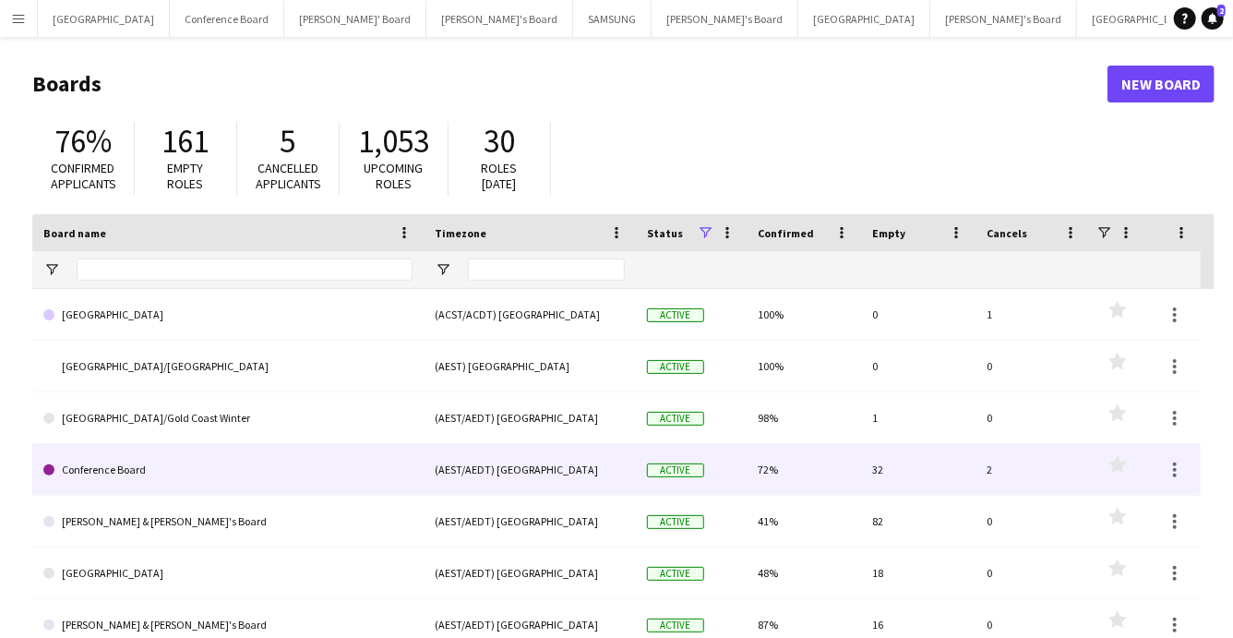
click at [115, 472] on link "Conference Board" at bounding box center [227, 470] width 369 height 52
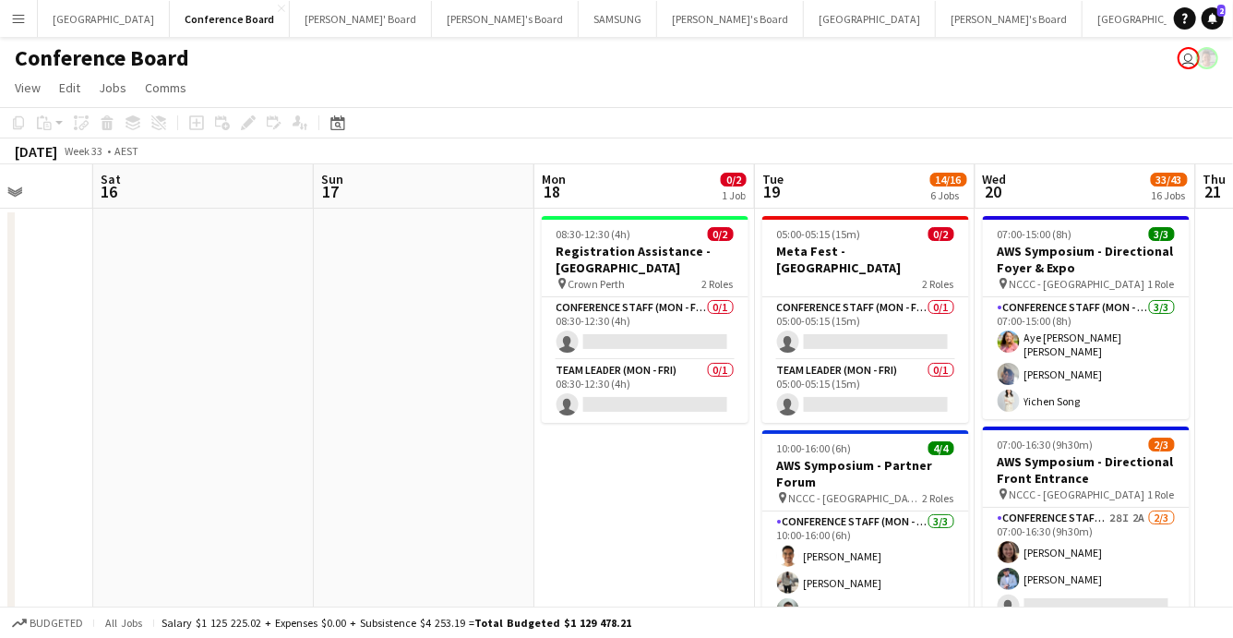
scroll to position [0, 796]
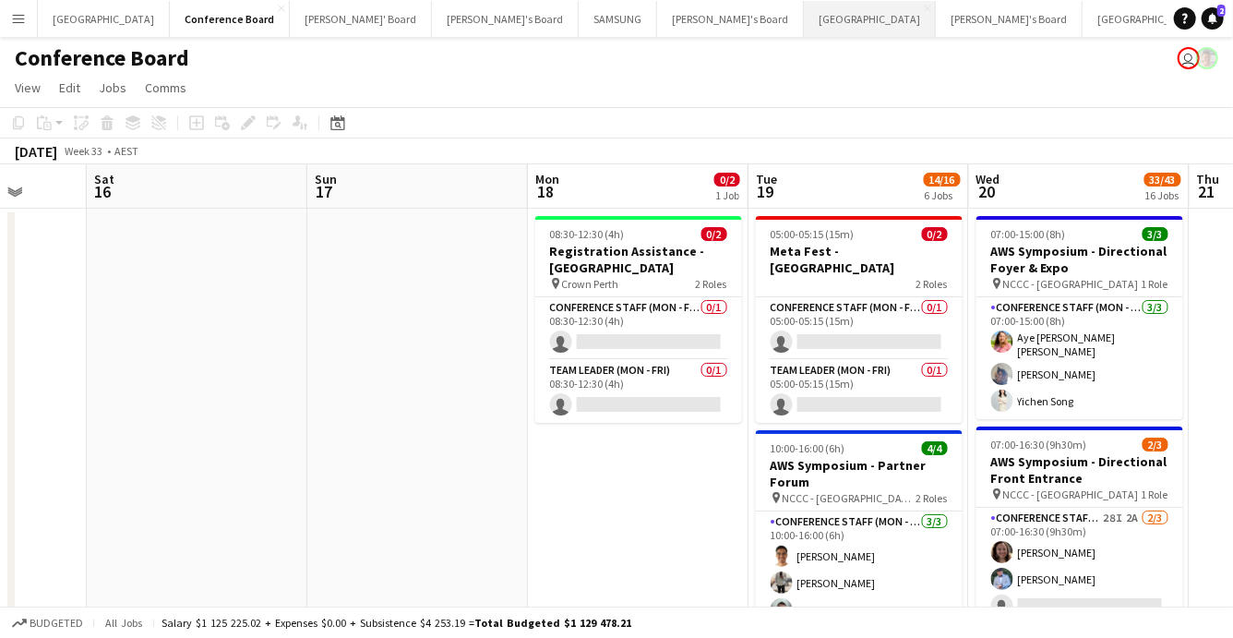
click at [804, 4] on button "Perth Close" at bounding box center [870, 19] width 132 height 36
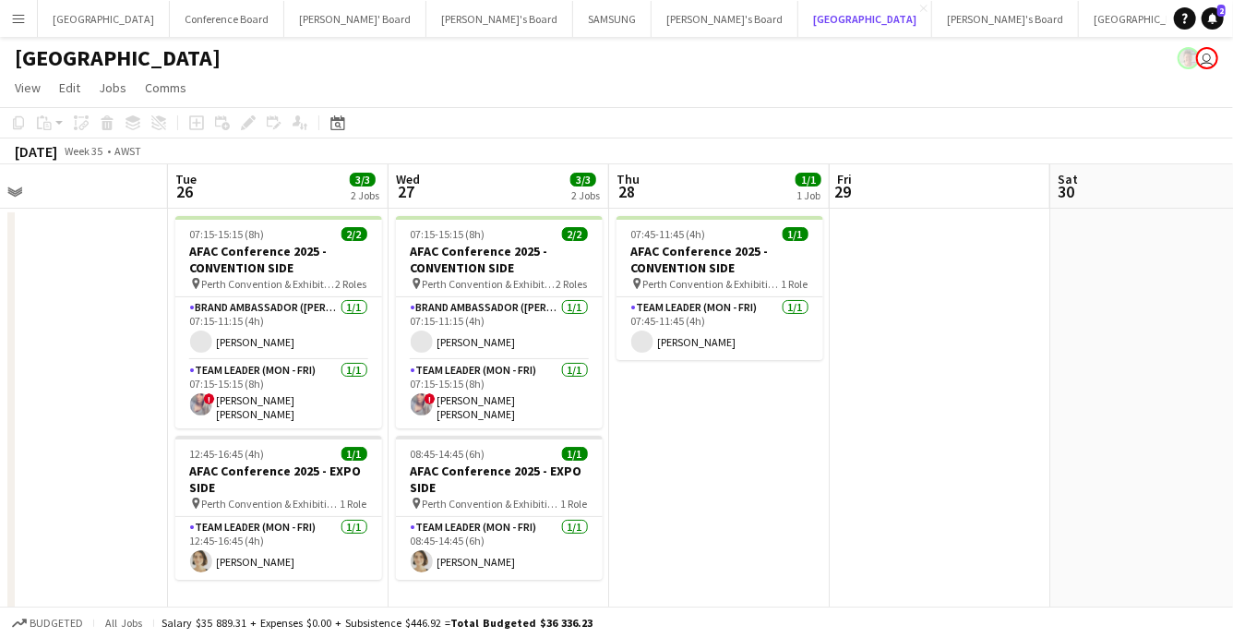
scroll to position [0, 482]
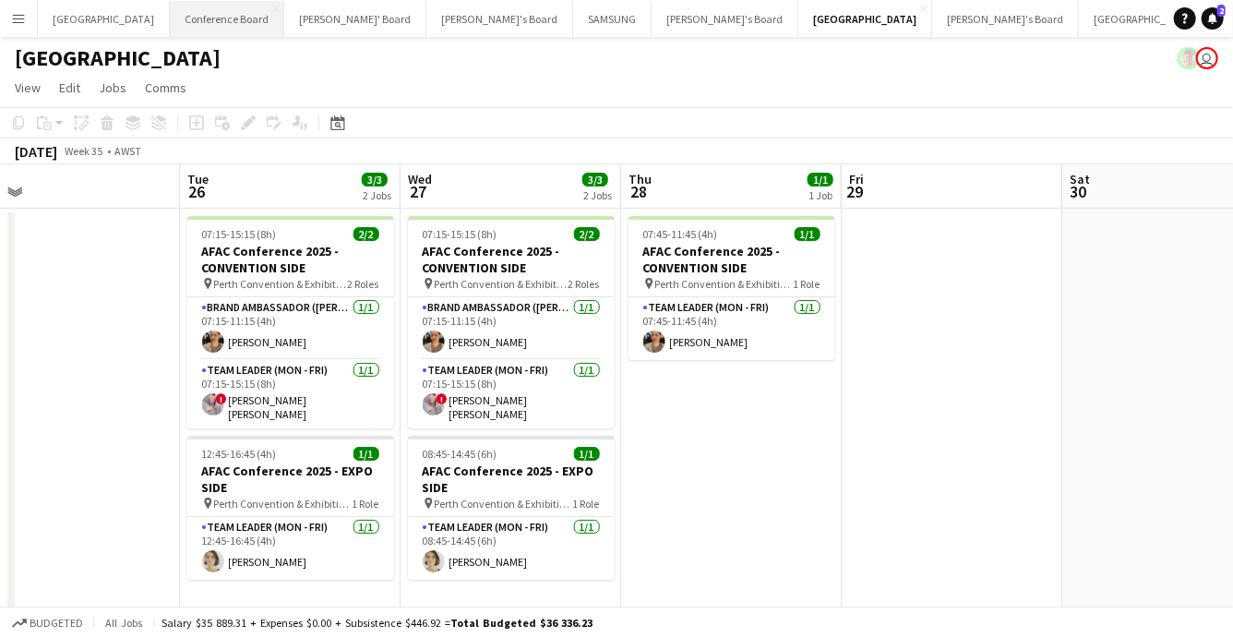
click at [172, 9] on button "Conference Board Close" at bounding box center [227, 19] width 114 height 36
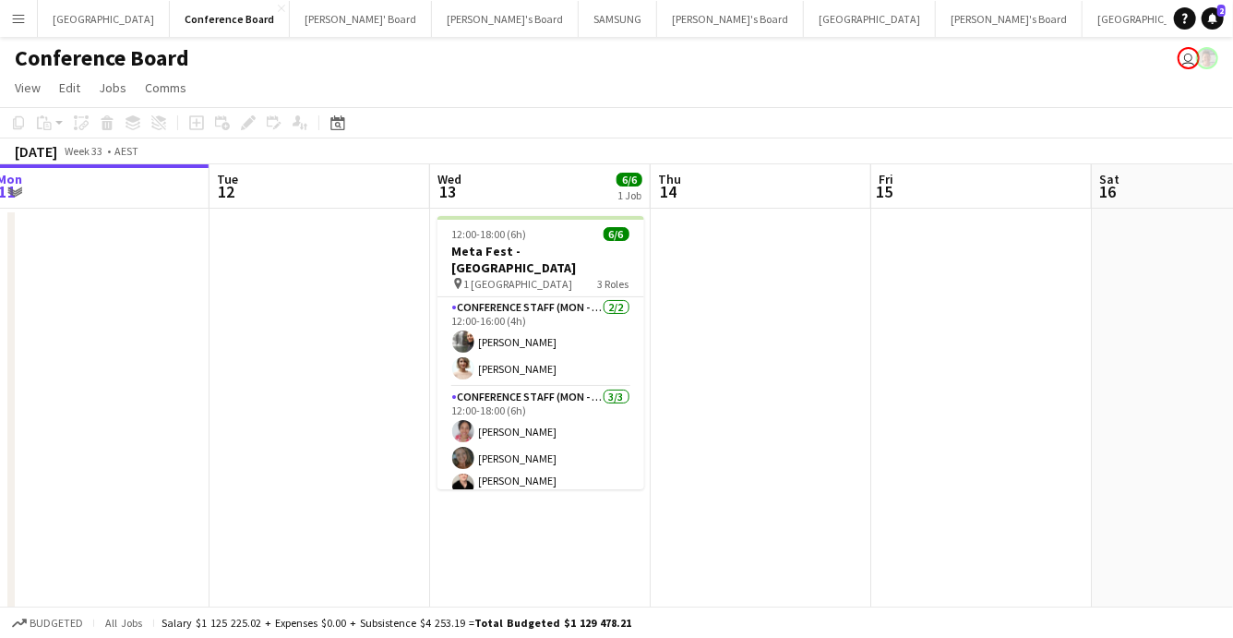
scroll to position [23, 0]
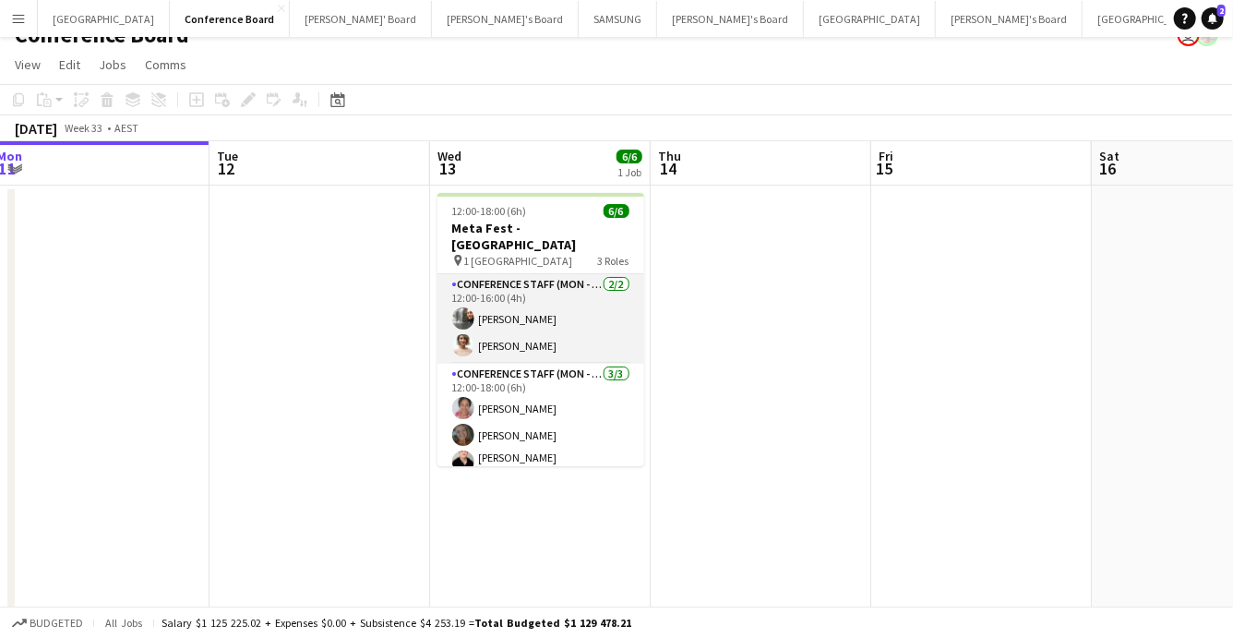
click at [541, 325] on app-card-role "Conference Staff (Mon - Fri) [DATE] 12:00-16:00 (4h) [PERSON_NAME] [PERSON_NAME]" at bounding box center [541, 319] width 207 height 90
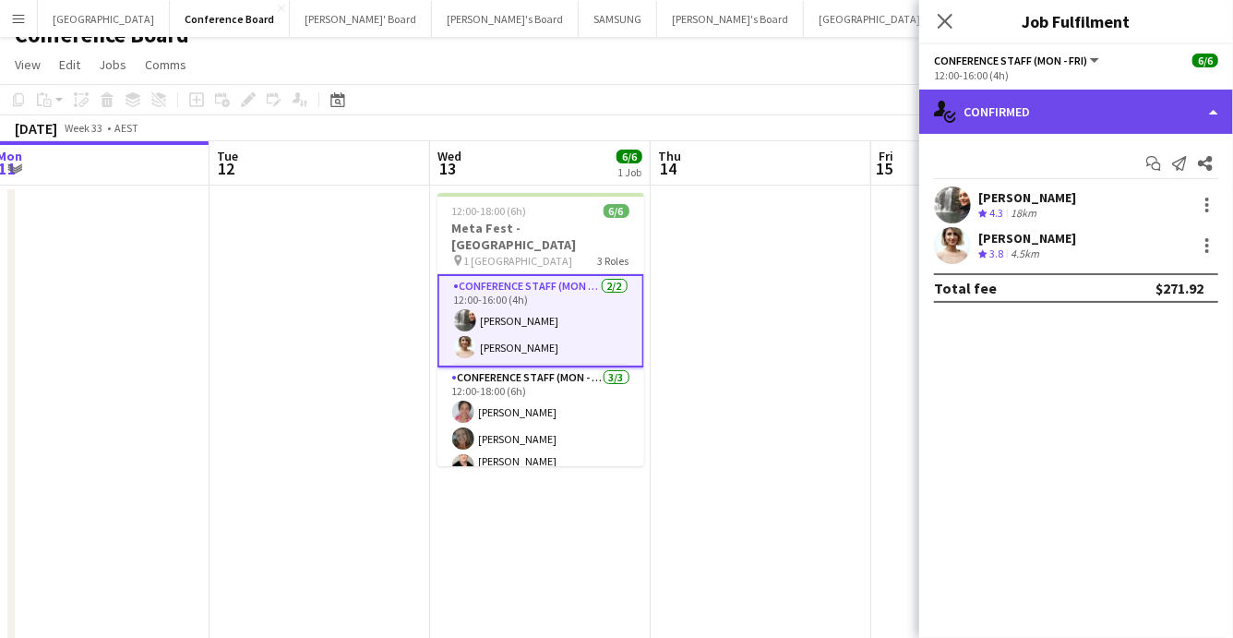
click at [1097, 114] on div "single-neutral-actions-check-2 Confirmed" at bounding box center [1076, 112] width 314 height 44
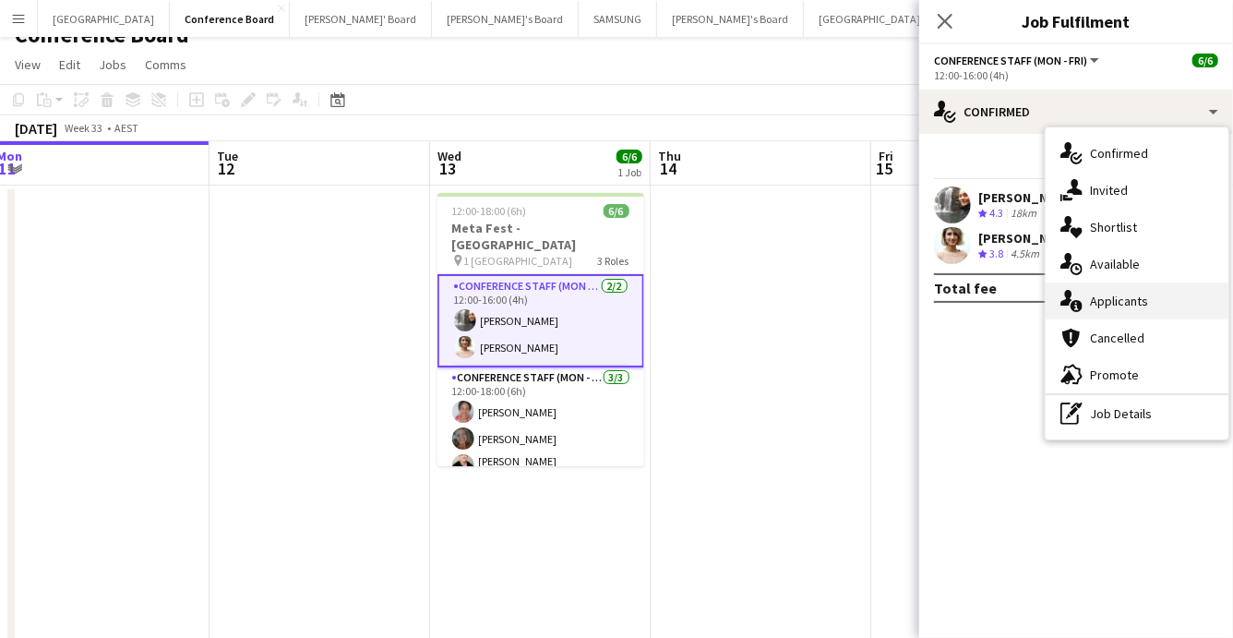
click at [1106, 287] on div "single-neutral-actions-information Applicants" at bounding box center [1137, 300] width 183 height 37
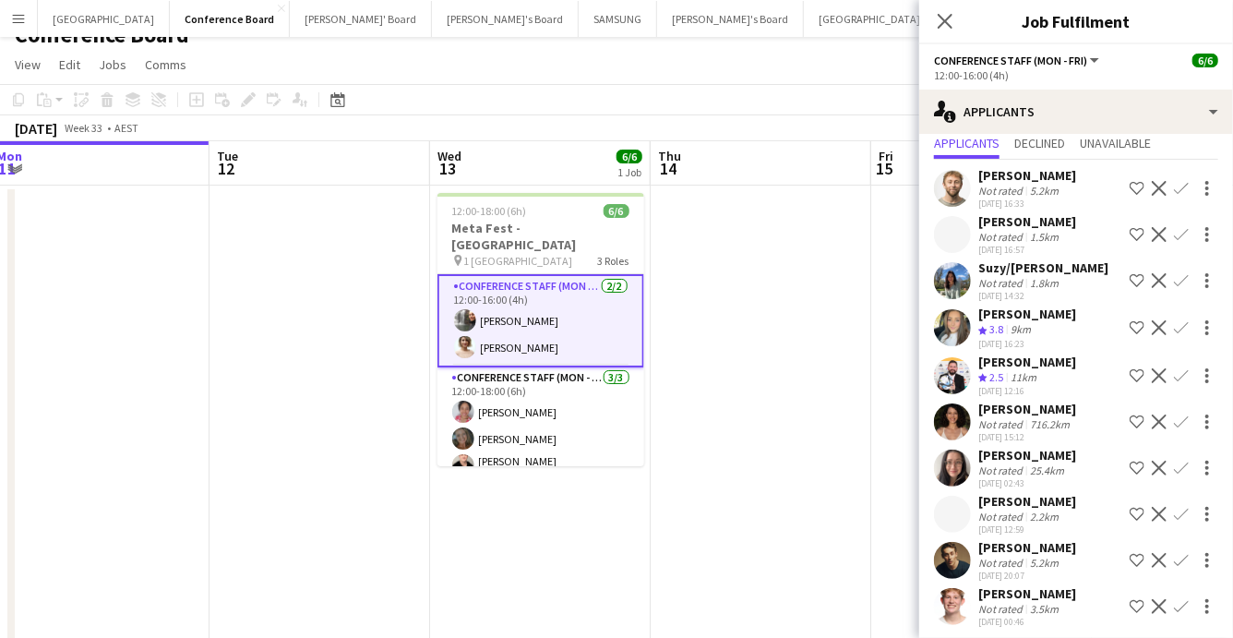
scroll to position [62, 0]
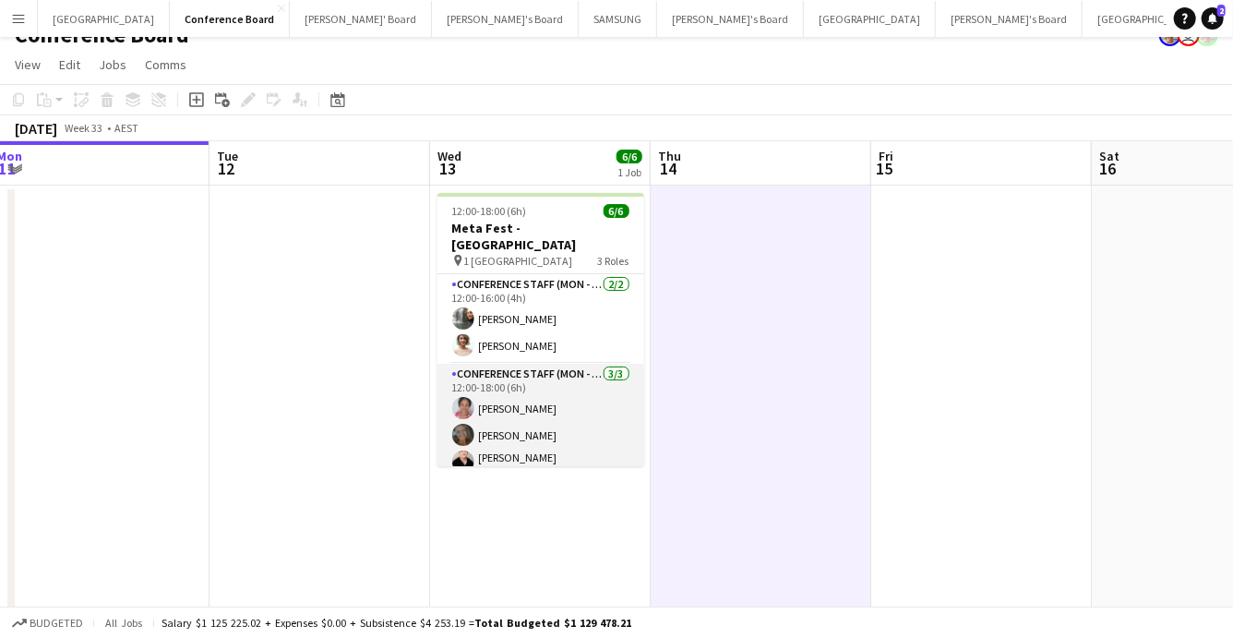
click at [462, 424] on app-user-avatar at bounding box center [463, 435] width 22 height 22
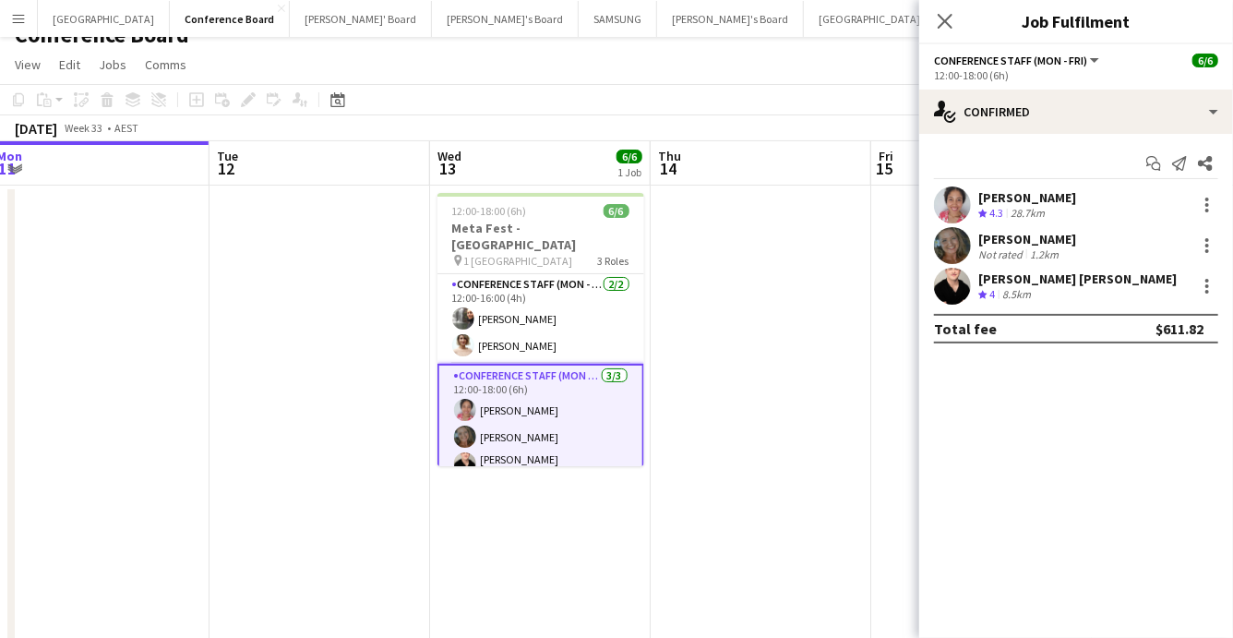
click at [957, 237] on app-user-avatar at bounding box center [952, 245] width 37 height 37
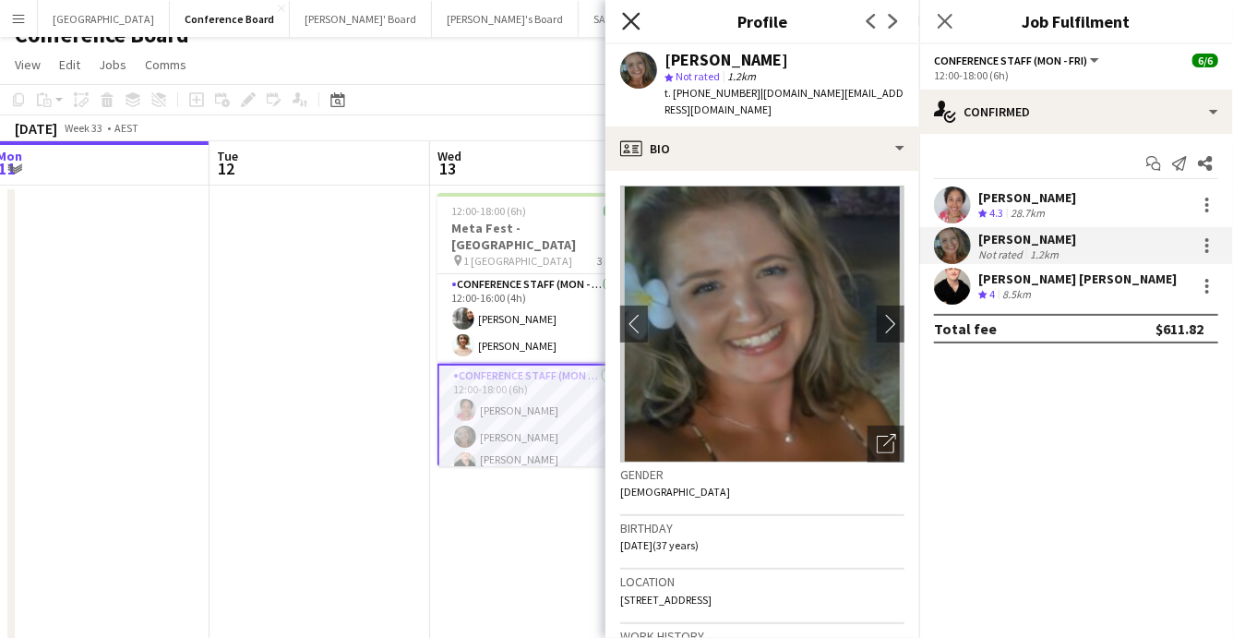
click at [632, 19] on icon at bounding box center [631, 21] width 18 height 18
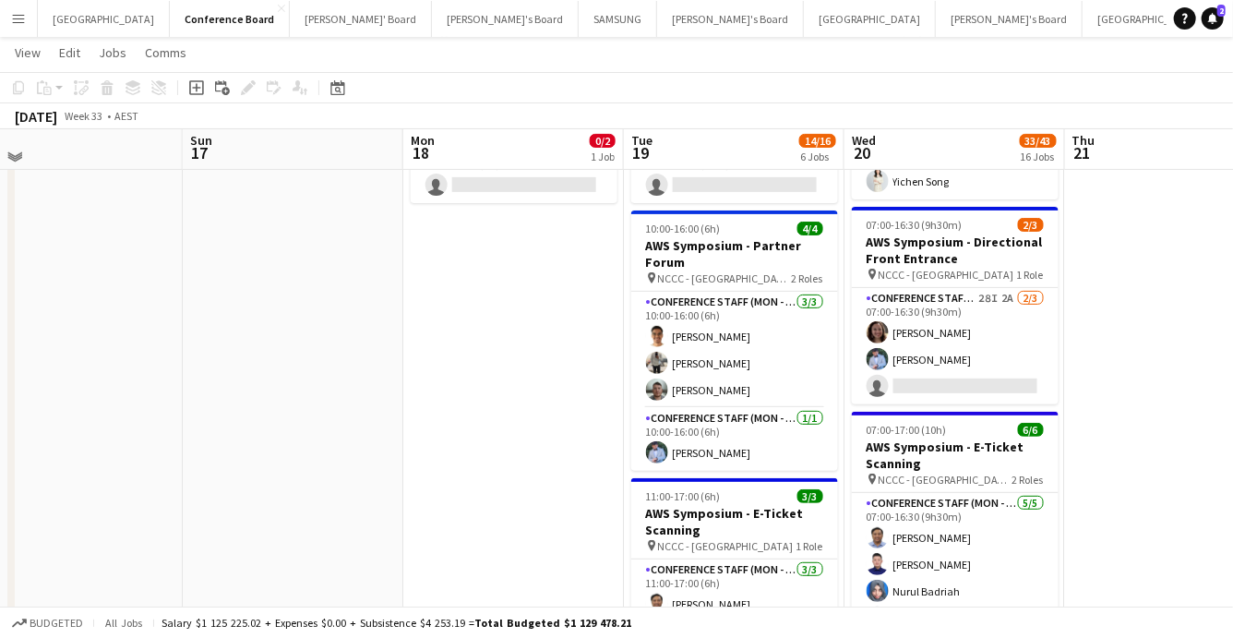
scroll to position [222, 0]
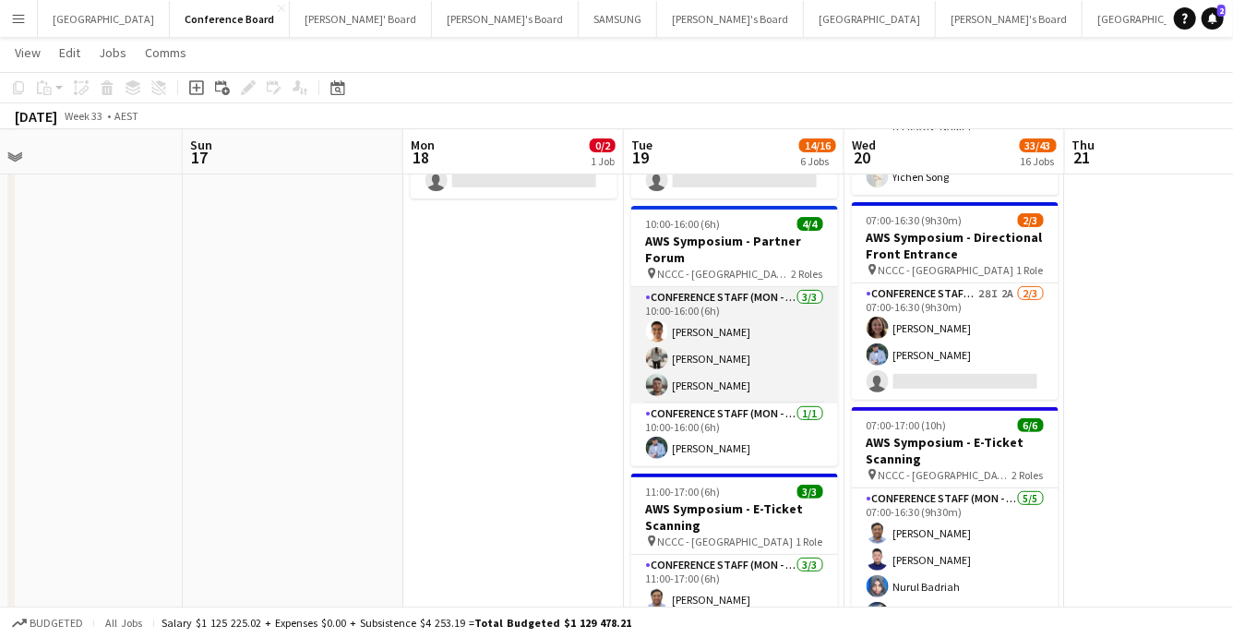
click at [656, 374] on app-user-avatar at bounding box center [657, 385] width 22 height 22
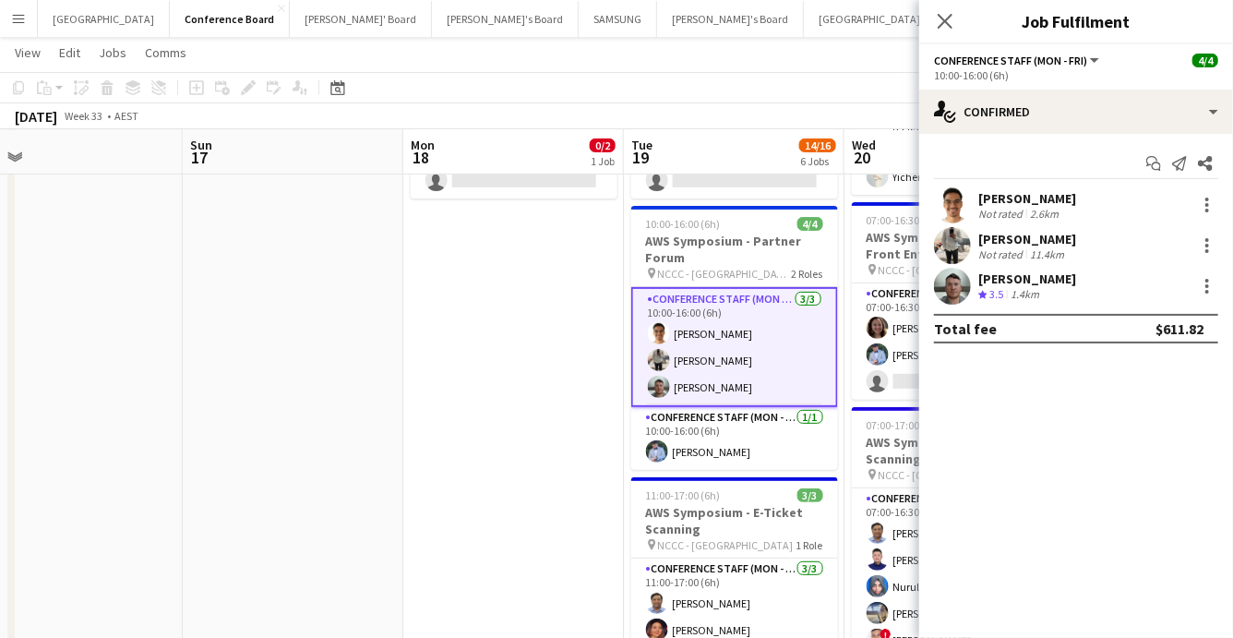
click at [944, 197] on app-user-avatar at bounding box center [952, 204] width 37 height 37
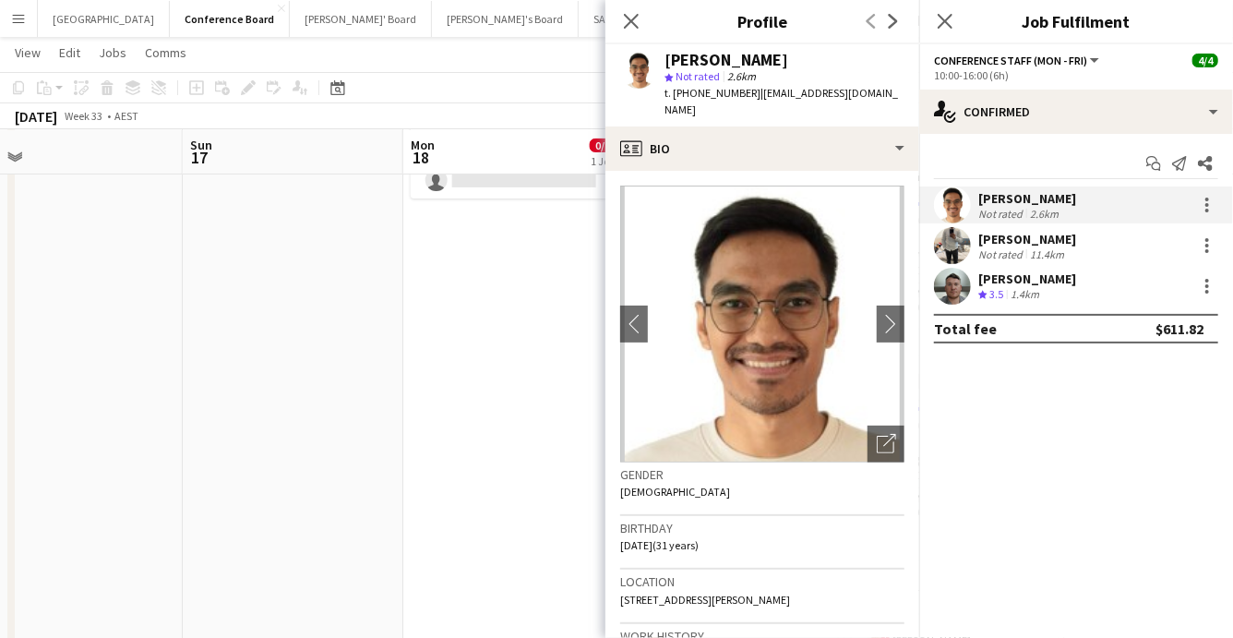
click at [953, 246] on app-user-avatar at bounding box center [952, 245] width 37 height 37
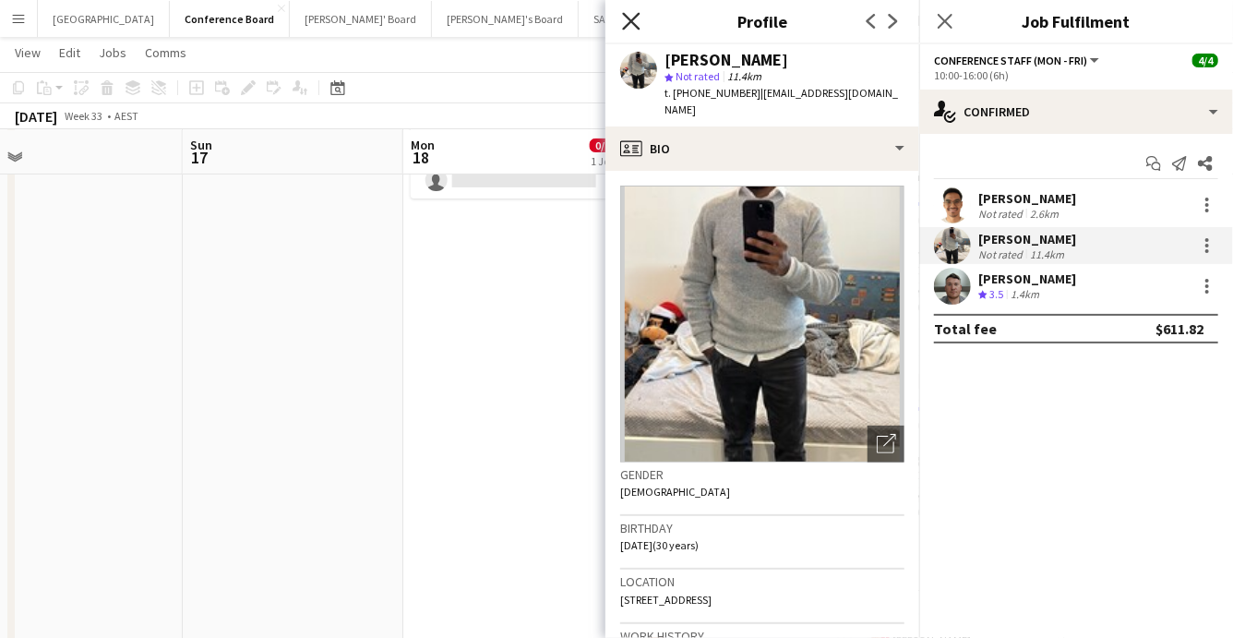
click at [628, 17] on icon at bounding box center [631, 21] width 18 height 18
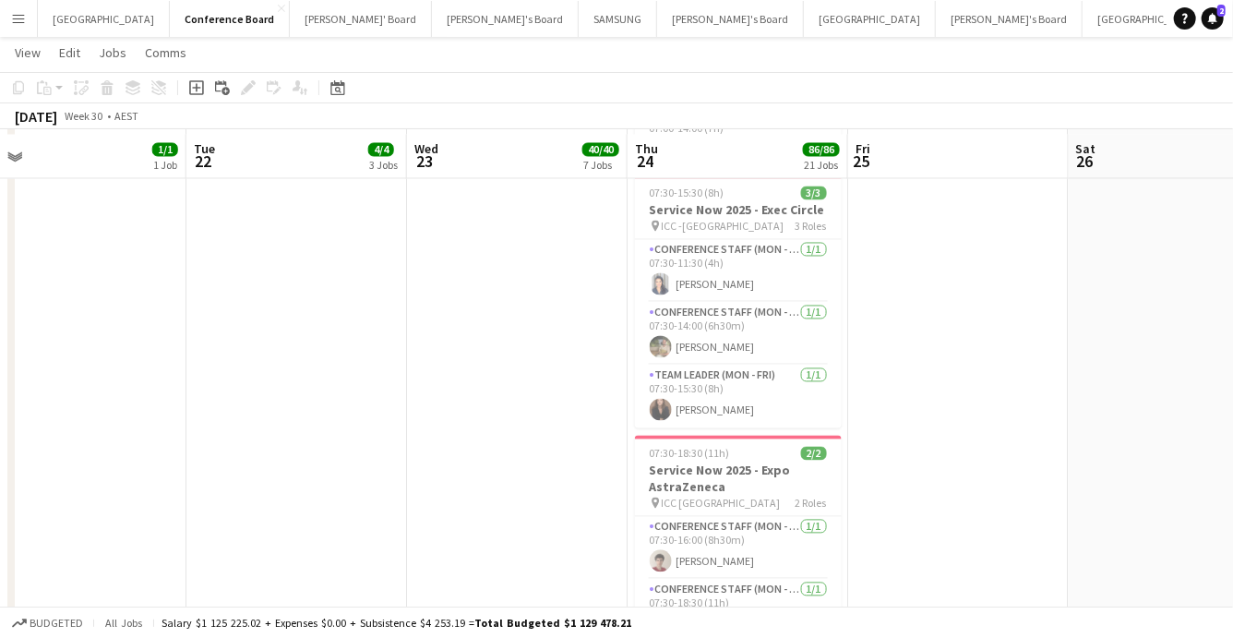
scroll to position [1681, 0]
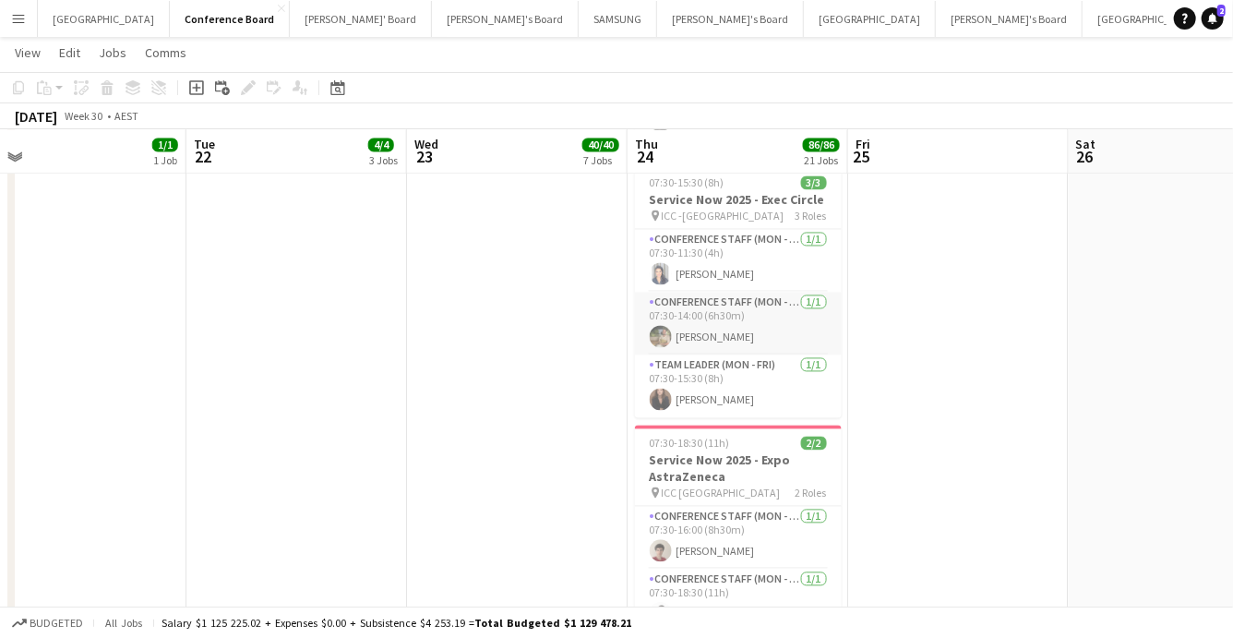
click at [707, 332] on app-card-role "Conference Staff (Mon - Fri) [DATE] 07:30-14:00 (6h30m) [PERSON_NAME]" at bounding box center [738, 324] width 207 height 63
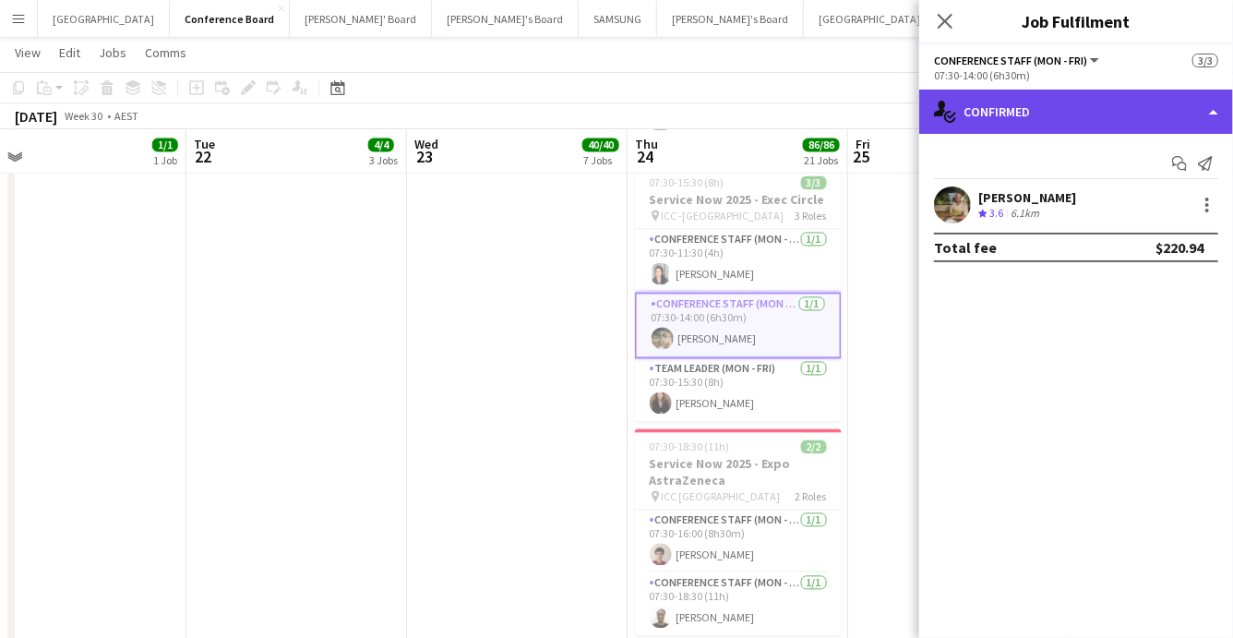
click at [1214, 121] on div "single-neutral-actions-check-2 Confirmed" at bounding box center [1076, 112] width 314 height 44
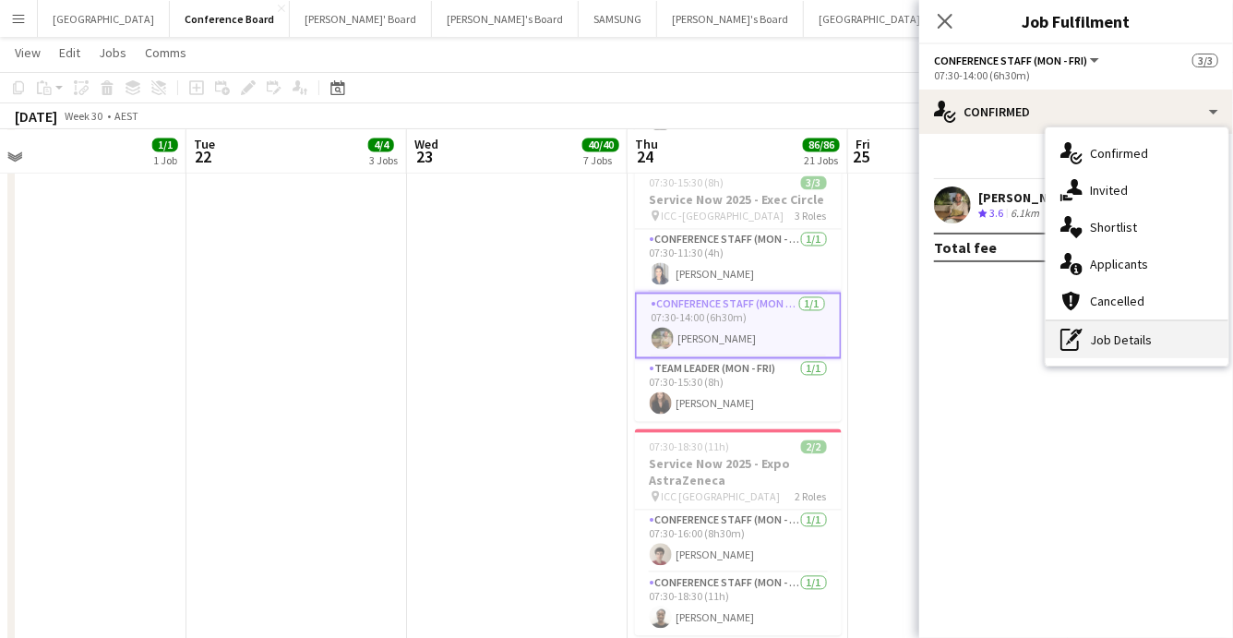
click at [1166, 343] on div "pen-write Job Details" at bounding box center [1137, 339] width 183 height 37
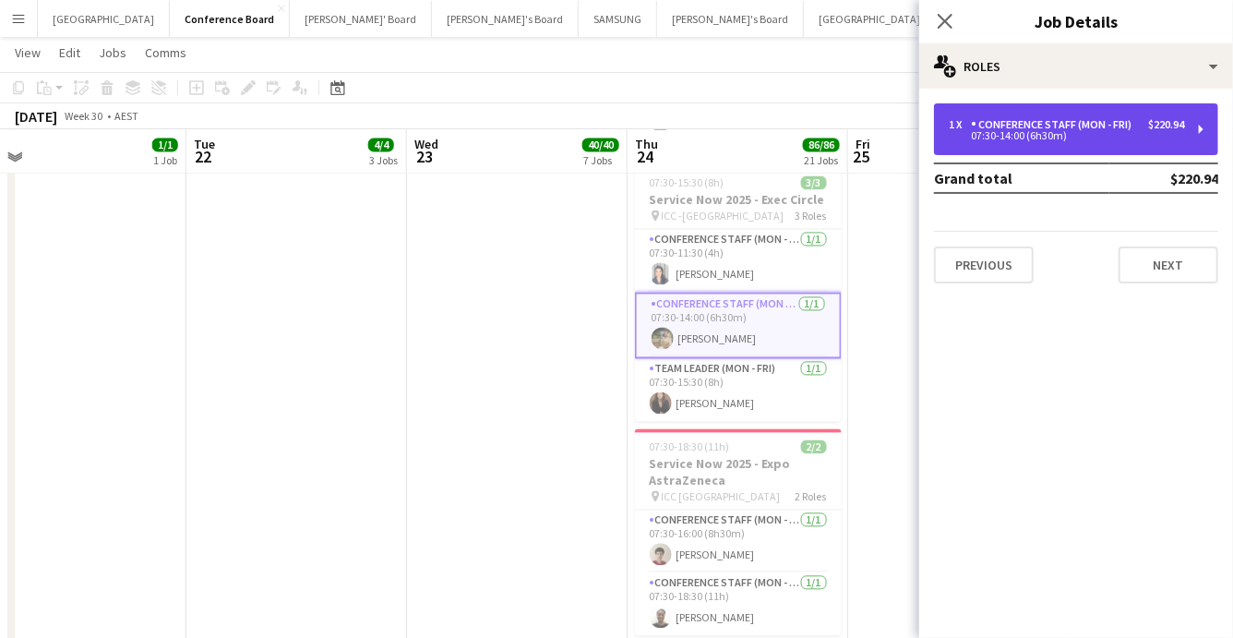
click at [1057, 140] on div "07:30-14:00 (6h30m)" at bounding box center [1066, 135] width 235 height 9
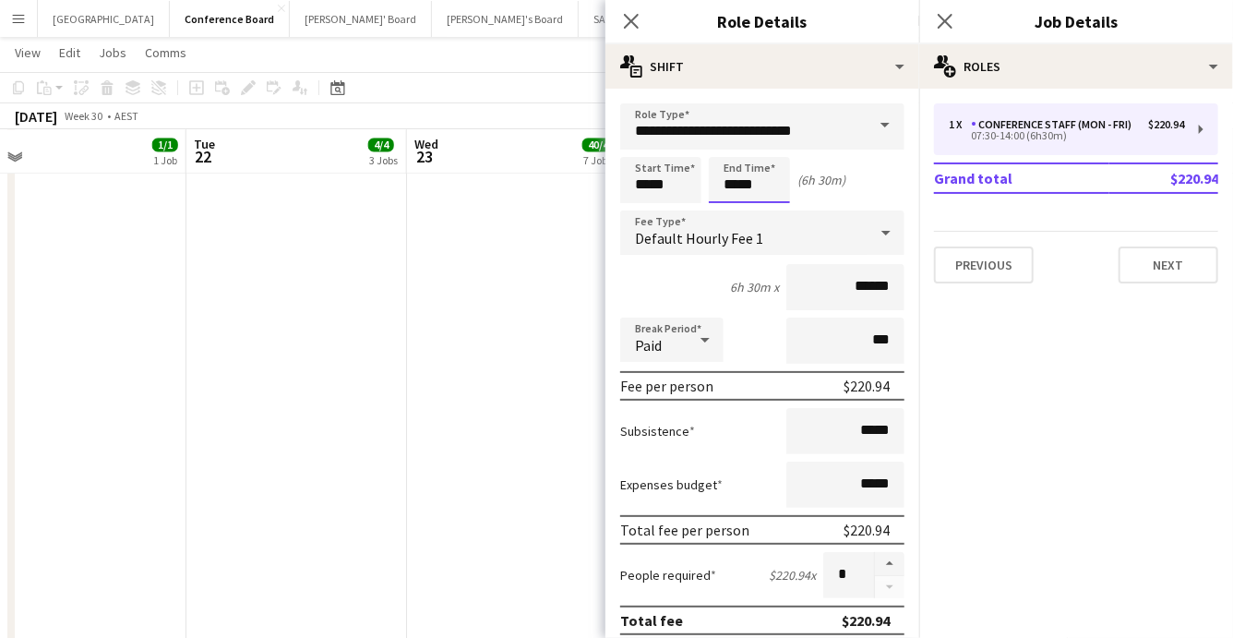
scroll to position [0, 0]
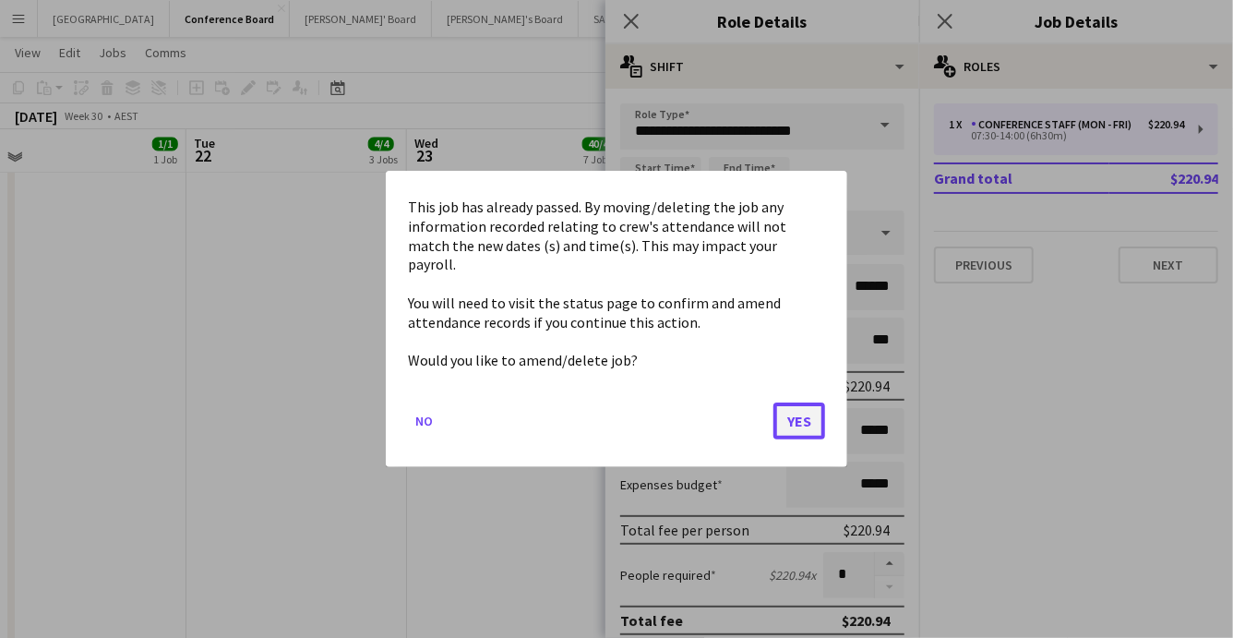
click at [796, 414] on button "Yes" at bounding box center [799, 420] width 52 height 37
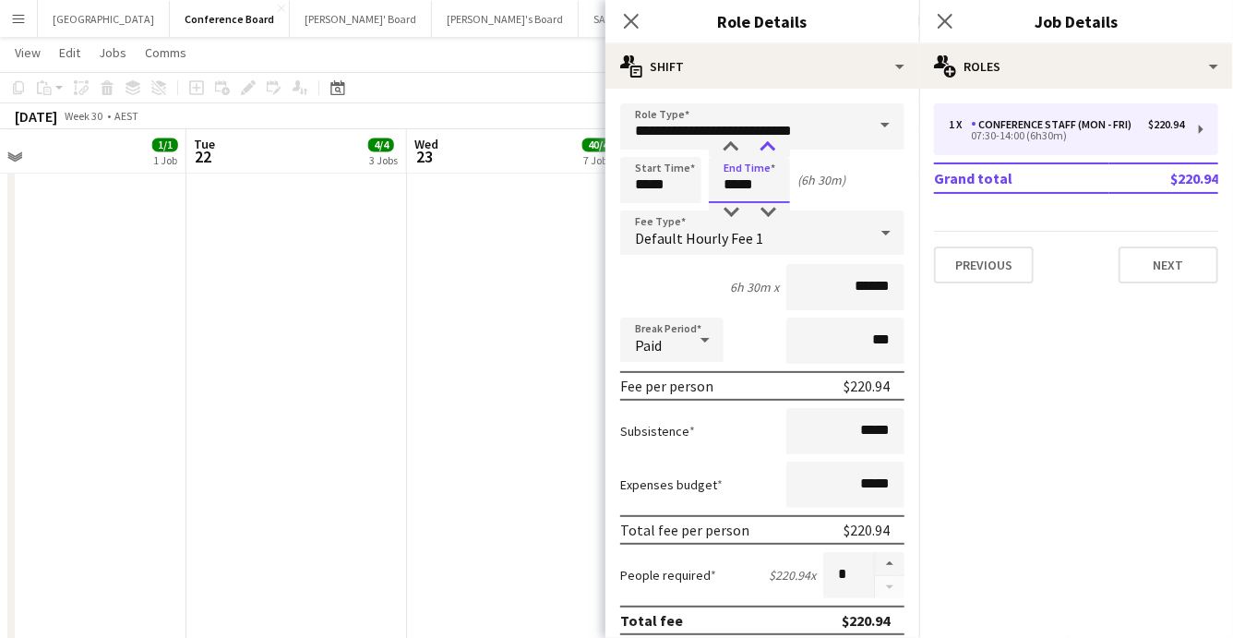
click at [768, 145] on div at bounding box center [767, 147] width 37 height 18
type input "*****"
click at [768, 145] on div at bounding box center [767, 147] width 37 height 18
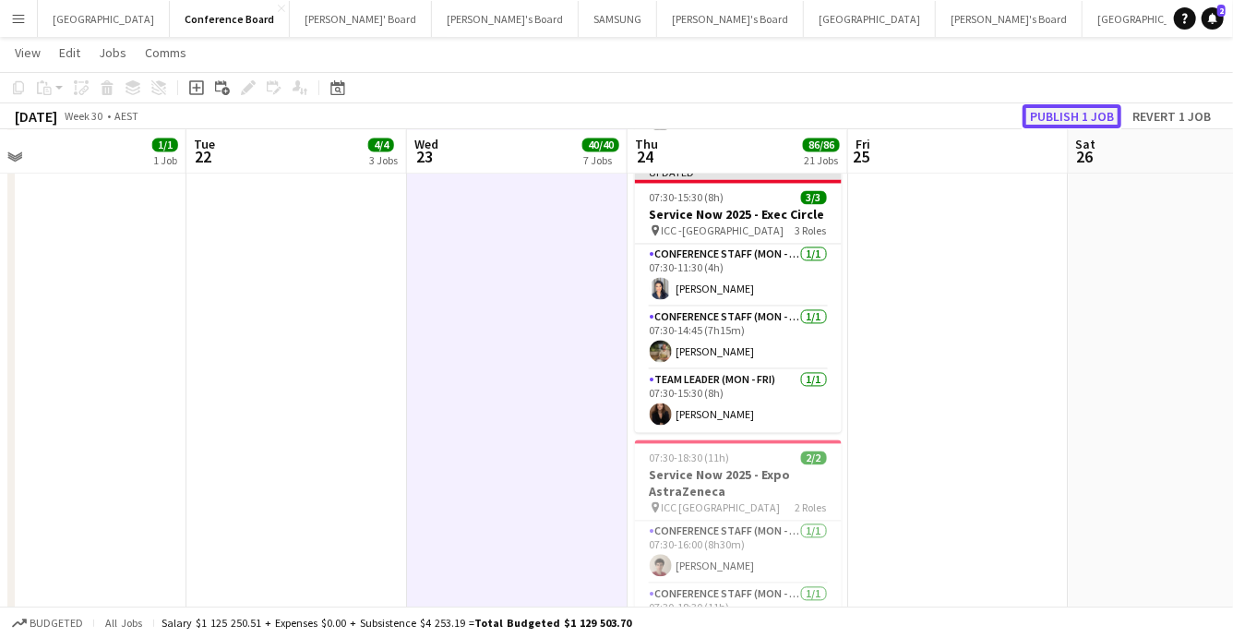
click at [1075, 114] on button "Publish 1 job" at bounding box center [1072, 116] width 99 height 24
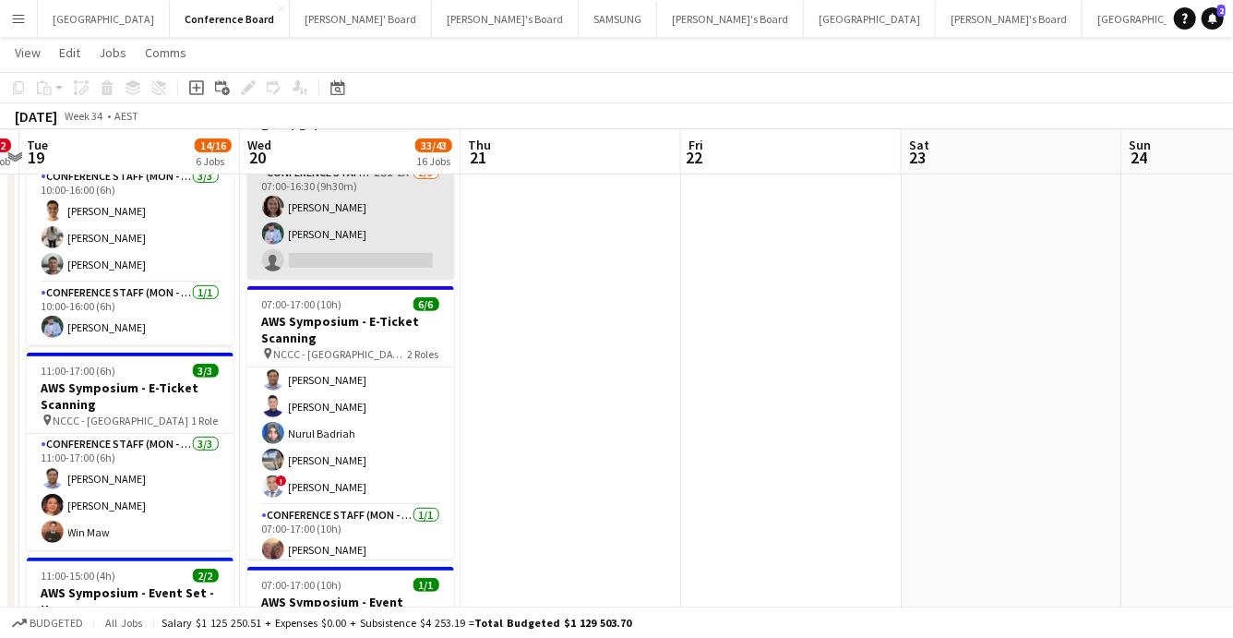
scroll to position [40, 0]
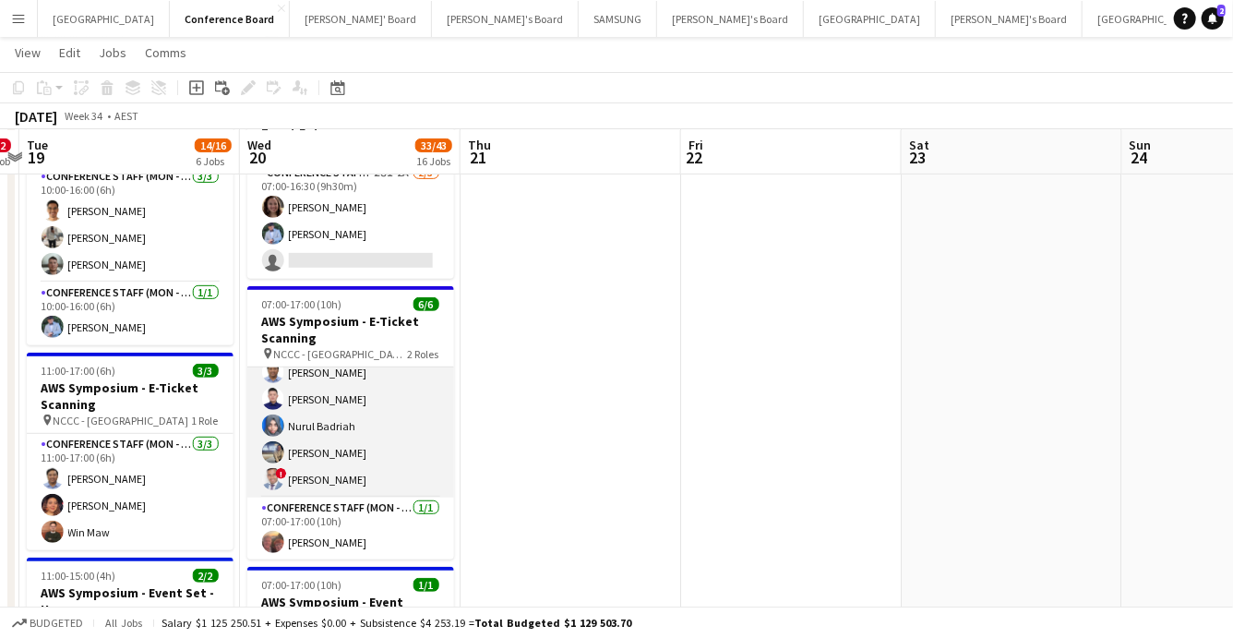
click at [270, 457] on app-card-role "Conference Staff (Mon - Fri) [DATE] 07:00-16:30 (9h30m) [PERSON_NAME] [PERSON_N…" at bounding box center [350, 413] width 207 height 170
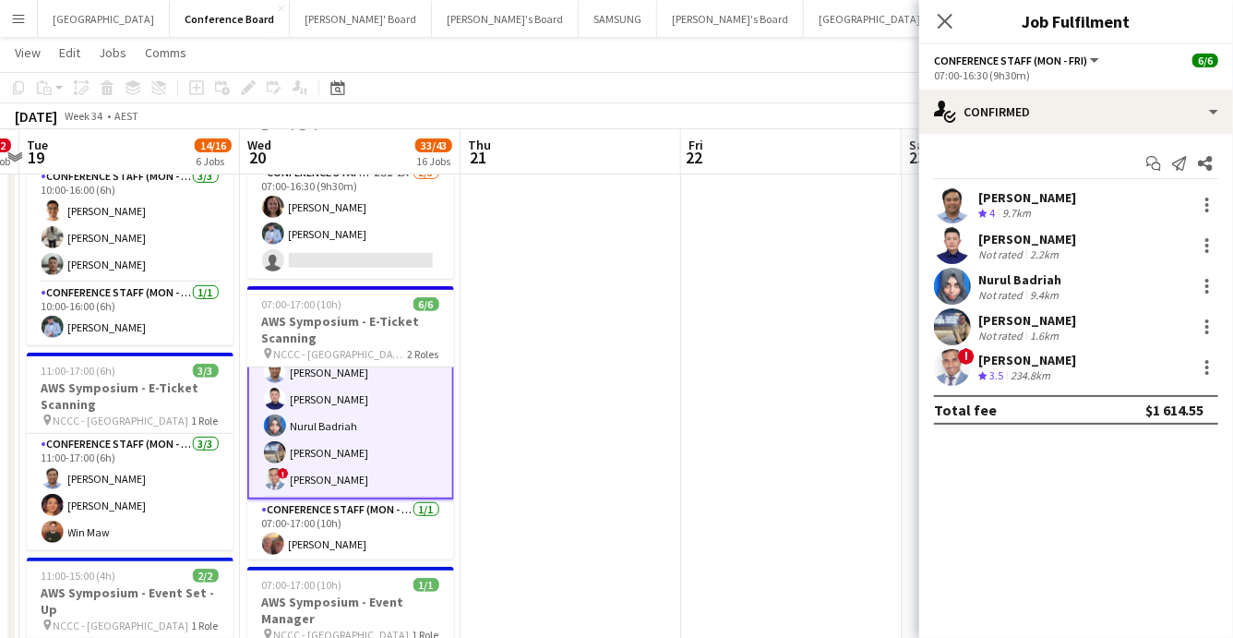
click at [928, 350] on div "! [PERSON_NAME] Crew rating 3.5 234.8km" at bounding box center [1076, 367] width 314 height 37
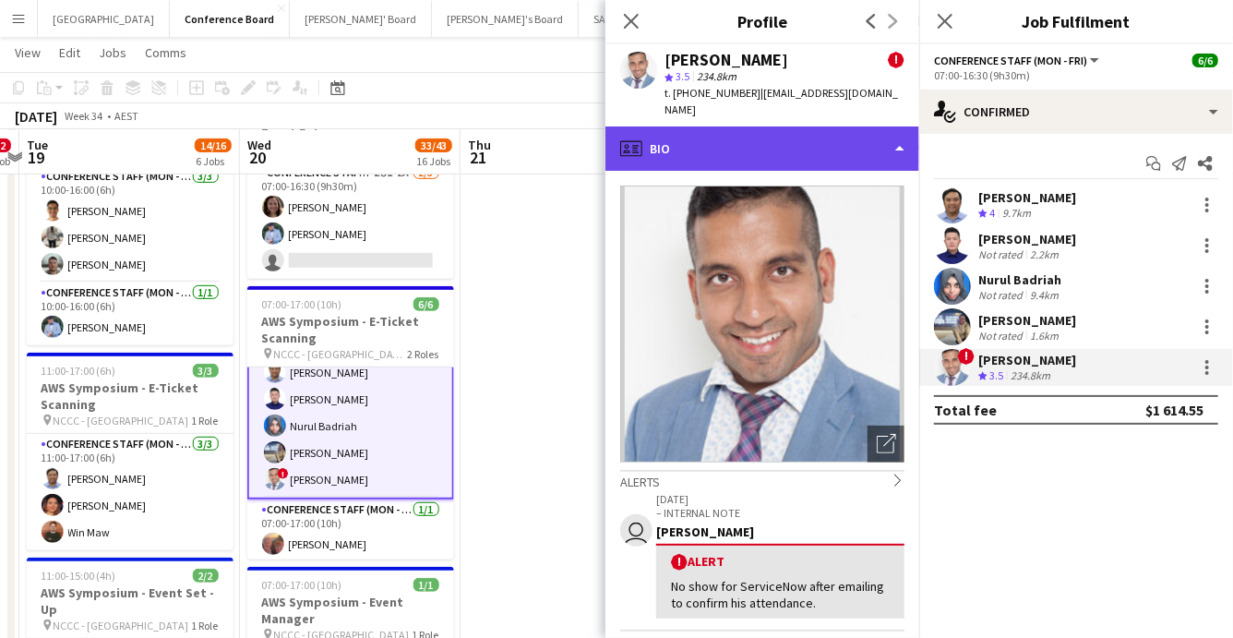
click at [853, 137] on div "profile Bio" at bounding box center [762, 148] width 314 height 44
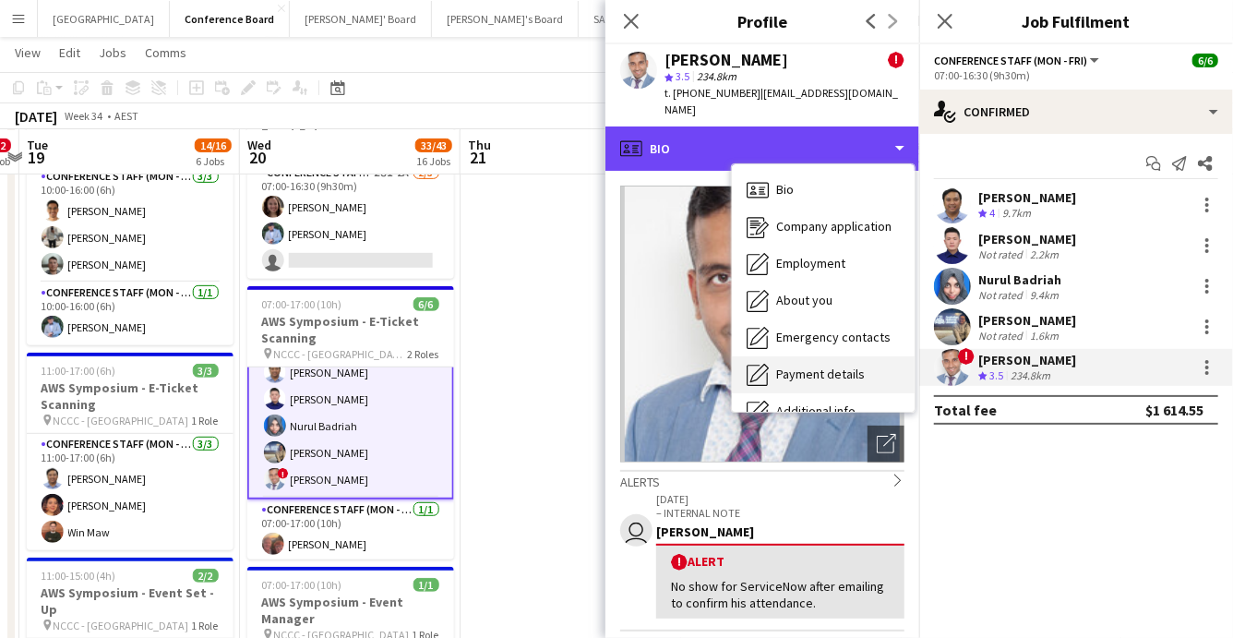
scroll to position [136, 0]
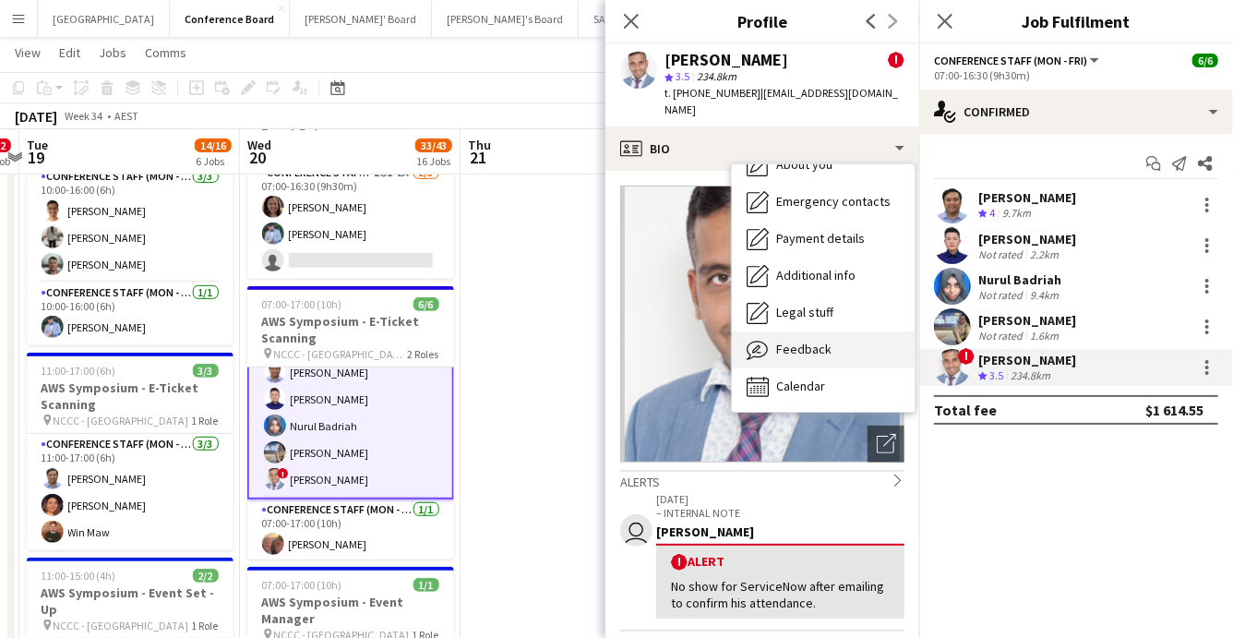
click at [826, 341] on span "Feedback" at bounding box center [803, 349] width 55 height 17
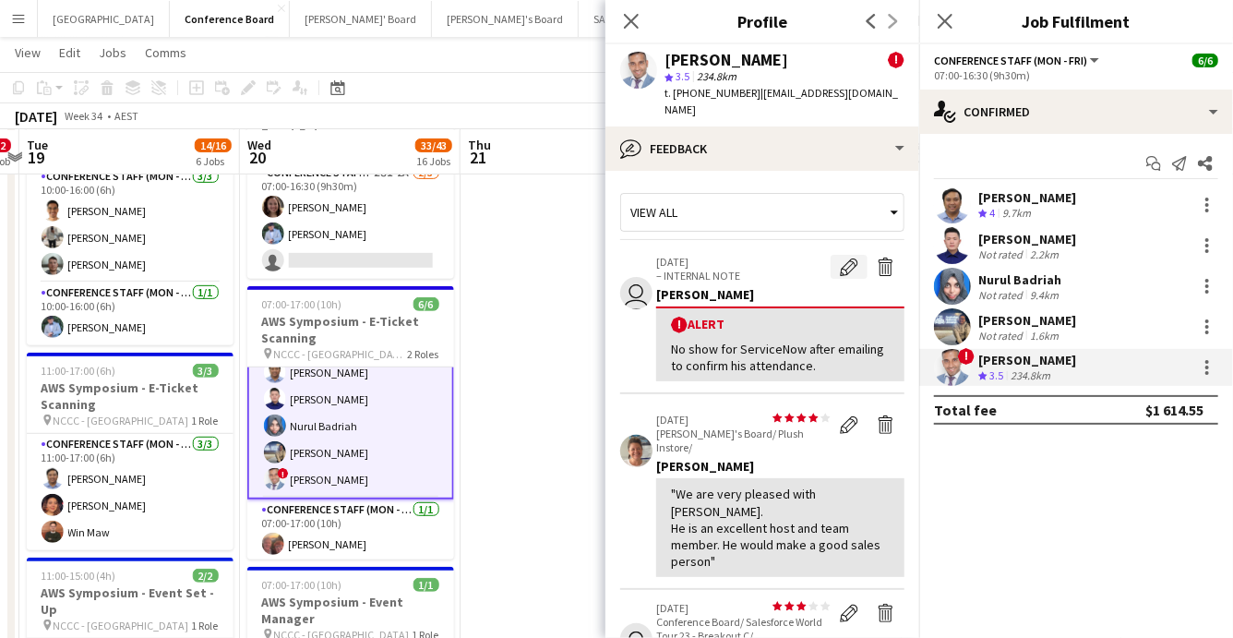
click at [851, 258] on app-icon "Edit alert" at bounding box center [849, 267] width 18 height 18
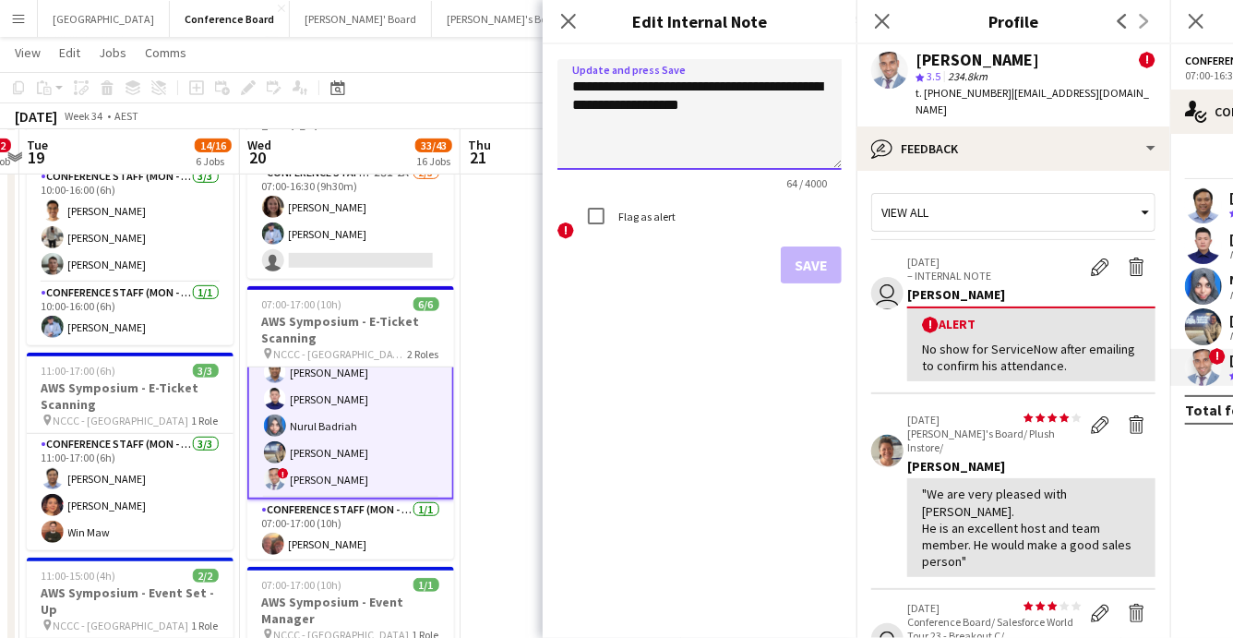
drag, startPoint x: 713, startPoint y: 105, endPoint x: 727, endPoint y: 87, distance: 23.6
click at [727, 87] on textarea "**********" at bounding box center [700, 114] width 284 height 111
type textarea "**********"
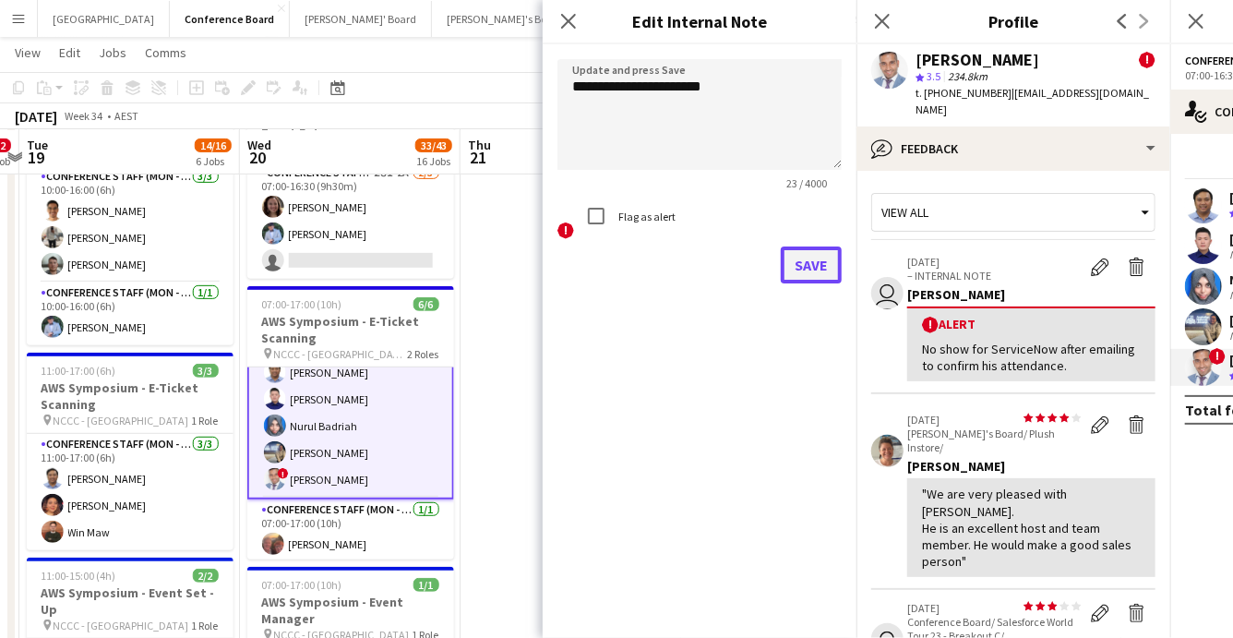
click at [802, 270] on button "Save" at bounding box center [811, 264] width 61 height 37
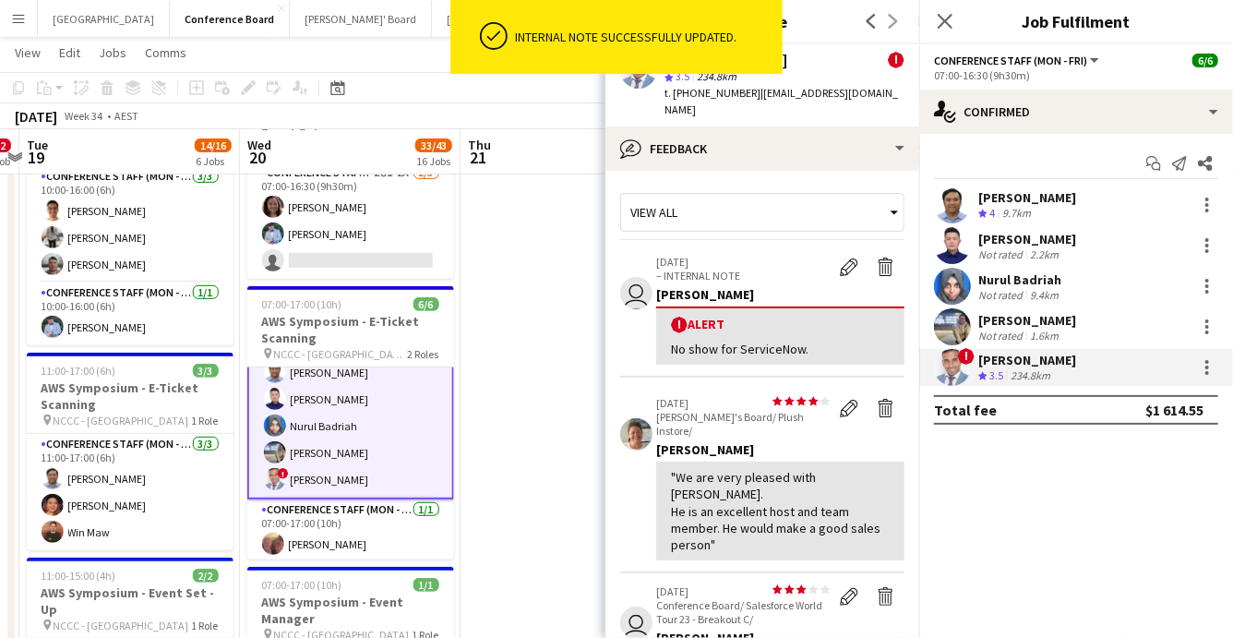
click at [947, 368] on app-user-avatar at bounding box center [952, 367] width 37 height 37
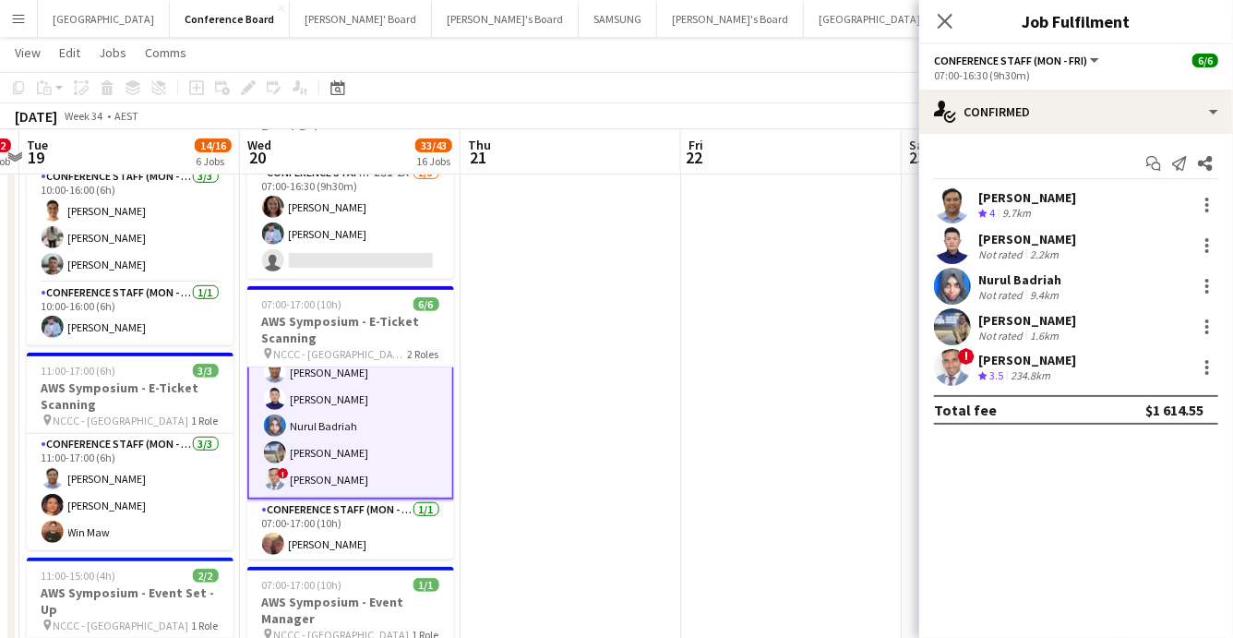
click at [947, 368] on app-user-avatar at bounding box center [952, 367] width 37 height 37
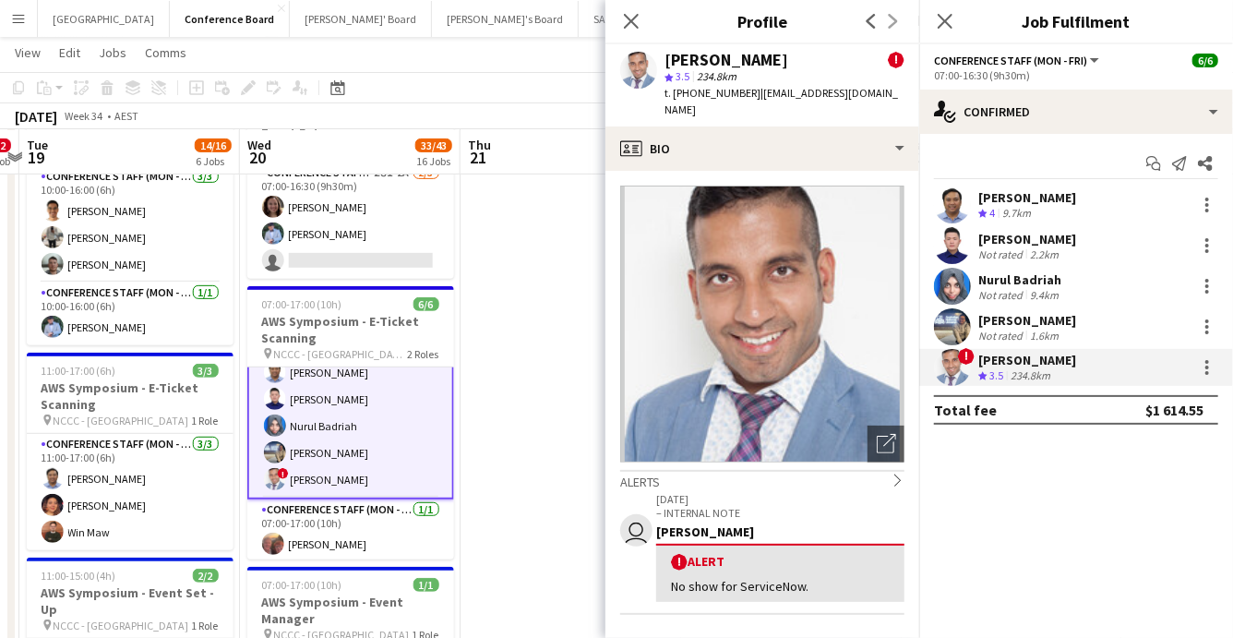
click at [769, 578] on div "No show for ServiceNow." at bounding box center [780, 586] width 219 height 17
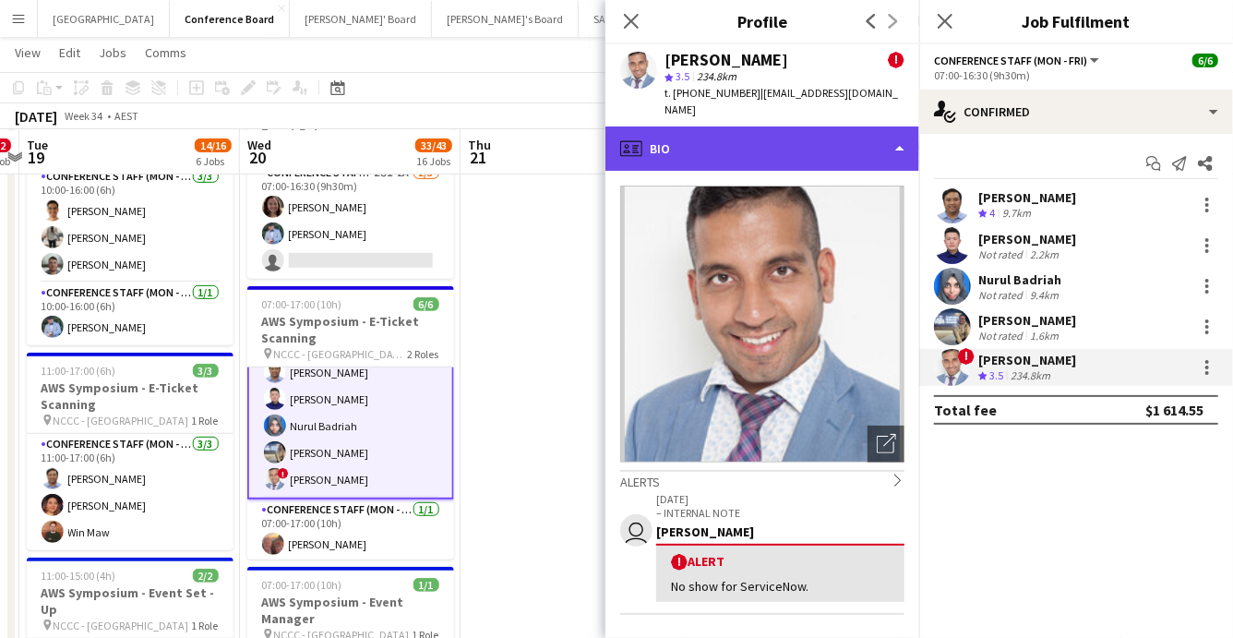
click at [883, 141] on div "profile Bio" at bounding box center [762, 148] width 314 height 44
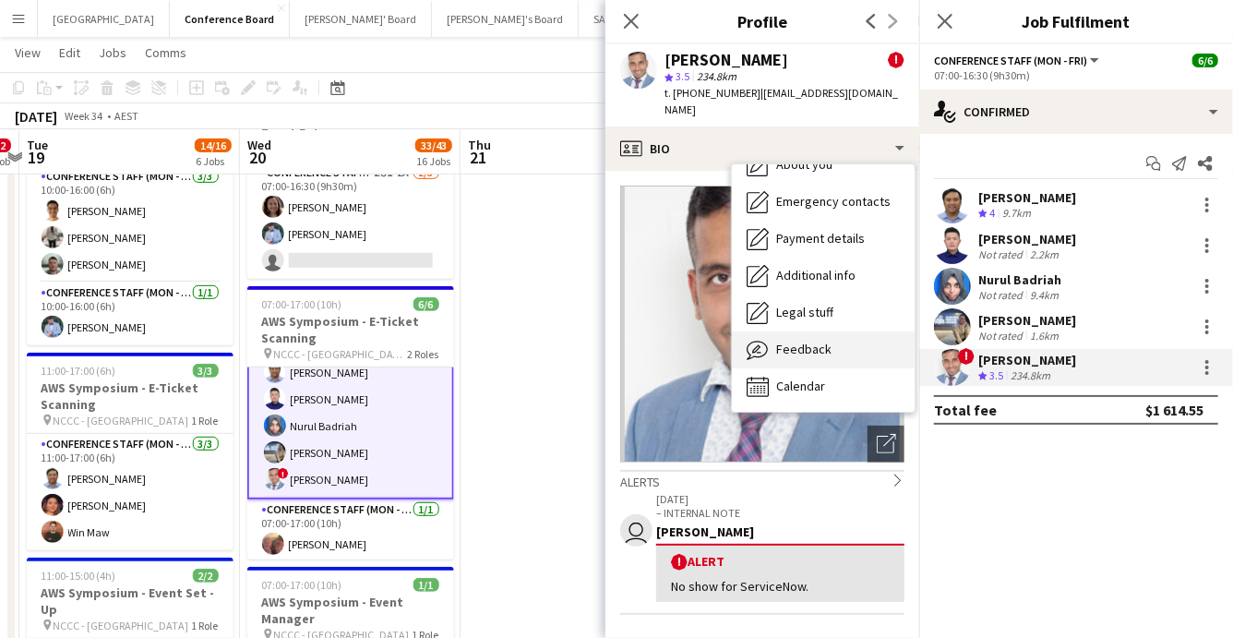
click at [822, 341] on span "Feedback" at bounding box center [803, 349] width 55 height 17
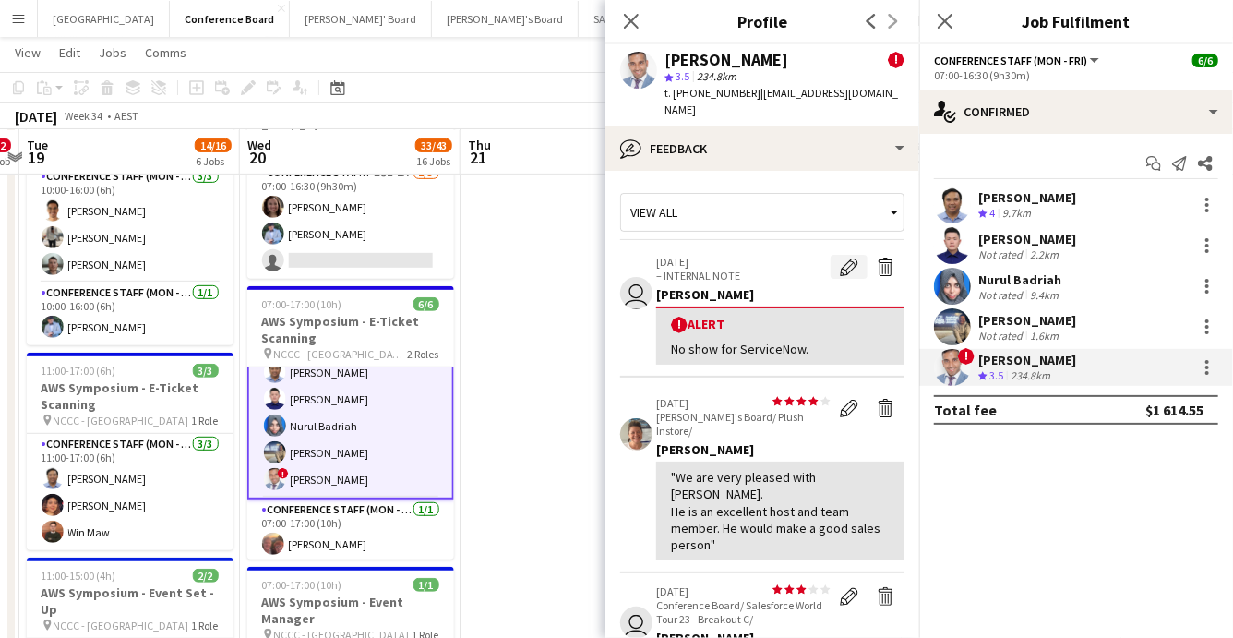
click at [842, 258] on app-icon "Edit alert" at bounding box center [849, 267] width 18 height 18
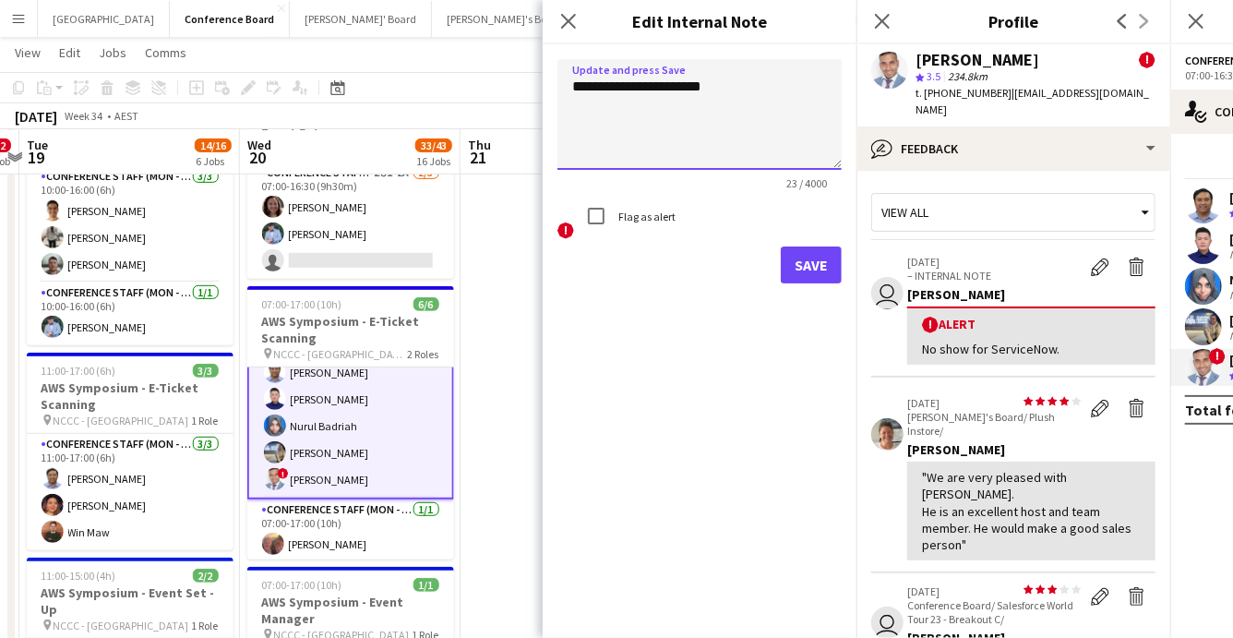
drag, startPoint x: 739, startPoint y: 90, endPoint x: 564, endPoint y: 84, distance: 175.5
click at [564, 84] on textarea "**********" at bounding box center [700, 114] width 284 height 111
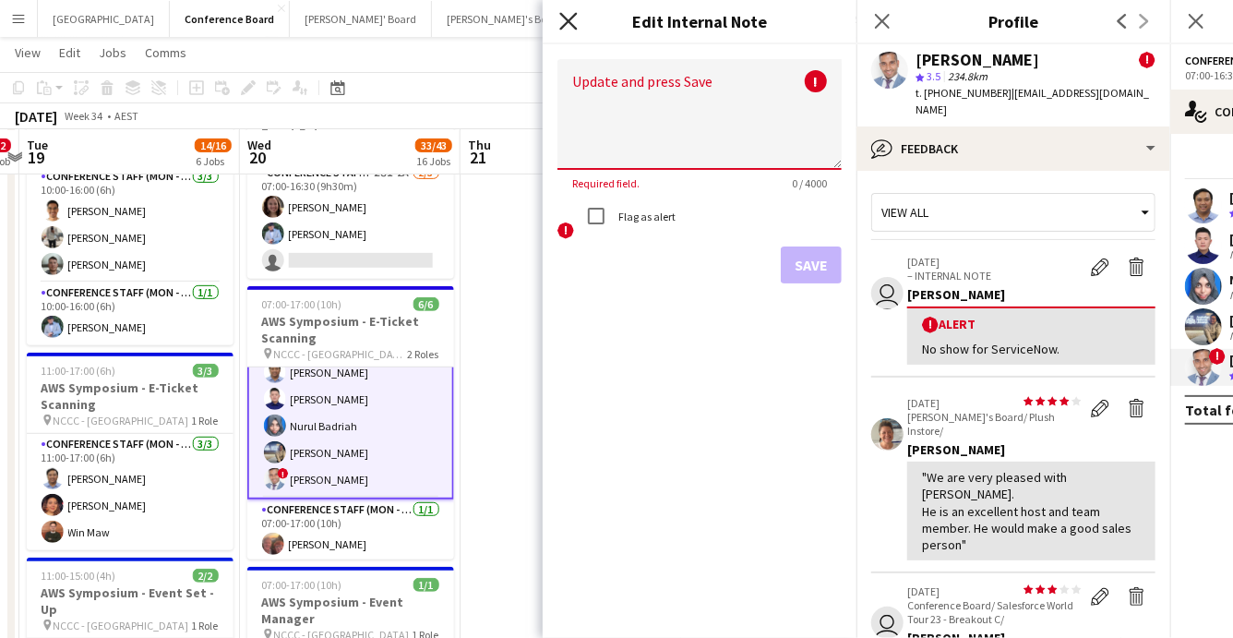
click at [571, 26] on icon "Close pop-in" at bounding box center [568, 21] width 18 height 18
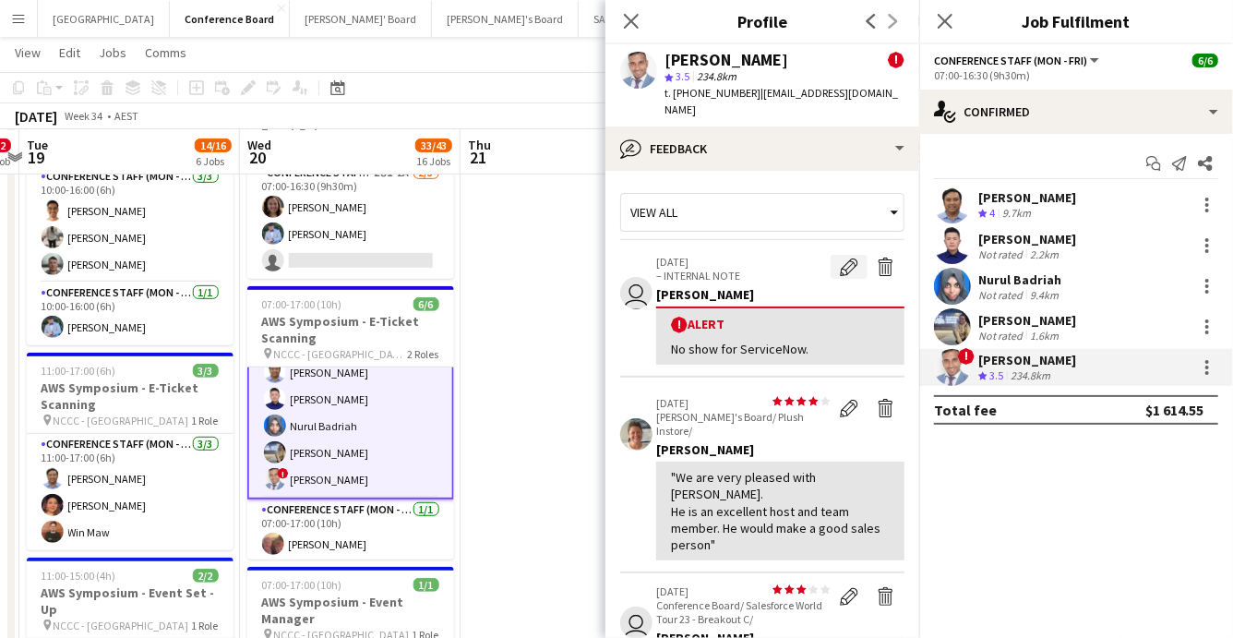
click at [841, 258] on app-icon "Edit alert" at bounding box center [849, 267] width 18 height 18
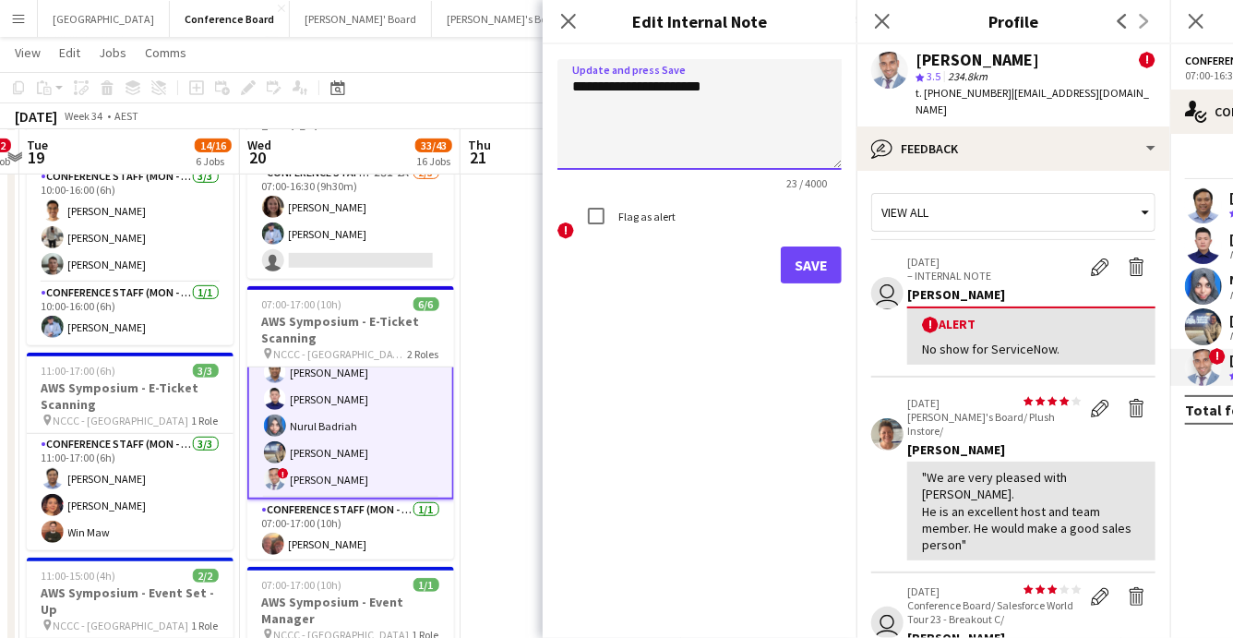
drag, startPoint x: 745, startPoint y: 90, endPoint x: 563, endPoint y: 88, distance: 181.9
click at [563, 88] on textarea "**********" at bounding box center [700, 114] width 284 height 111
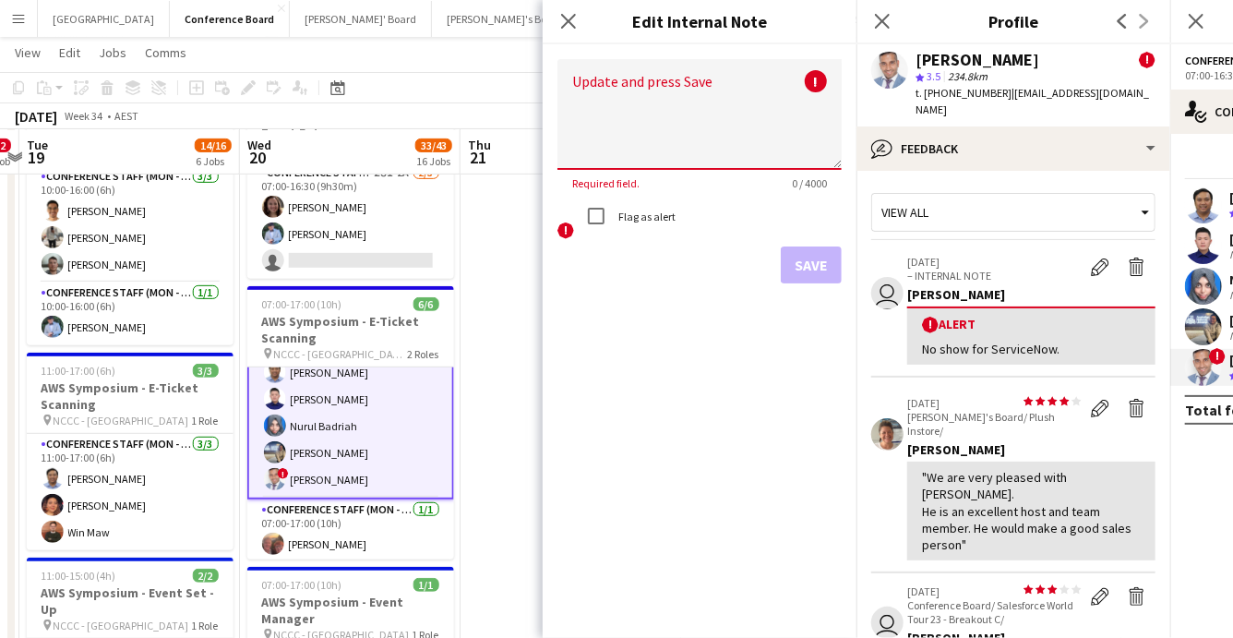
click at [1098, 286] on div "[PERSON_NAME]" at bounding box center [1031, 294] width 248 height 17
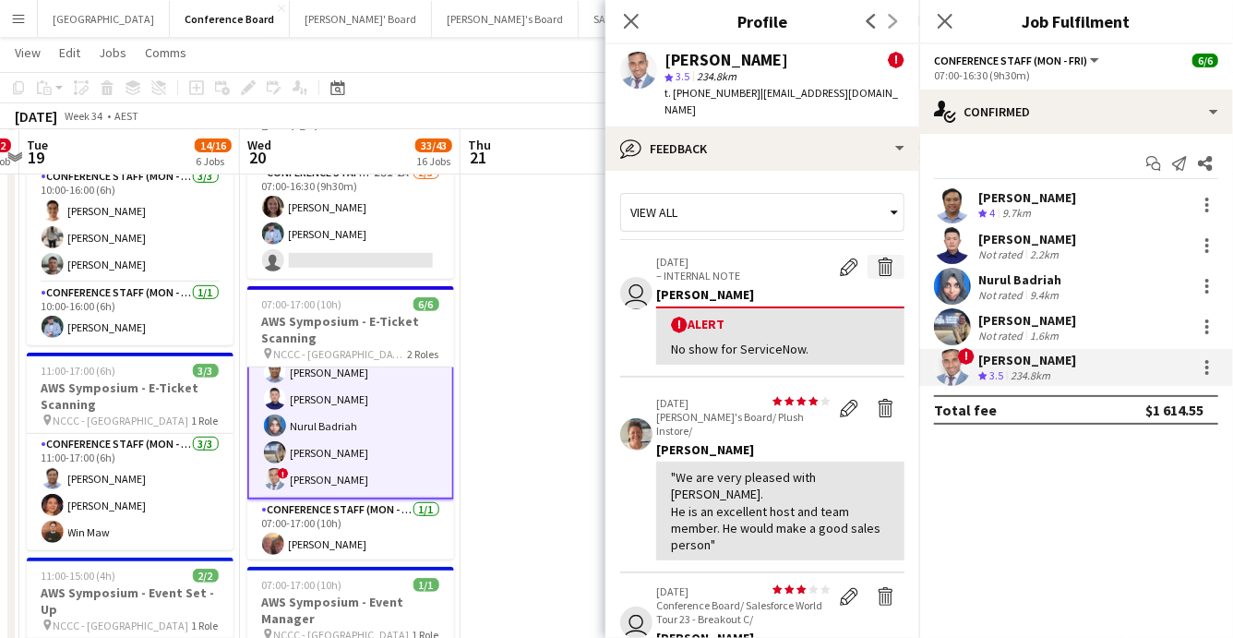
click at [886, 258] on app-icon "Delete alert" at bounding box center [886, 267] width 18 height 18
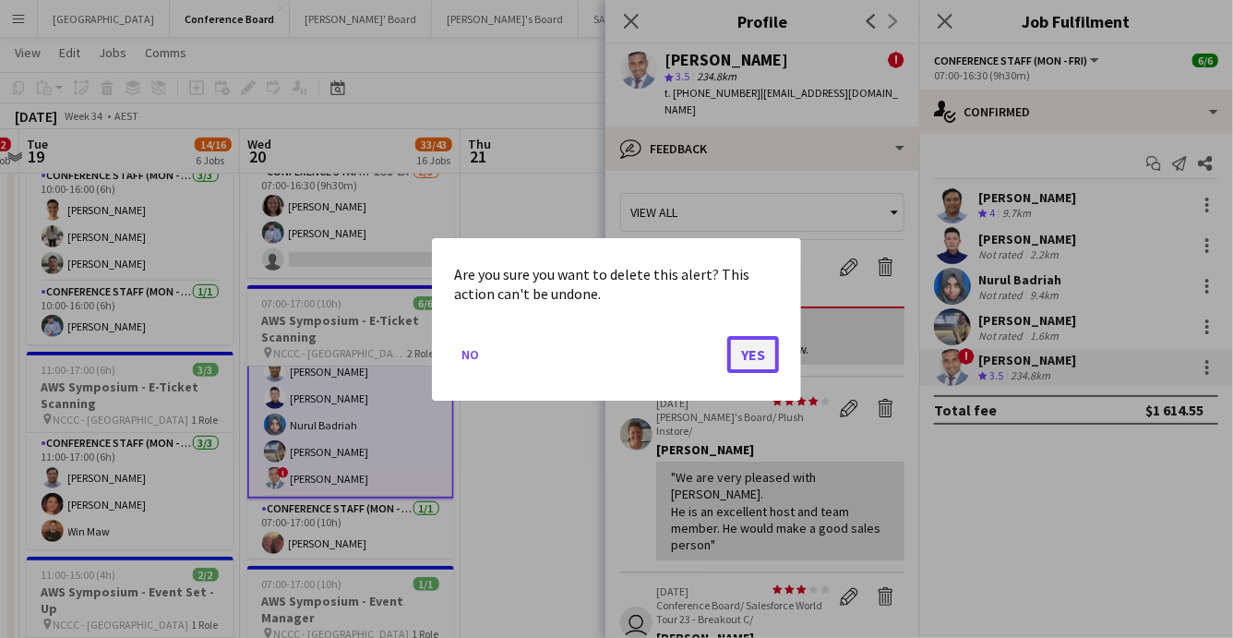
click at [761, 356] on button "Yes" at bounding box center [753, 353] width 52 height 37
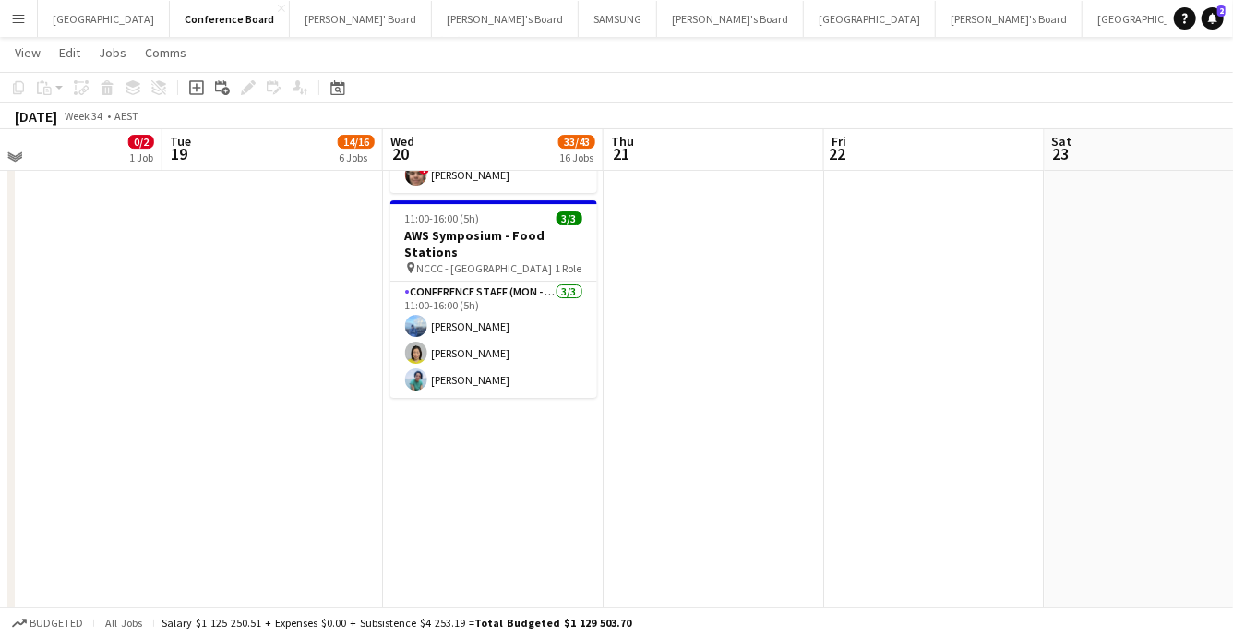
scroll to position [2965, 0]
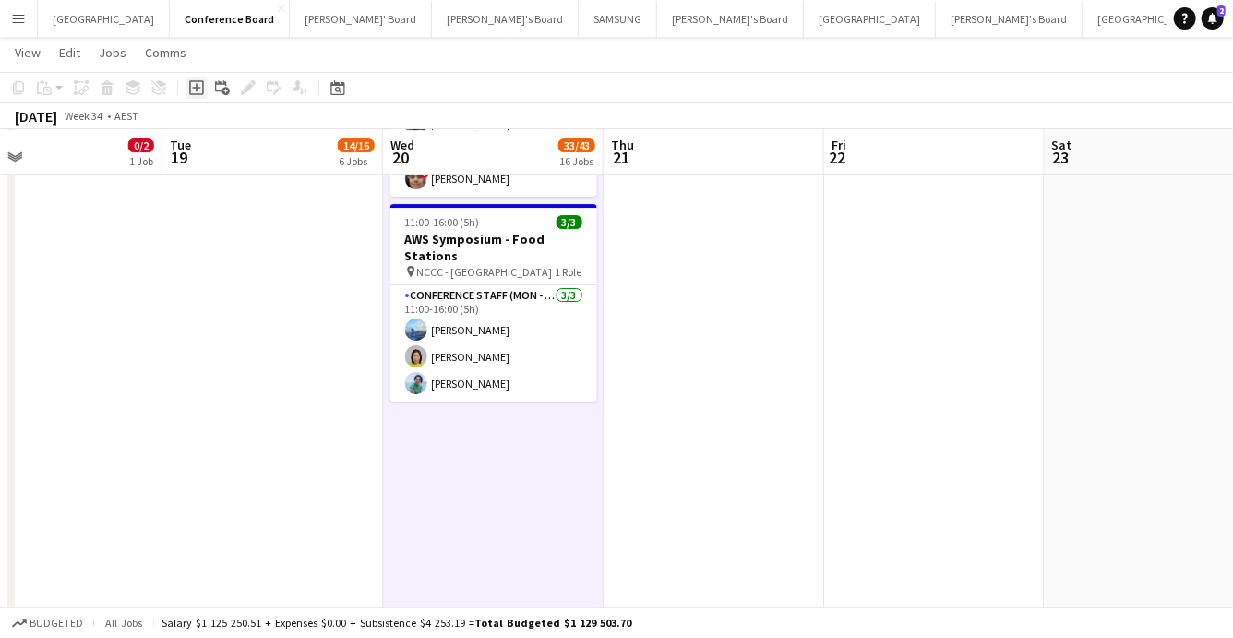
click at [196, 82] on icon "Add job" at bounding box center [196, 87] width 15 height 15
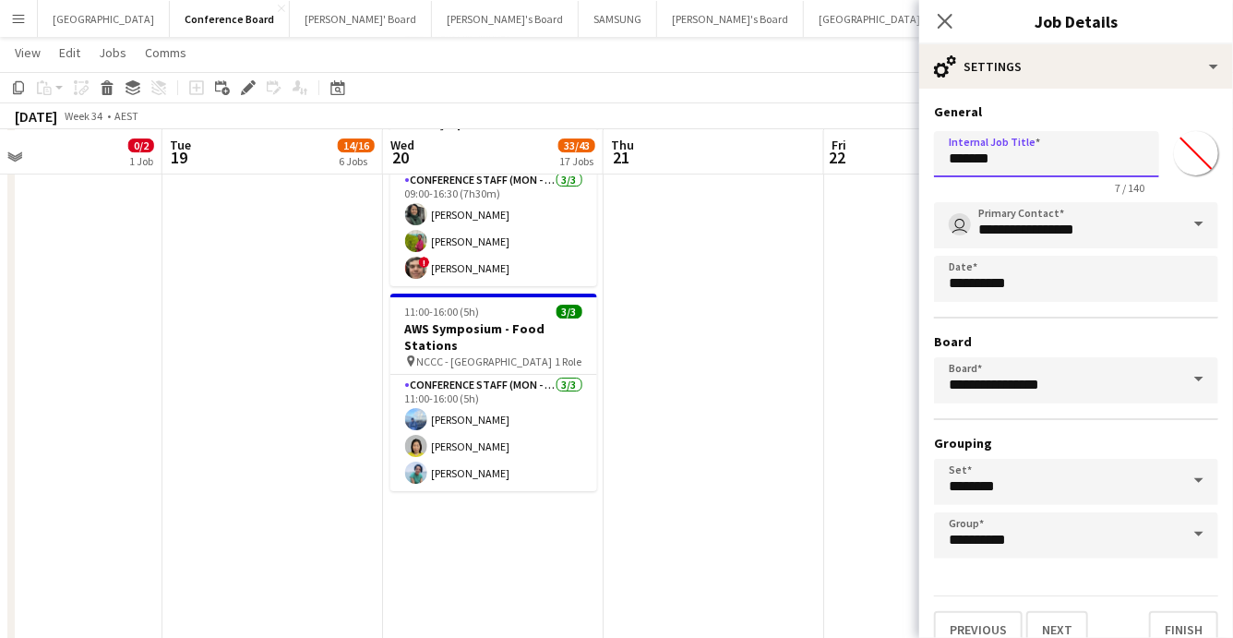
drag, startPoint x: 1025, startPoint y: 159, endPoint x: 932, endPoint y: 154, distance: 92.4
click at [932, 154] on form "**********" at bounding box center [1076, 375] width 314 height 545
type input "**********"
click at [1211, 157] on input "*******" at bounding box center [1196, 153] width 66 height 66
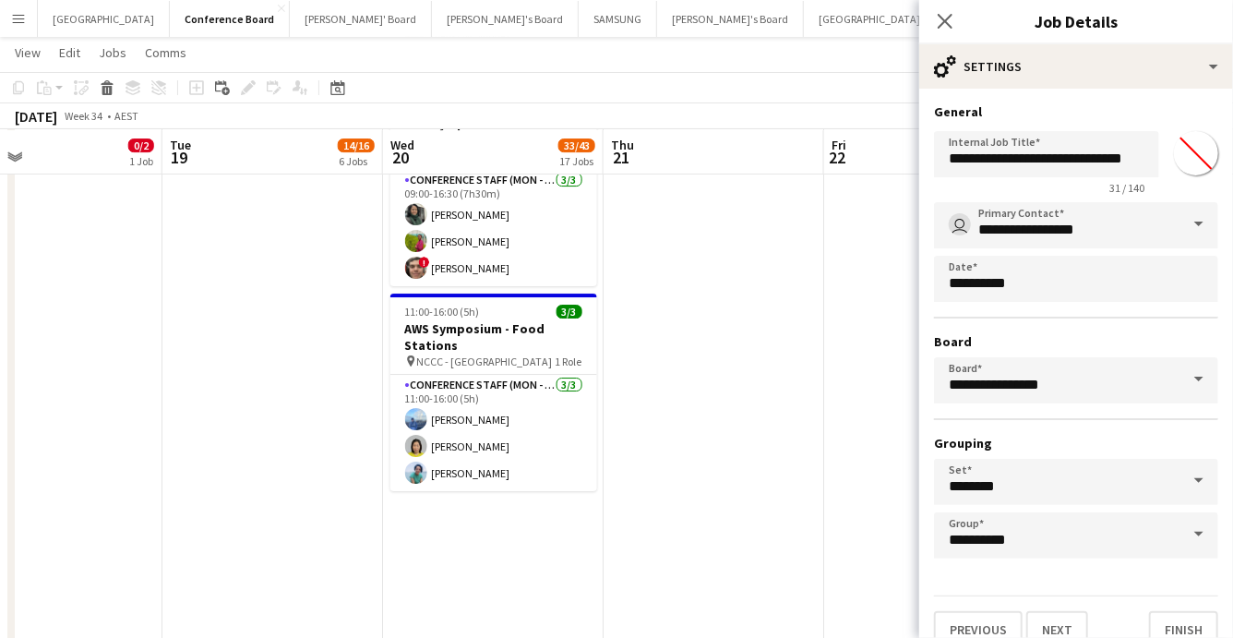
scroll to position [0, 0]
type input "*******"
click at [1061, 617] on button "Next" at bounding box center [1057, 629] width 62 height 37
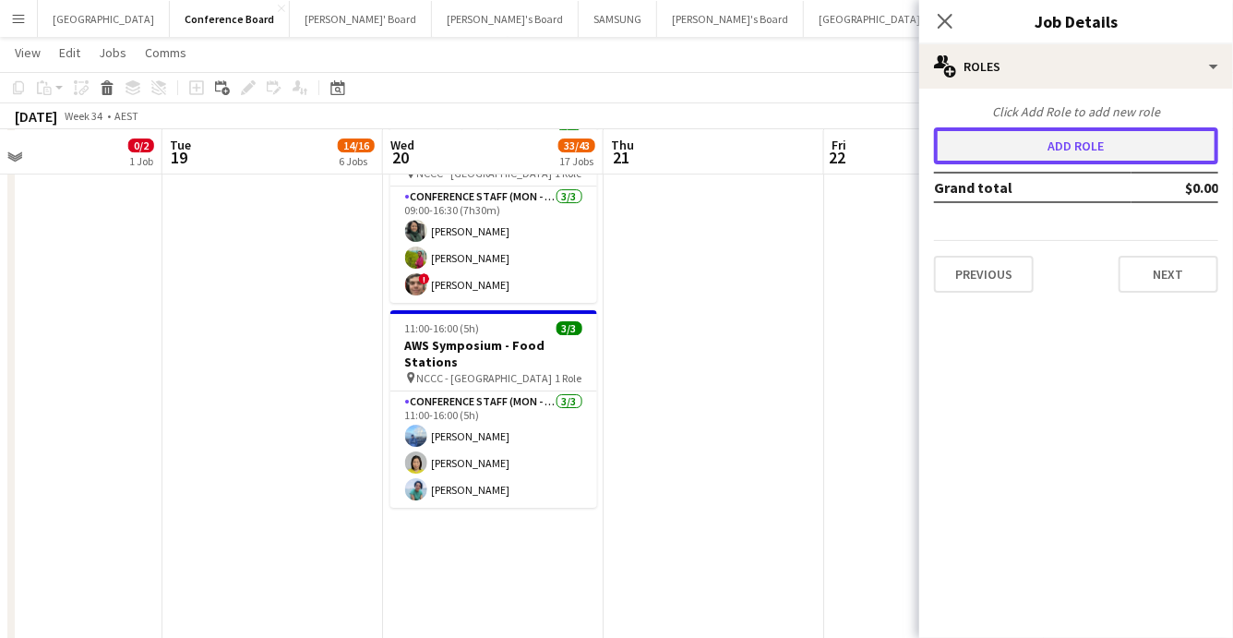
click at [1057, 147] on button "Add role" at bounding box center [1076, 145] width 284 height 37
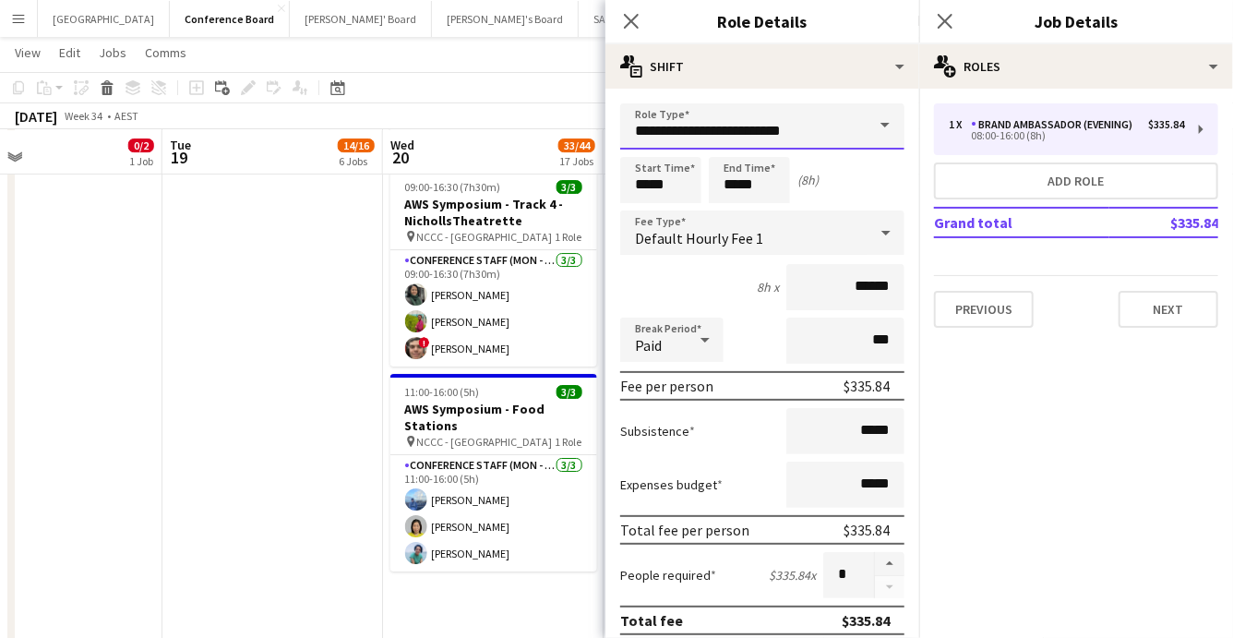
click at [858, 127] on input "**********" at bounding box center [762, 126] width 284 height 46
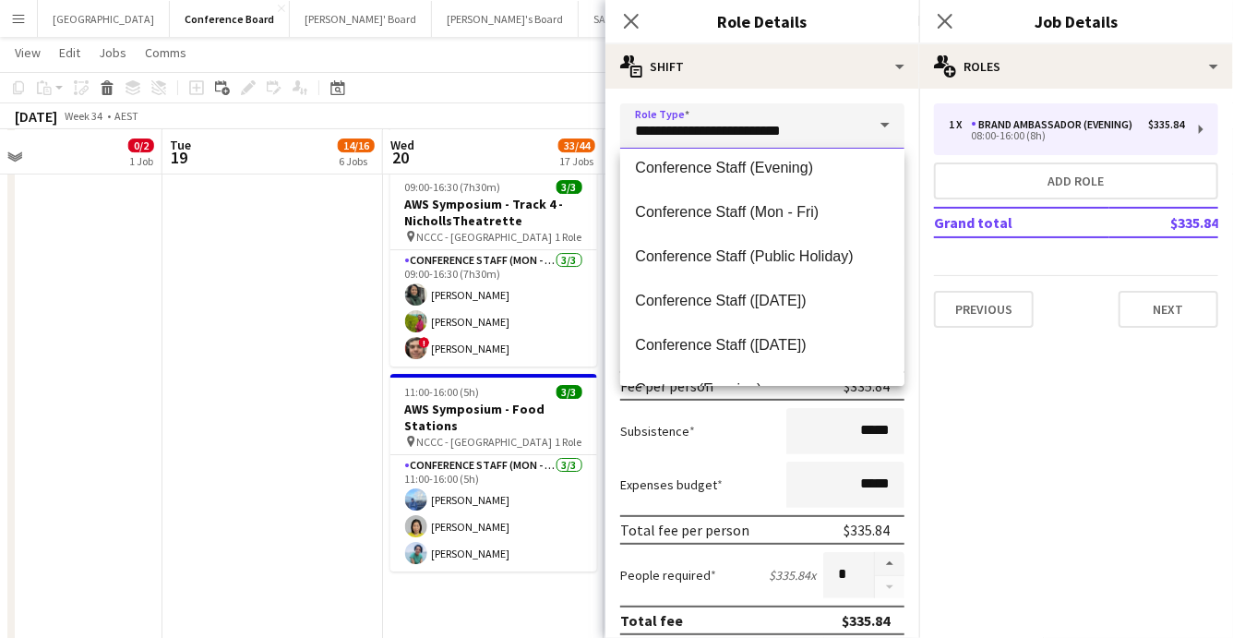
scroll to position [229, 0]
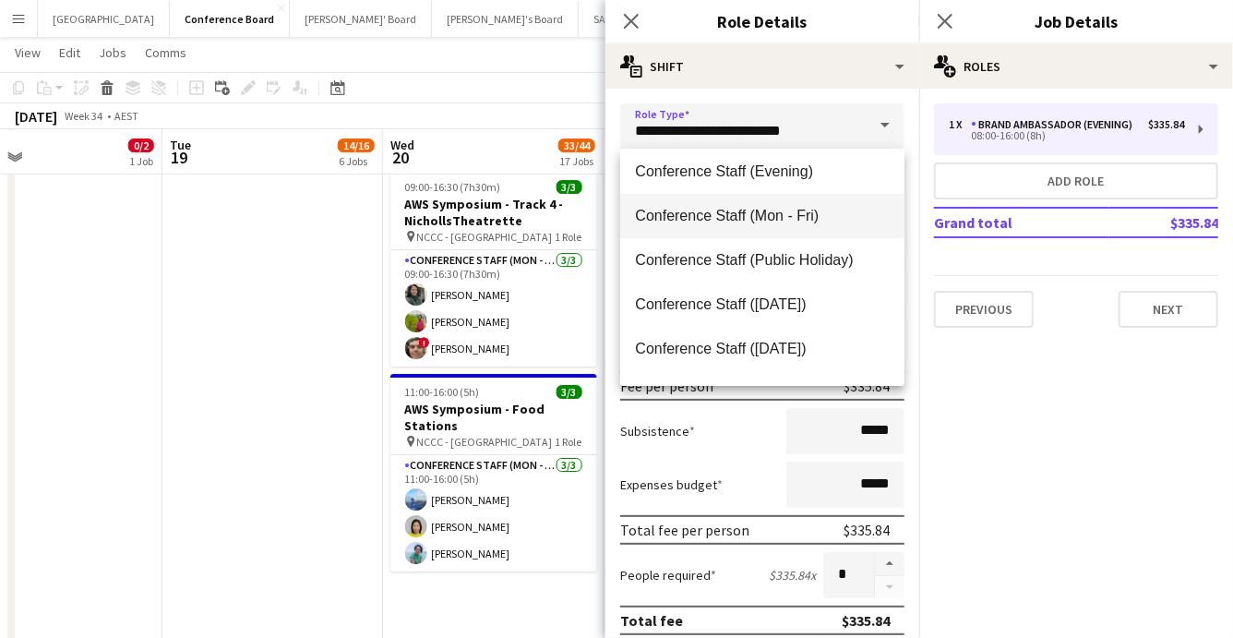
click at [791, 207] on span "Conference Staff (Mon - Fri)" at bounding box center [762, 216] width 255 height 18
type input "**********"
type input "******"
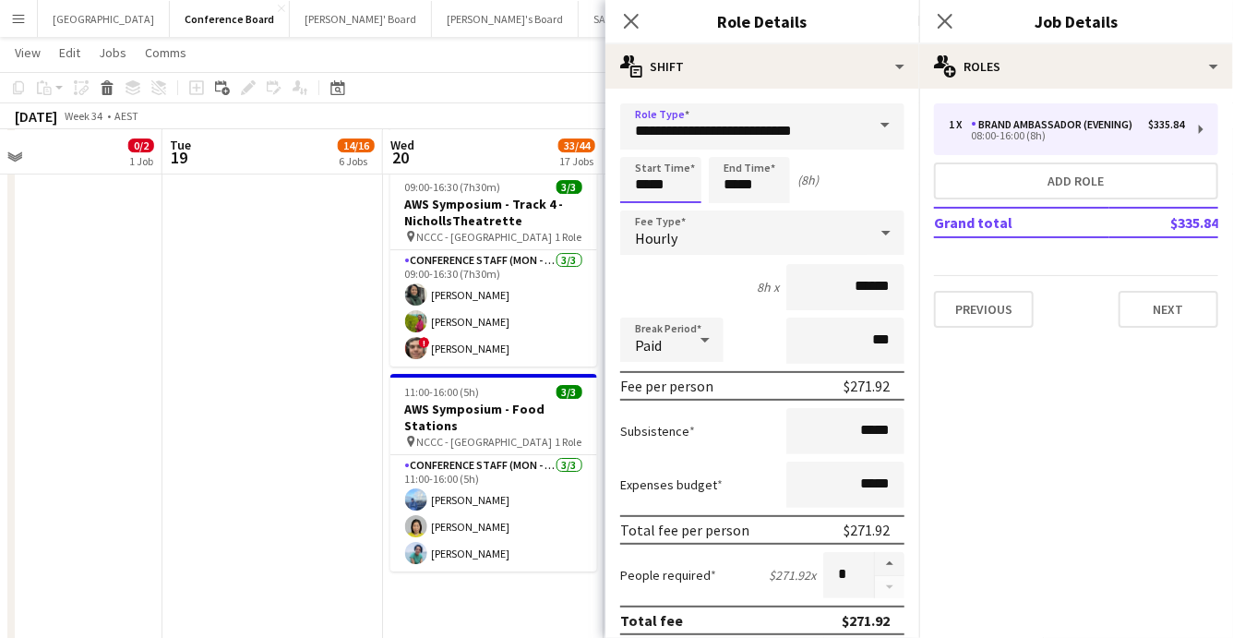
click at [666, 186] on input "*****" at bounding box center [660, 180] width 81 height 46
type input "*****"
click at [641, 210] on div at bounding box center [642, 212] width 37 height 18
click at [764, 198] on input "*****" at bounding box center [749, 180] width 81 height 46
type input "*****"
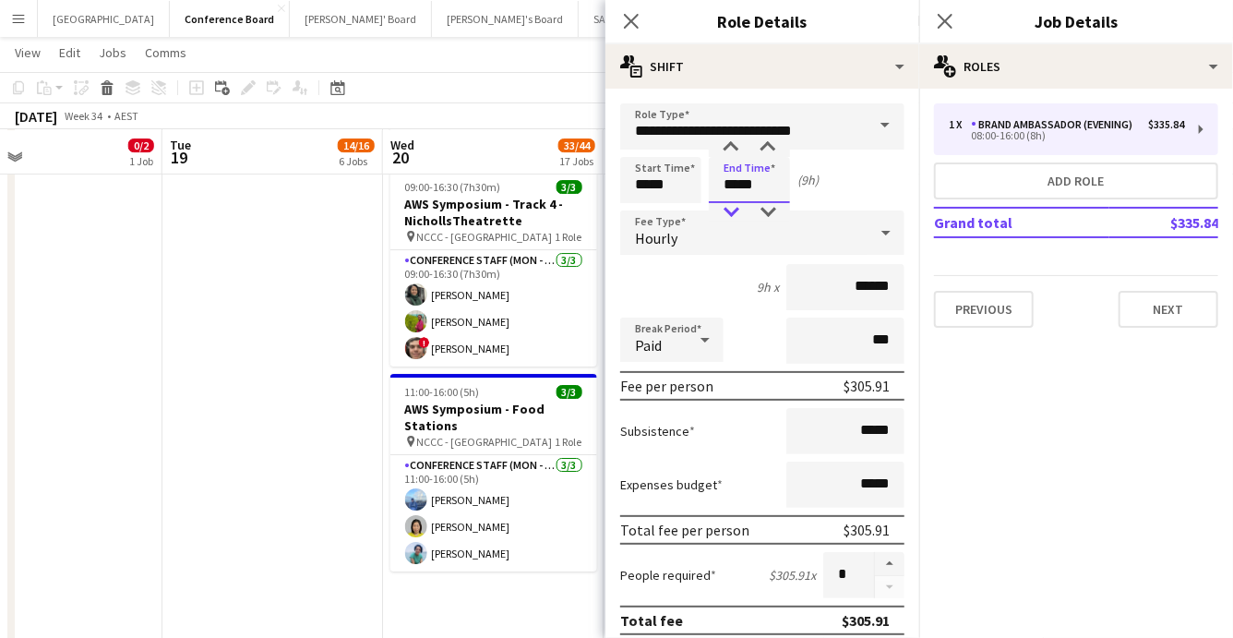
click at [731, 206] on div at bounding box center [731, 212] width 37 height 18
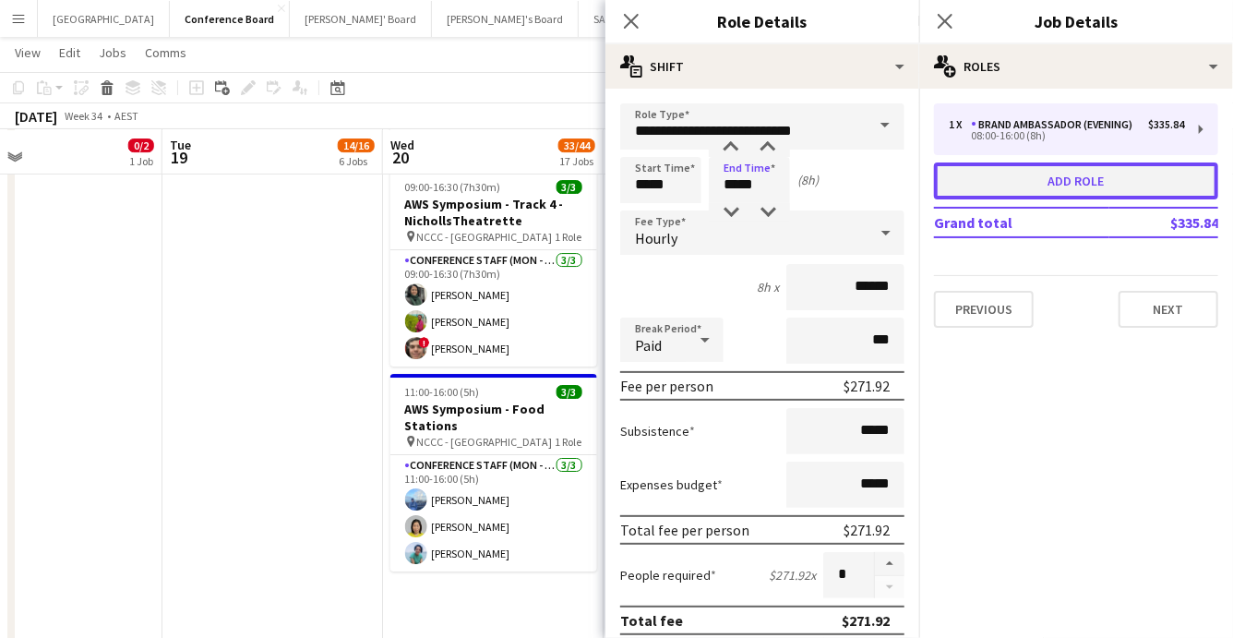
click at [1026, 184] on button "Add role" at bounding box center [1076, 180] width 284 height 37
type input "**********"
type input "*****"
type input "******"
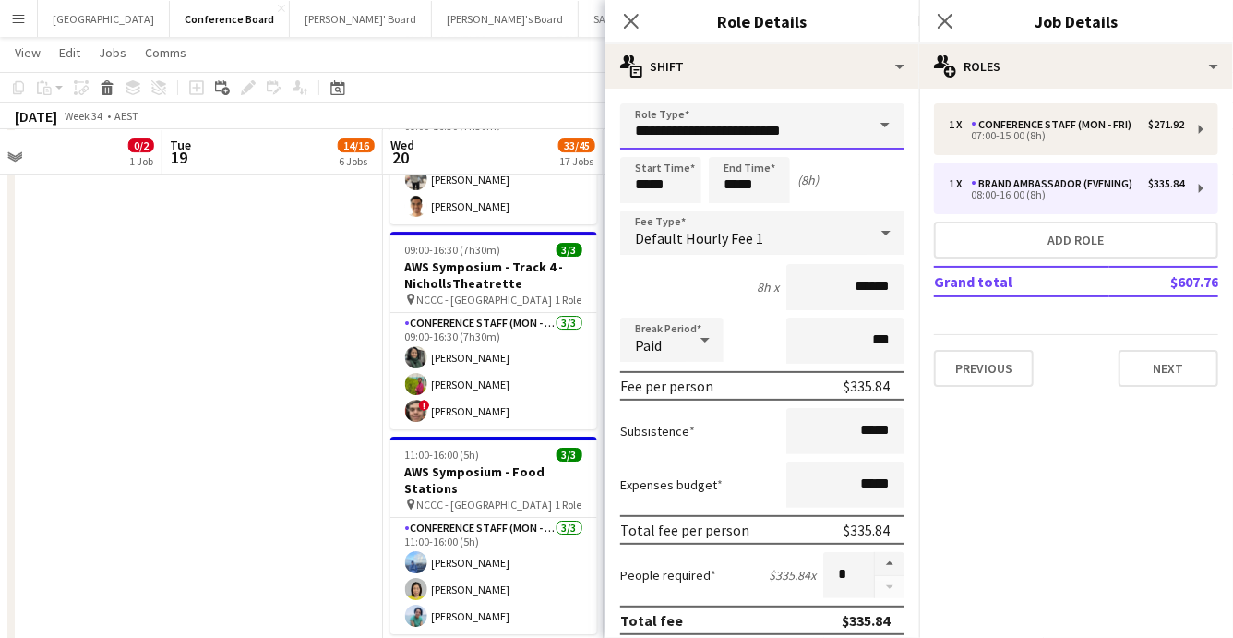
click at [845, 132] on input "**********" at bounding box center [762, 126] width 284 height 46
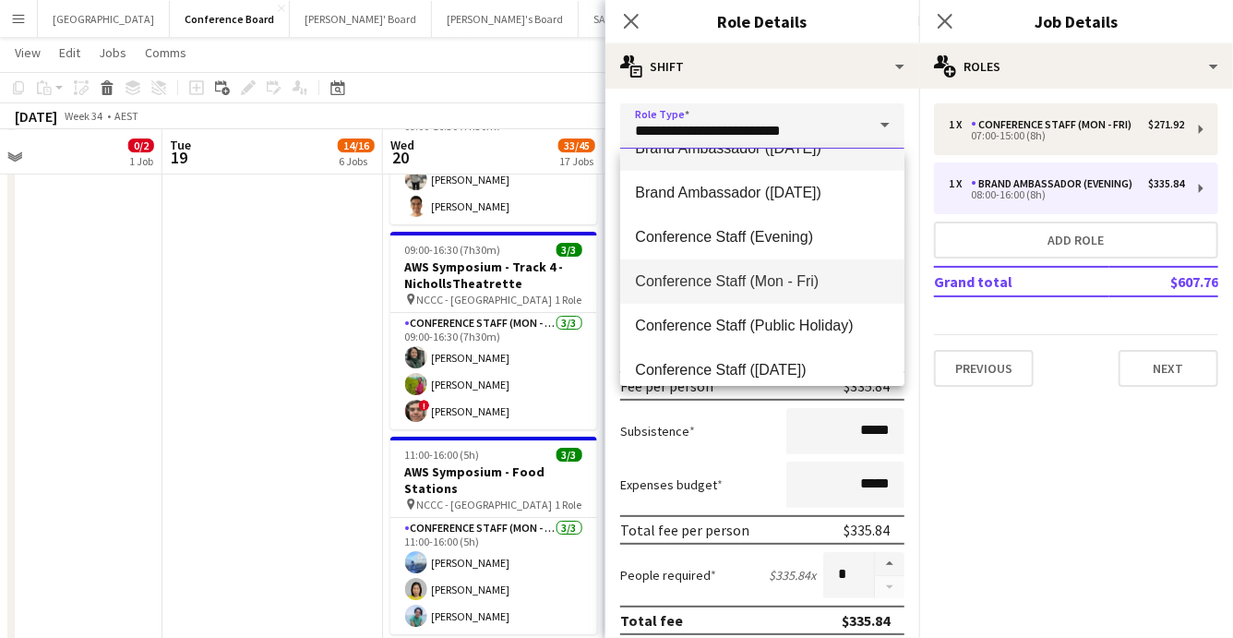
scroll to position [176, 0]
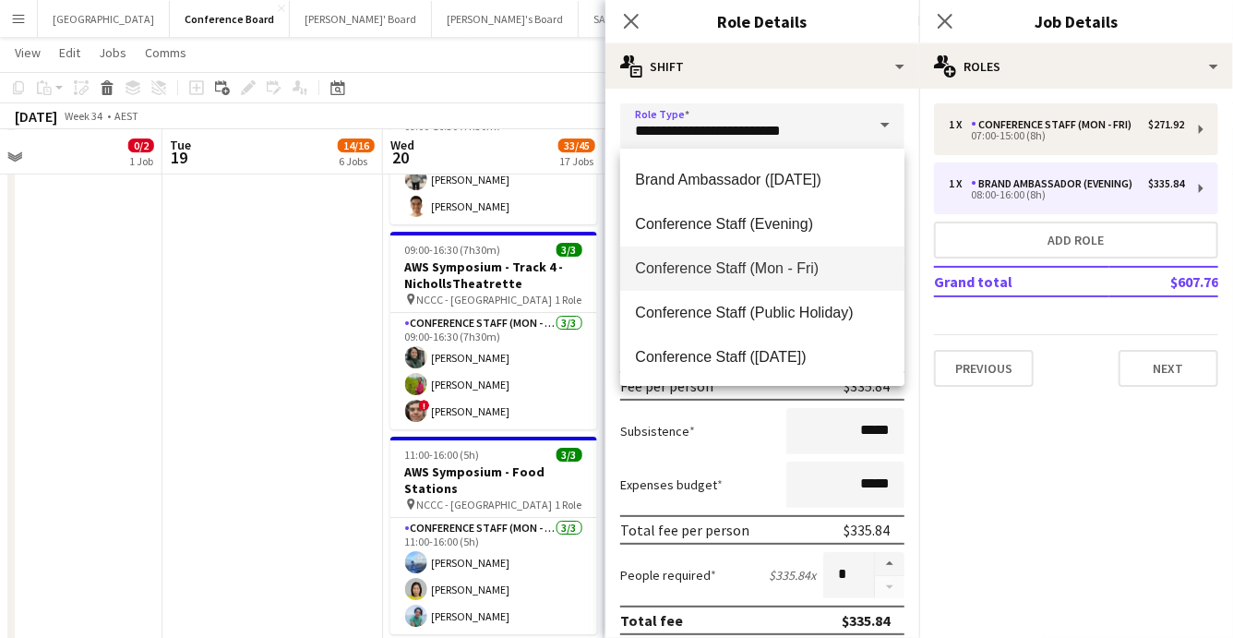
click at [801, 269] on span "Conference Staff (Mon - Fri)" at bounding box center [762, 268] width 255 height 18
type input "**********"
type input "******"
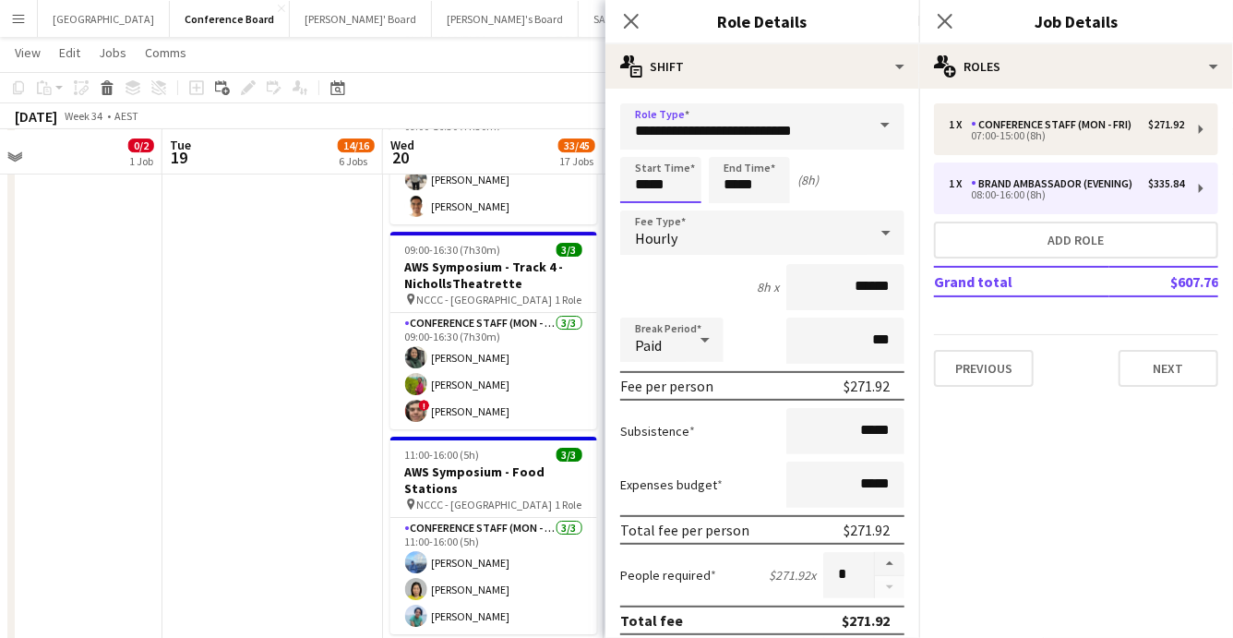
click at [669, 192] on input "*****" at bounding box center [660, 180] width 81 height 46
type input "*****"
click at [645, 213] on div at bounding box center [642, 212] width 37 height 18
click at [757, 197] on input "*****" at bounding box center [749, 180] width 81 height 46
click at [769, 150] on div at bounding box center [767, 147] width 37 height 18
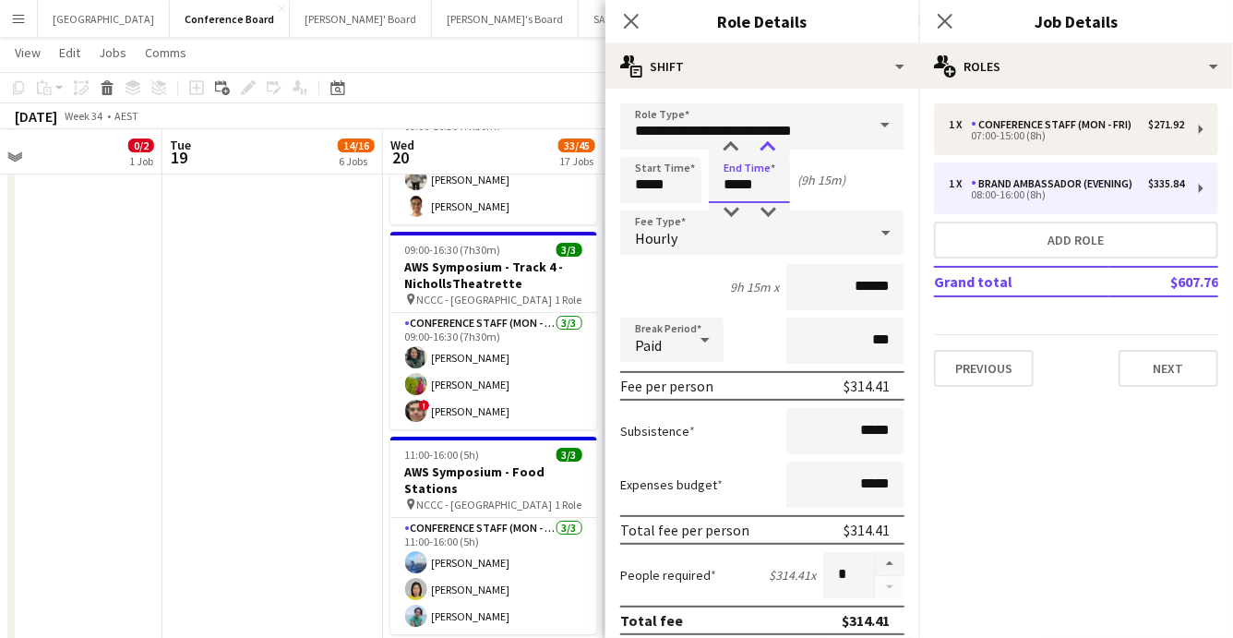
type input "*****"
click at [769, 150] on div at bounding box center [767, 147] width 37 height 18
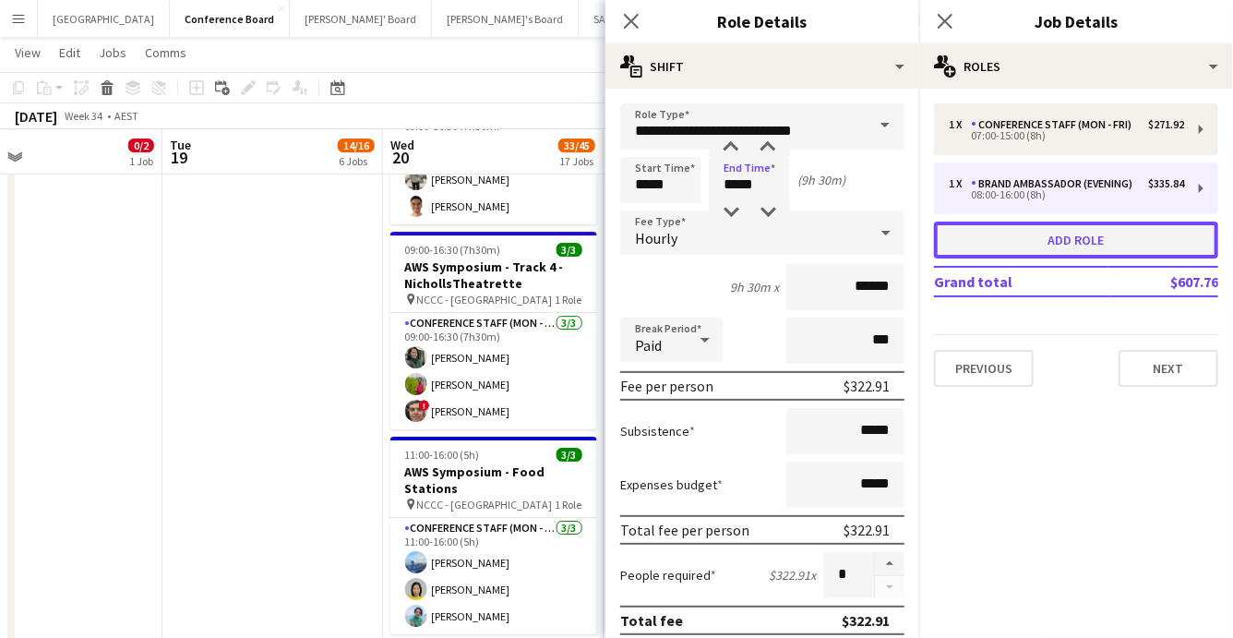
click at [1054, 234] on button "Add role" at bounding box center [1076, 240] width 284 height 37
type input "**********"
type input "*****"
type input "******"
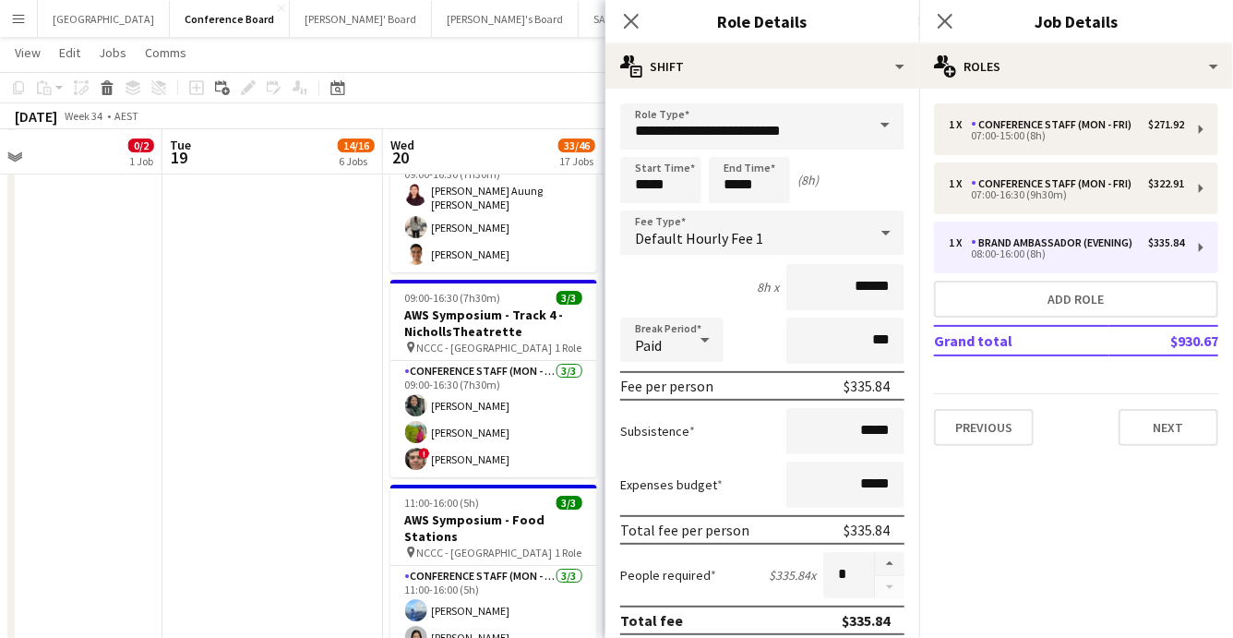
click at [876, 137] on span at bounding box center [885, 125] width 39 height 44
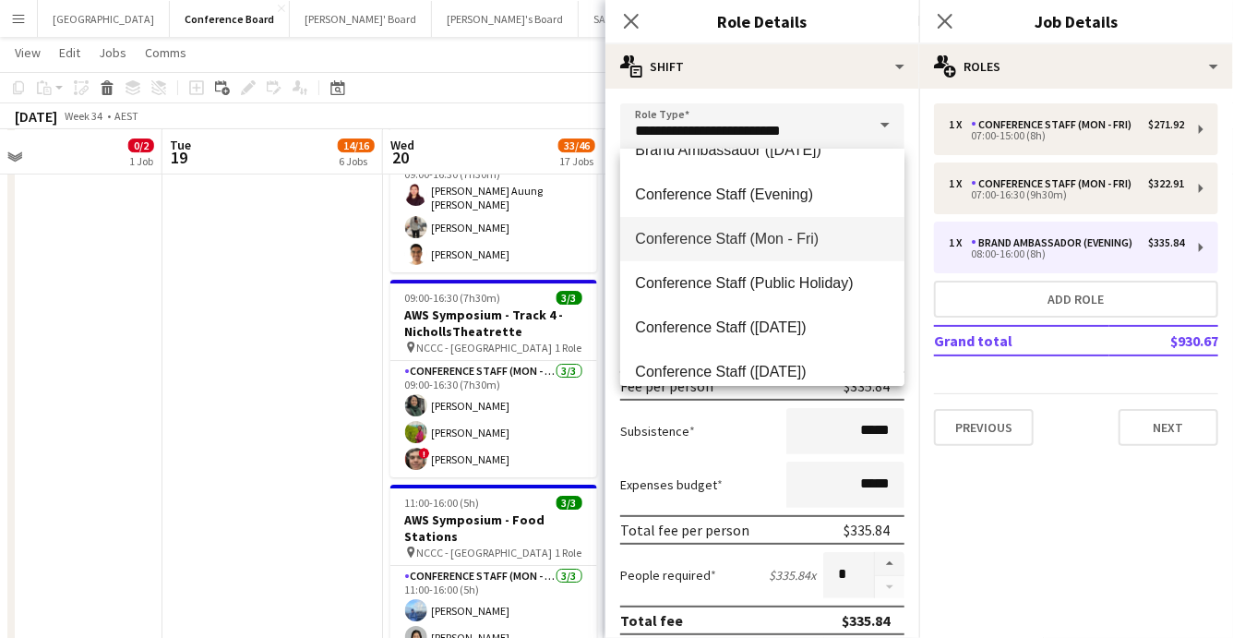
scroll to position [209, 0]
click at [805, 245] on mat-option "Conference Staff (Mon - Fri)" at bounding box center [762, 236] width 284 height 44
type input "**********"
type input "******"
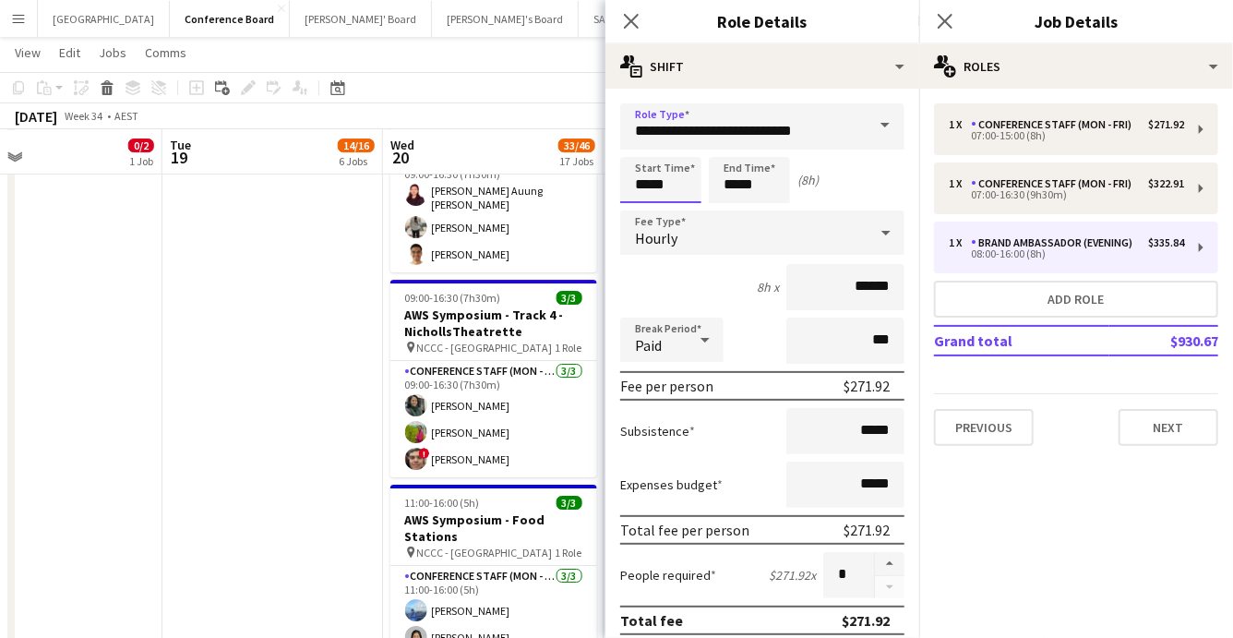
click at [677, 183] on input "*****" at bounding box center [660, 180] width 81 height 46
click at [650, 205] on div at bounding box center [642, 212] width 37 height 18
click at [686, 151] on div at bounding box center [679, 147] width 37 height 18
type input "*****"
click at [686, 151] on div at bounding box center [679, 147] width 37 height 18
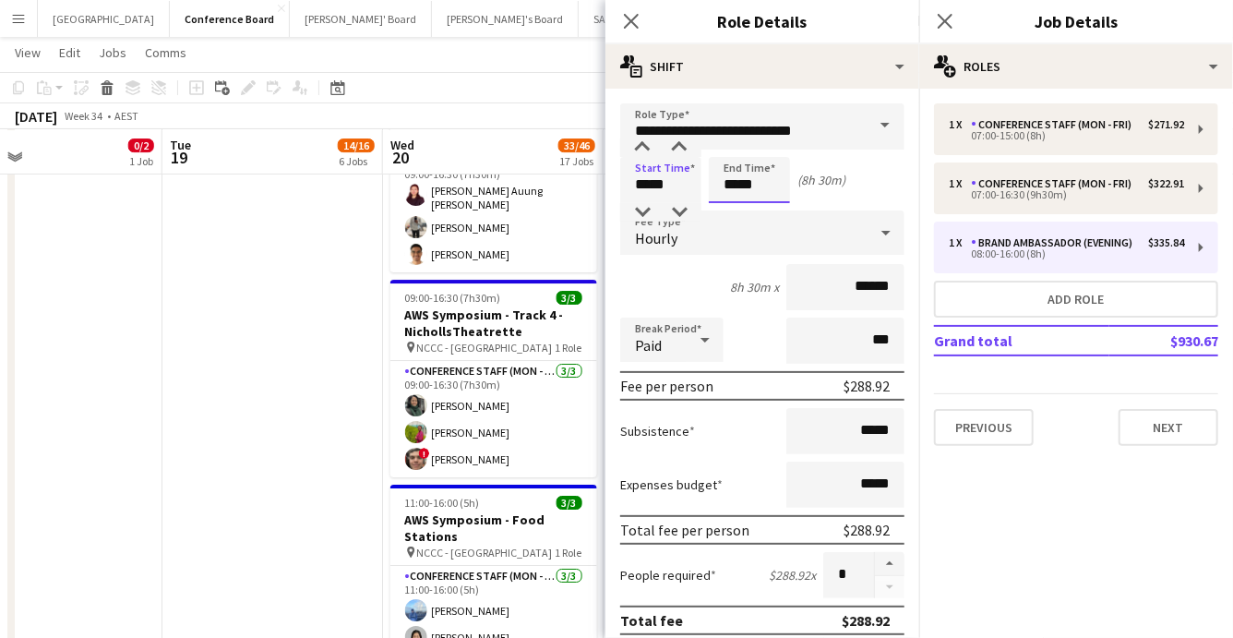
click at [753, 198] on input "*****" at bounding box center [749, 180] width 81 height 46
click at [735, 213] on div at bounding box center [731, 212] width 37 height 18
click at [773, 153] on div at bounding box center [767, 147] width 37 height 18
type input "*****"
click at [773, 153] on div at bounding box center [767, 147] width 37 height 18
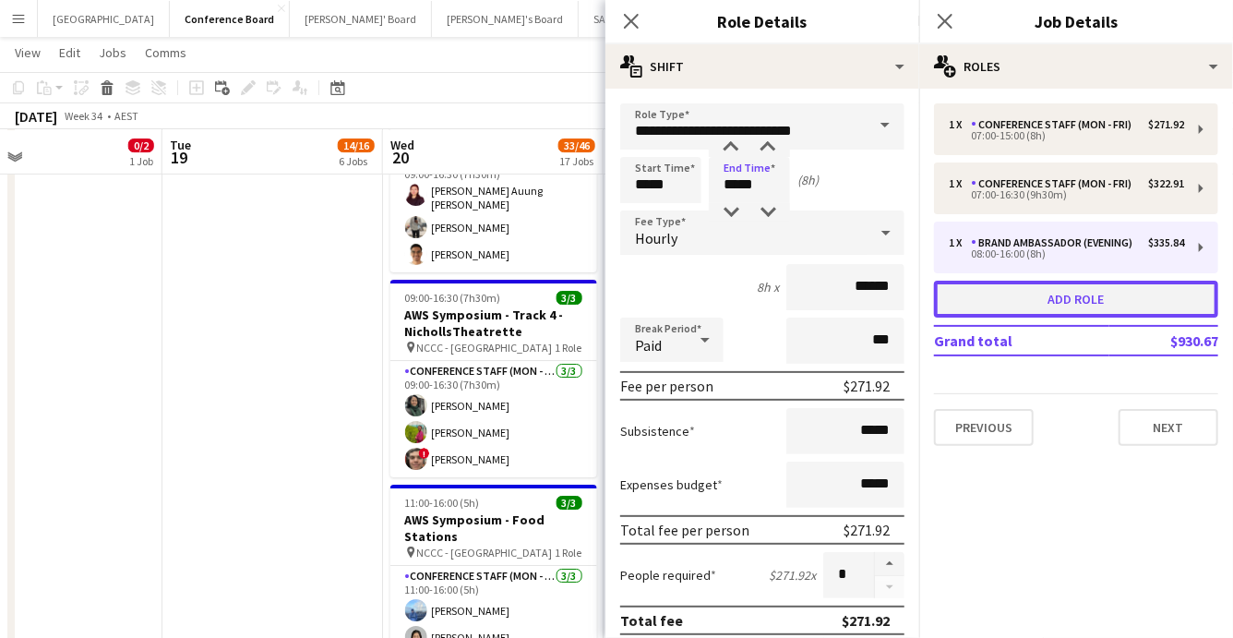
click at [1066, 296] on button "Add role" at bounding box center [1076, 299] width 284 height 37
type input "**********"
type input "*****"
type input "******"
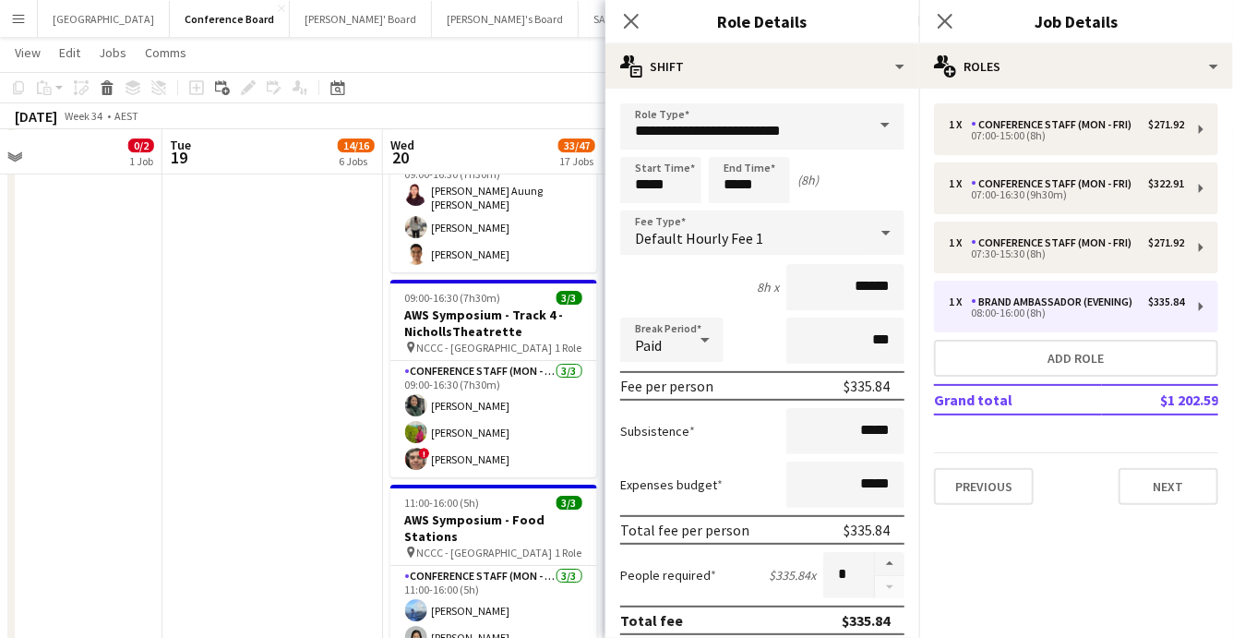
click at [870, 135] on span at bounding box center [885, 125] width 39 height 44
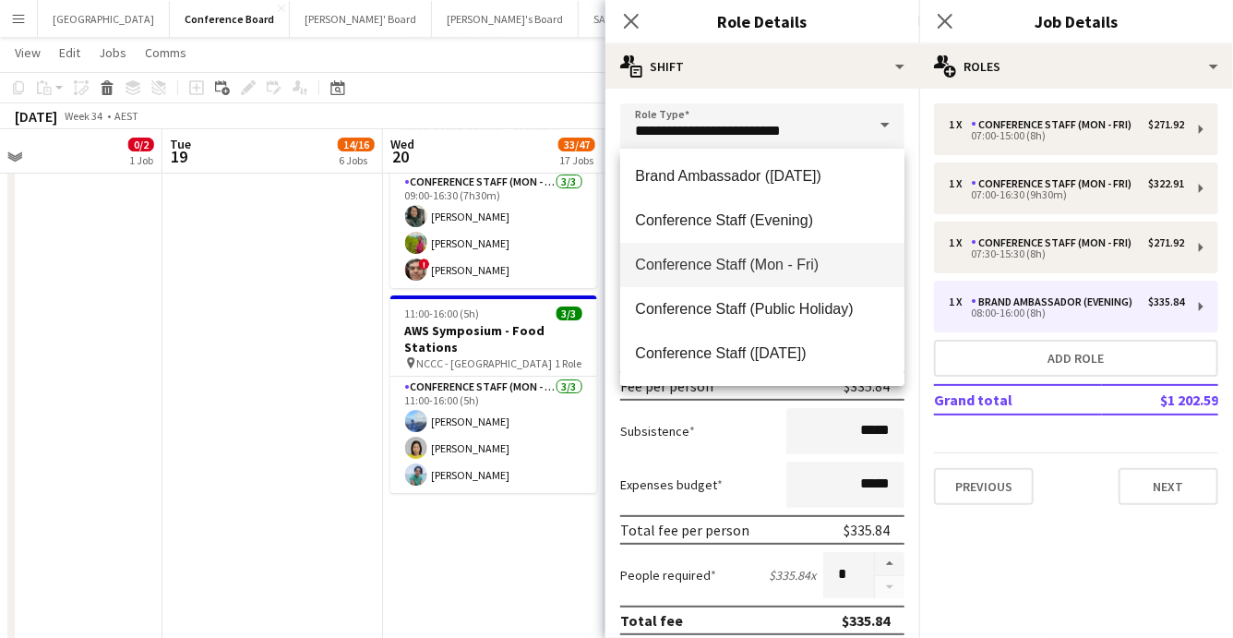
scroll to position [270, 0]
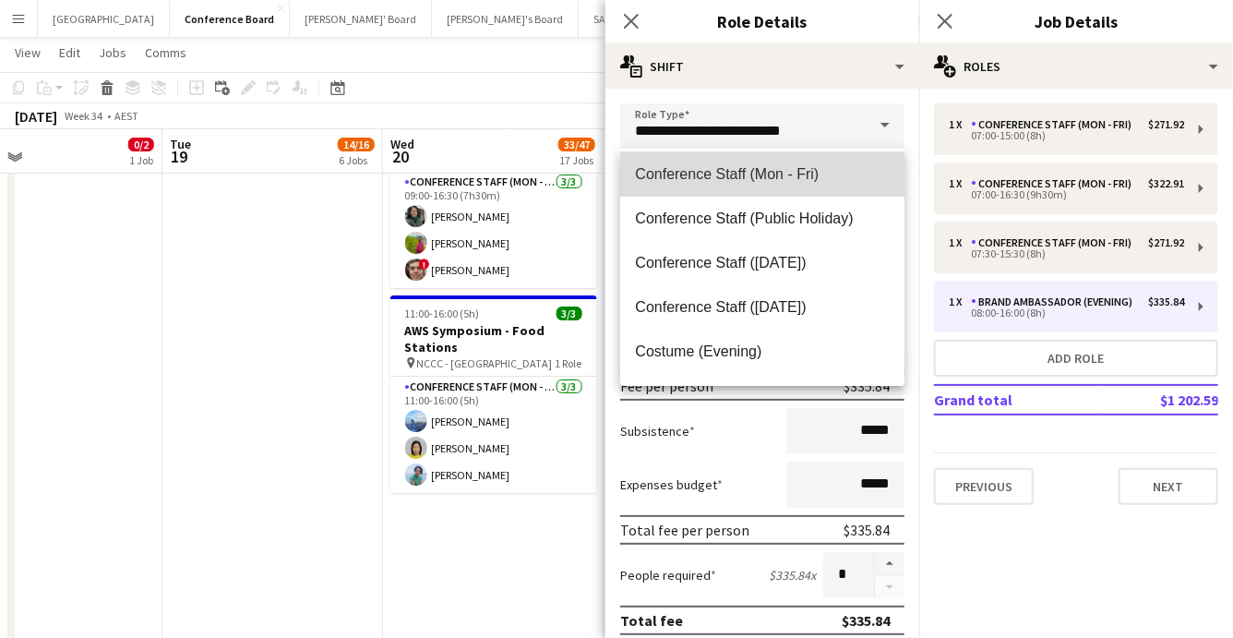
click at [795, 177] on span "Conference Staff (Mon - Fri)" at bounding box center [762, 174] width 255 height 18
type input "**********"
type input "******"
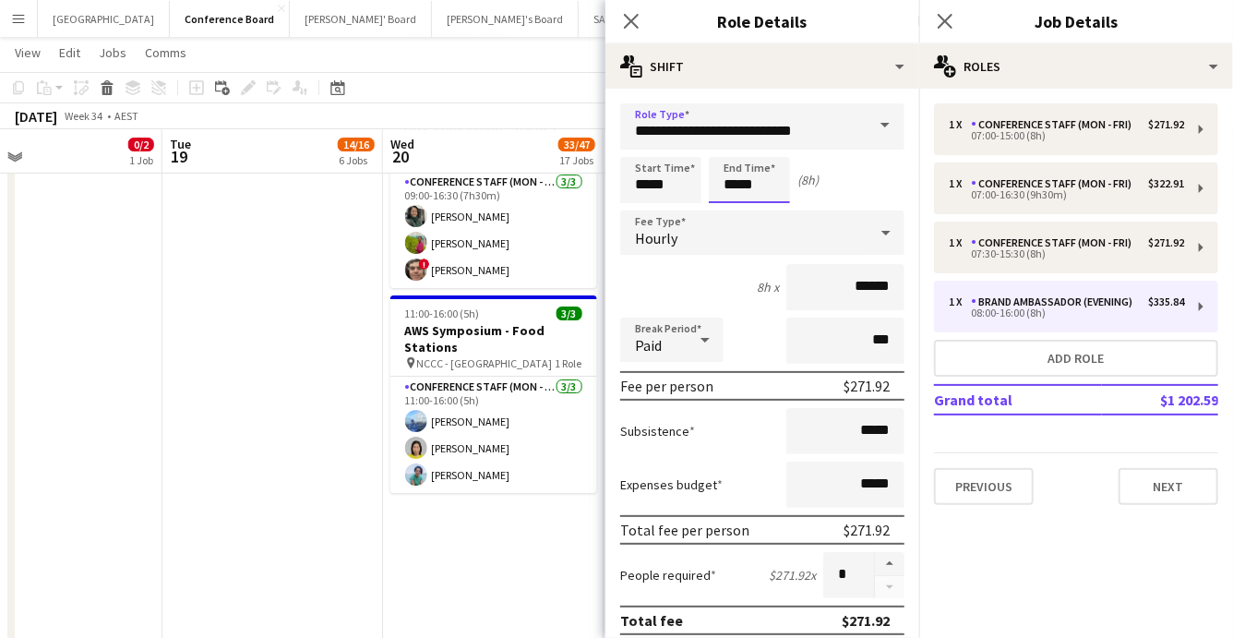
click at [749, 196] on input "*****" at bounding box center [749, 180] width 81 height 46
click at [769, 153] on div at bounding box center [767, 147] width 37 height 18
type input "*****"
click at [769, 153] on div at bounding box center [767, 147] width 37 height 18
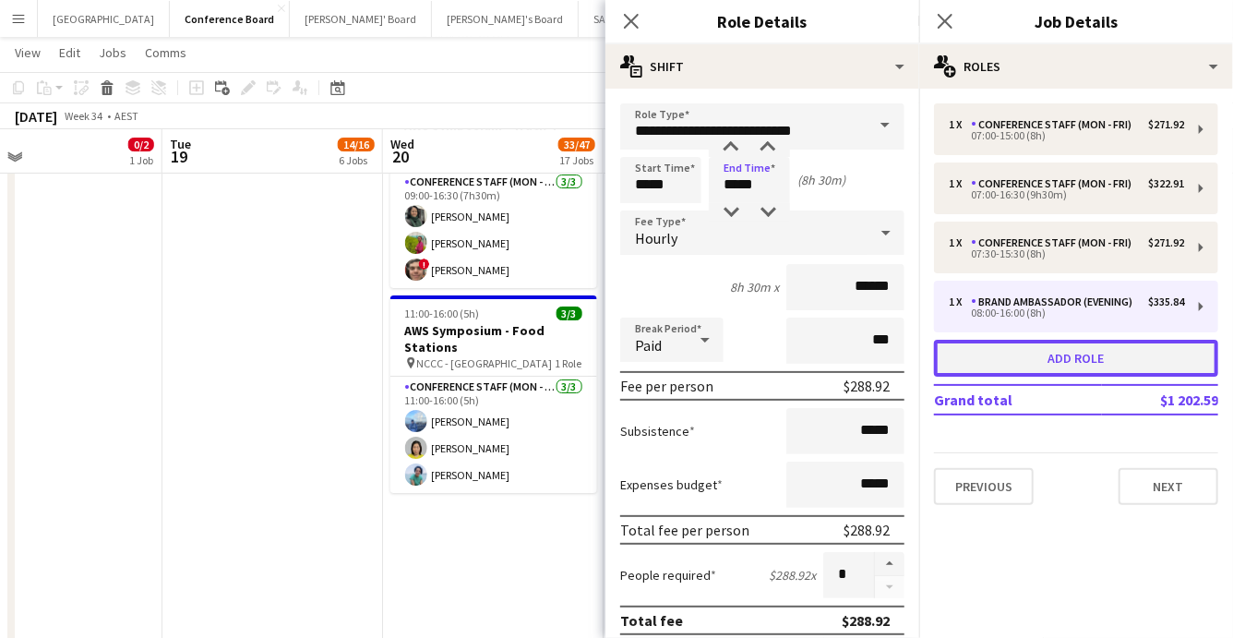
click at [1060, 355] on button "Add role" at bounding box center [1076, 358] width 284 height 37
type input "**********"
type input "*****"
type input "******"
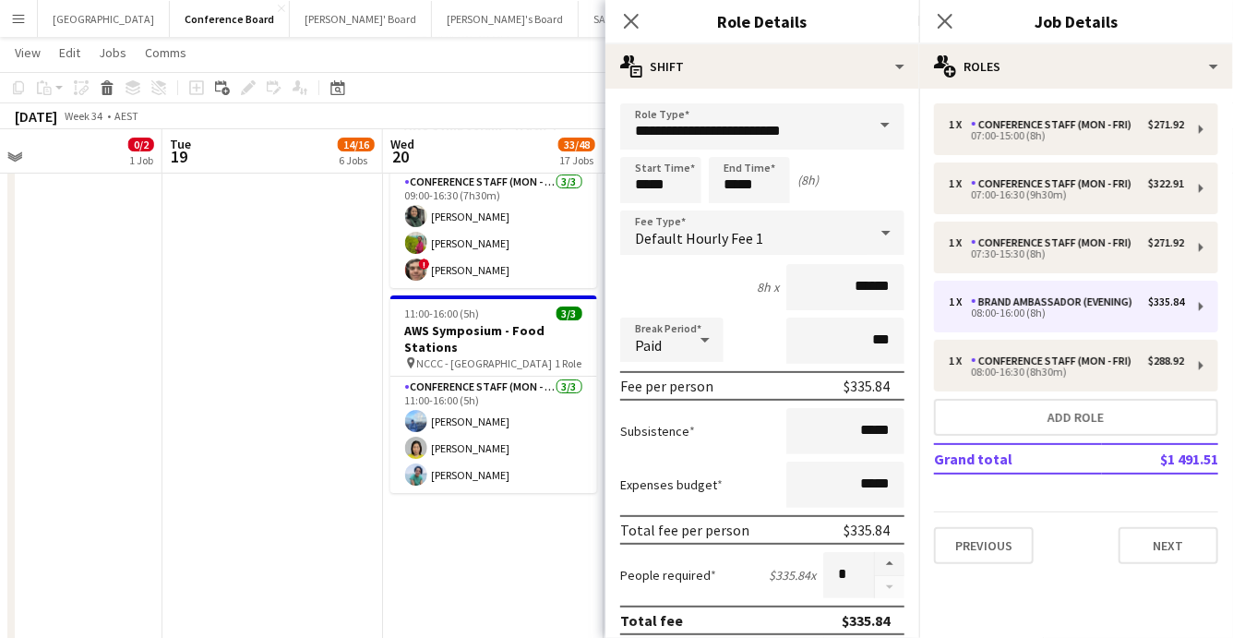
click at [877, 139] on span at bounding box center [885, 125] width 39 height 44
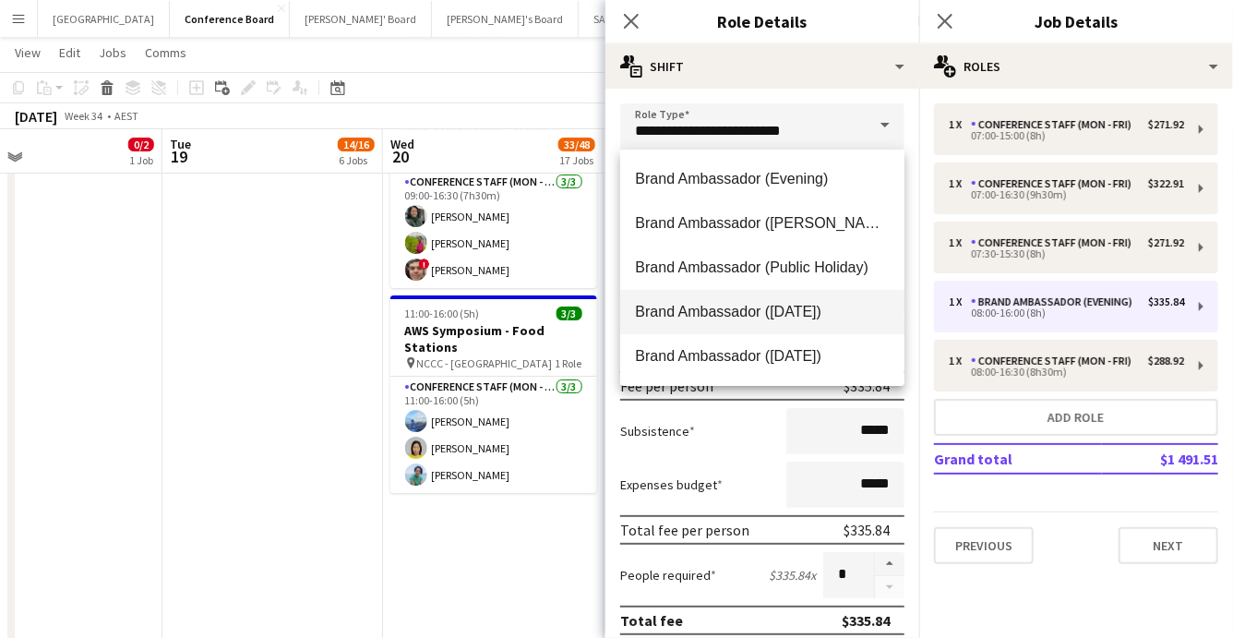
drag, startPoint x: 840, startPoint y: 222, endPoint x: 827, endPoint y: 302, distance: 80.4
click at [828, 301] on div "Brand Ambassador (Evening) Brand Ambassador (Mon - Fri) Brand Ambassador (Publi…" at bounding box center [762, 268] width 284 height 236
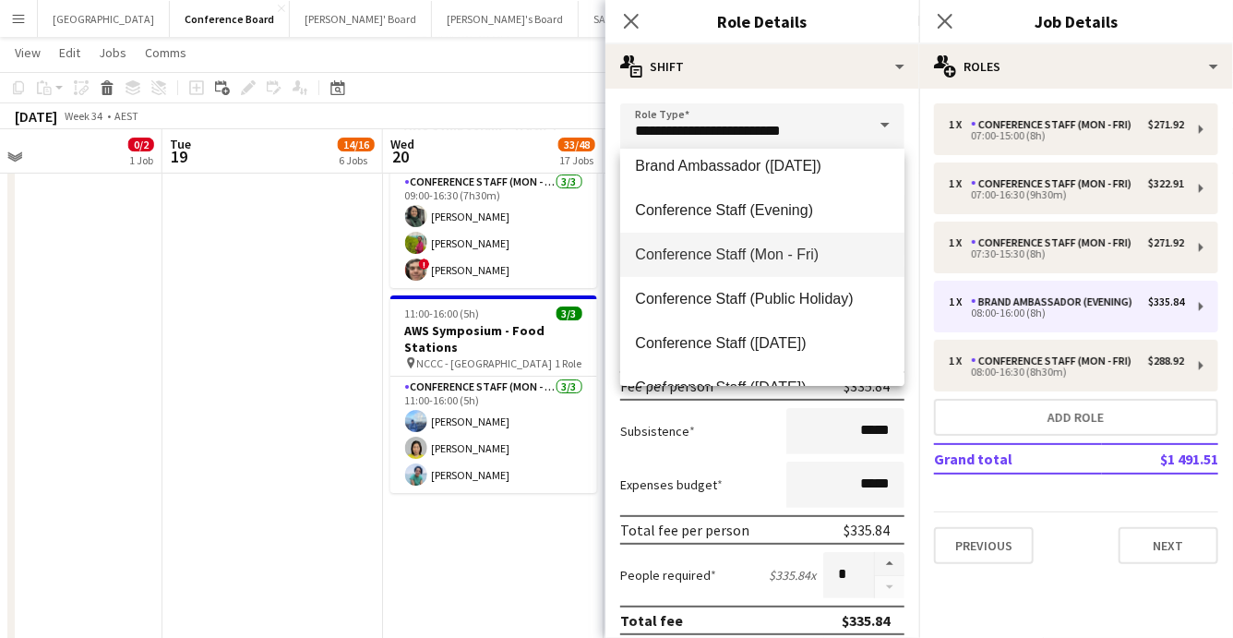
scroll to position [194, 0]
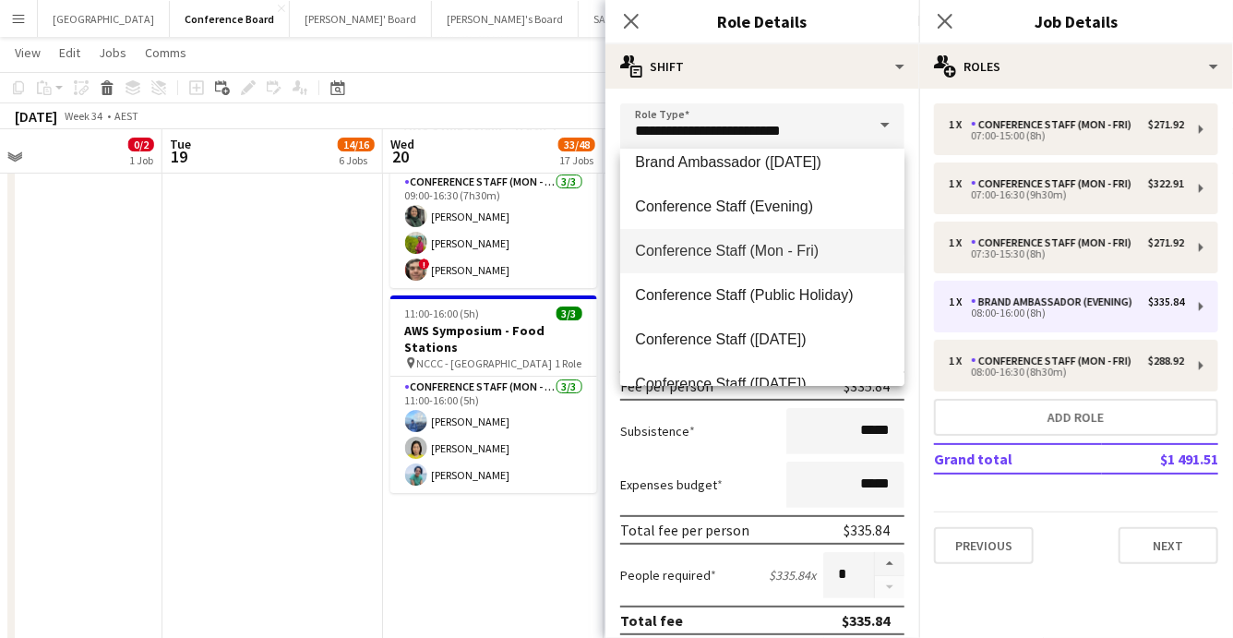
click at [819, 256] on span "Conference Staff (Mon - Fri)" at bounding box center [762, 251] width 255 height 18
type input "**********"
type input "******"
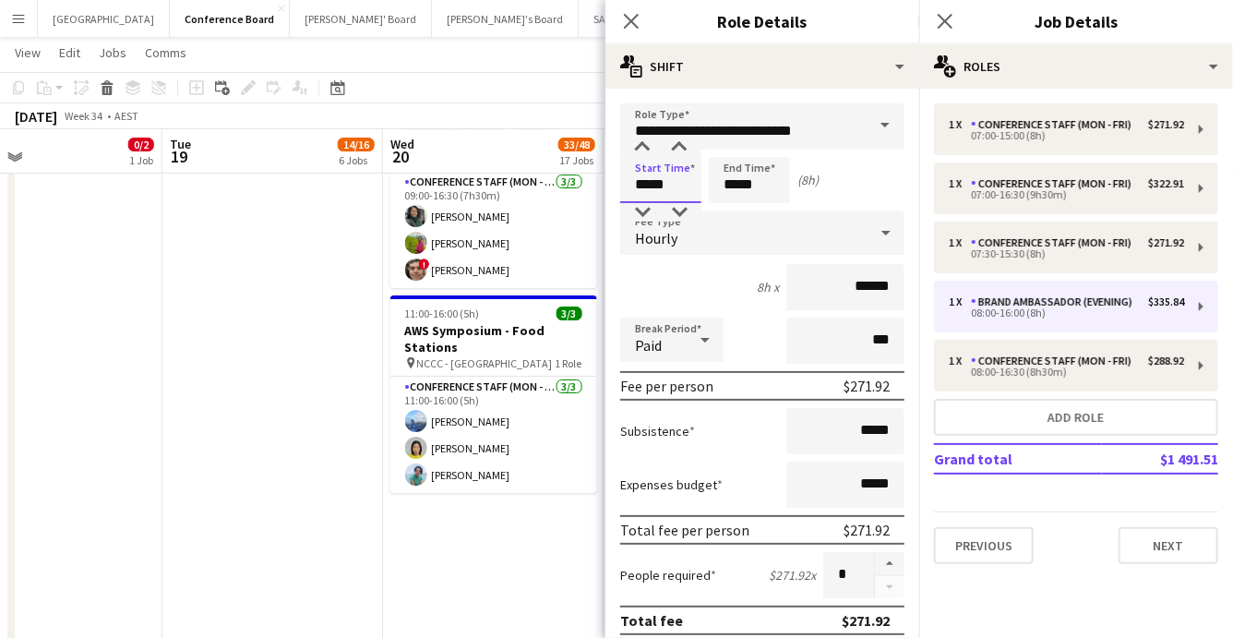
click at [672, 193] on input "*****" at bounding box center [660, 180] width 81 height 46
type input "*****"
click at [640, 146] on div at bounding box center [642, 147] width 37 height 18
click at [761, 197] on input "*****" at bounding box center [749, 180] width 81 height 46
click at [763, 140] on div at bounding box center [767, 147] width 37 height 18
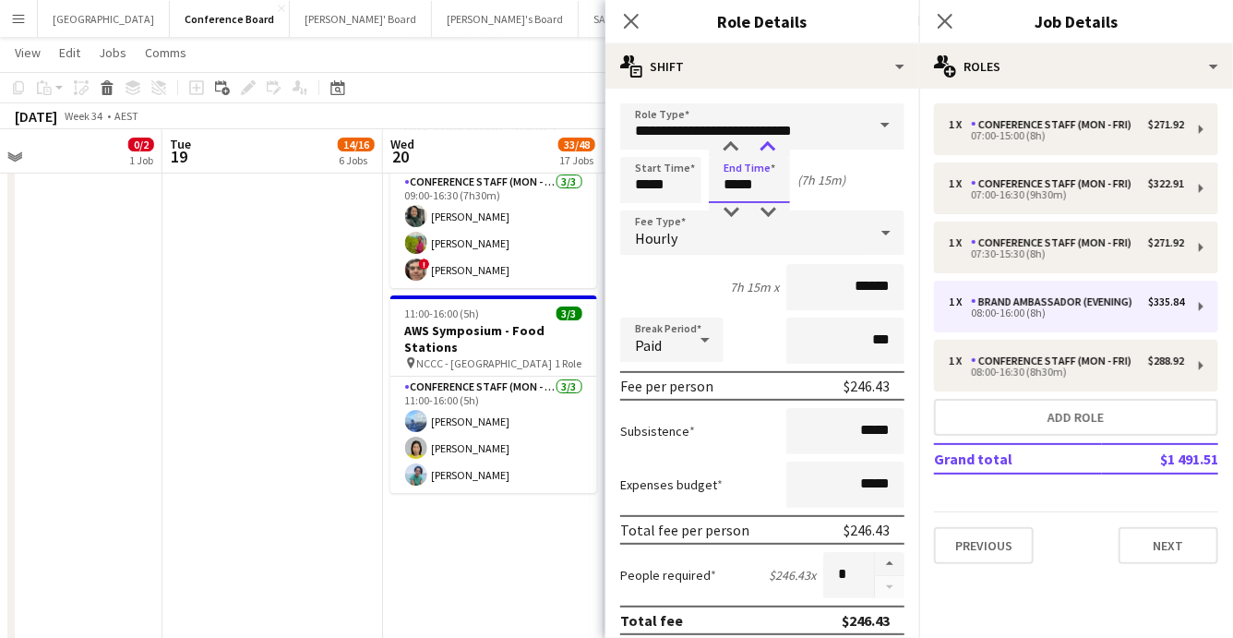
type input "*****"
click at [763, 140] on div at bounding box center [767, 147] width 37 height 18
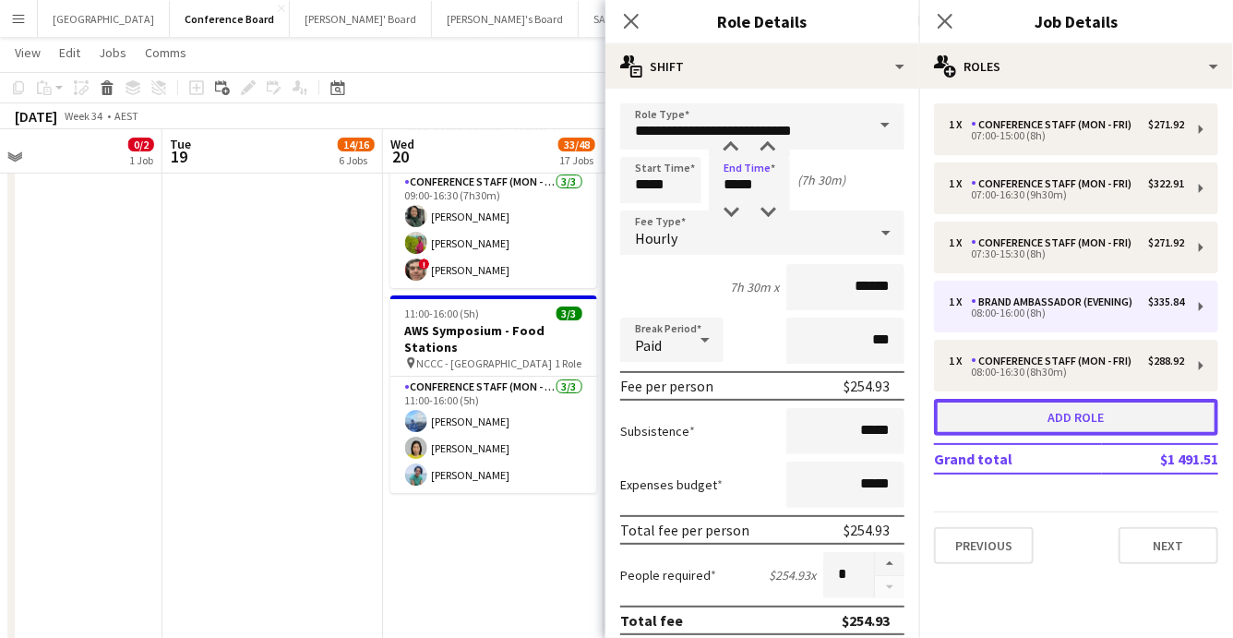
click at [1103, 421] on button "Add role" at bounding box center [1076, 417] width 284 height 37
type input "**********"
type input "*****"
type input "******"
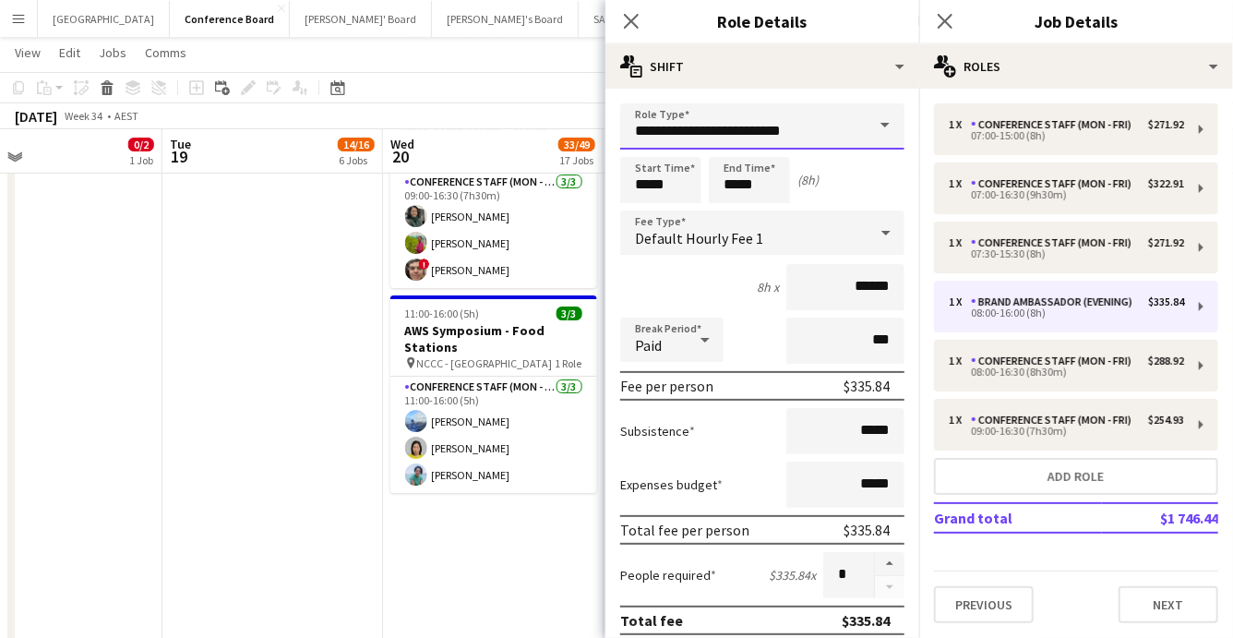
click at [821, 140] on input "**********" at bounding box center [762, 126] width 284 height 46
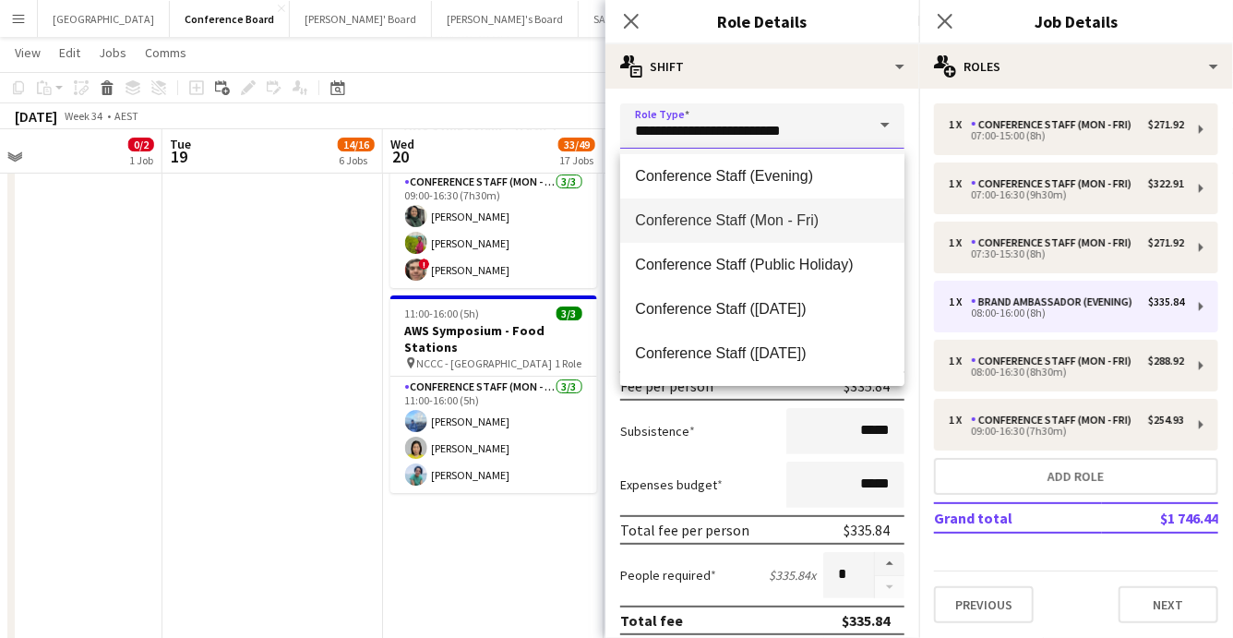
scroll to position [222, 0]
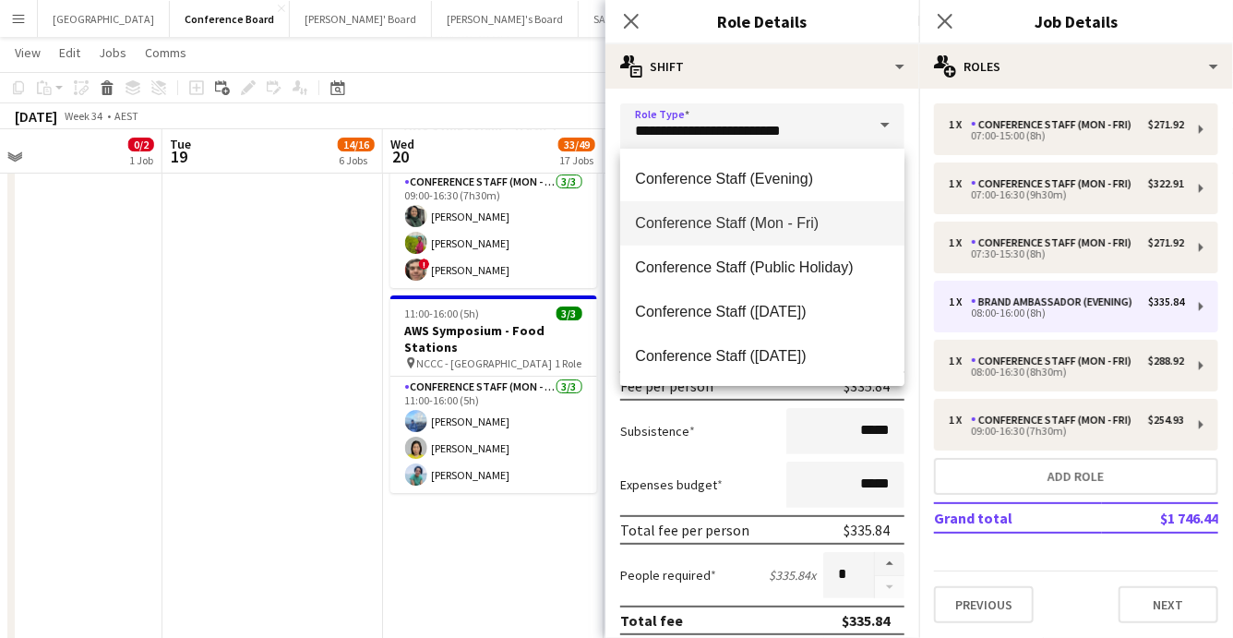
click at [811, 229] on span "Conference Staff (Mon - Fri)" at bounding box center [762, 223] width 255 height 18
type input "**********"
type input "******"
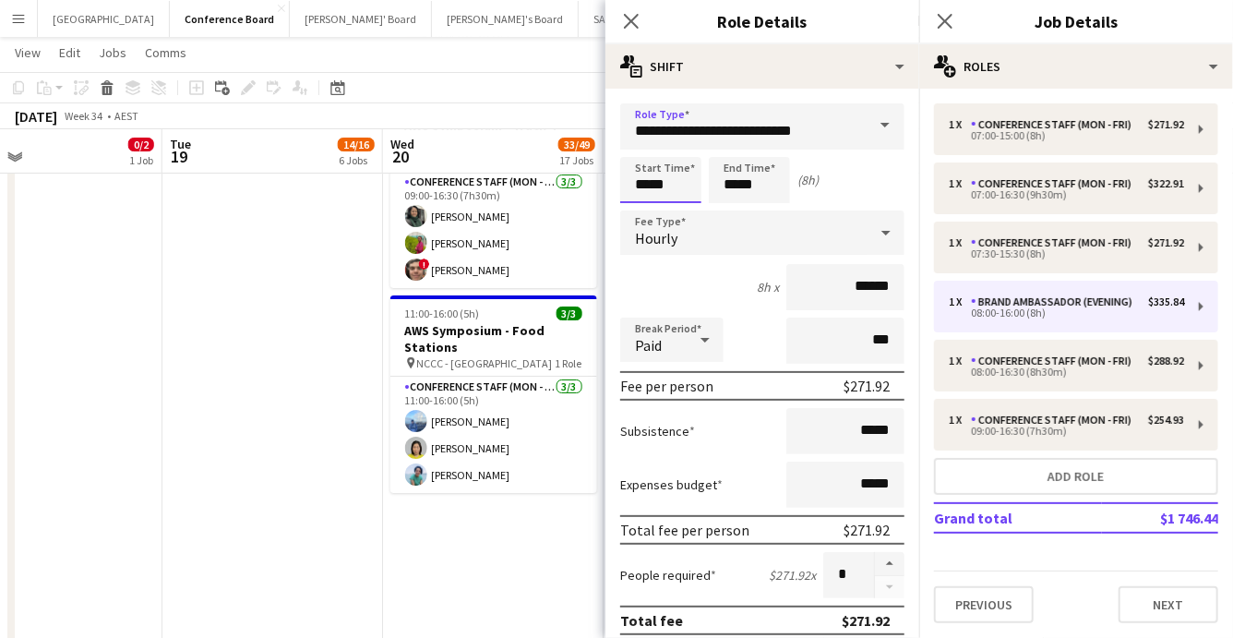
click at [686, 189] on input "*****" at bounding box center [660, 180] width 81 height 46
click at [643, 142] on div at bounding box center [642, 147] width 37 height 18
click at [1063, 589] on div "Previous Next" at bounding box center [1076, 596] width 284 height 53
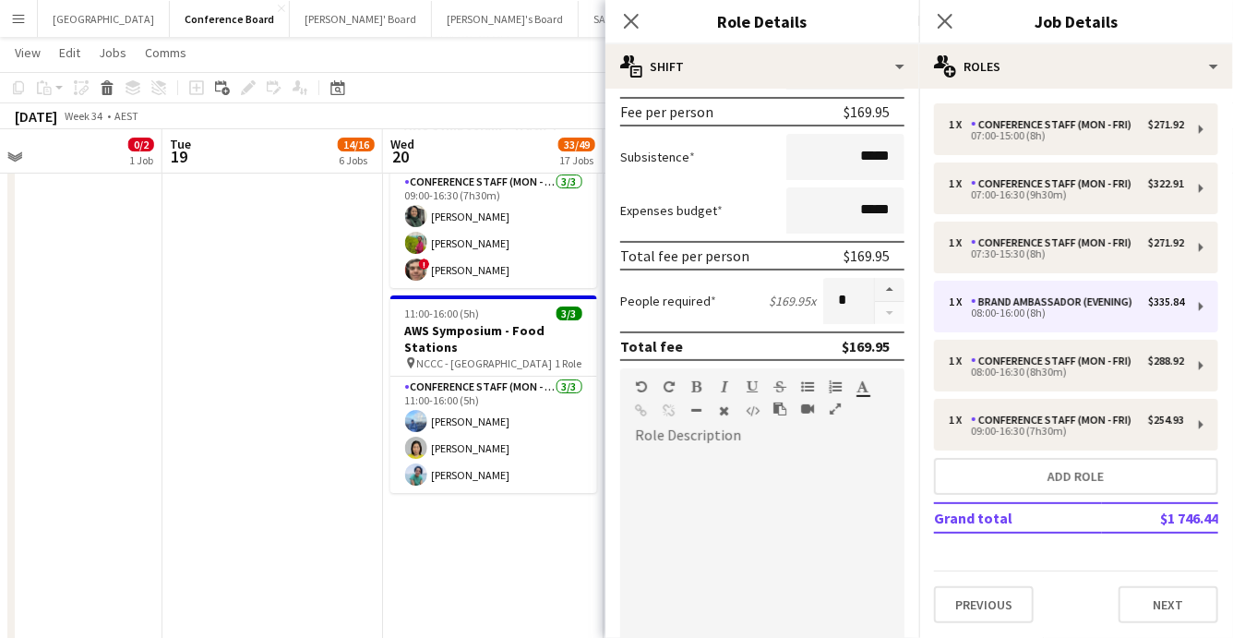
scroll to position [611, 0]
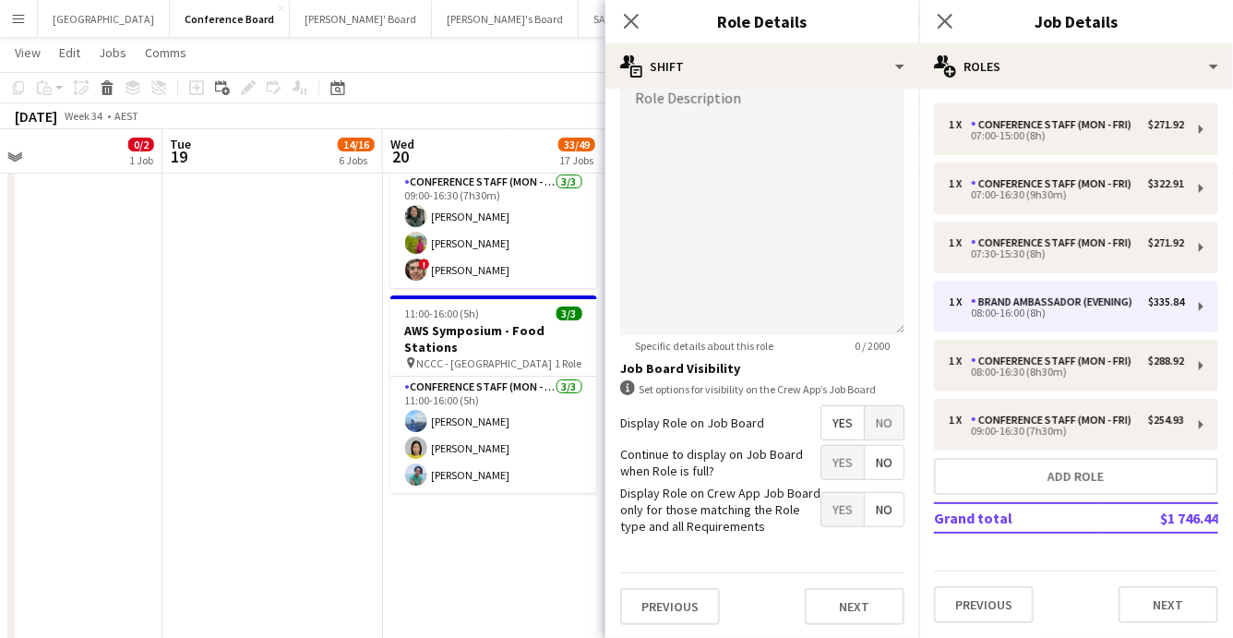
click at [881, 422] on span "No" at bounding box center [884, 422] width 39 height 33
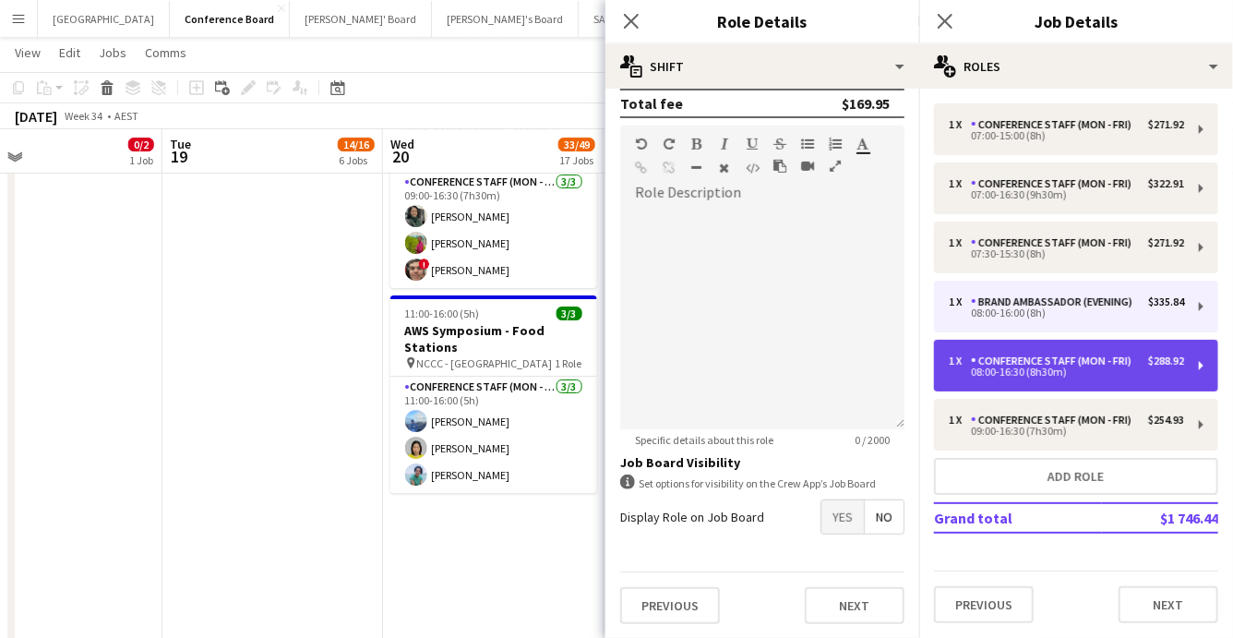
click at [1009, 368] on div "08:00-16:30 (8h30m)" at bounding box center [1066, 371] width 235 height 9
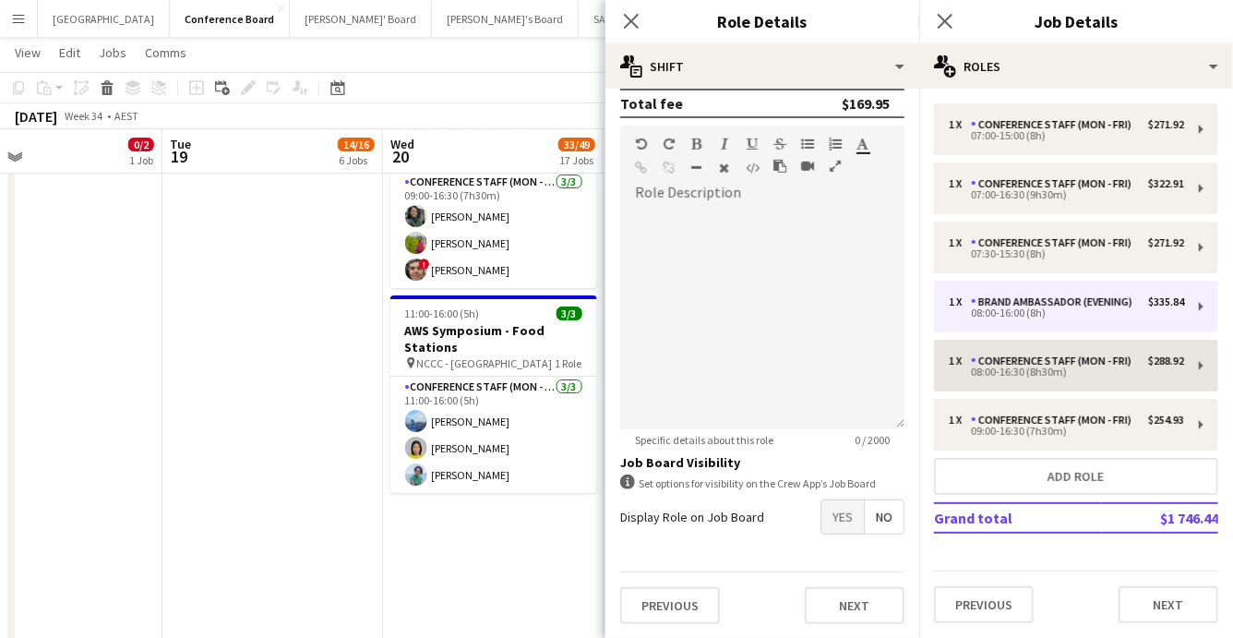
type input "*****"
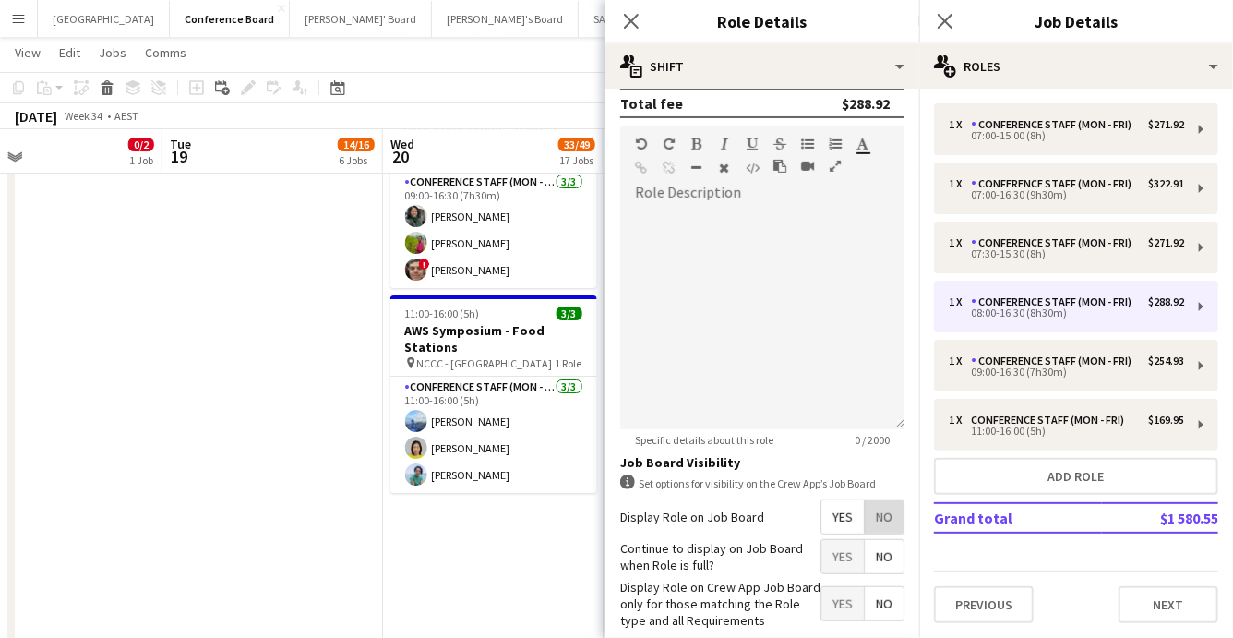
click at [880, 517] on span "No" at bounding box center [884, 516] width 39 height 33
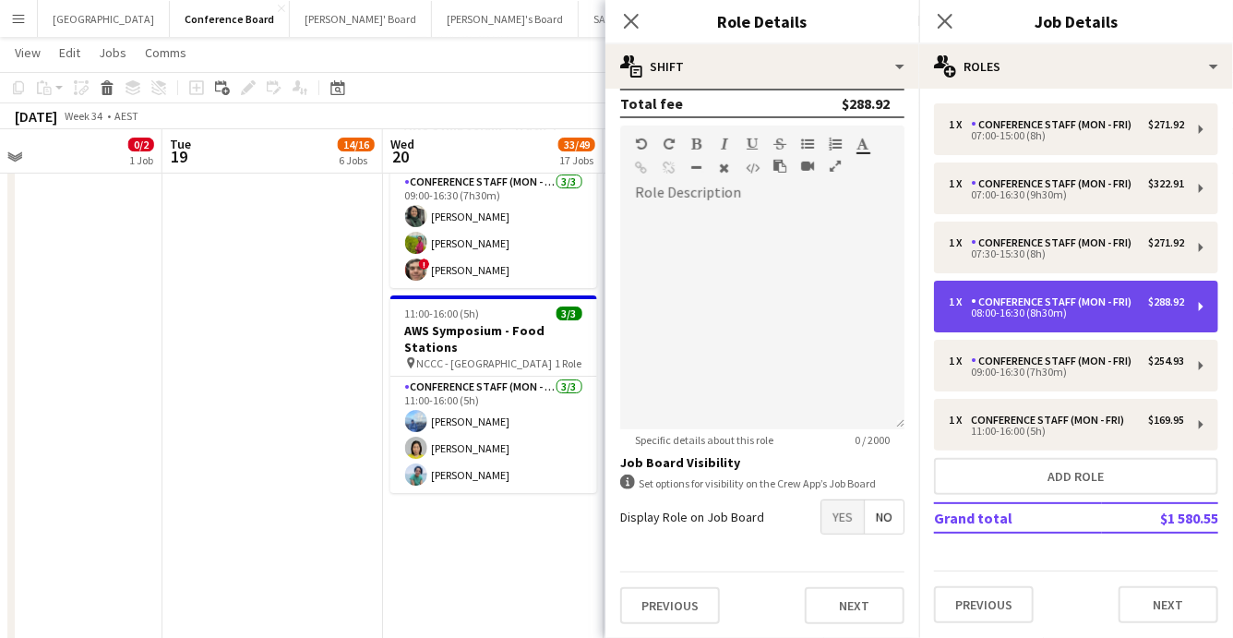
click at [976, 311] on div "08:00-16:30 (8h30m)" at bounding box center [1066, 312] width 235 height 9
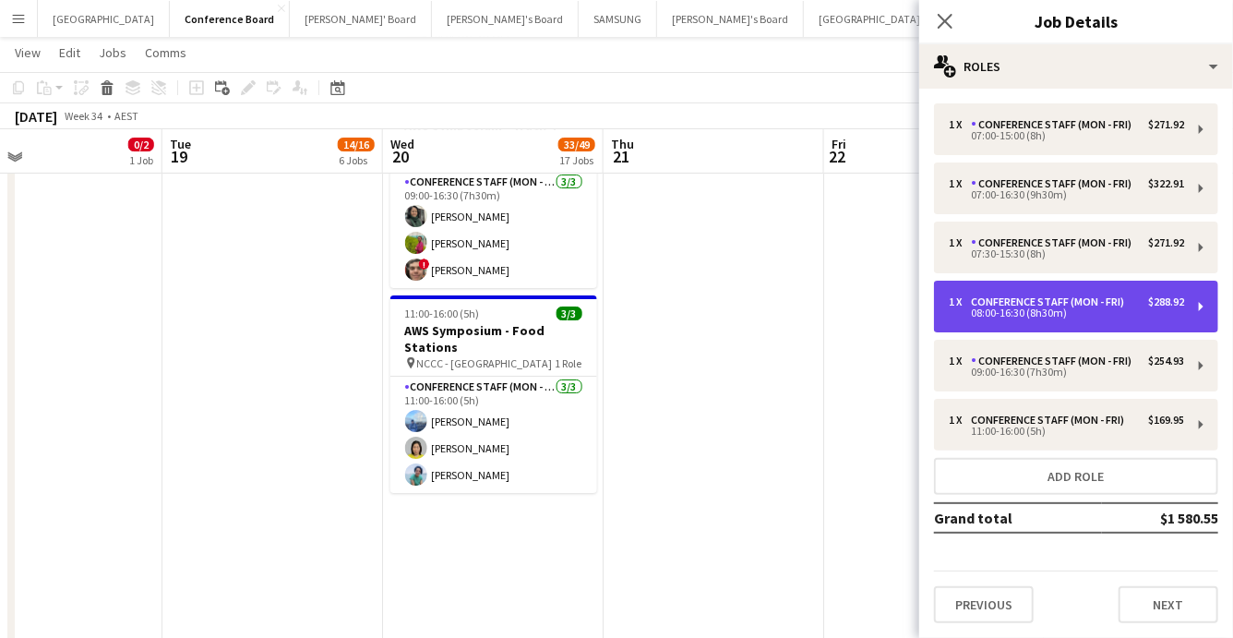
click at [976, 311] on div "08:00-16:30 (8h30m)" at bounding box center [1066, 312] width 235 height 9
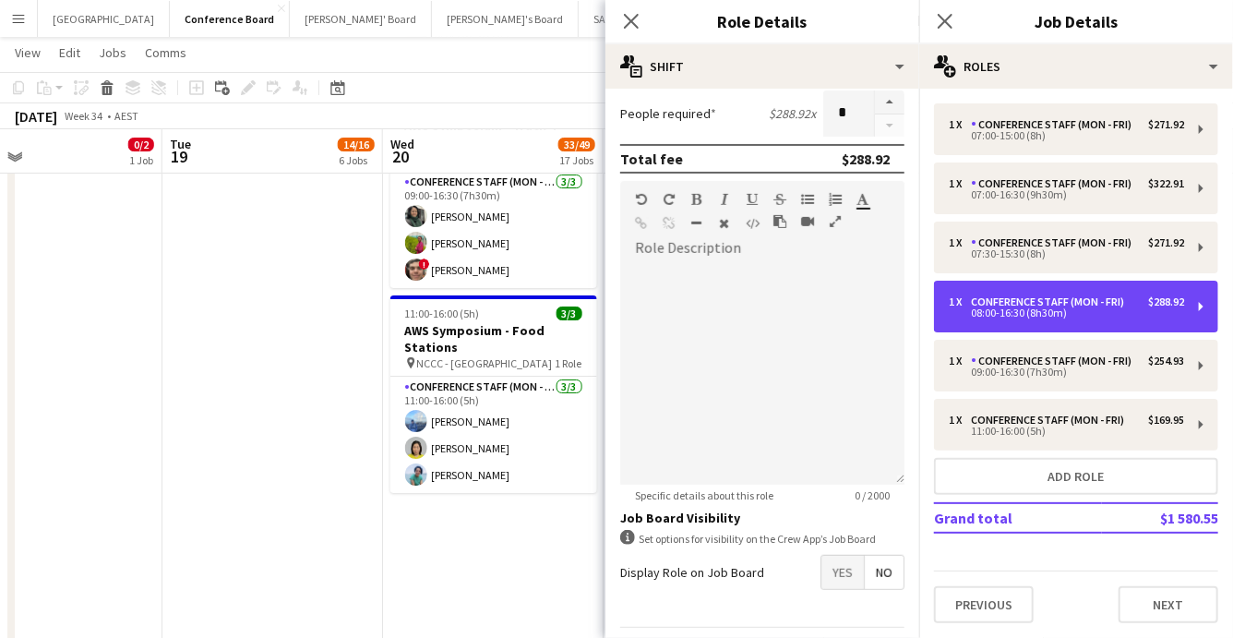
scroll to position [504, 0]
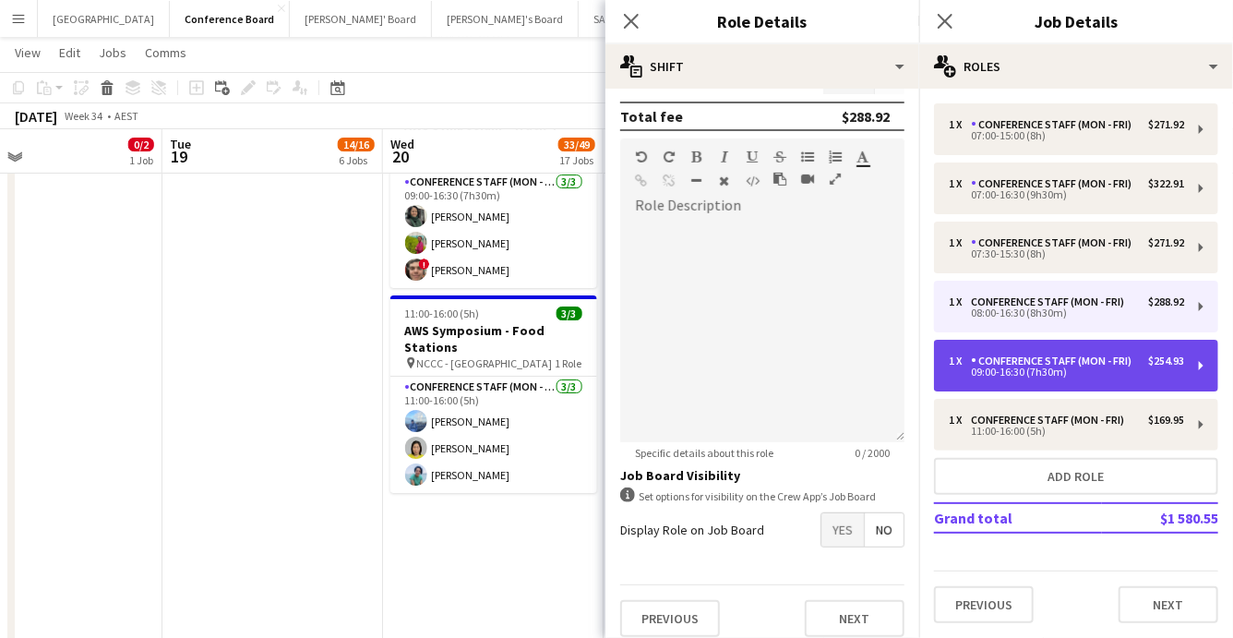
click at [1008, 353] on div "1 x Conference Staff (Mon - Fri) $254.93 09:00-16:30 (7h30m)" at bounding box center [1076, 366] width 284 height 52
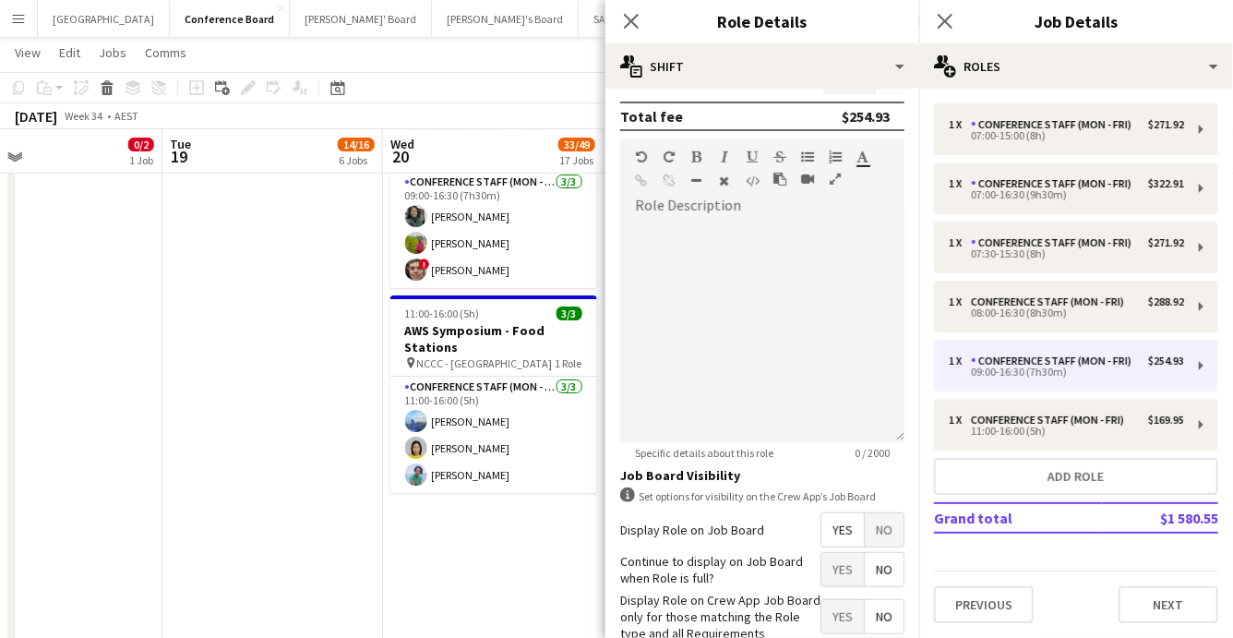
click at [878, 528] on span "No" at bounding box center [884, 529] width 39 height 33
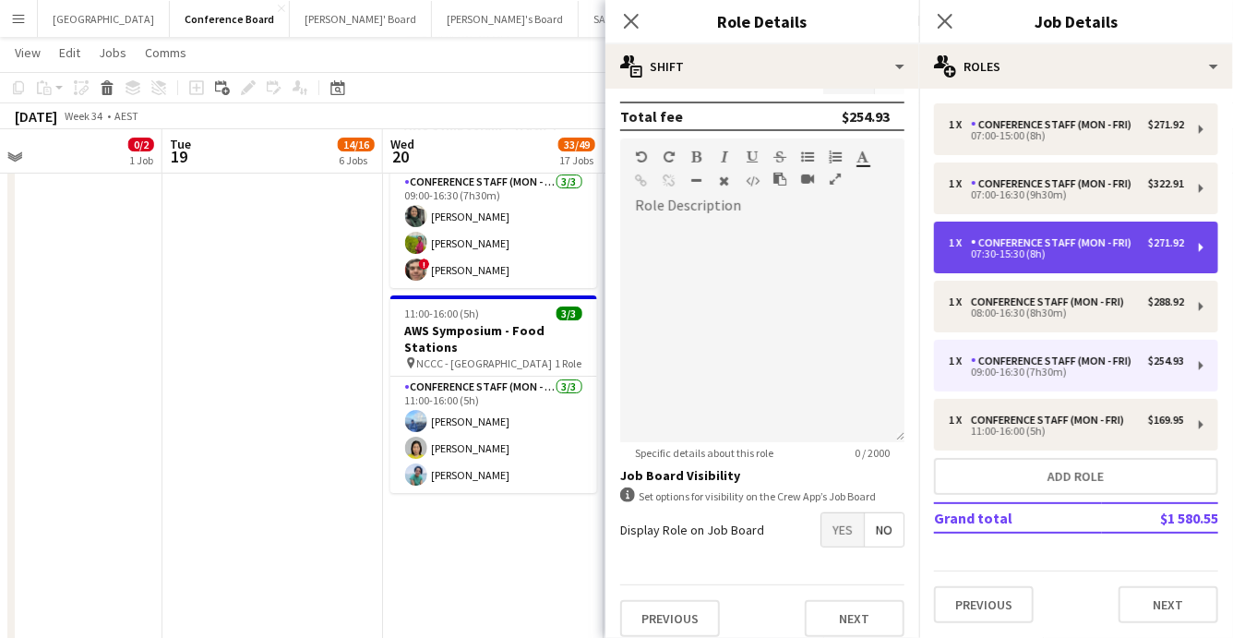
click at [1011, 237] on div "Conference Staff (Mon - Fri)" at bounding box center [1055, 242] width 168 height 13
type input "*****"
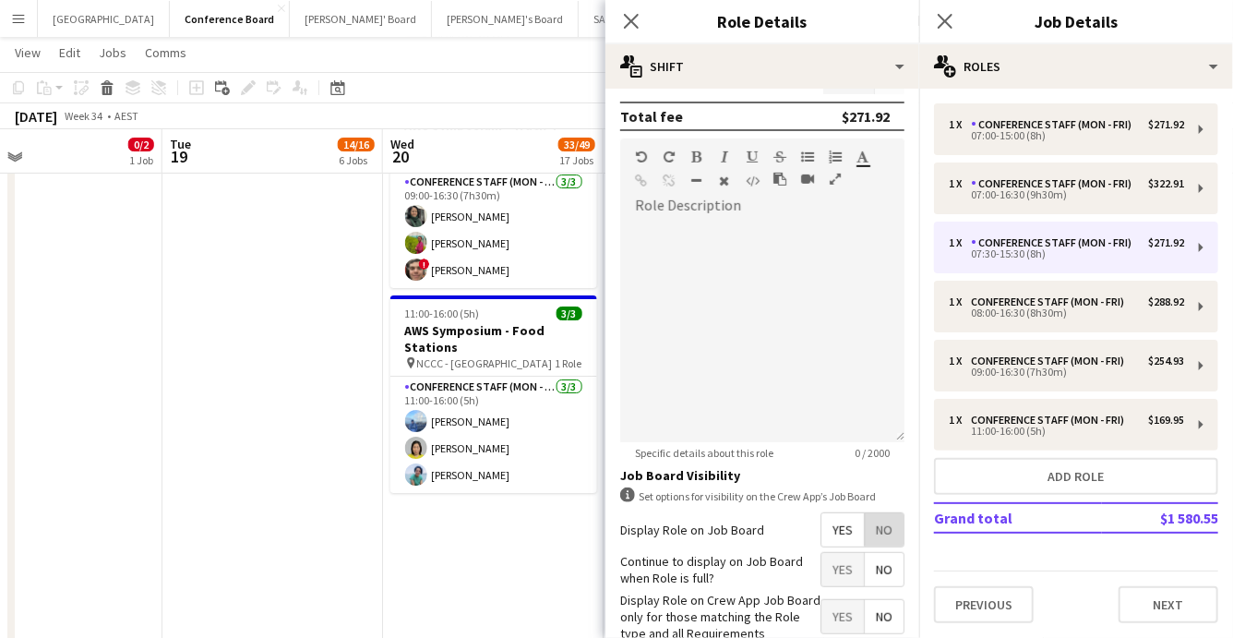
click at [882, 523] on span "No" at bounding box center [884, 529] width 39 height 33
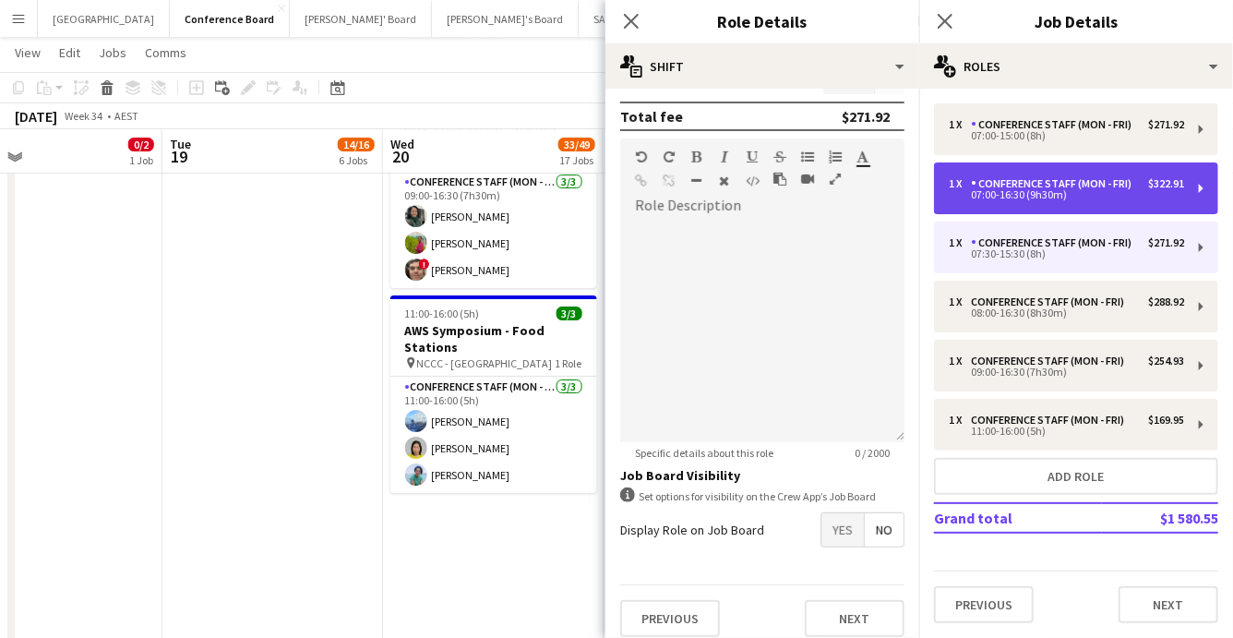
click at [1001, 183] on div "Conference Staff (Mon - Fri)" at bounding box center [1055, 183] width 168 height 13
type input "*****"
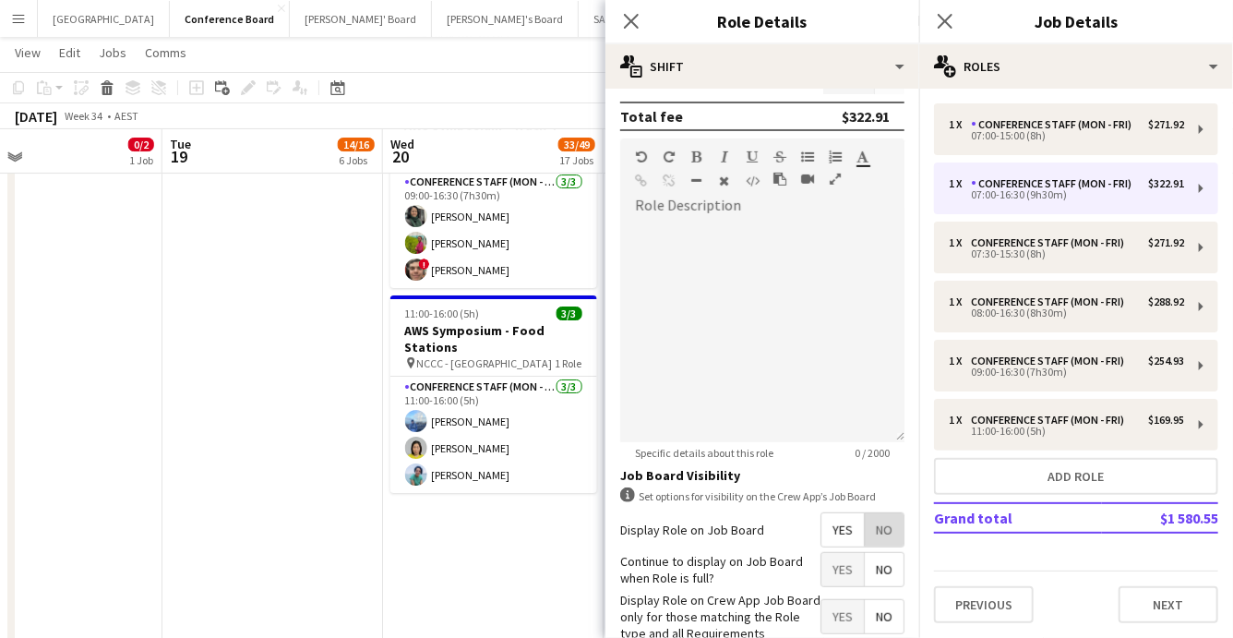
click at [887, 526] on span "No" at bounding box center [884, 529] width 39 height 33
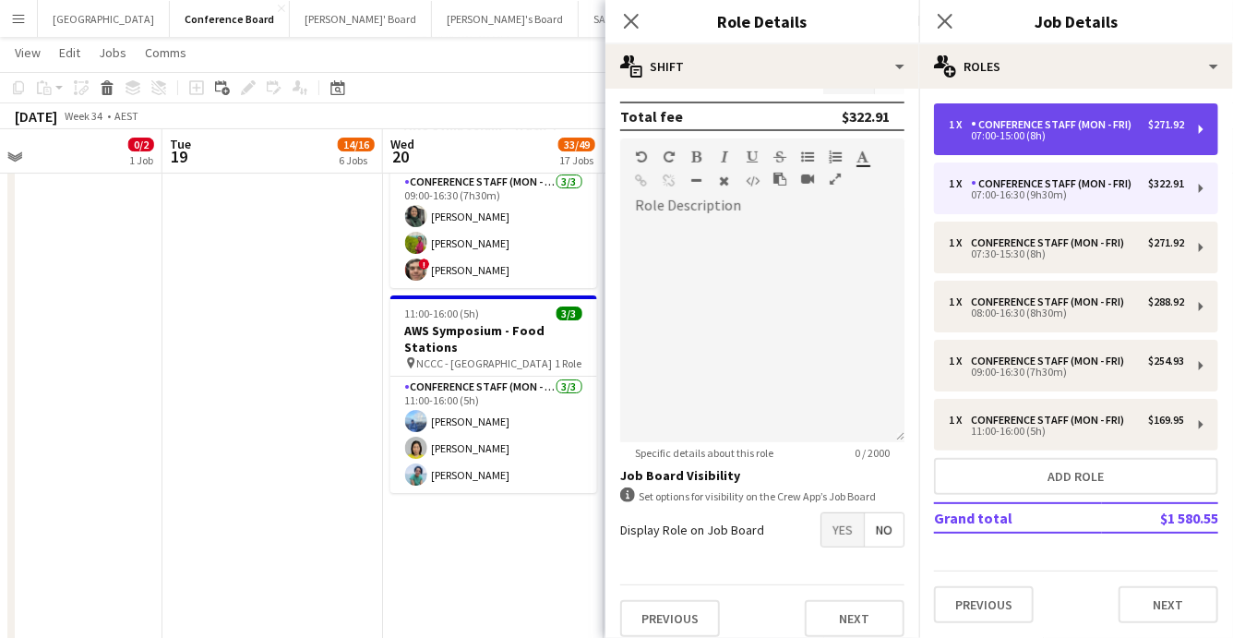
click at [1017, 126] on div "Conference Staff (Mon - Fri)" at bounding box center [1055, 124] width 168 height 13
type input "*****"
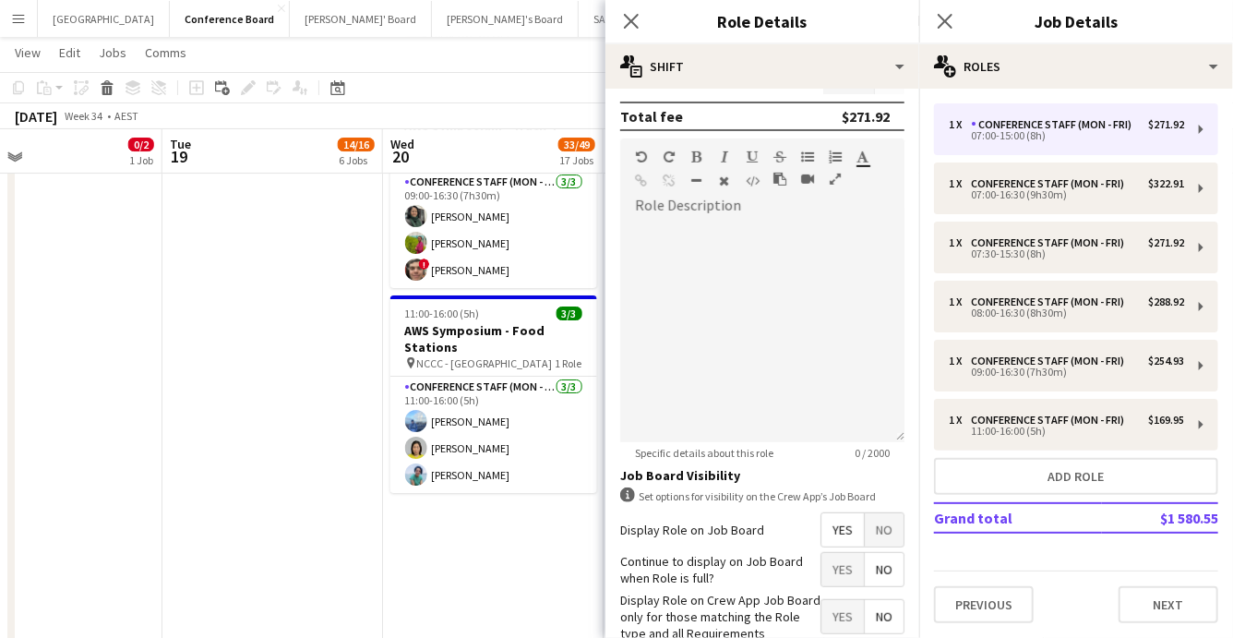
click at [893, 524] on span "No" at bounding box center [884, 529] width 39 height 33
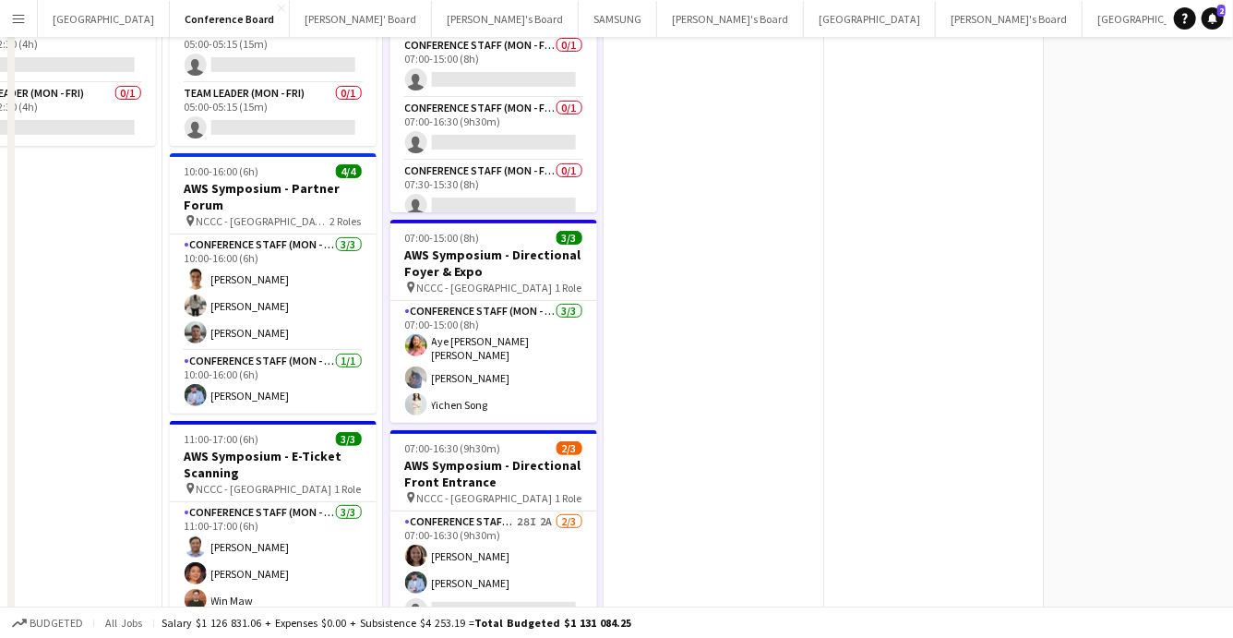
scroll to position [0, 0]
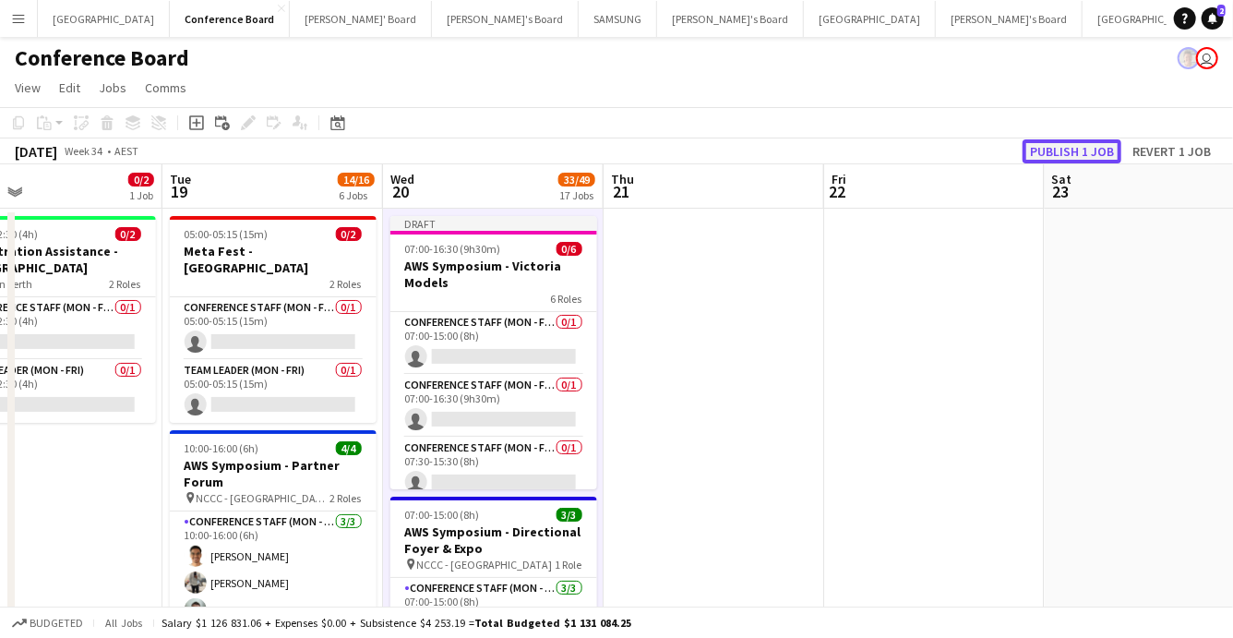
click at [1057, 150] on button "Publish 1 job" at bounding box center [1072, 151] width 99 height 24
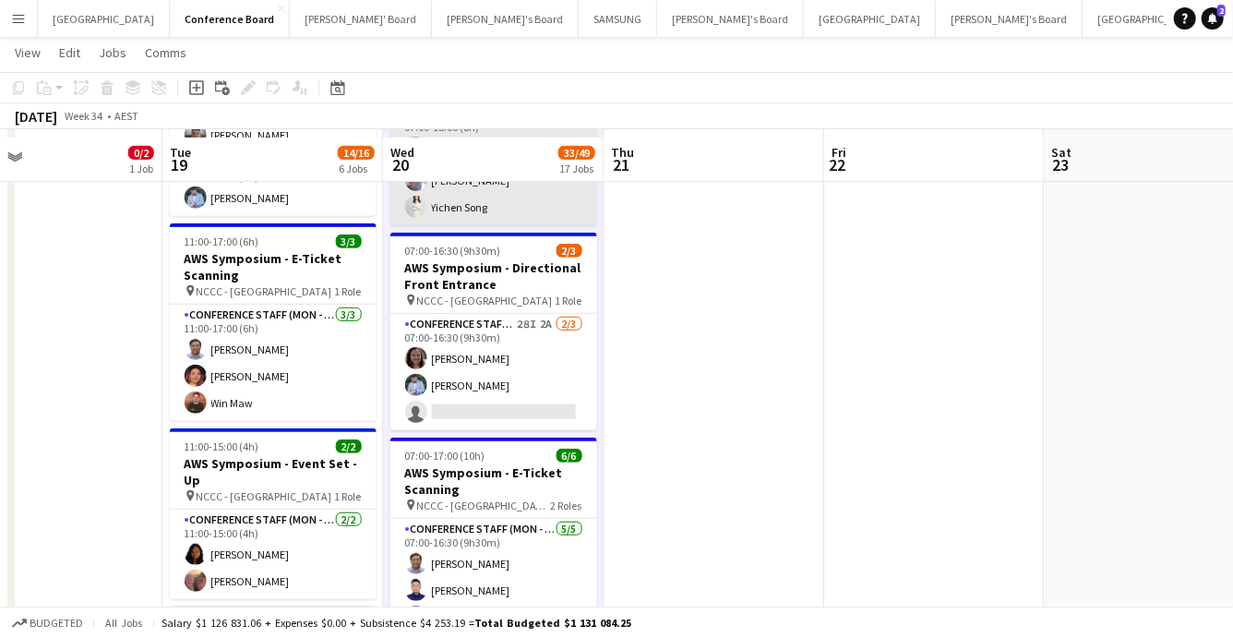
scroll to position [482, 0]
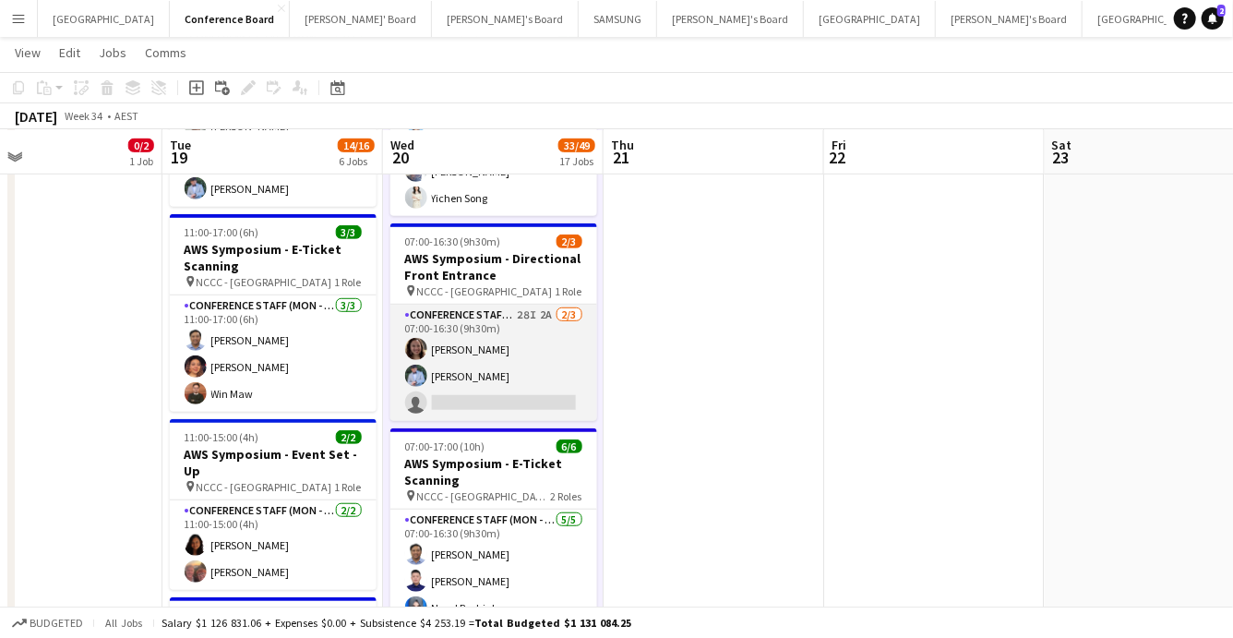
click at [516, 375] on app-card-role "Conference Staff (Mon - Fri) 28I 2A [DATE] 07:00-16:30 (9h30m) Jewel [PERSON_NA…" at bounding box center [493, 363] width 207 height 116
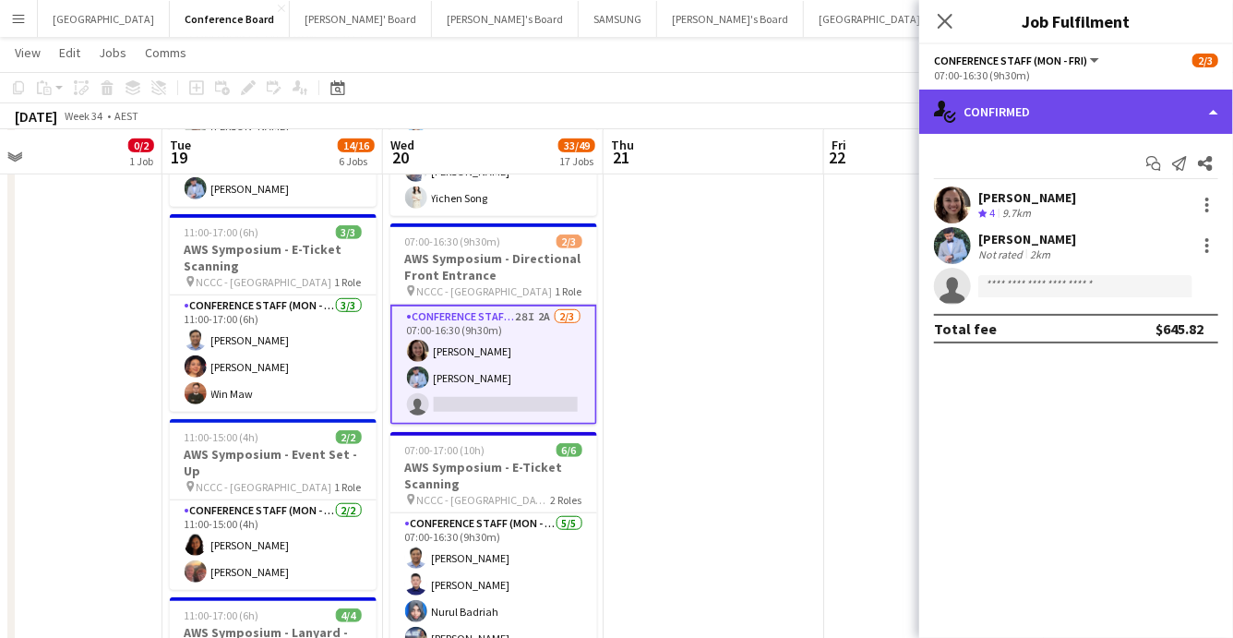
click at [1133, 123] on div "single-neutral-actions-check-2 Confirmed" at bounding box center [1076, 112] width 314 height 44
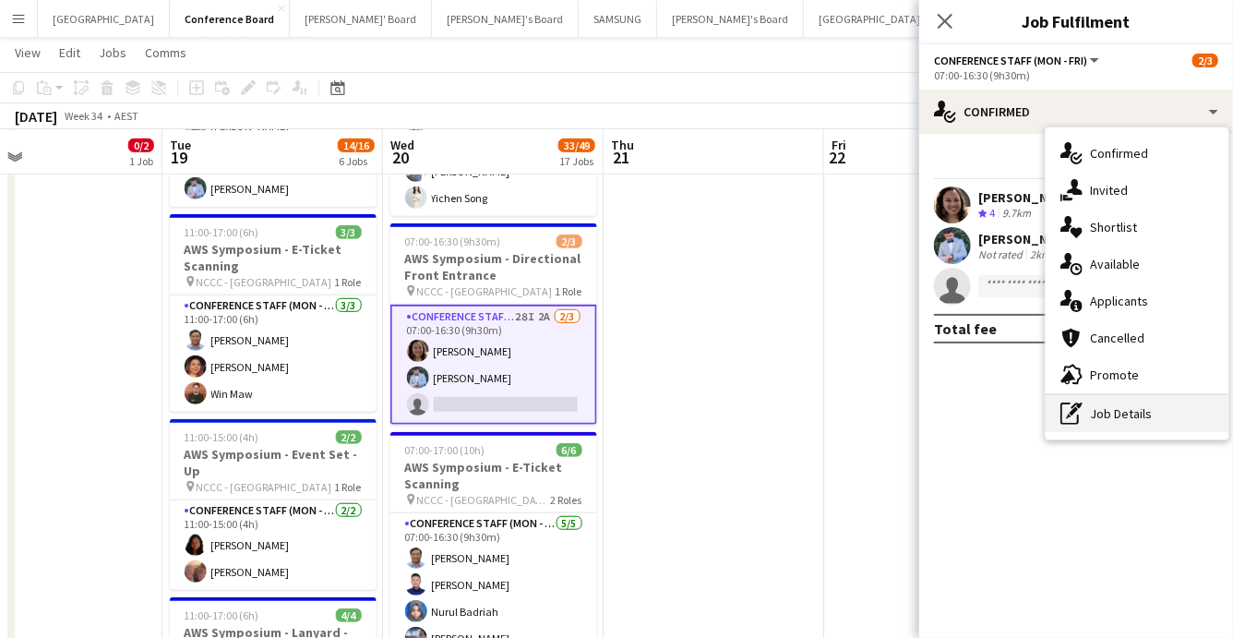
click at [1124, 416] on div "pen-write Job Details" at bounding box center [1137, 413] width 183 height 37
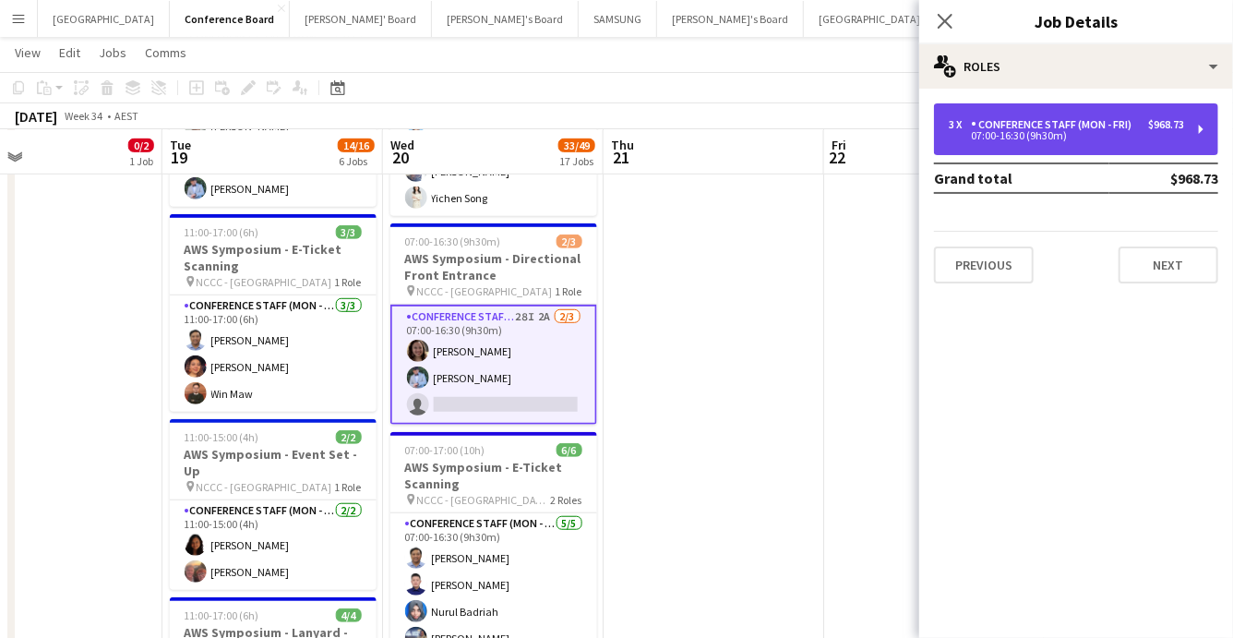
click at [1131, 128] on div "Conference Staff (Mon - Fri)" at bounding box center [1055, 124] width 168 height 13
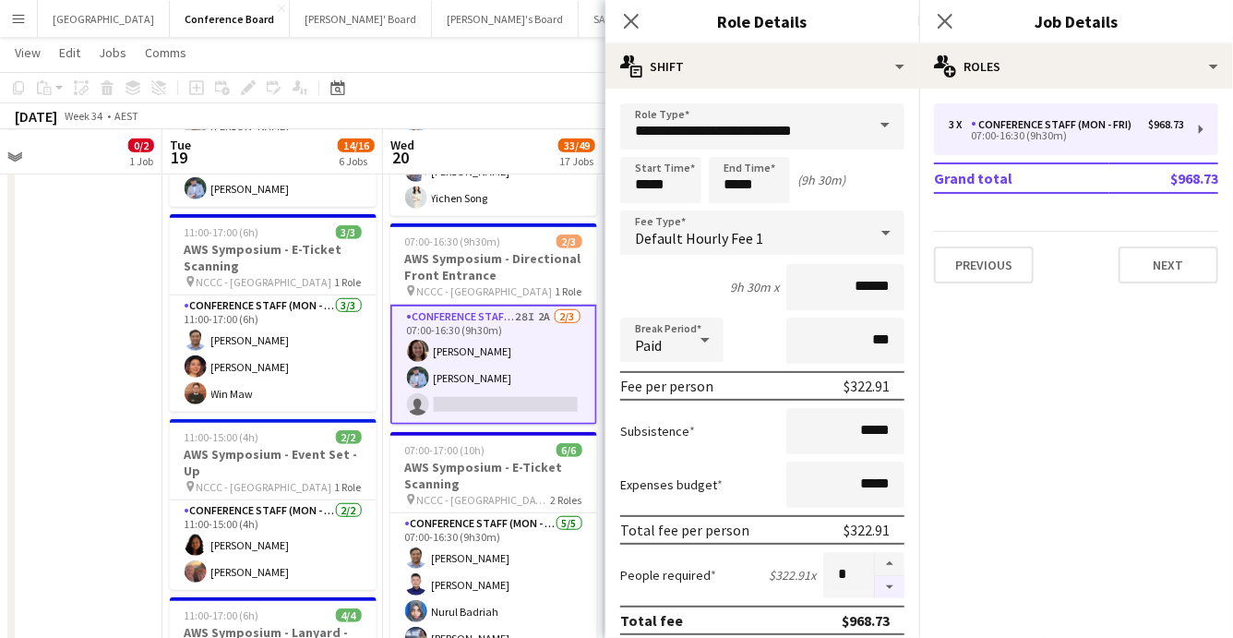
click at [890, 581] on button "button" at bounding box center [890, 587] width 30 height 23
type input "*"
click at [636, 19] on icon "Close pop-in" at bounding box center [631, 21] width 18 height 18
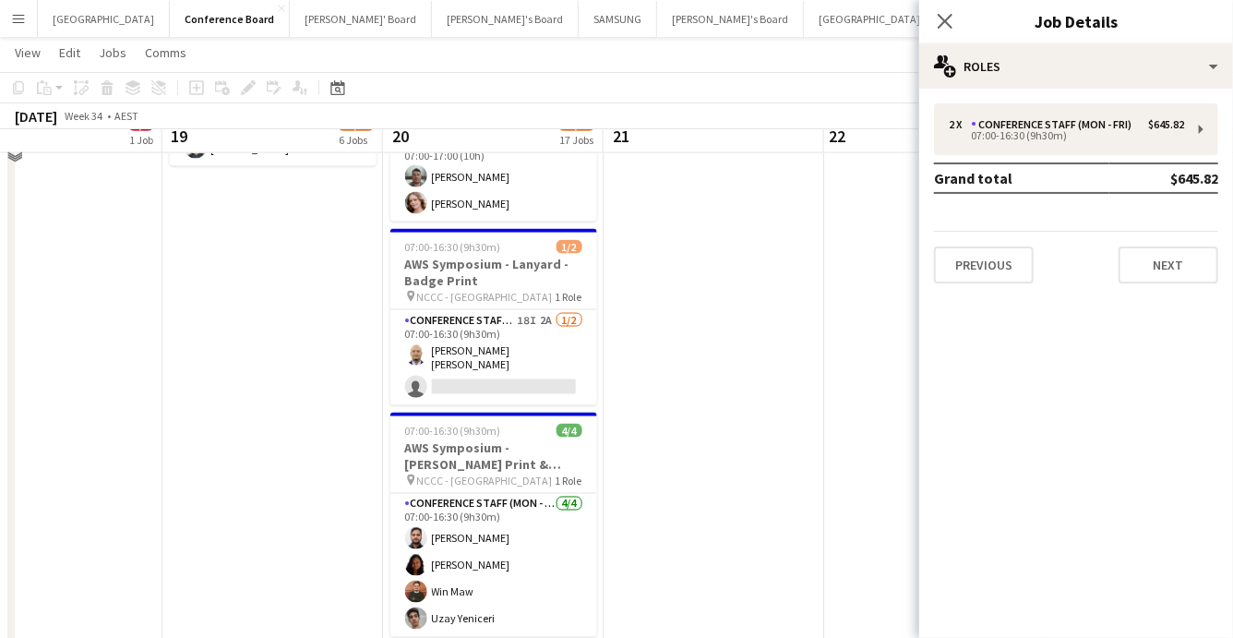
scroll to position [1284, 0]
click at [491, 371] on app-card-role "Conference Staff (Mon - Fri) 18I 2A [DATE] 07:00-16:30 (9h30m) [PERSON_NAME] [P…" at bounding box center [493, 356] width 207 height 95
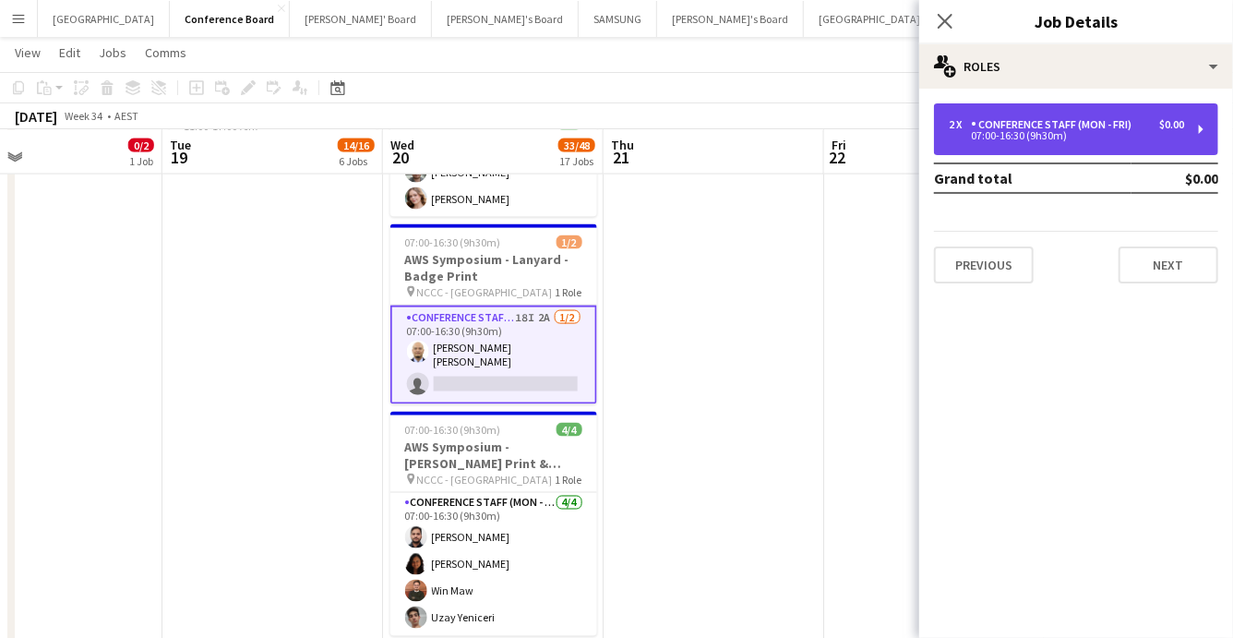
click at [1173, 128] on div "$0.00" at bounding box center [1171, 124] width 25 height 13
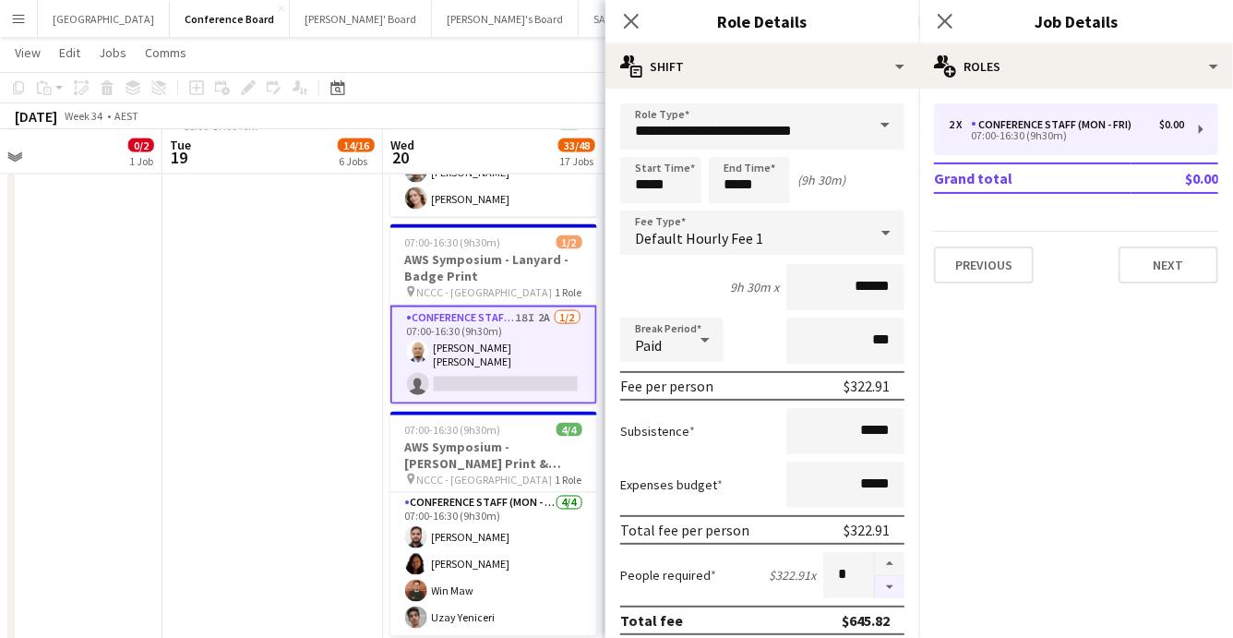
click at [893, 583] on button "button" at bounding box center [890, 587] width 30 height 23
type input "*"
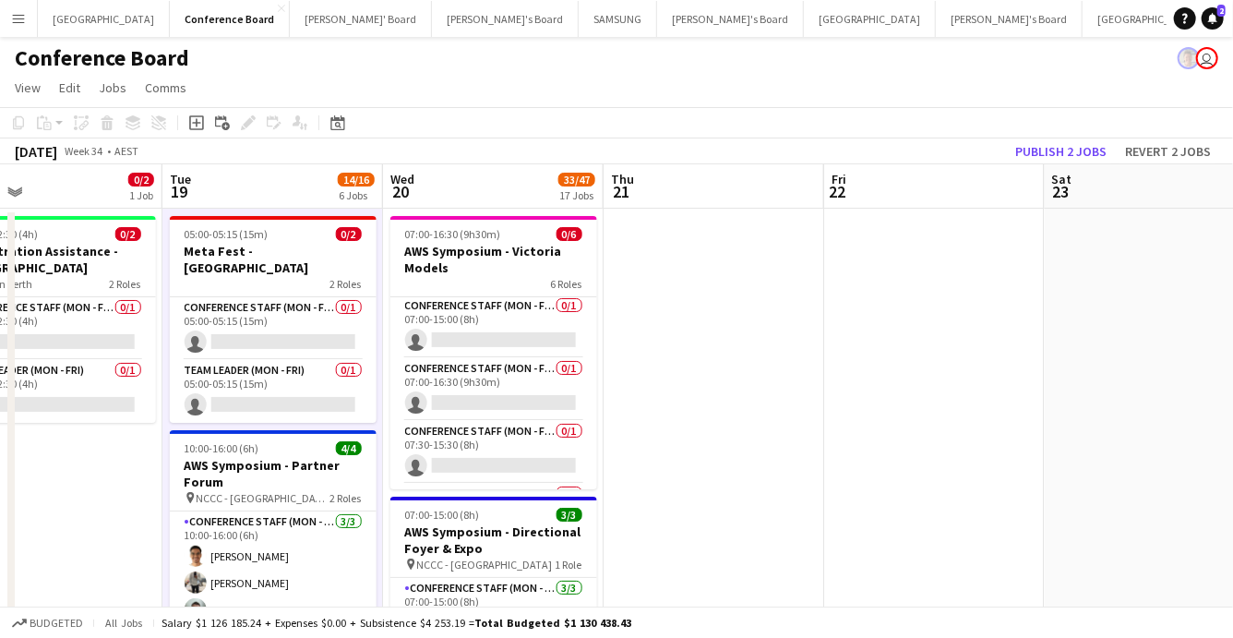
scroll to position [0, 0]
click at [529, 398] on app-card-role "Conference Staff (Mon - Fri) 0/1 07:00-16:30 (9h30m) single-neutral-actions" at bounding box center [493, 391] width 207 height 63
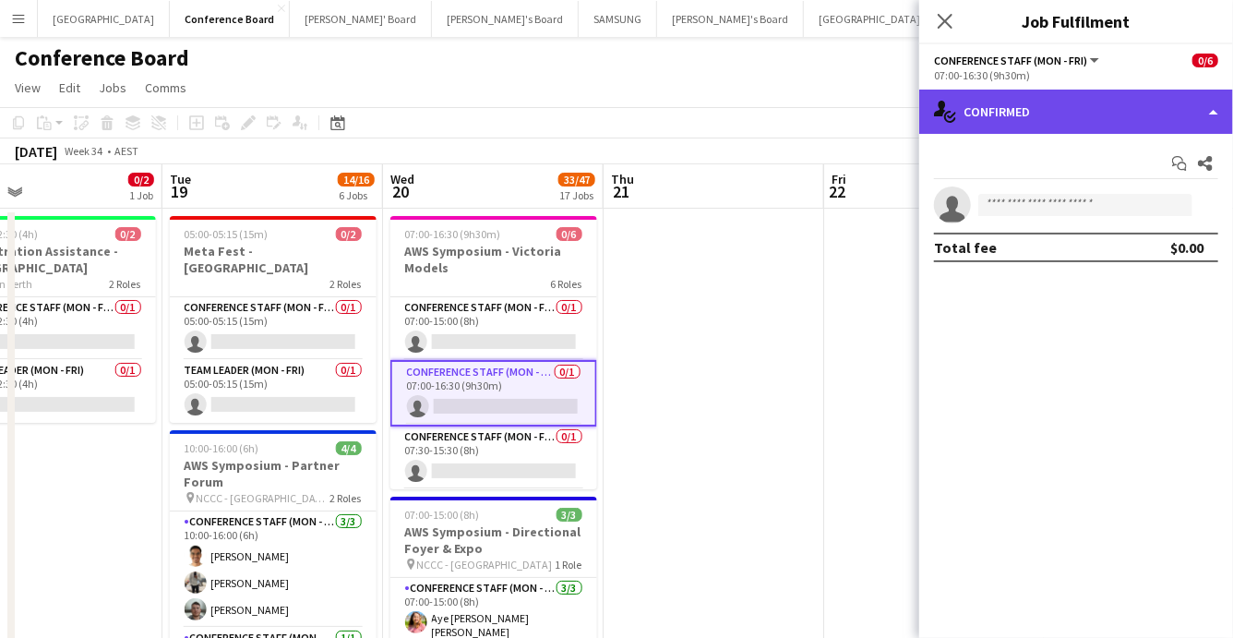
click at [1192, 107] on div "single-neutral-actions-check-2 Confirmed" at bounding box center [1076, 112] width 314 height 44
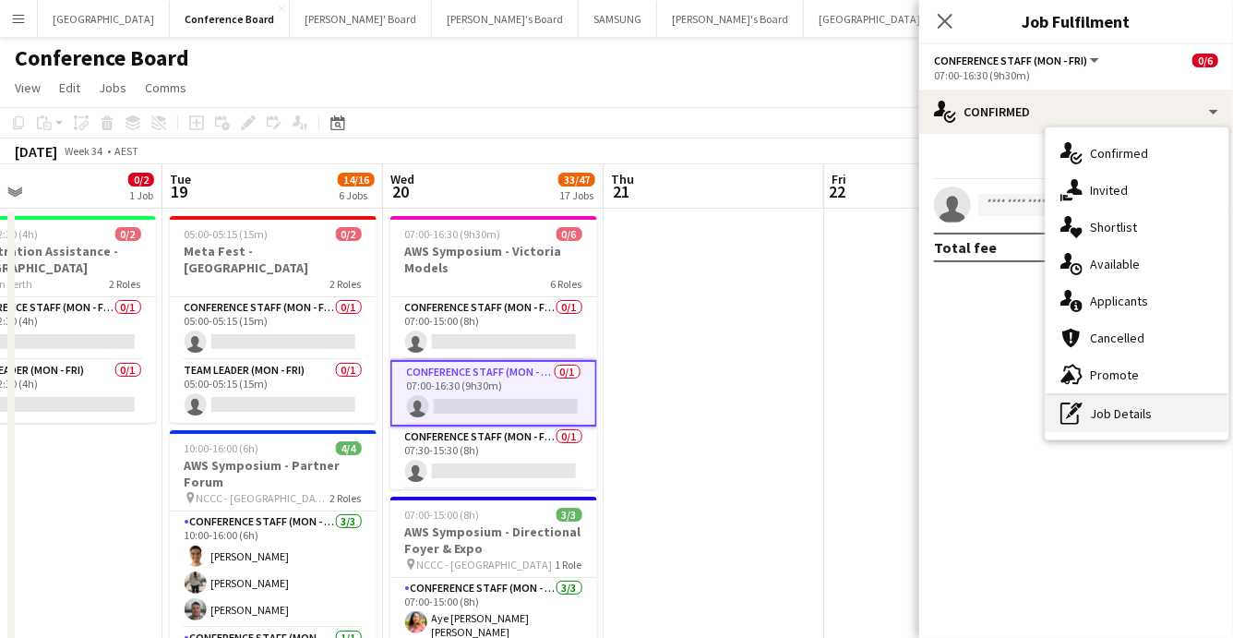
click at [1115, 413] on div "pen-write Job Details" at bounding box center [1137, 413] width 183 height 37
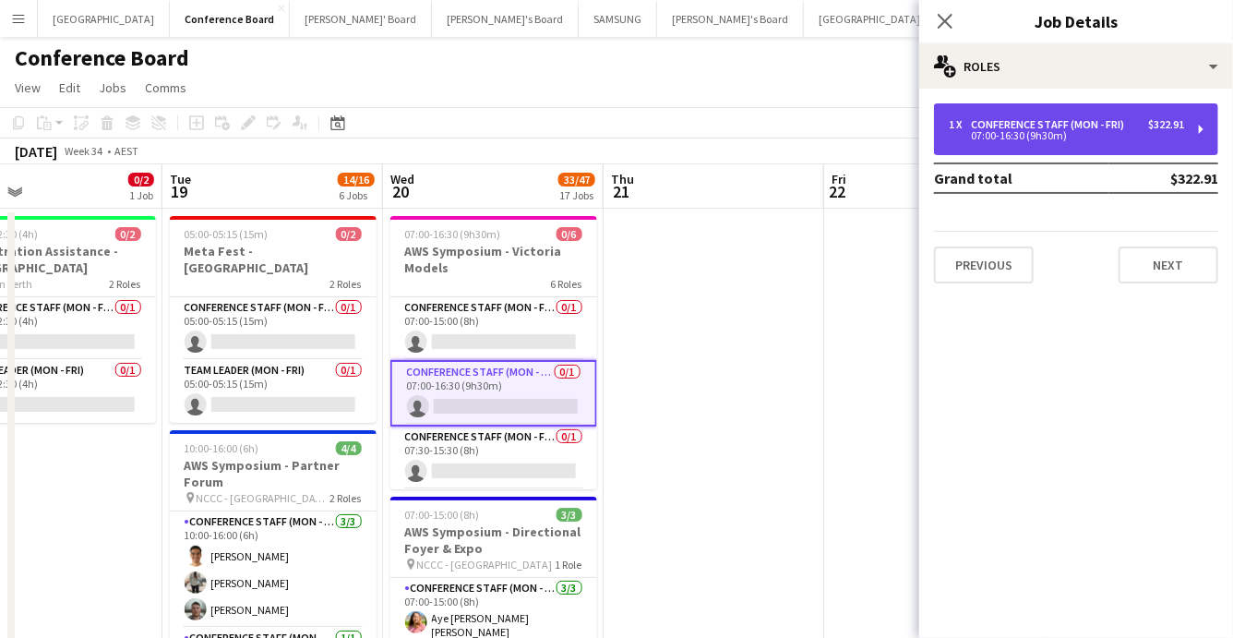
click at [1122, 128] on div "Conference Staff (Mon - Fri)" at bounding box center [1051, 124] width 161 height 13
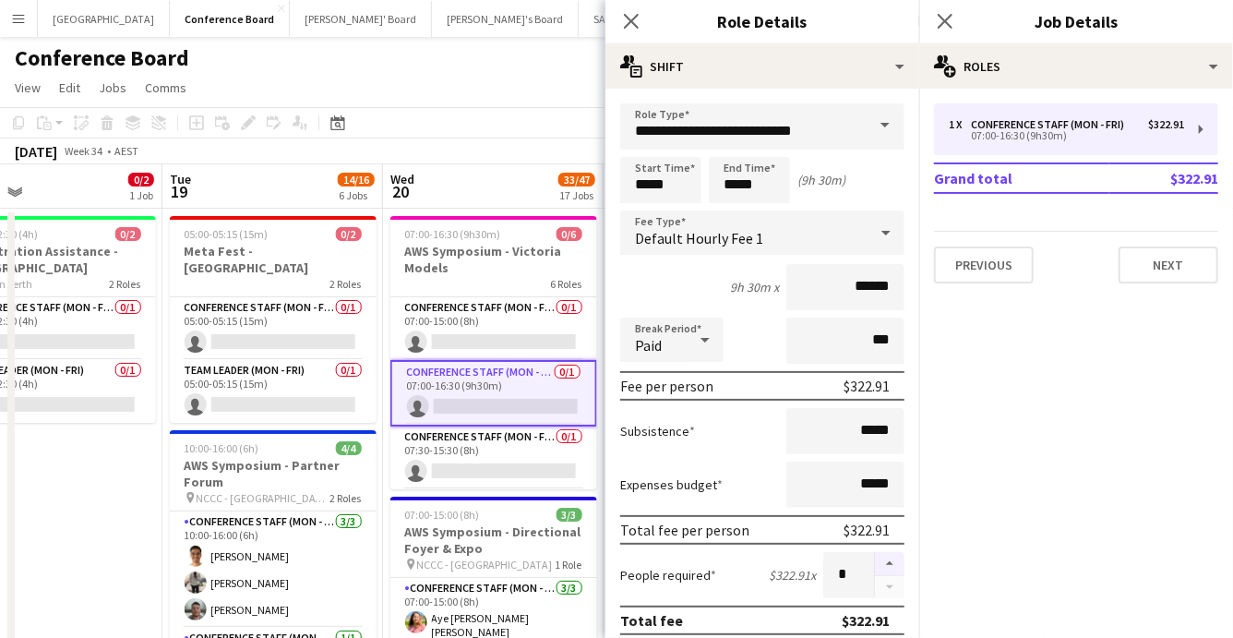
click at [895, 559] on button "button" at bounding box center [890, 564] width 30 height 24
type input "*"
click at [560, 148] on div "[DATE] Week 34 • AEST Publish 2 jobs Revert 2 jobs" at bounding box center [616, 151] width 1233 height 26
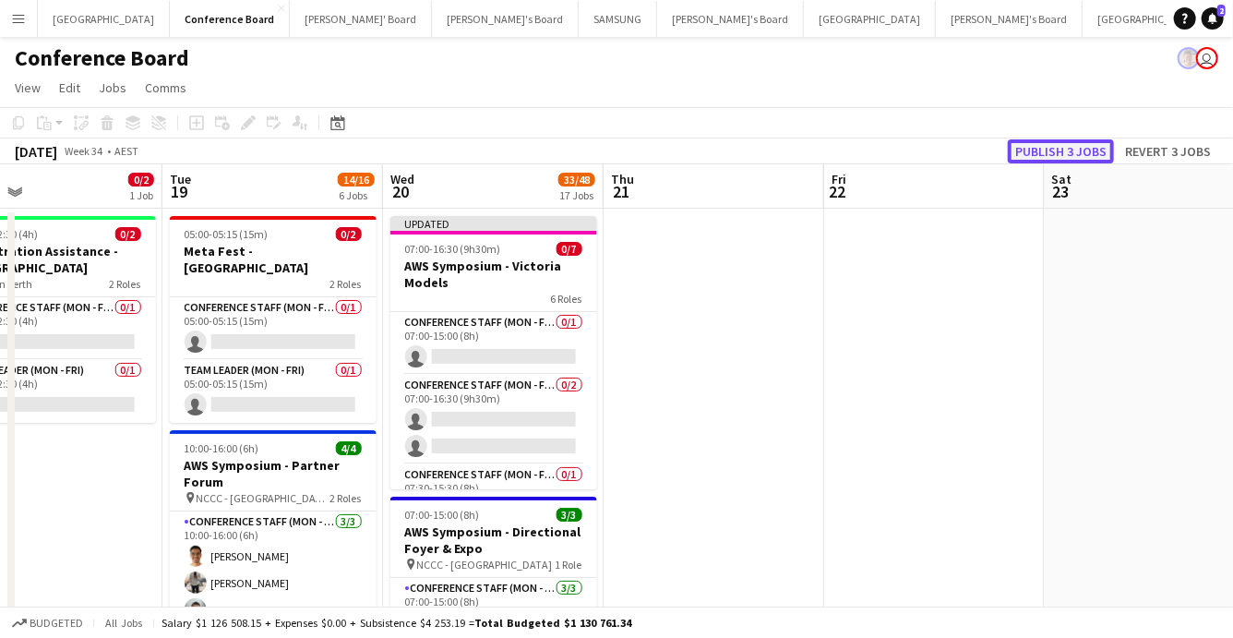
click at [1047, 149] on button "Publish 3 jobs" at bounding box center [1061, 151] width 106 height 24
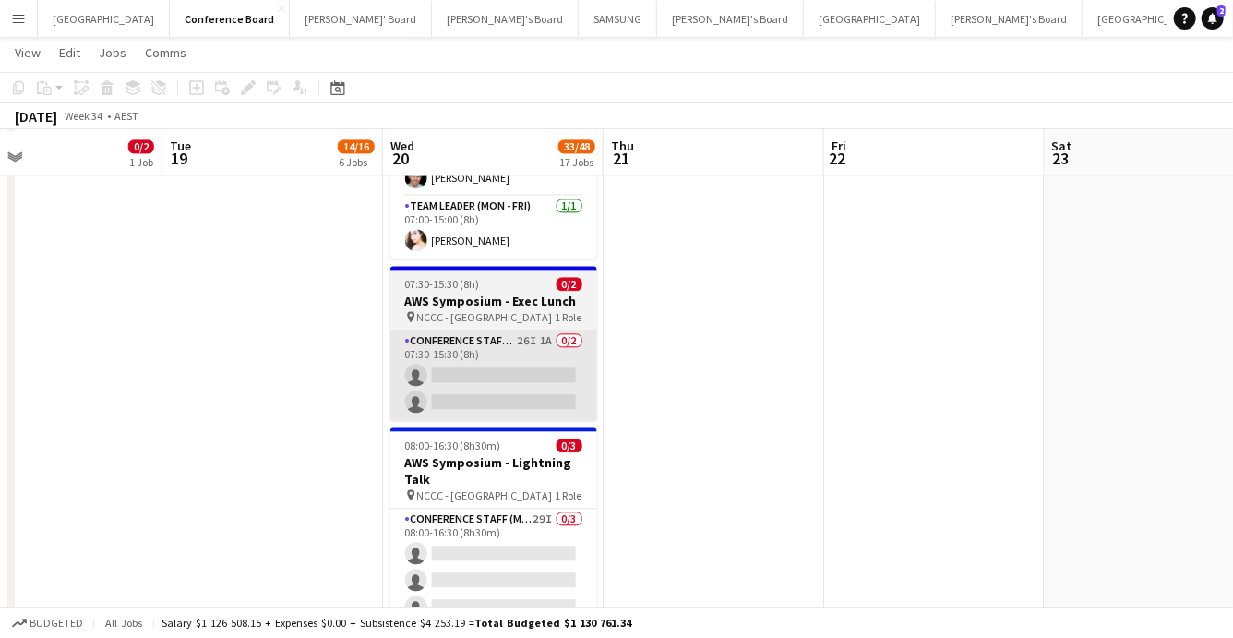
scroll to position [1984, 0]
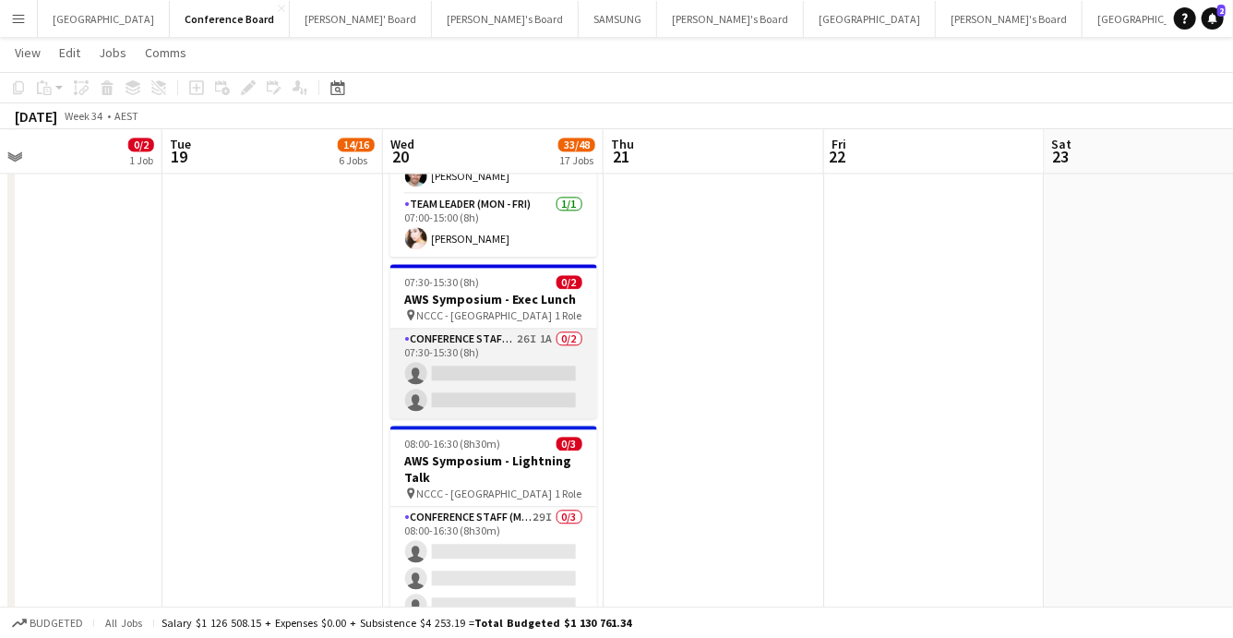
click at [527, 343] on app-card-role "Conference Staff (Mon - Fri) 26I 1A 0/2 07:30-15:30 (8h) single-neutral-actions…" at bounding box center [493, 374] width 207 height 90
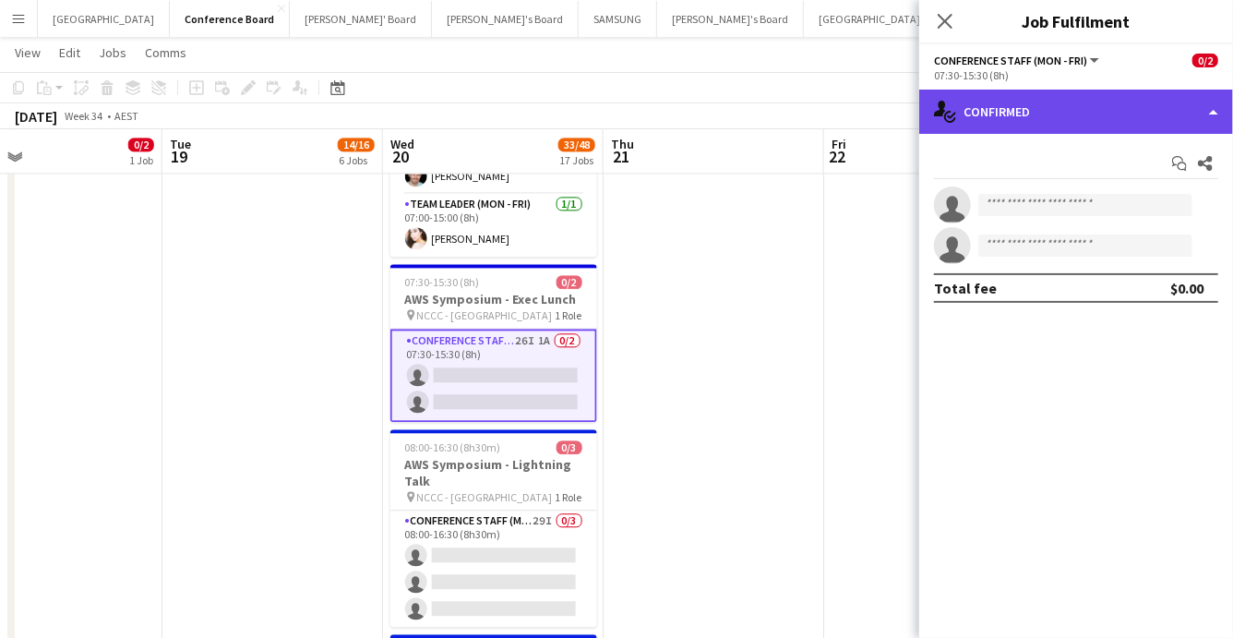
click at [1224, 113] on div "single-neutral-actions-check-2 Confirmed" at bounding box center [1076, 112] width 314 height 44
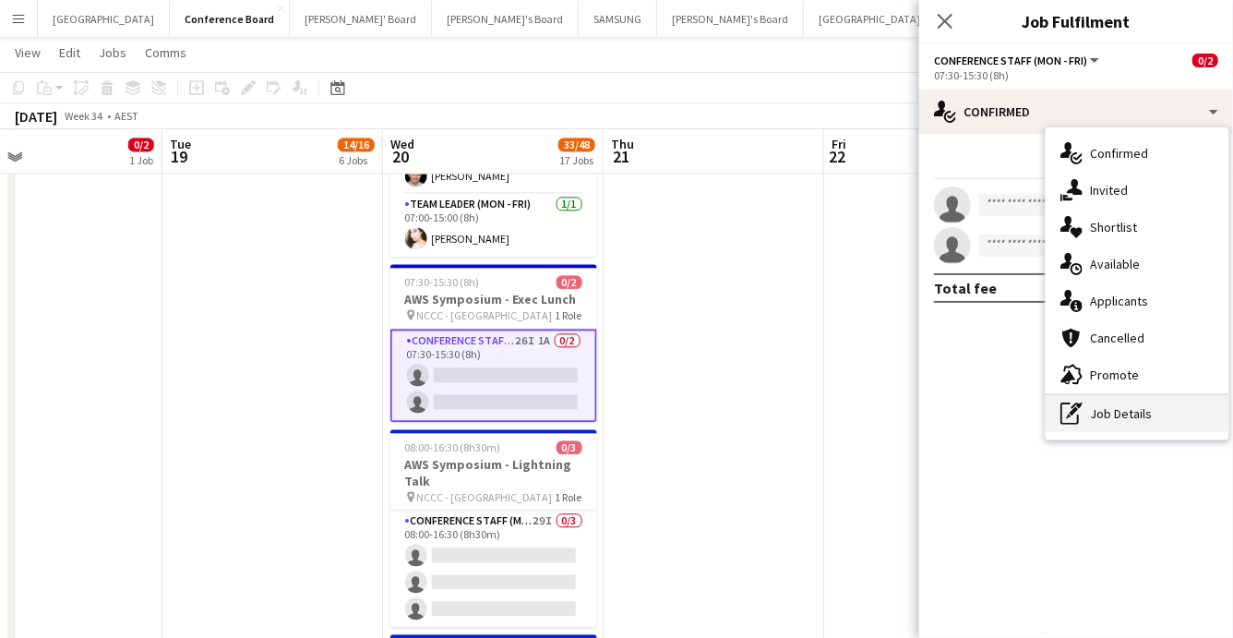
click at [1130, 402] on div "pen-write Job Details" at bounding box center [1137, 413] width 183 height 37
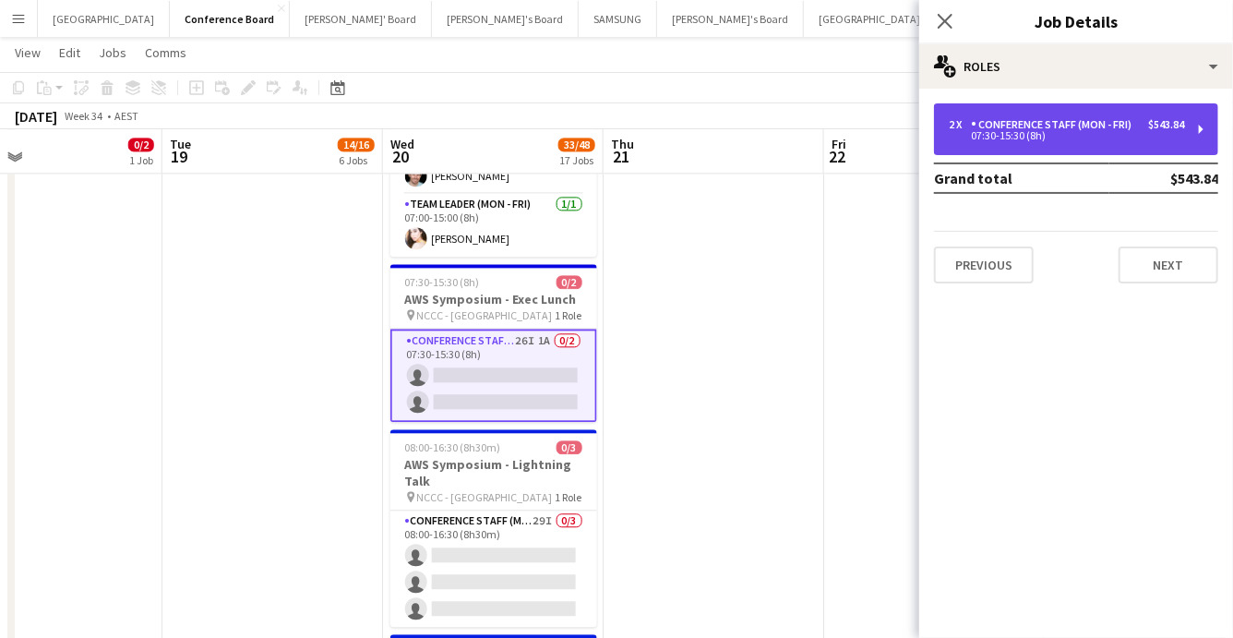
click at [1114, 137] on div "07:30-15:30 (8h)" at bounding box center [1066, 135] width 235 height 9
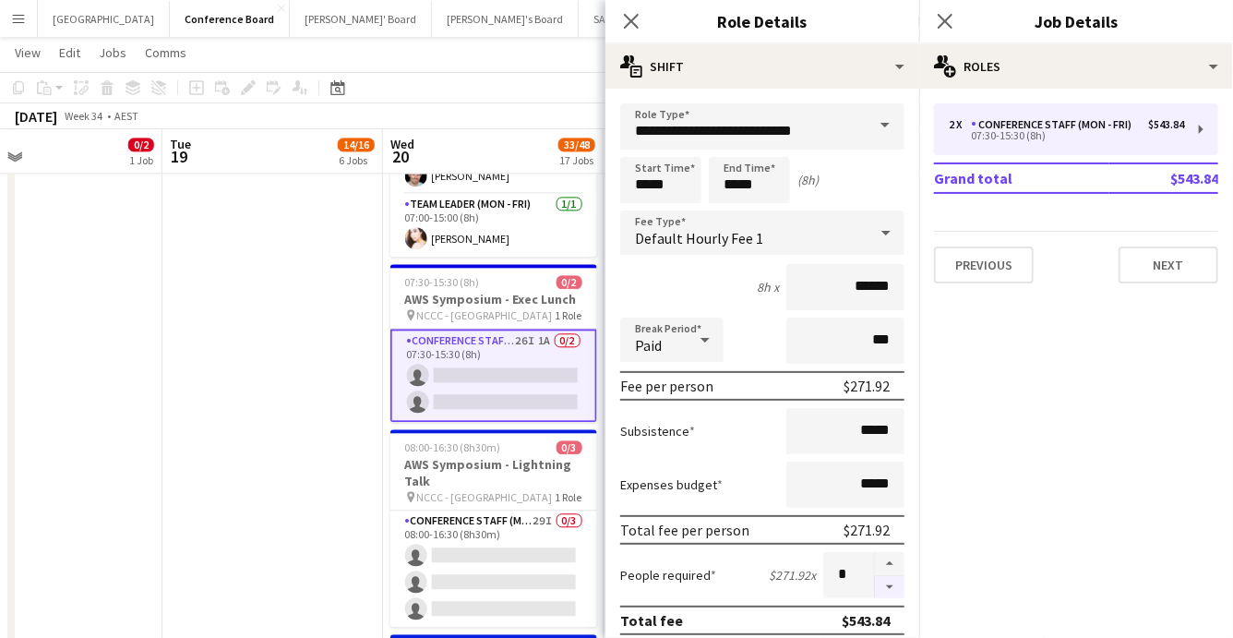
click at [893, 590] on button "button" at bounding box center [890, 587] width 30 height 23
type input "*"
click at [305, 440] on app-date-cell "05:00-05:15 (15m) 0/2 Meta Fest - Brisbane 2 Roles Conference Staff (Mon - Fri)…" at bounding box center [272, 550] width 221 height 4654
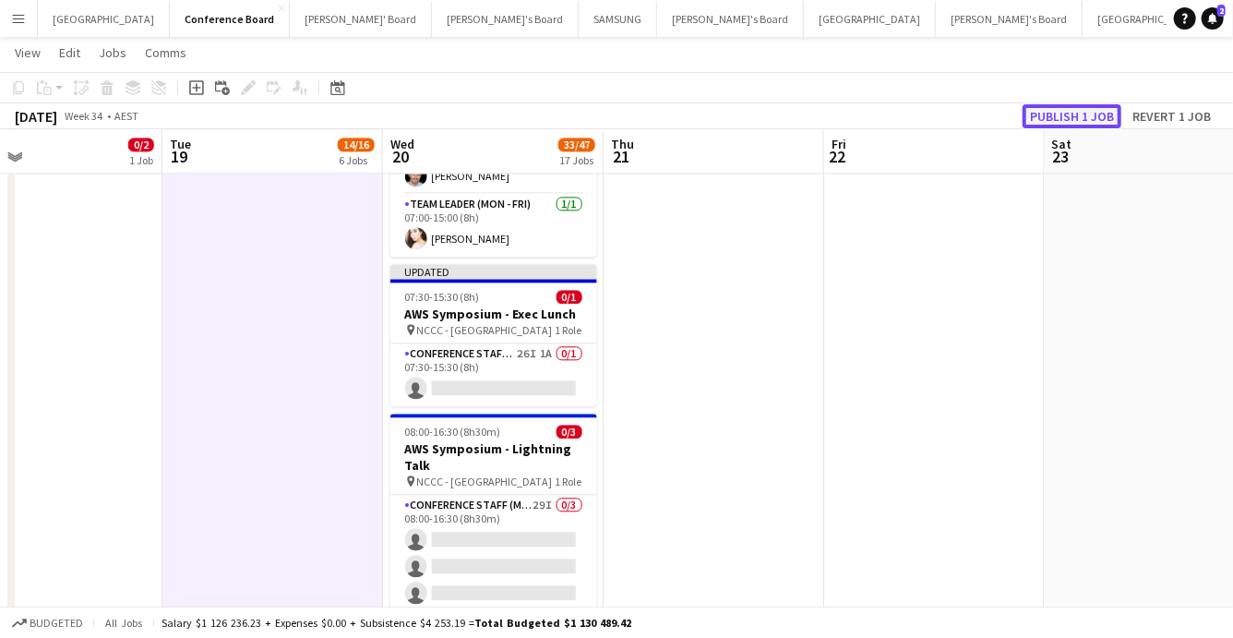
click at [1071, 113] on button "Publish 1 job" at bounding box center [1072, 116] width 99 height 24
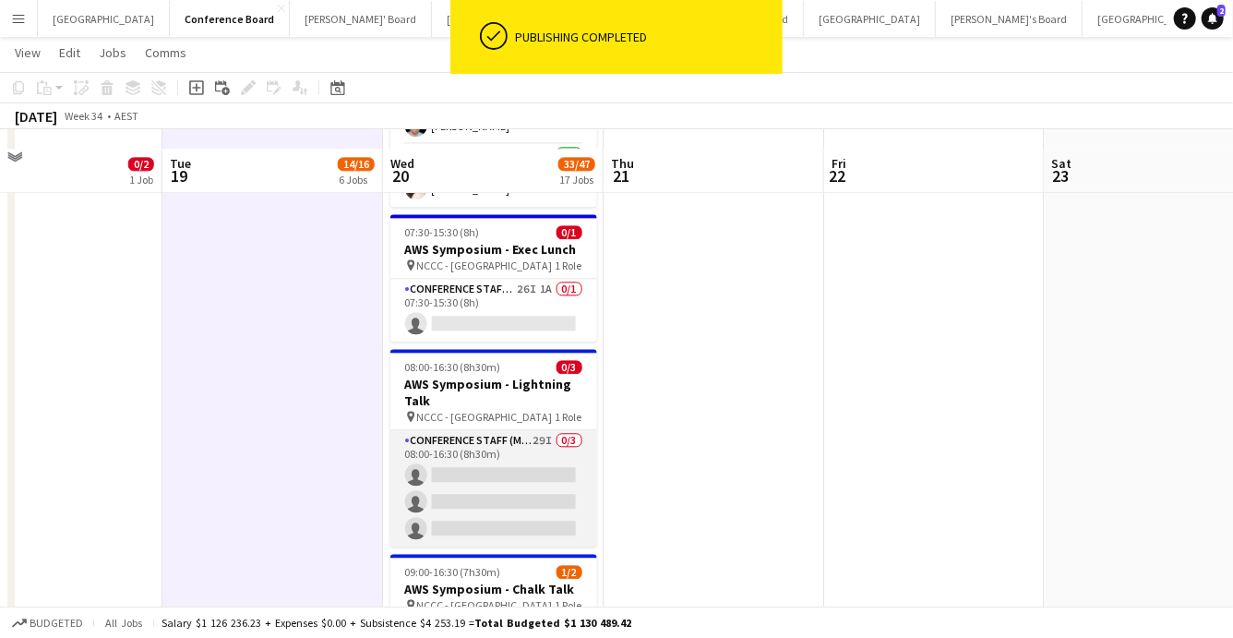
scroll to position [2068, 0]
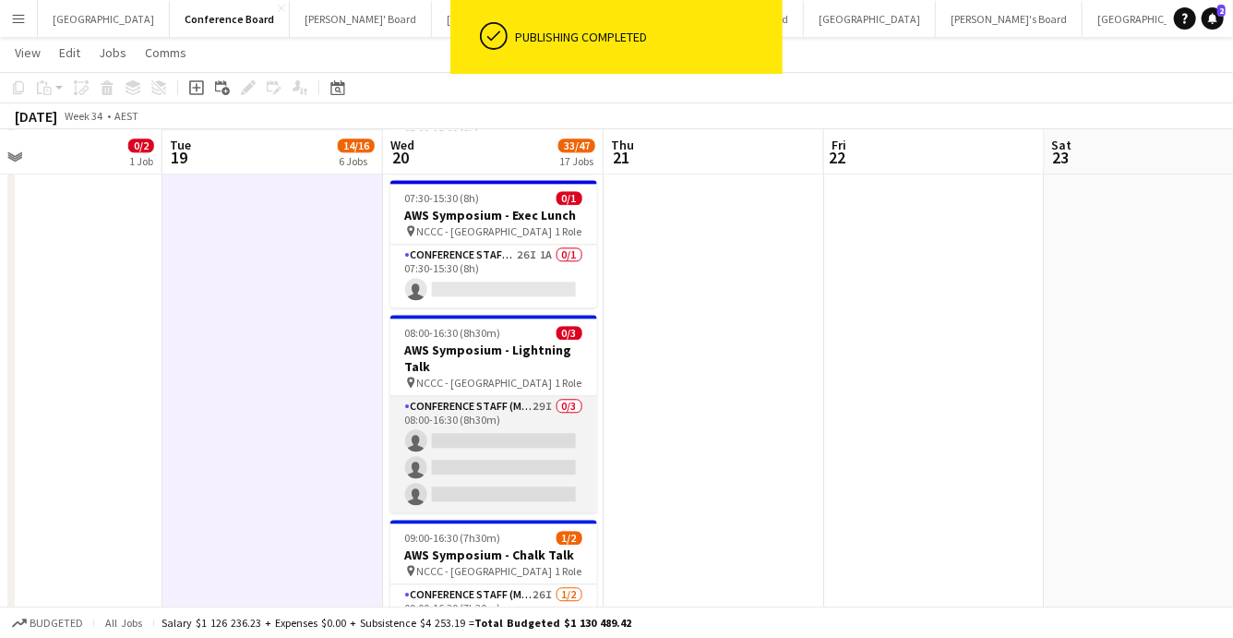
click at [532, 451] on app-card-role "Conference Staff (Mon - Fri) 29I 0/3 08:00-16:30 (8h30m) single-neutral-actions…" at bounding box center [493, 454] width 207 height 116
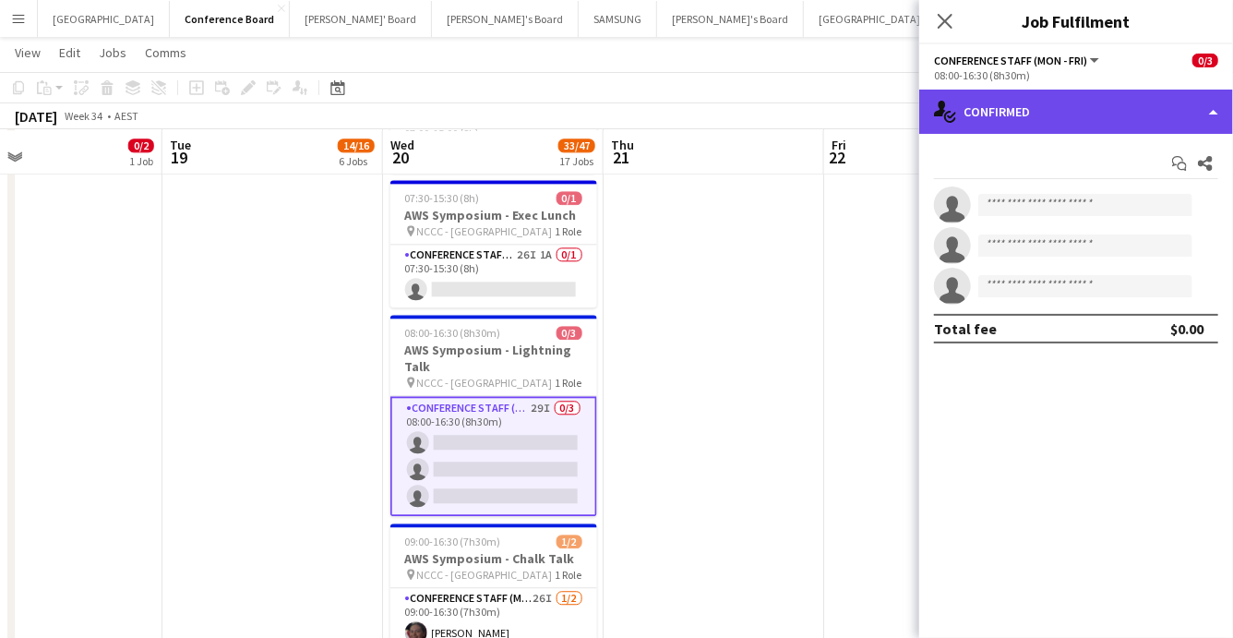
click at [1108, 114] on div "single-neutral-actions-check-2 Confirmed" at bounding box center [1076, 112] width 314 height 44
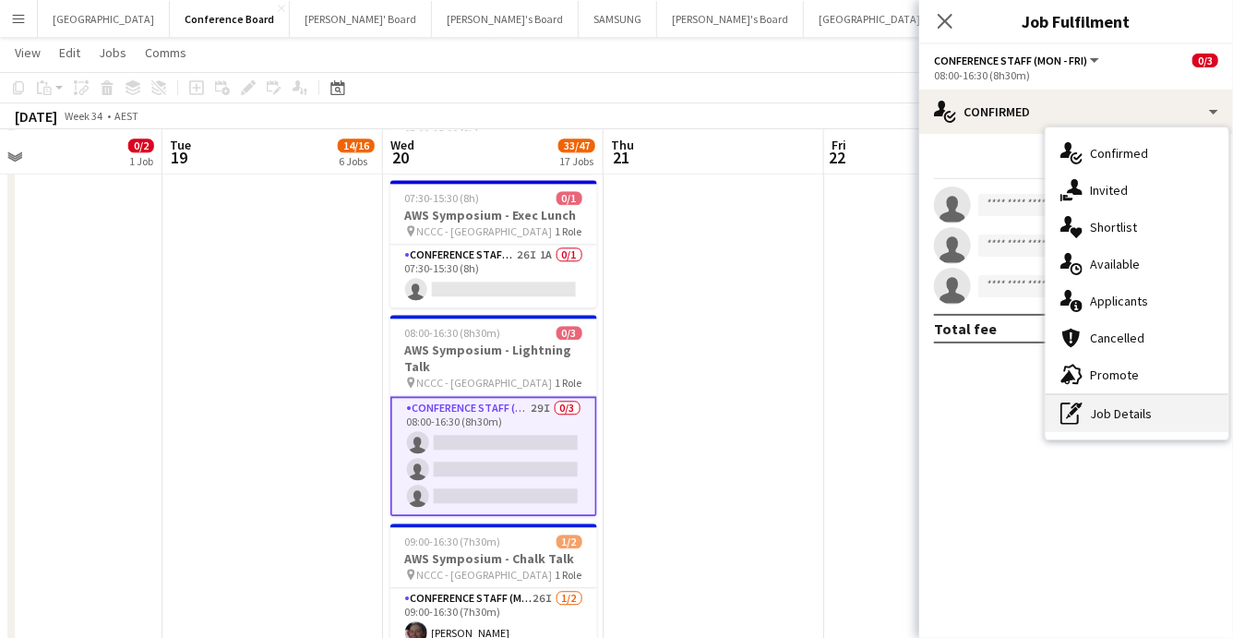
click at [1116, 406] on div "pen-write Job Details" at bounding box center [1137, 413] width 183 height 37
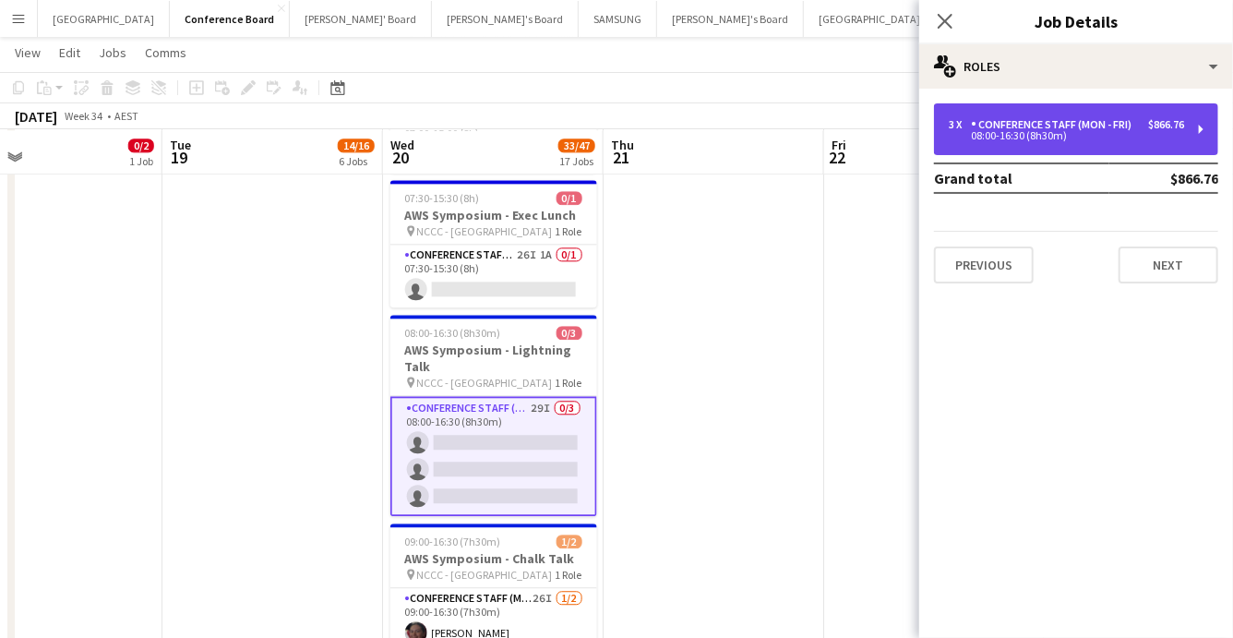
click at [1137, 137] on div "08:00-16:30 (8h30m)" at bounding box center [1066, 135] width 235 height 9
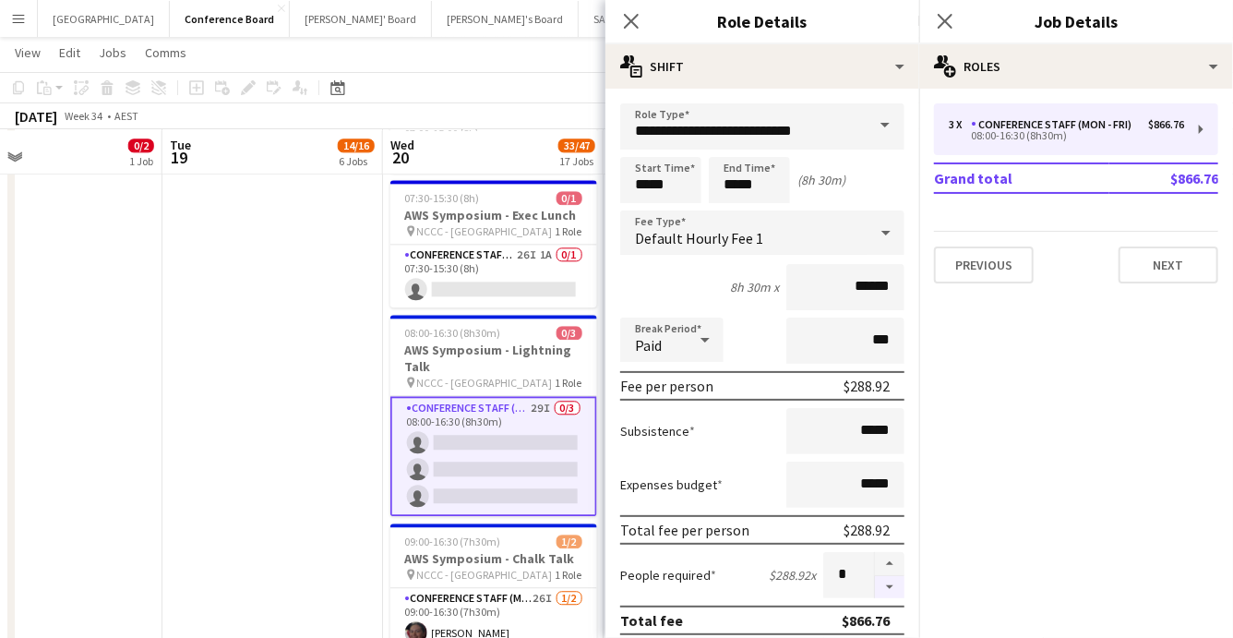
click at [892, 578] on button "button" at bounding box center [890, 587] width 30 height 23
type input "*"
click at [270, 412] on app-date-cell "05:00-05:15 (15m) 0/2 Meta Fest - Brisbane 2 Roles Conference Staff (Mon - Fri)…" at bounding box center [272, 466] width 221 height 4654
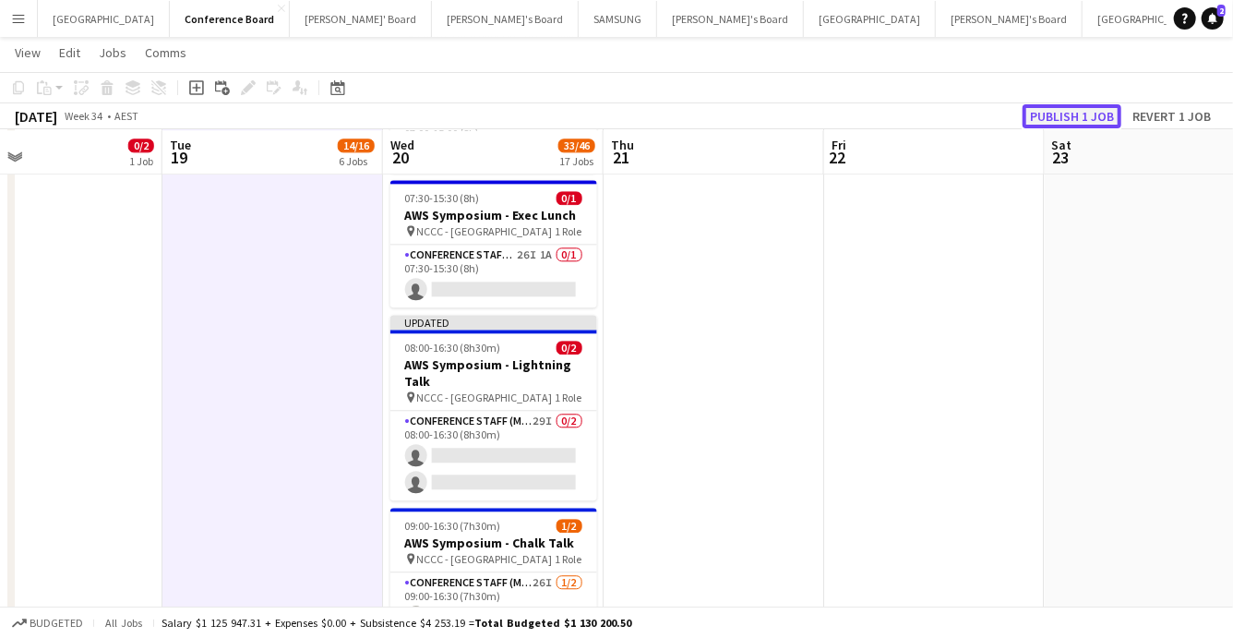
click at [1075, 118] on button "Publish 1 job" at bounding box center [1072, 116] width 99 height 24
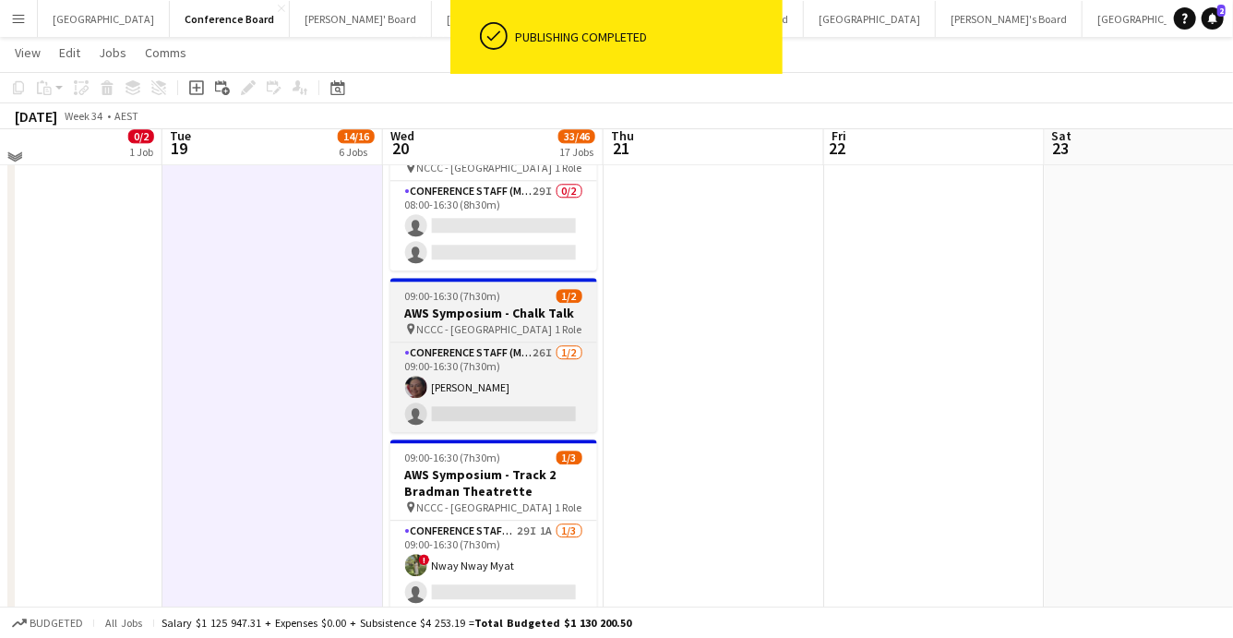
scroll to position [2273, 0]
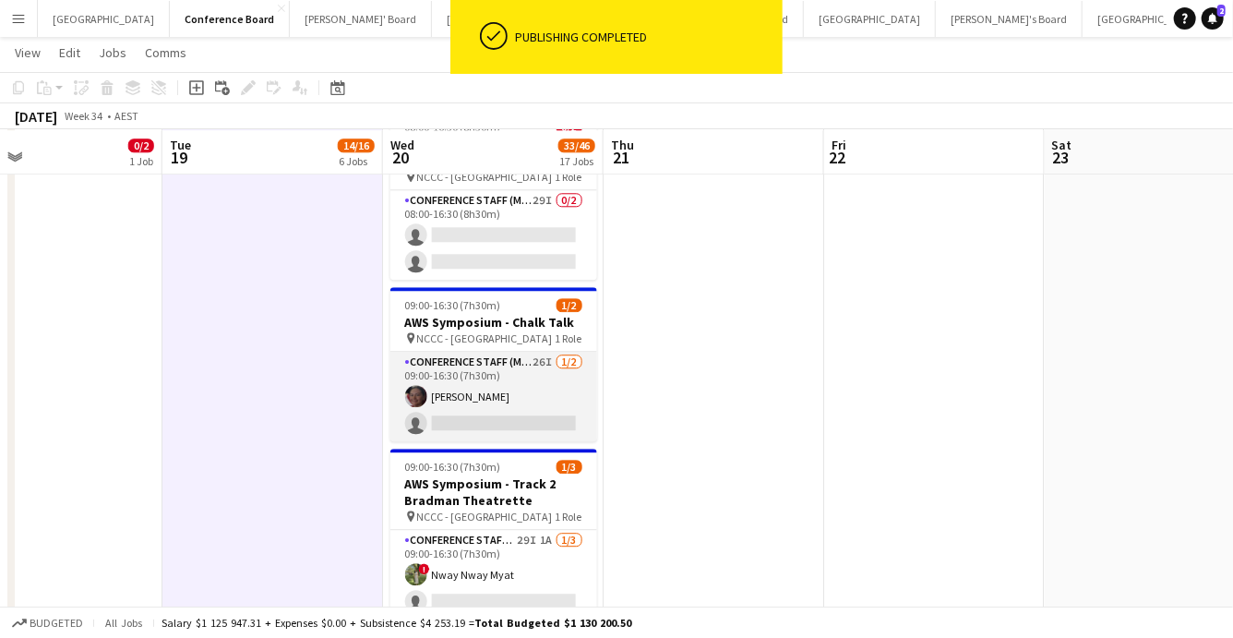
click at [546, 399] on app-card-role "Conference Staff (Mon - Fri) 26I [DATE] 09:00-16:30 (7h30m) [PERSON_NAME] singl…" at bounding box center [493, 397] width 207 height 90
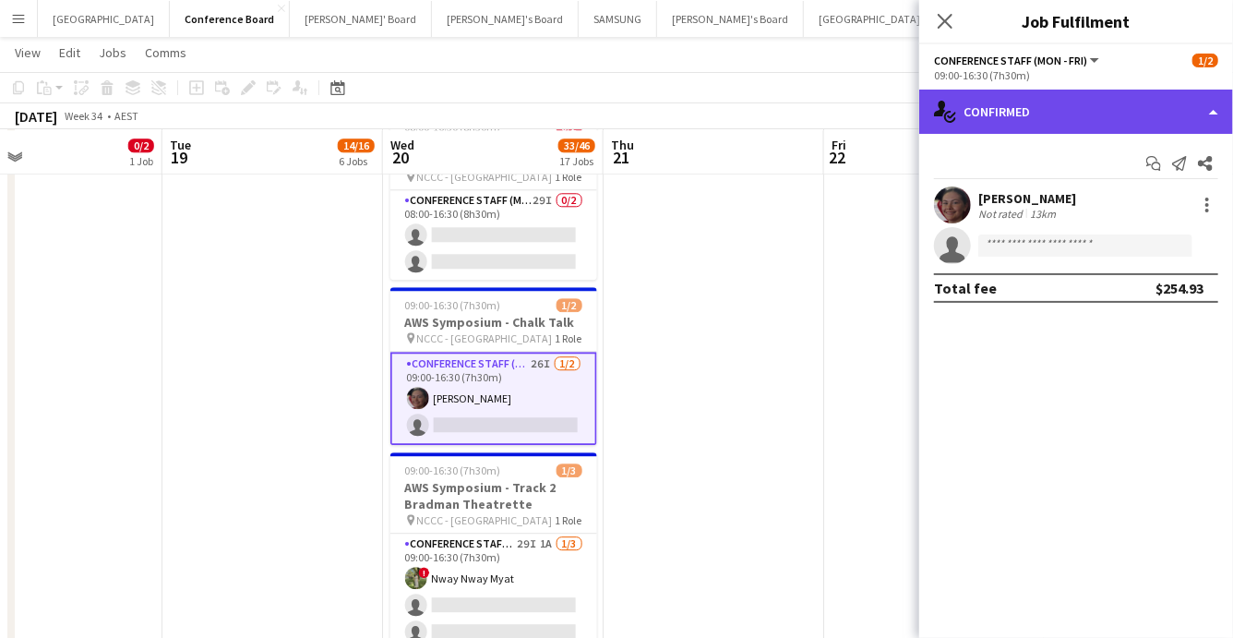
click at [1114, 99] on div "single-neutral-actions-check-2 Confirmed" at bounding box center [1076, 112] width 314 height 44
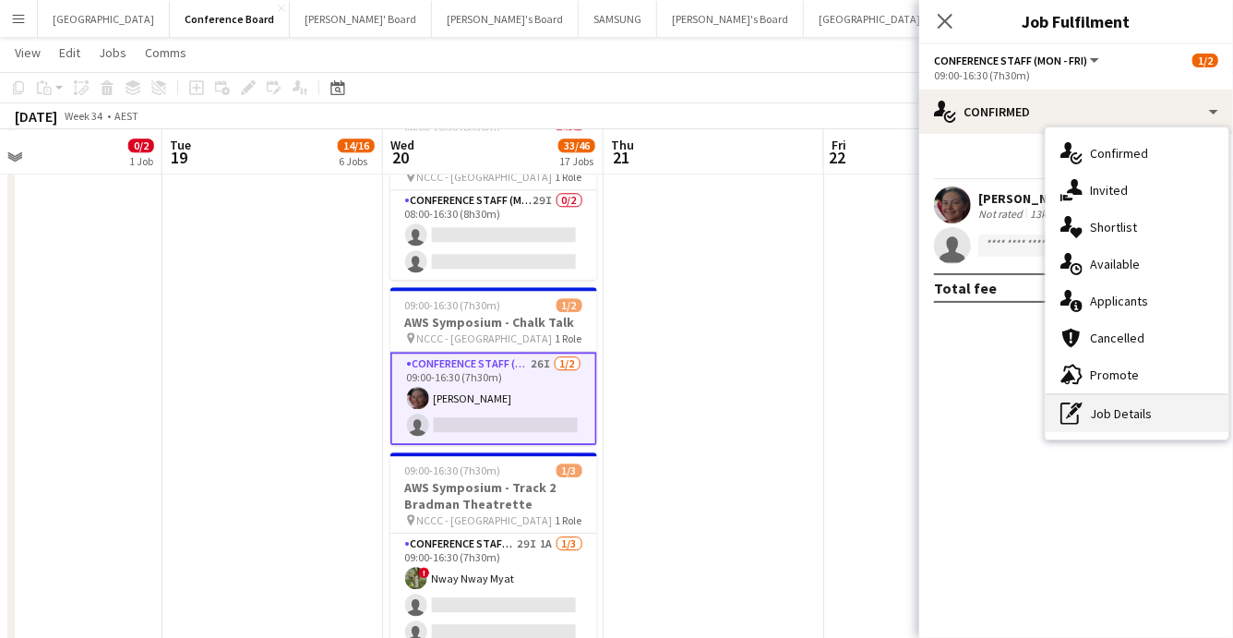
click at [1118, 408] on div "pen-write Job Details" at bounding box center [1137, 413] width 183 height 37
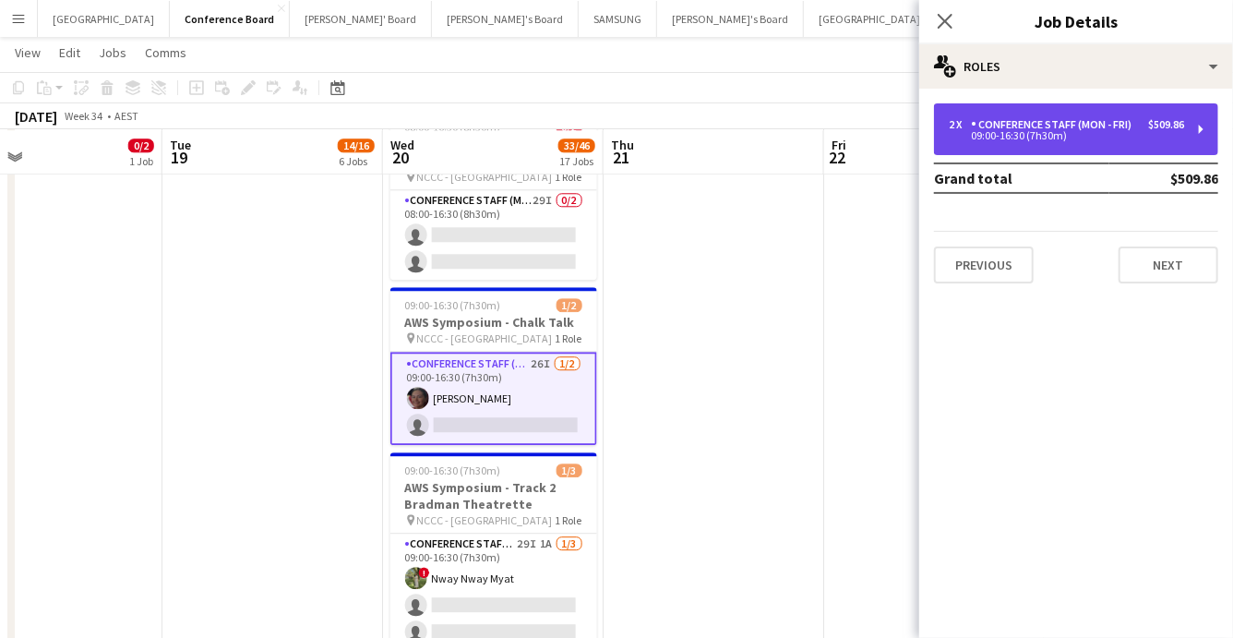
click at [1135, 110] on div "2 x Conference Staff (Mon - Fri) $509.86 09:00-16:30 (7h30m)" at bounding box center [1076, 129] width 284 height 52
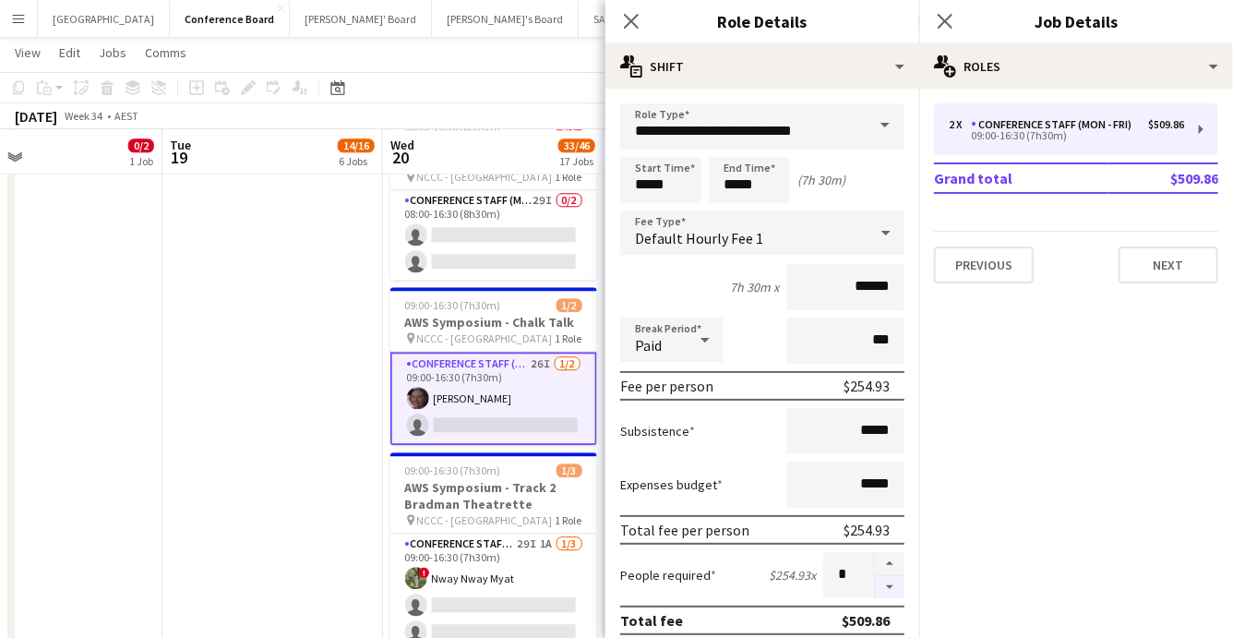
click at [887, 584] on button "button" at bounding box center [890, 587] width 30 height 23
type input "*"
click at [335, 566] on app-date-cell "05:00-05:15 (15m) 0/2 Meta Fest - Brisbane 2 Roles Conference Staff (Mon - Fri)…" at bounding box center [272, 260] width 221 height 4654
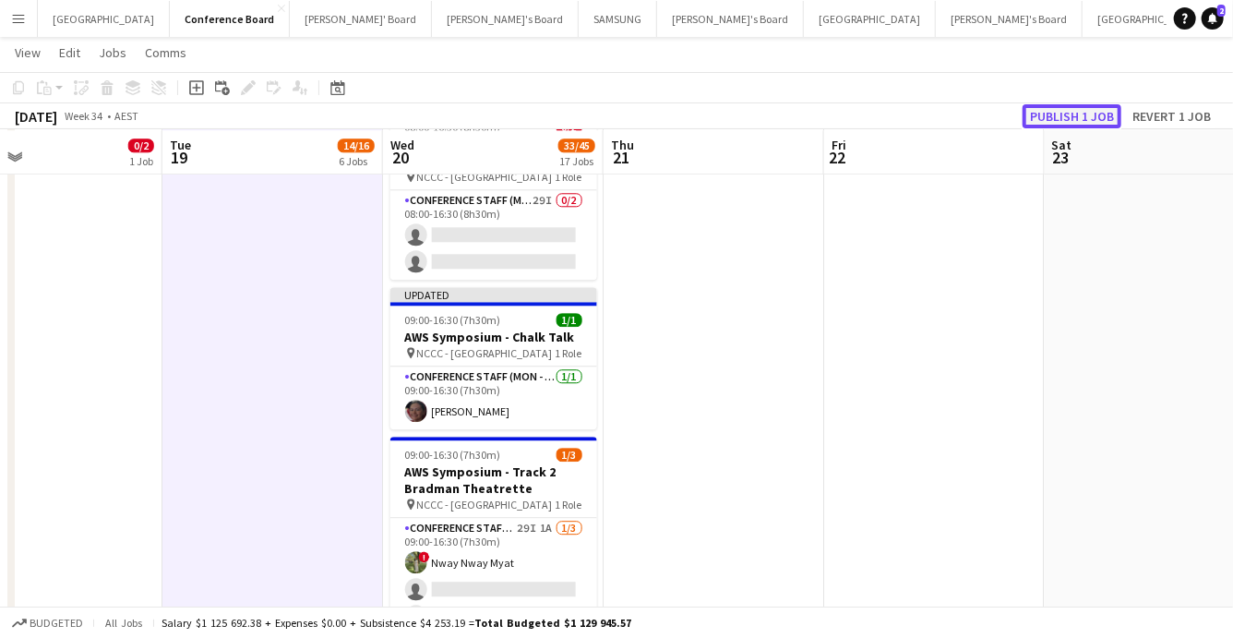
click at [1076, 114] on button "Publish 1 job" at bounding box center [1072, 116] width 99 height 24
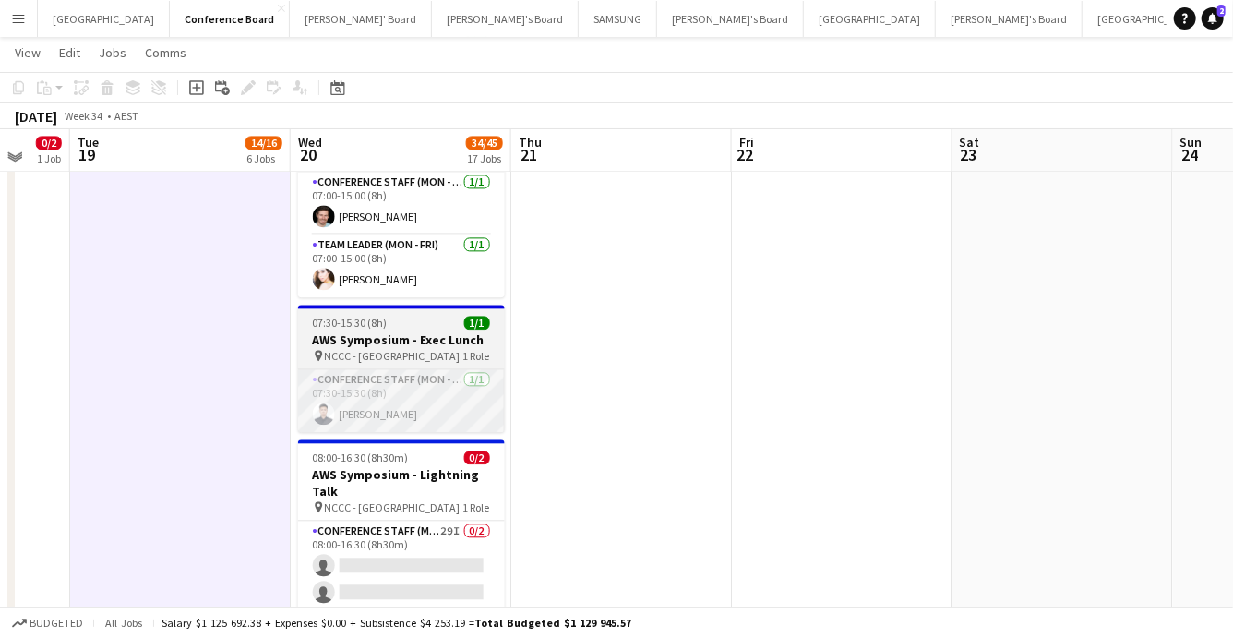
scroll to position [1939, 0]
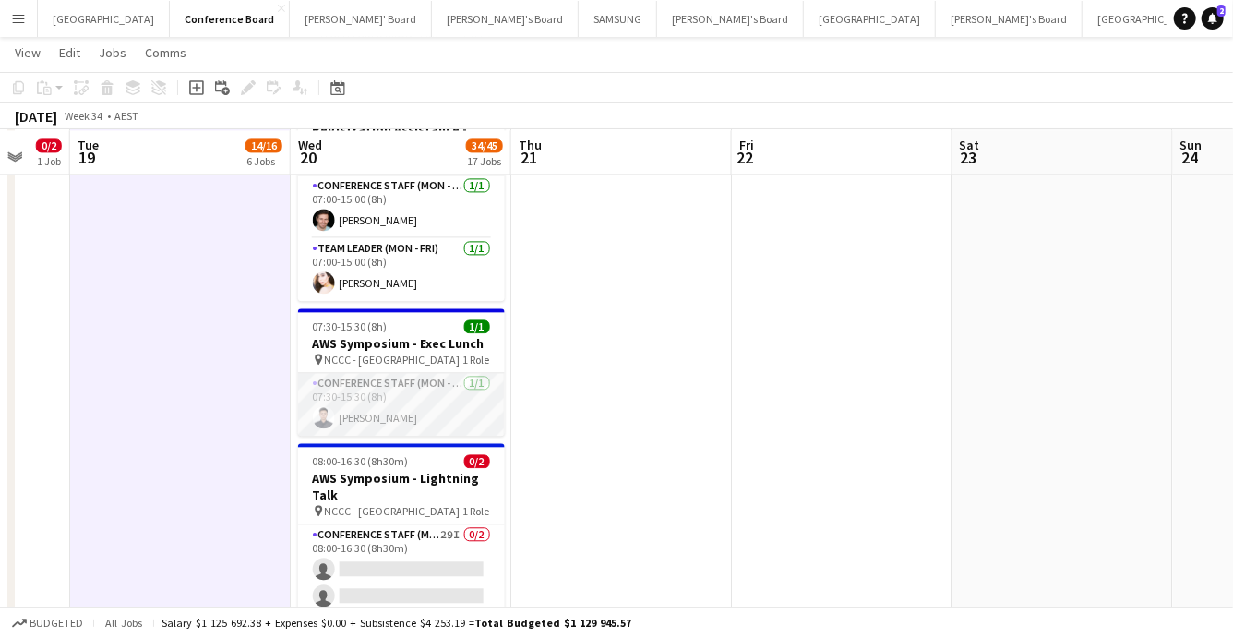
click at [322, 406] on app-user-avatar at bounding box center [324, 417] width 22 height 22
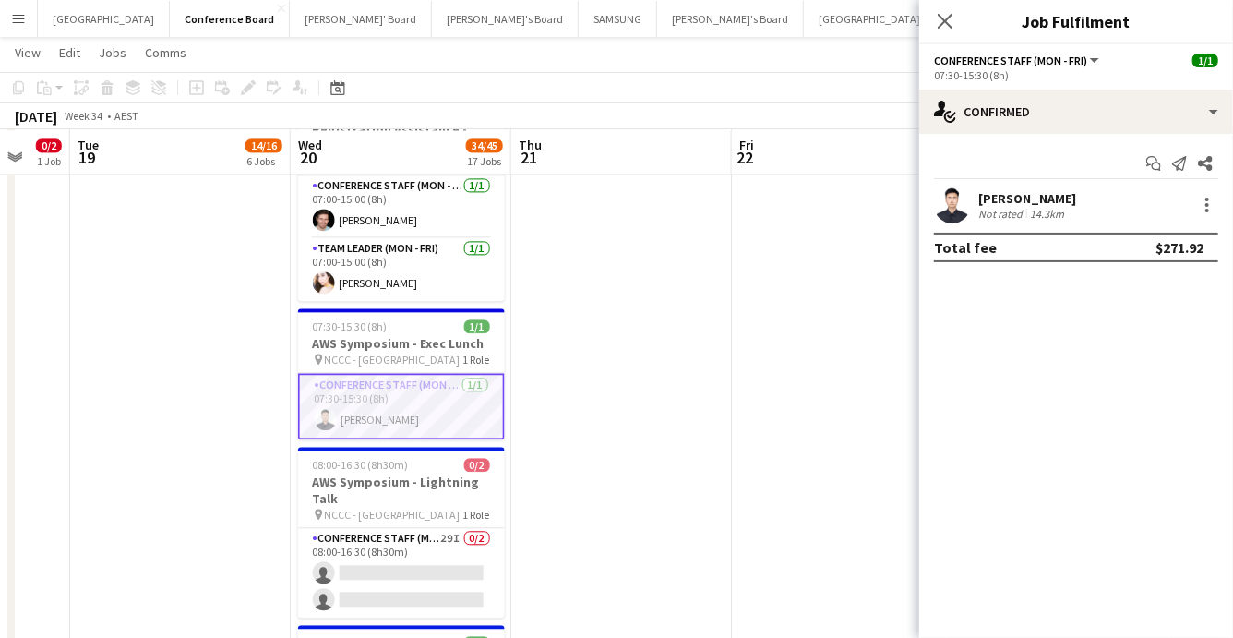
click at [325, 408] on app-user-avatar at bounding box center [326, 419] width 22 height 22
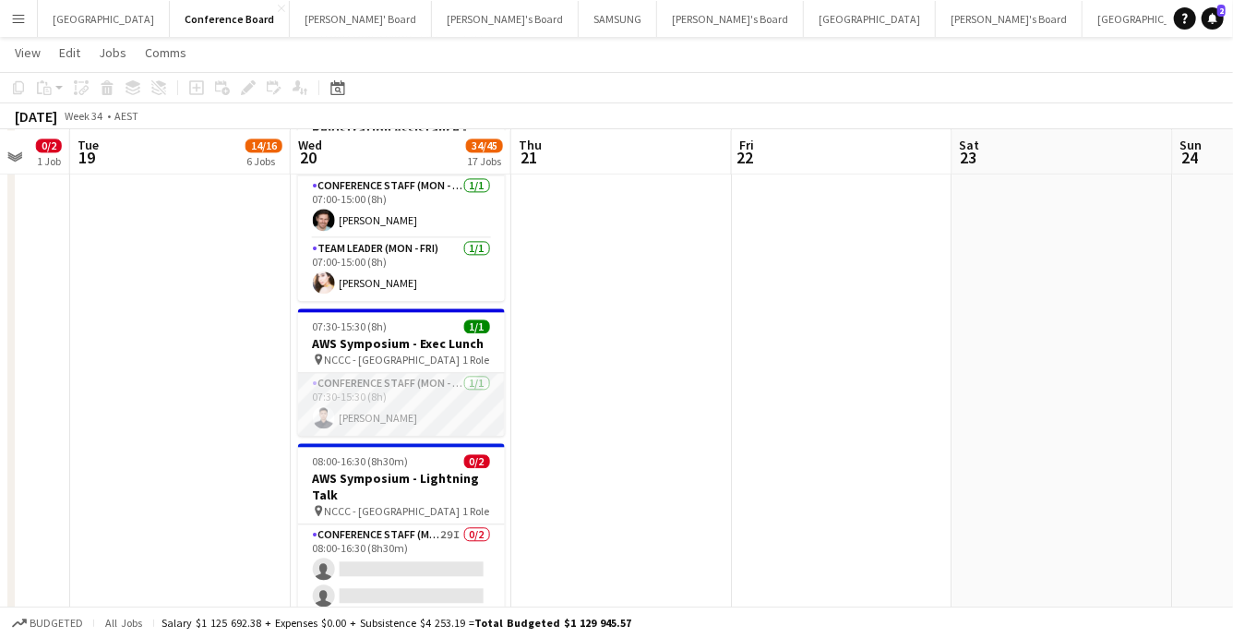
click at [325, 406] on app-user-avatar at bounding box center [324, 417] width 22 height 22
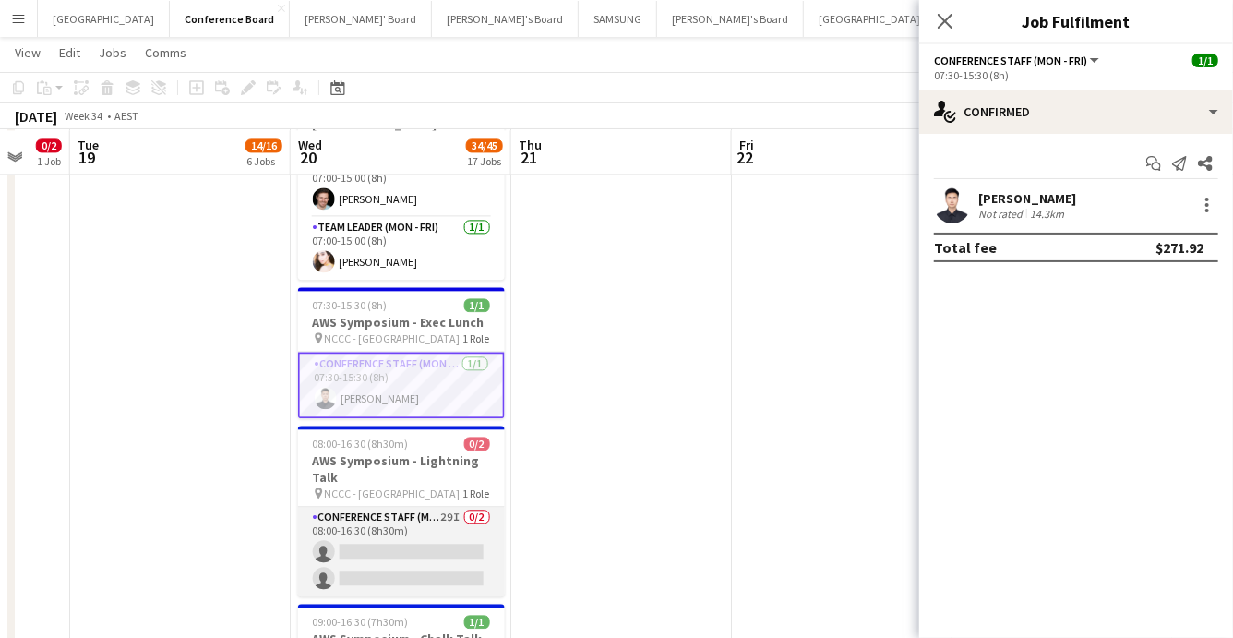
scroll to position [1962, 0]
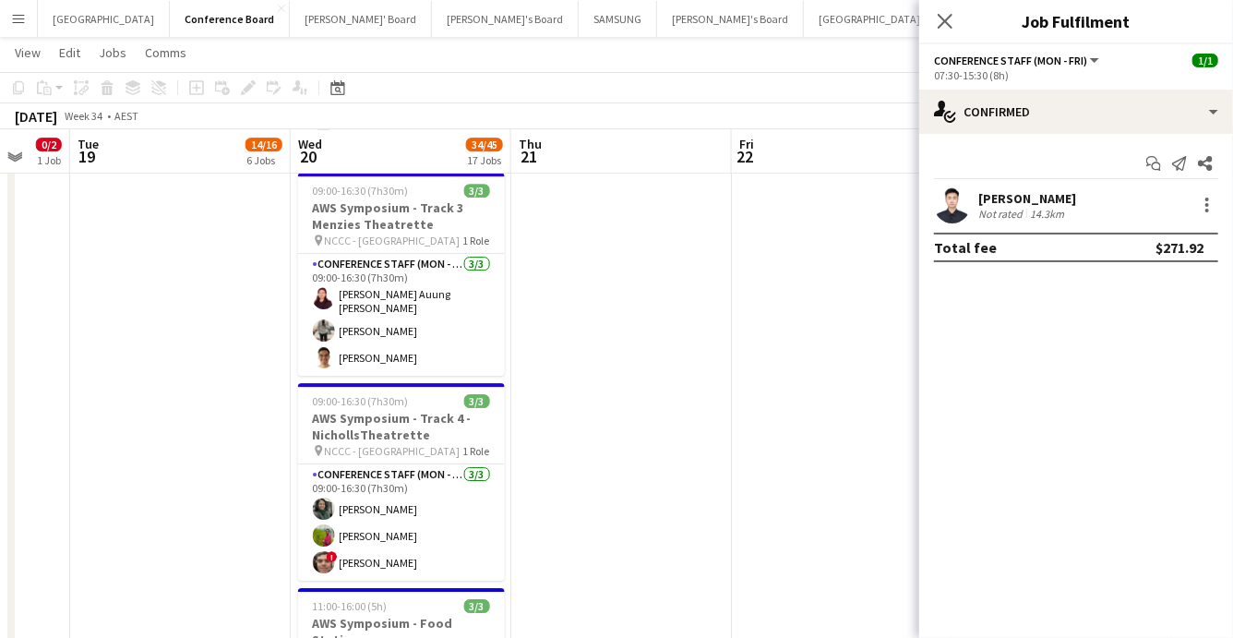
scroll to position [0, 817]
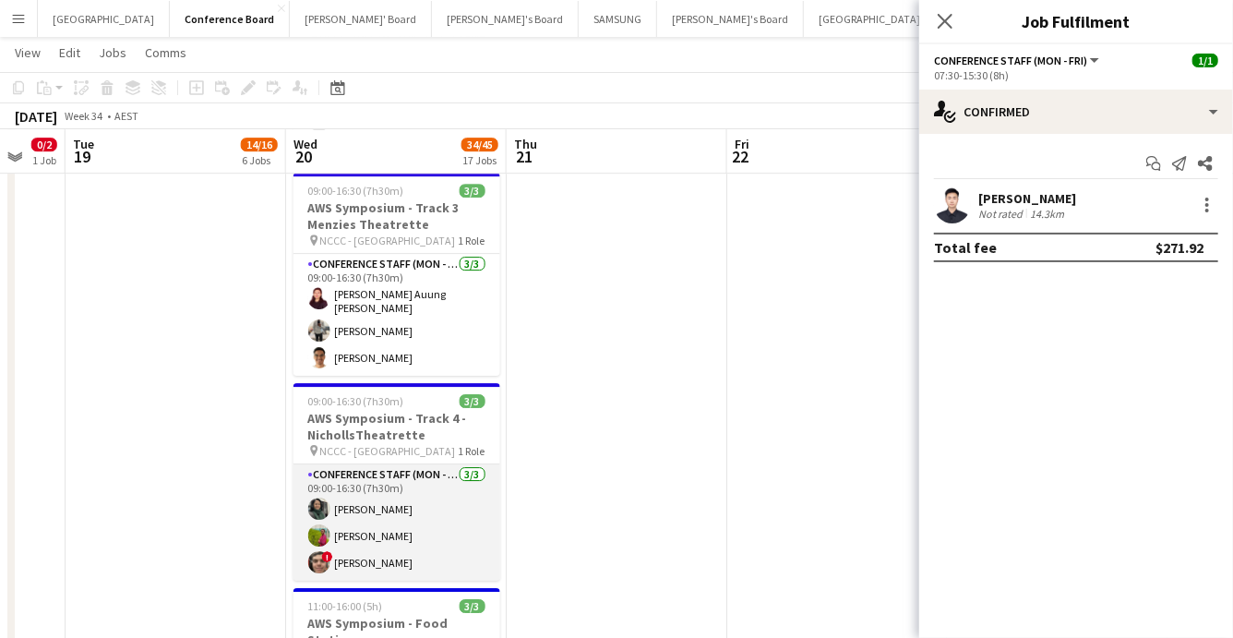
click at [319, 551] on app-user-avatar at bounding box center [319, 562] width 22 height 22
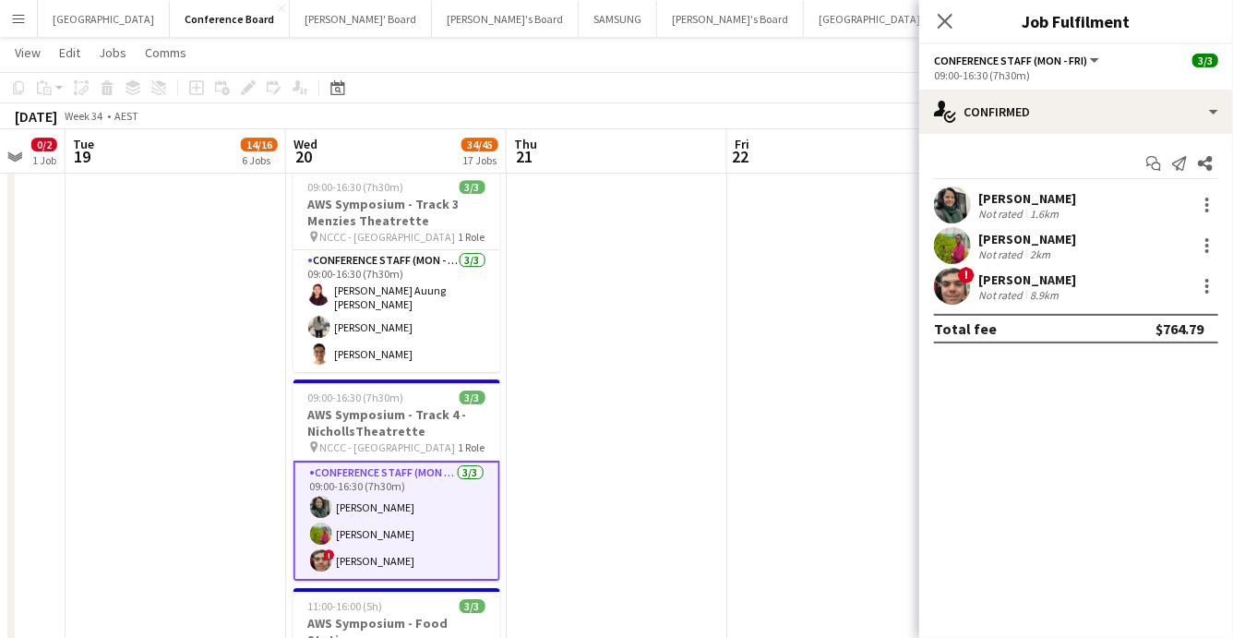
click at [324, 549] on span "!" at bounding box center [329, 554] width 11 height 11
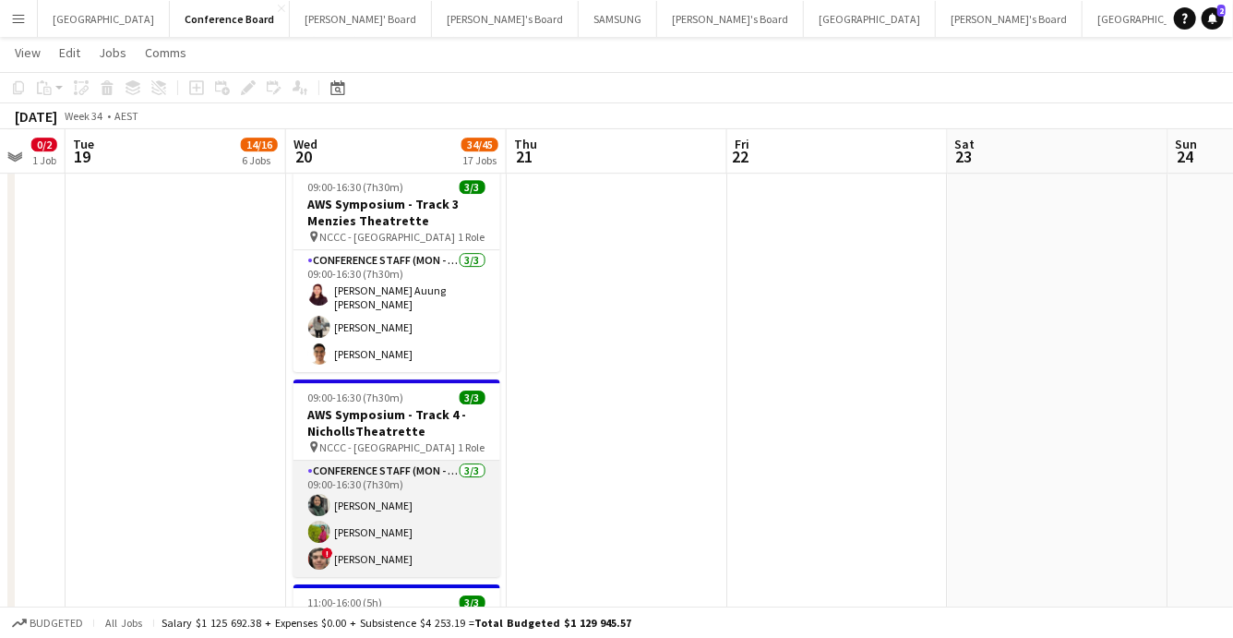
click at [316, 547] on app-user-avatar at bounding box center [319, 558] width 22 height 22
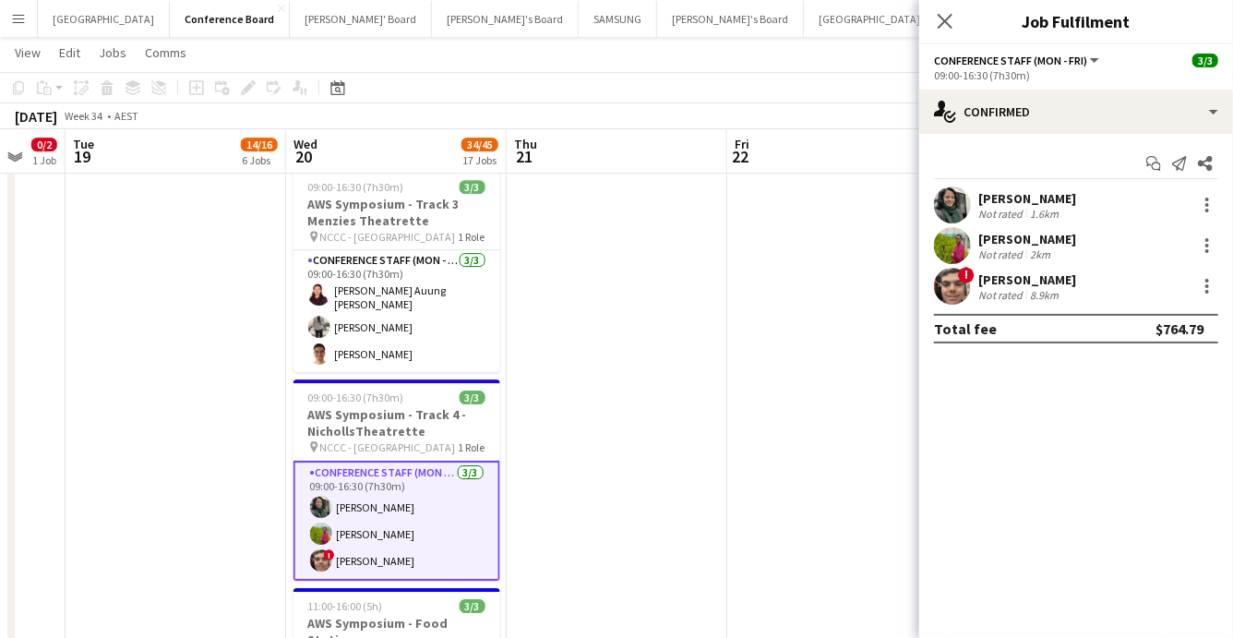
click at [953, 290] on app-user-avatar at bounding box center [952, 286] width 37 height 37
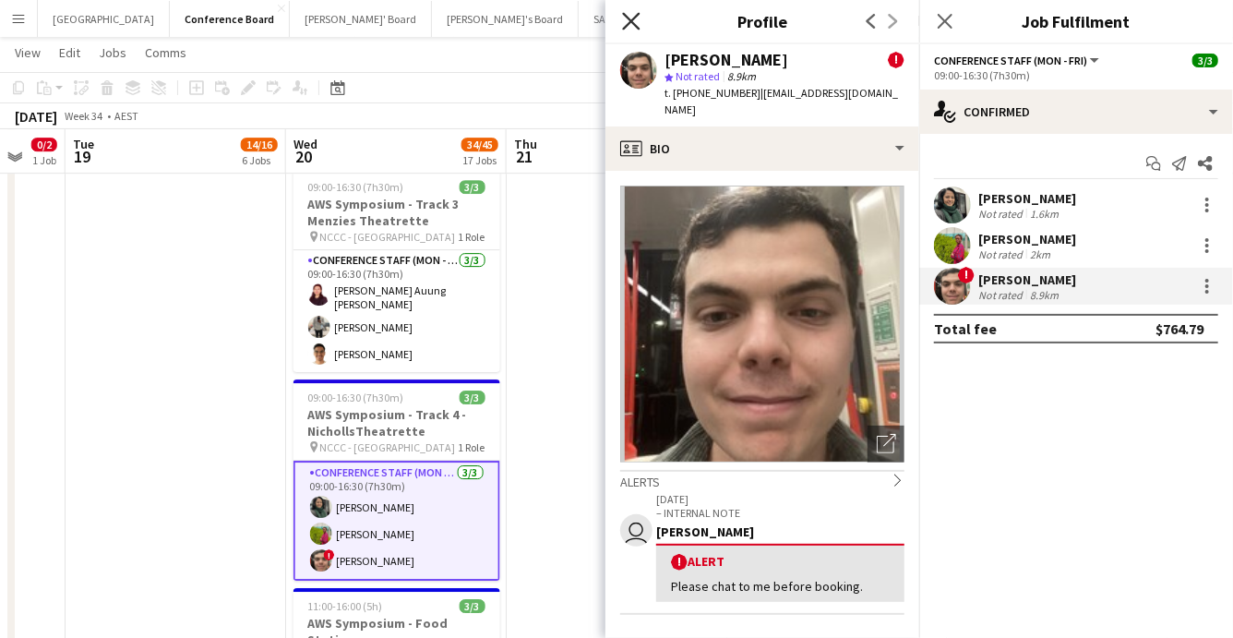
click at [629, 21] on icon "Close pop-in" at bounding box center [631, 21] width 18 height 18
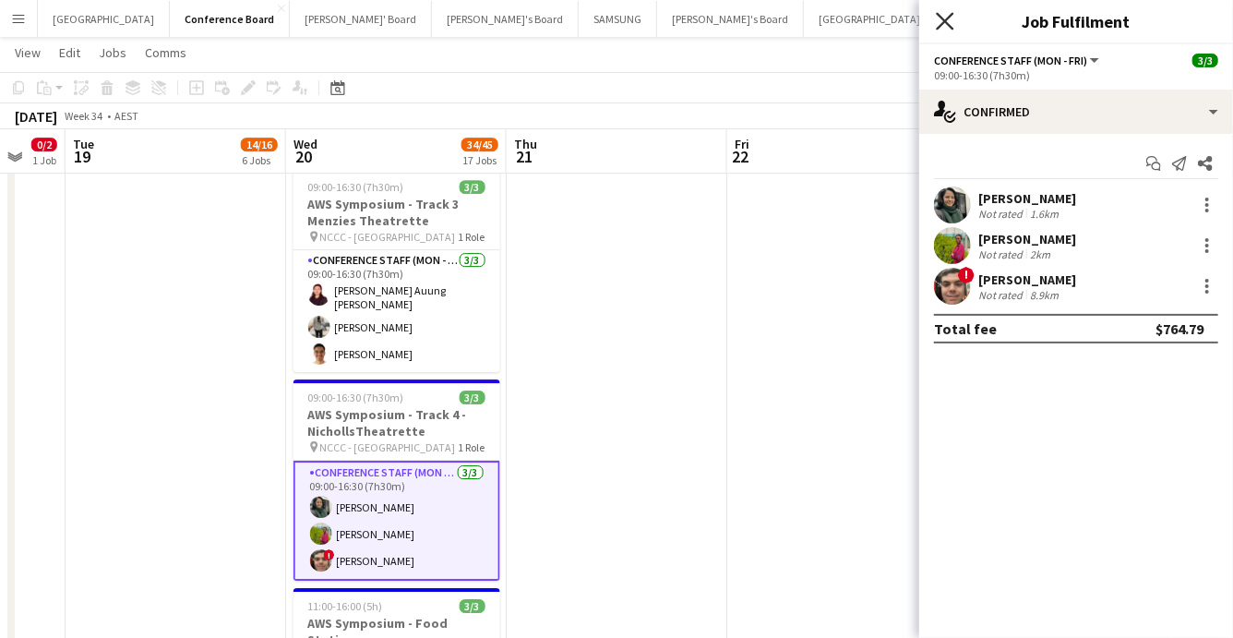
click at [943, 24] on icon "Close pop-in" at bounding box center [945, 21] width 18 height 18
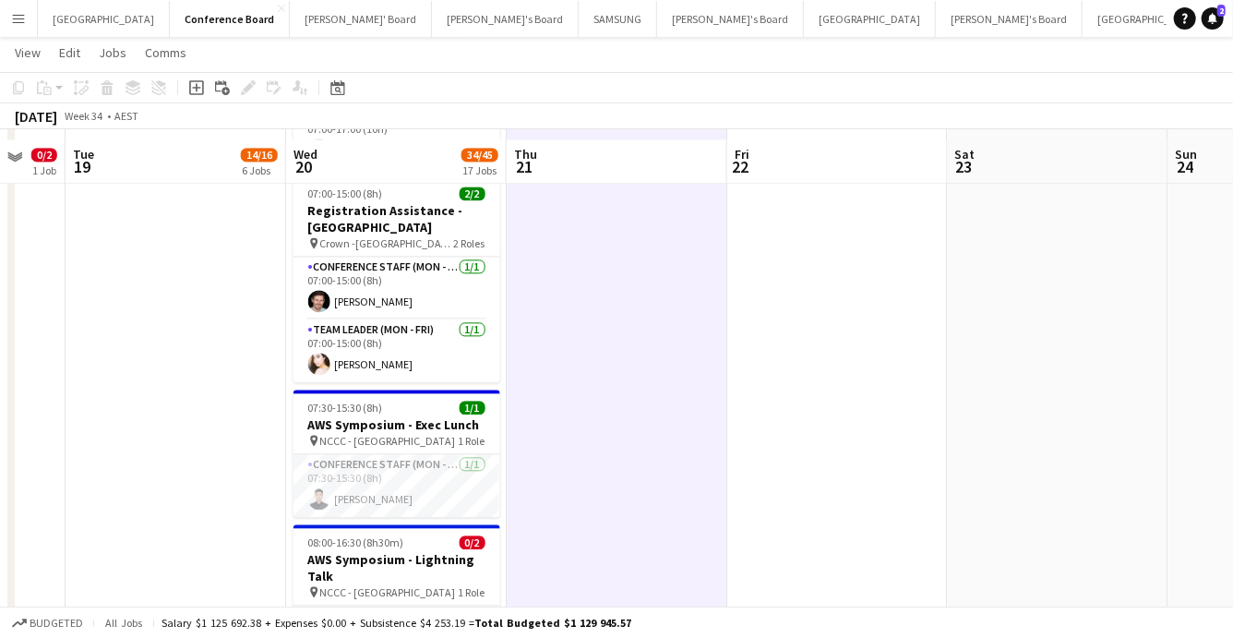
scroll to position [1854, 0]
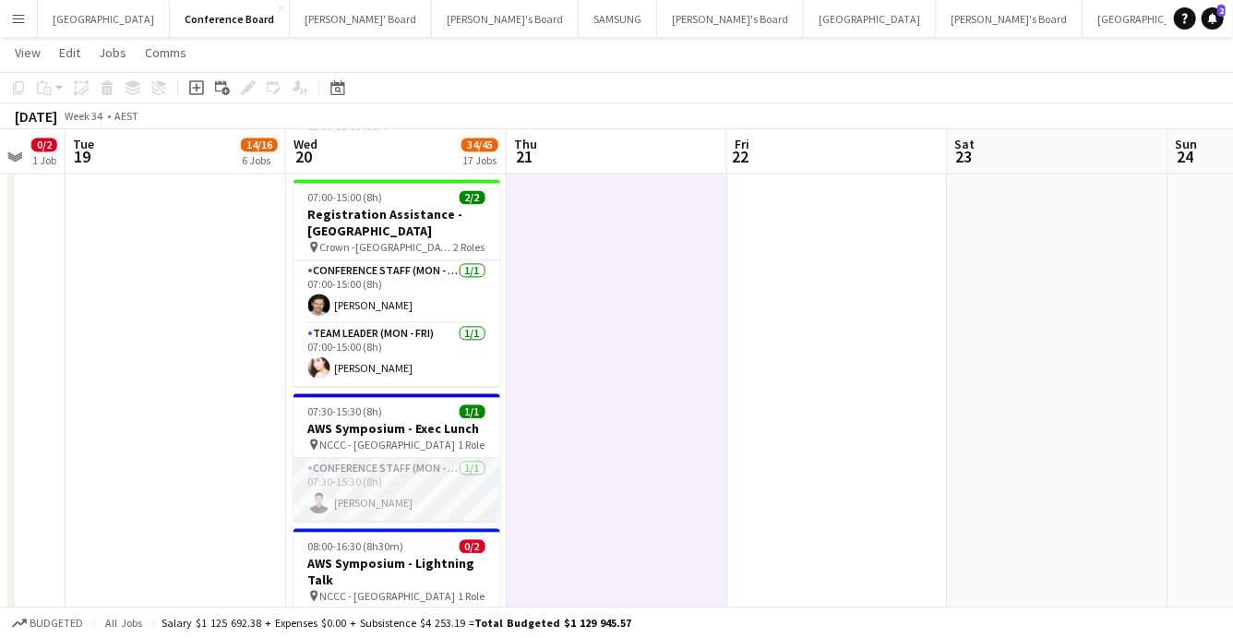
click at [320, 491] on app-user-avatar at bounding box center [319, 502] width 22 height 22
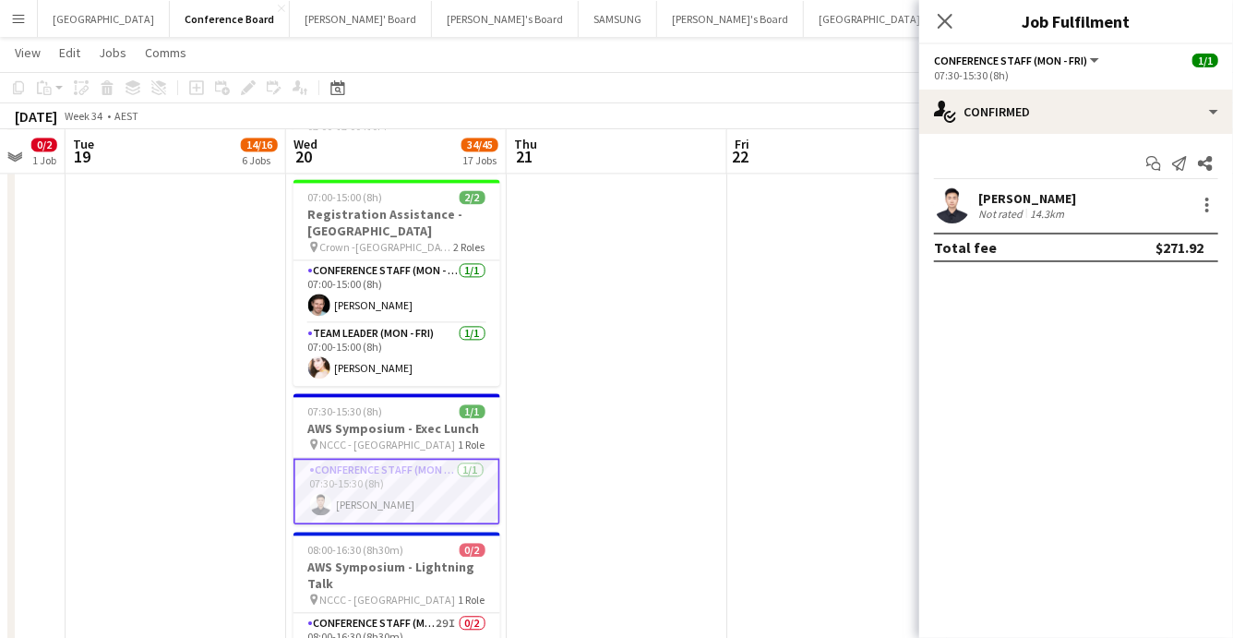
click at [947, 202] on app-user-avatar at bounding box center [952, 204] width 37 height 37
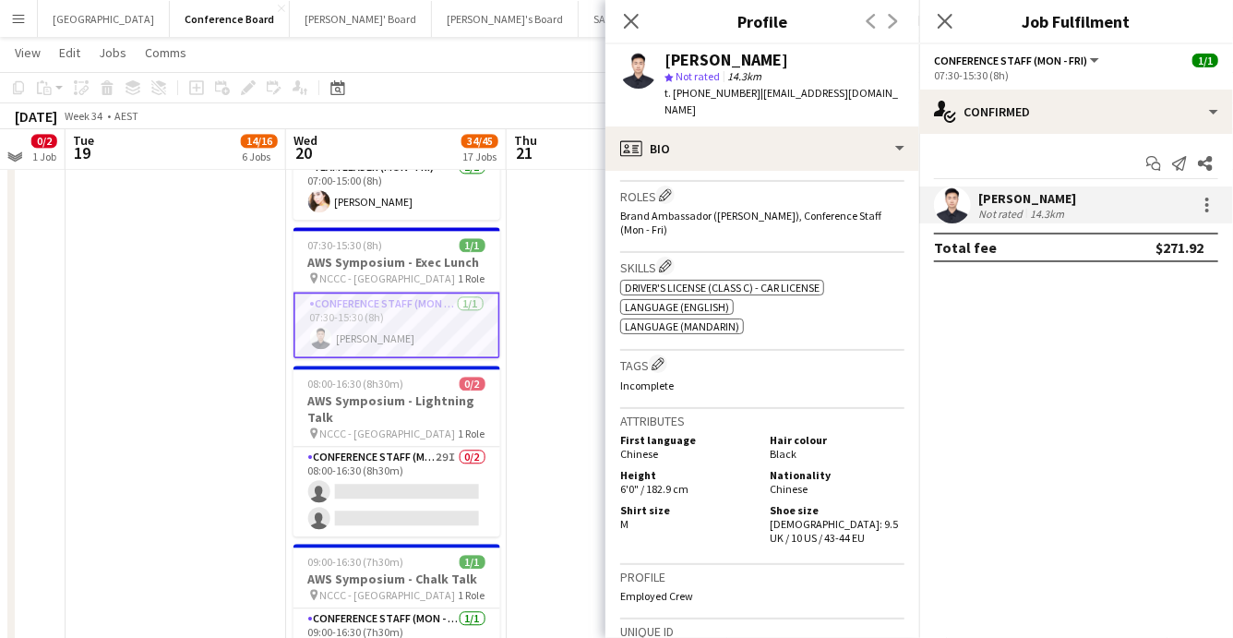
scroll to position [2012, 0]
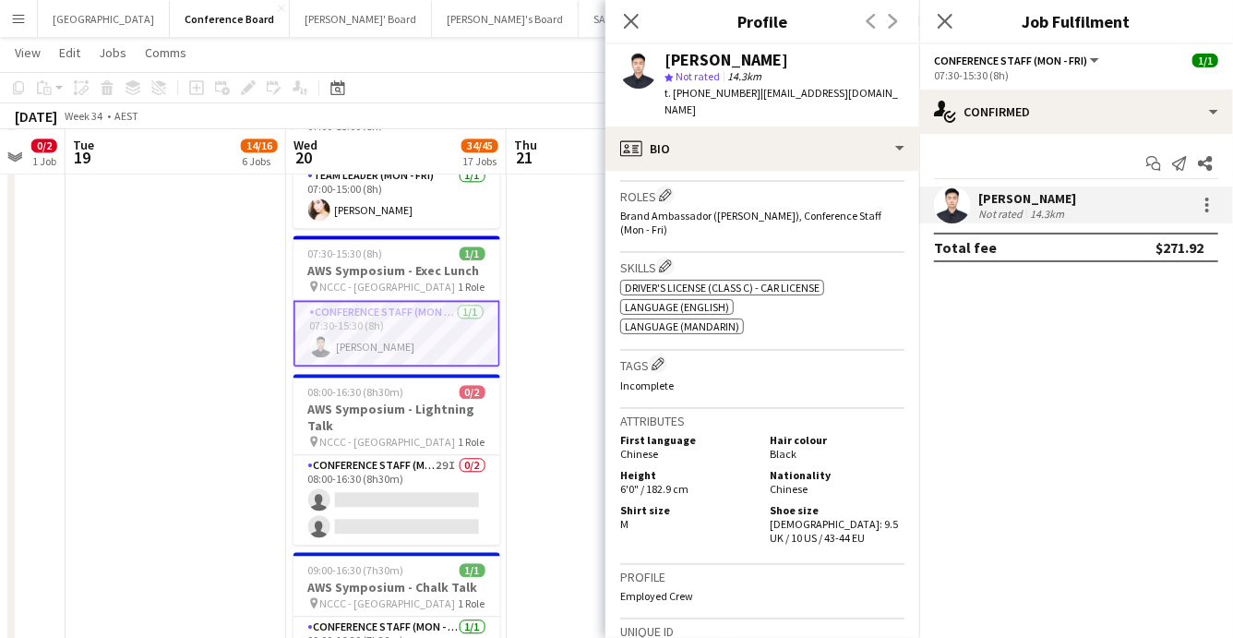
click at [361, 333] on app-card-role "Conference Staff (Mon - Fri) [DATE] 07:30-15:30 (8h) [PERSON_NAME]" at bounding box center [397, 333] width 207 height 66
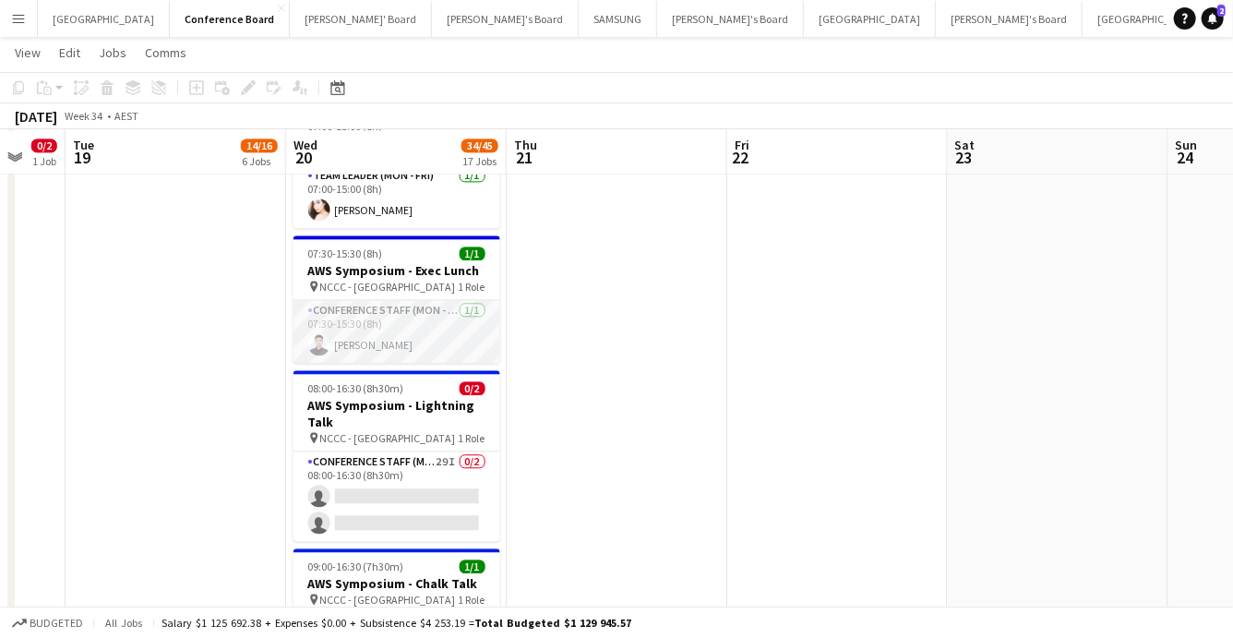
click at [361, 335] on app-card-role "Conference Staff (Mon - Fri) [DATE] 07:30-15:30 (8h) [PERSON_NAME]" at bounding box center [397, 331] width 207 height 63
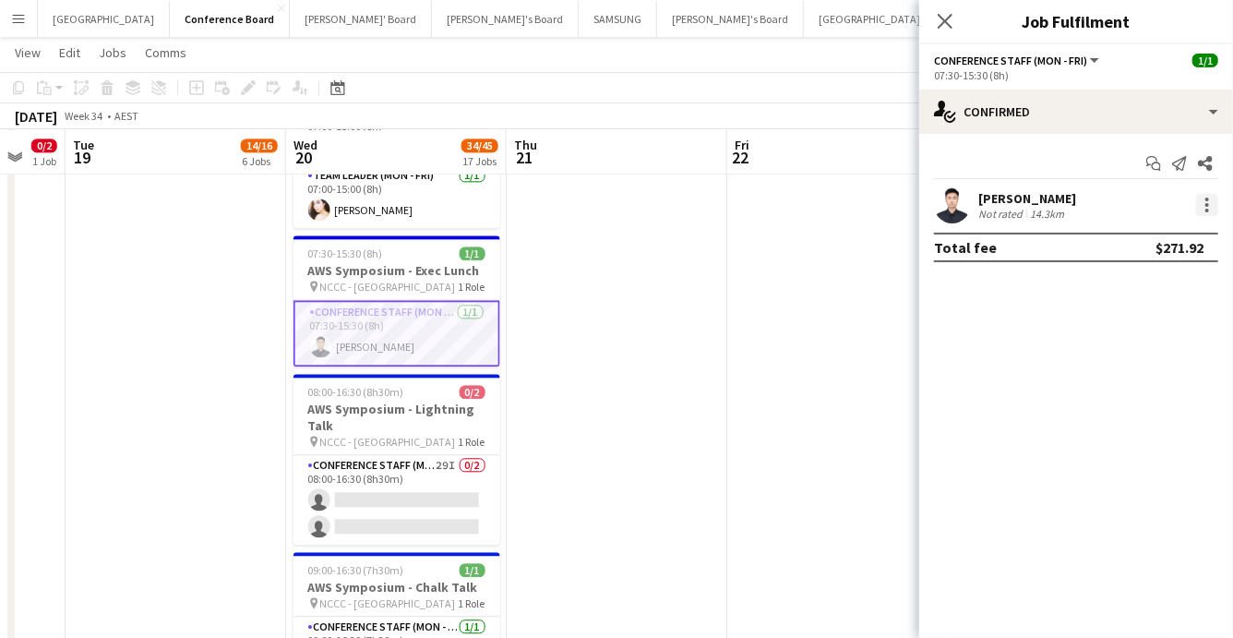
click at [1209, 204] on div at bounding box center [1207, 205] width 22 height 22
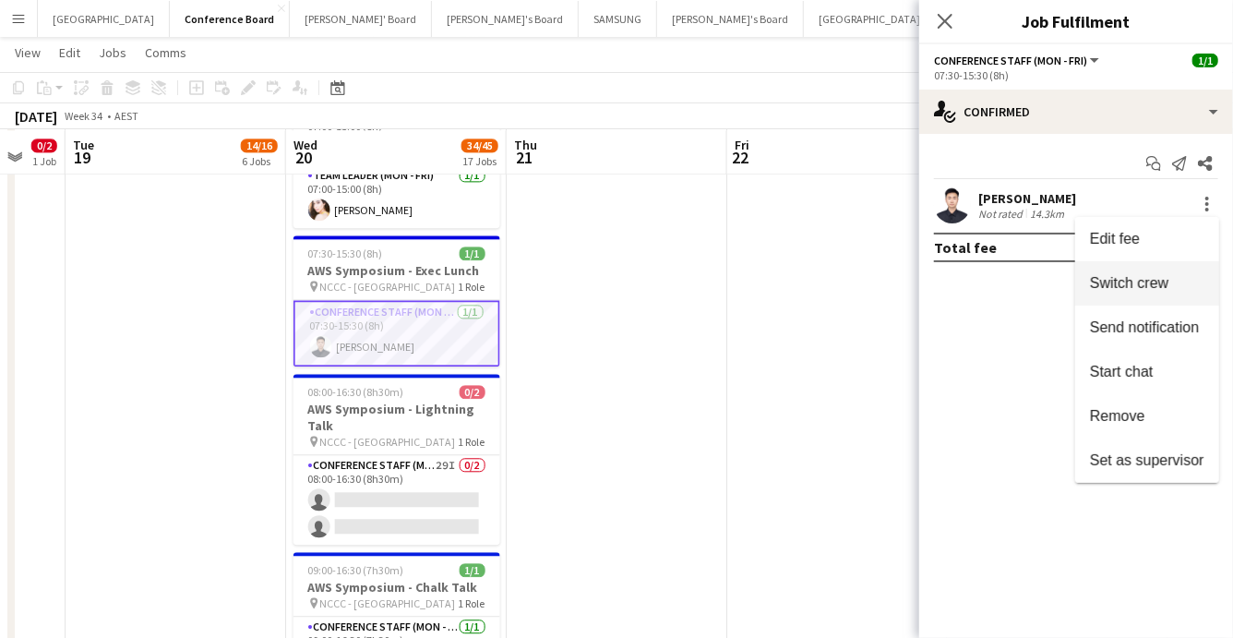
click at [1127, 281] on span "Switch crew" at bounding box center [1129, 283] width 78 height 16
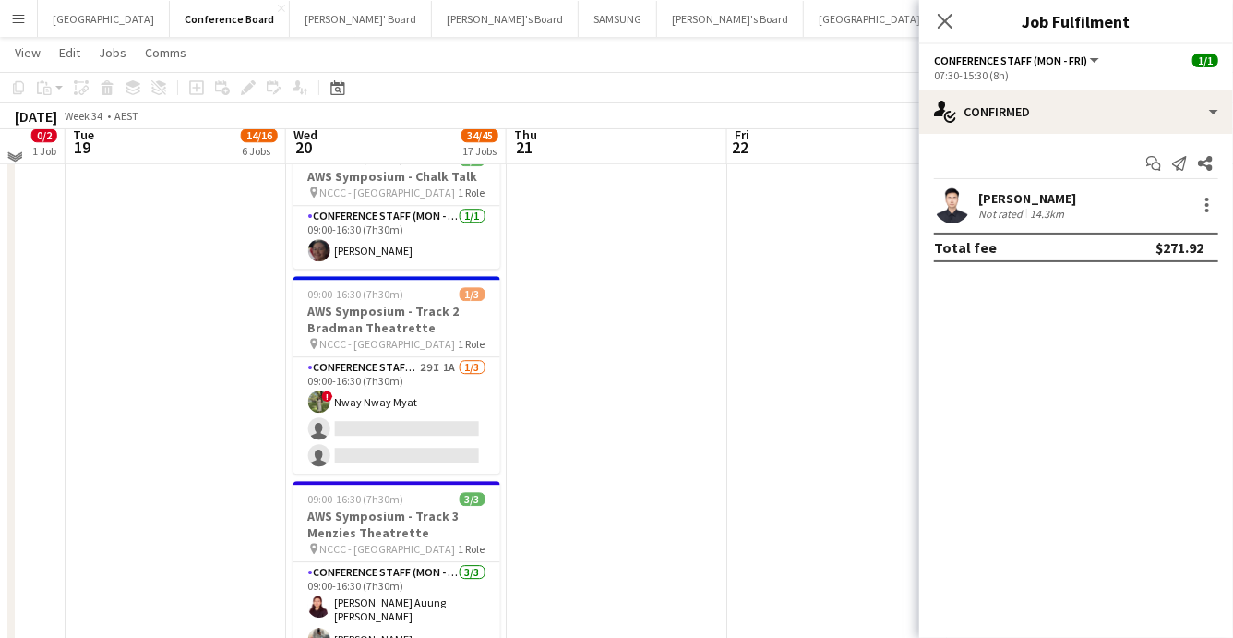
scroll to position [2455, 0]
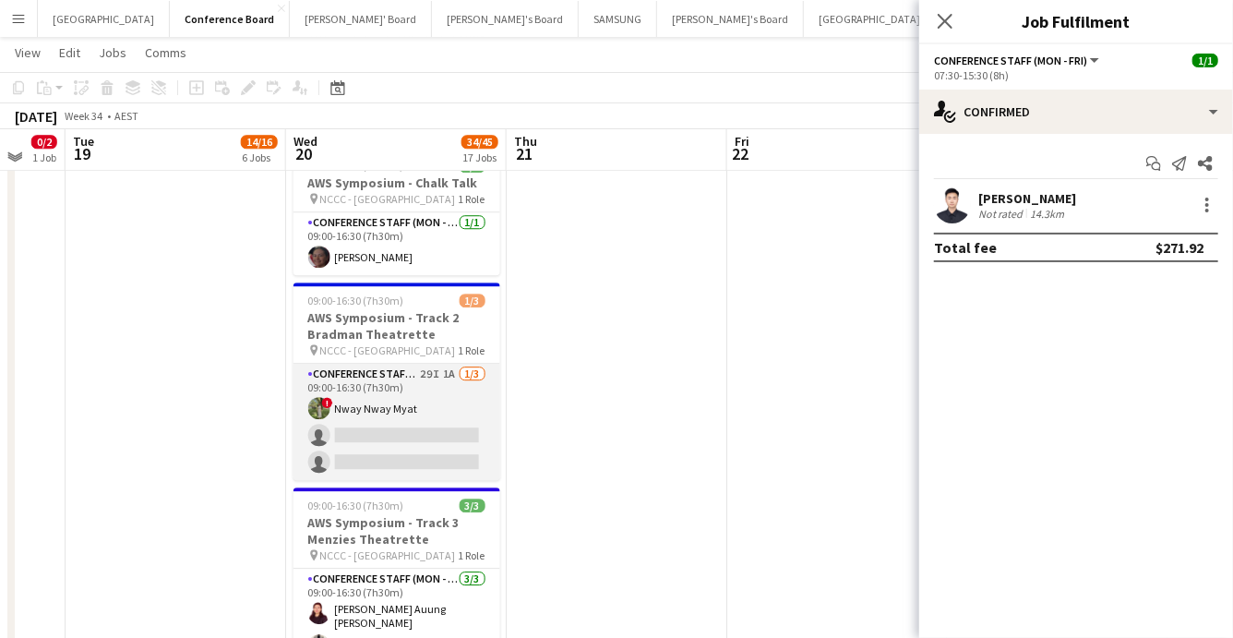
click at [403, 444] on app-card-role "Conference Staff (Mon - Fri) 29I 1A 1/3 09:00-16:30 (7h30m) ! Nway Nway Myat si…" at bounding box center [397, 422] width 207 height 116
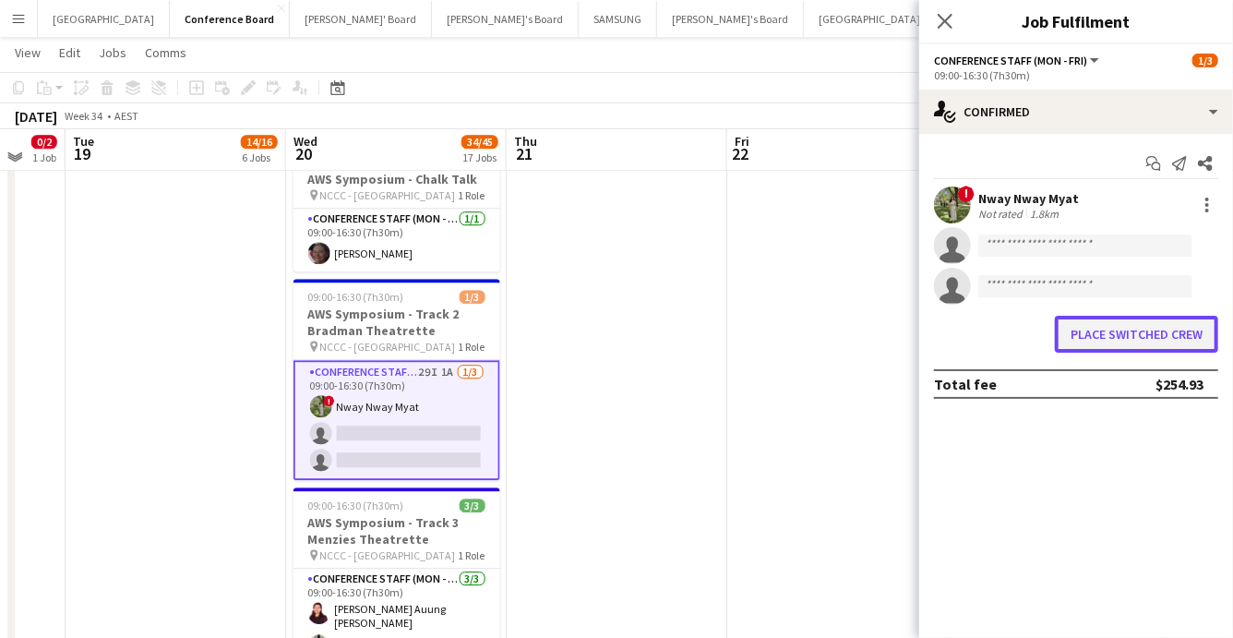
click at [1135, 331] on button "Place switched crew" at bounding box center [1136, 334] width 163 height 37
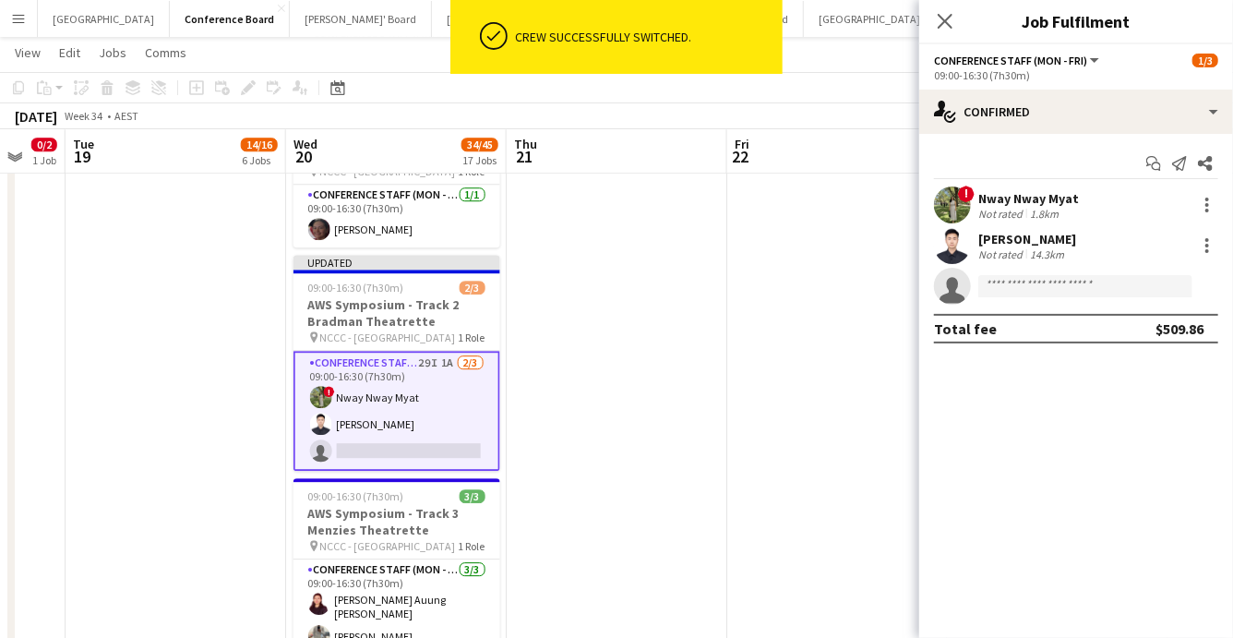
click at [679, 462] on app-date-cell at bounding box center [617, 79] width 221 height 4654
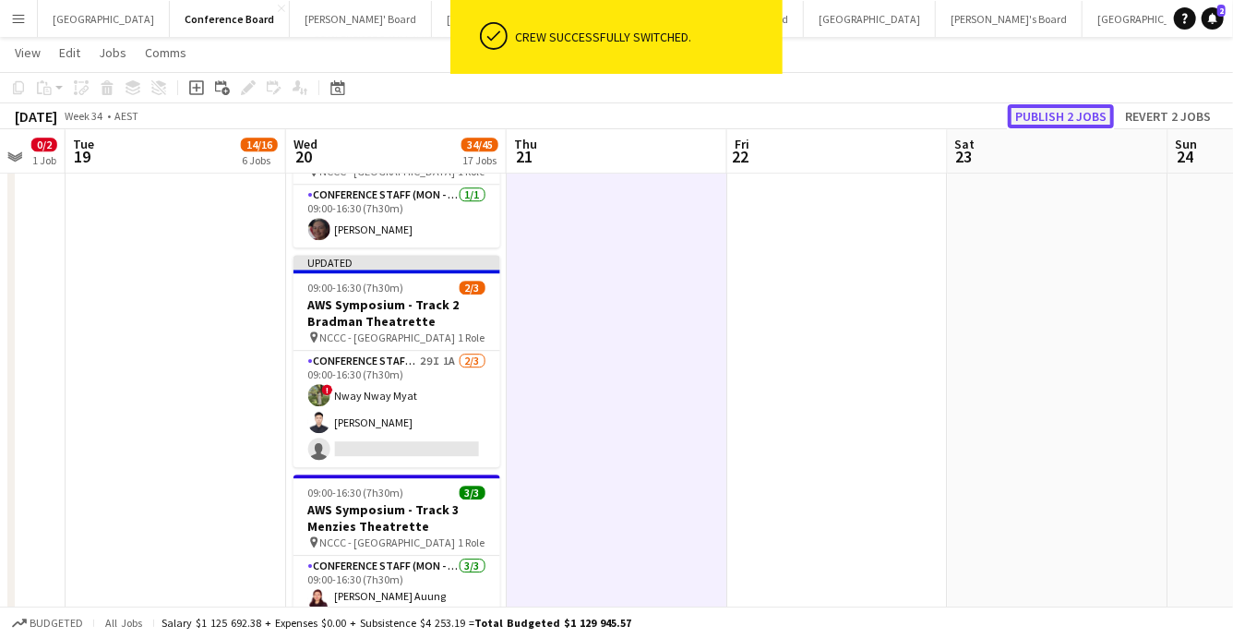
click at [1043, 115] on button "Publish 2 jobs" at bounding box center [1061, 116] width 106 height 24
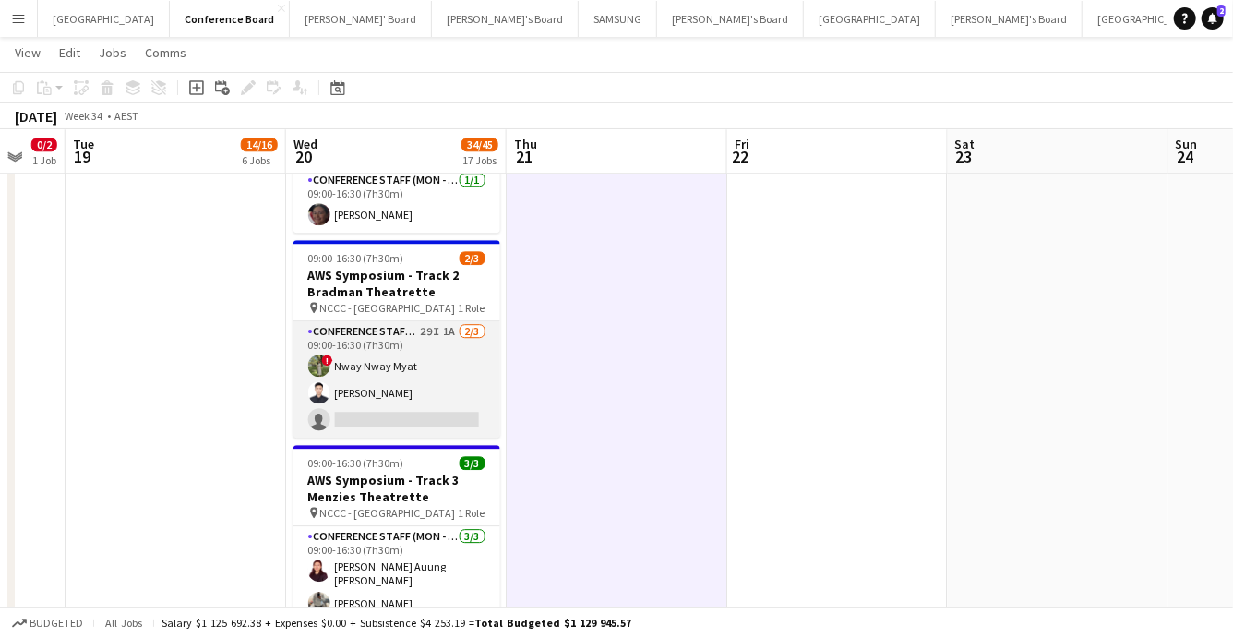
click at [320, 381] on app-user-avatar at bounding box center [319, 392] width 22 height 22
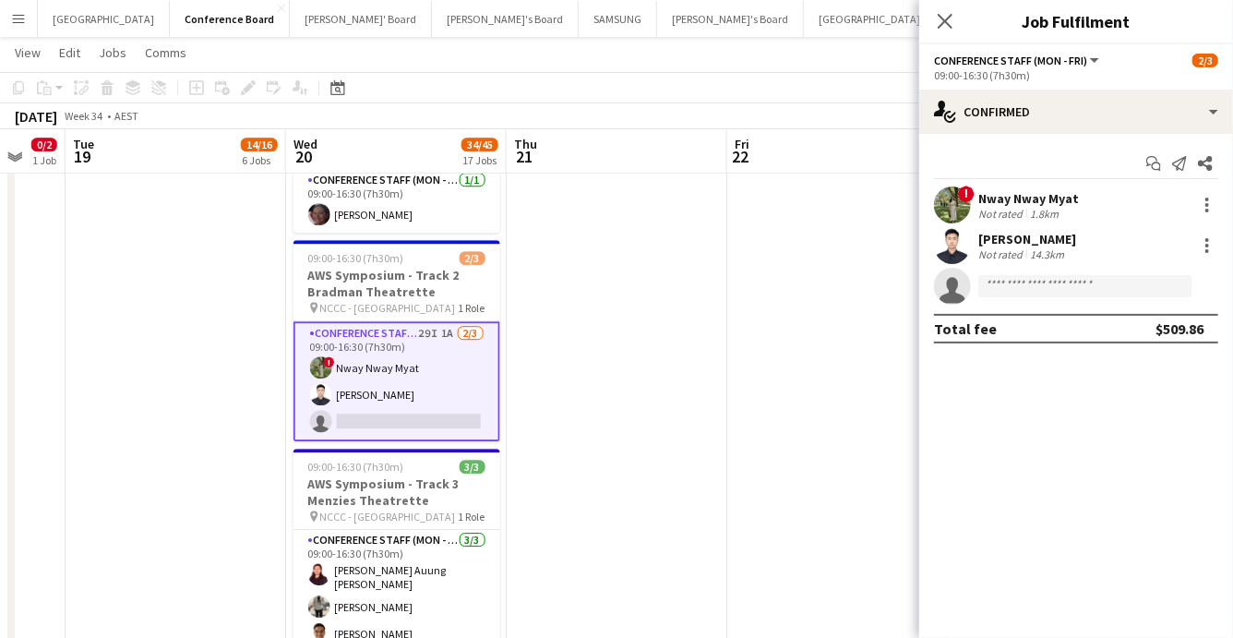
click at [929, 254] on div "Teli Chen Not rated 14.3km" at bounding box center [1076, 245] width 314 height 37
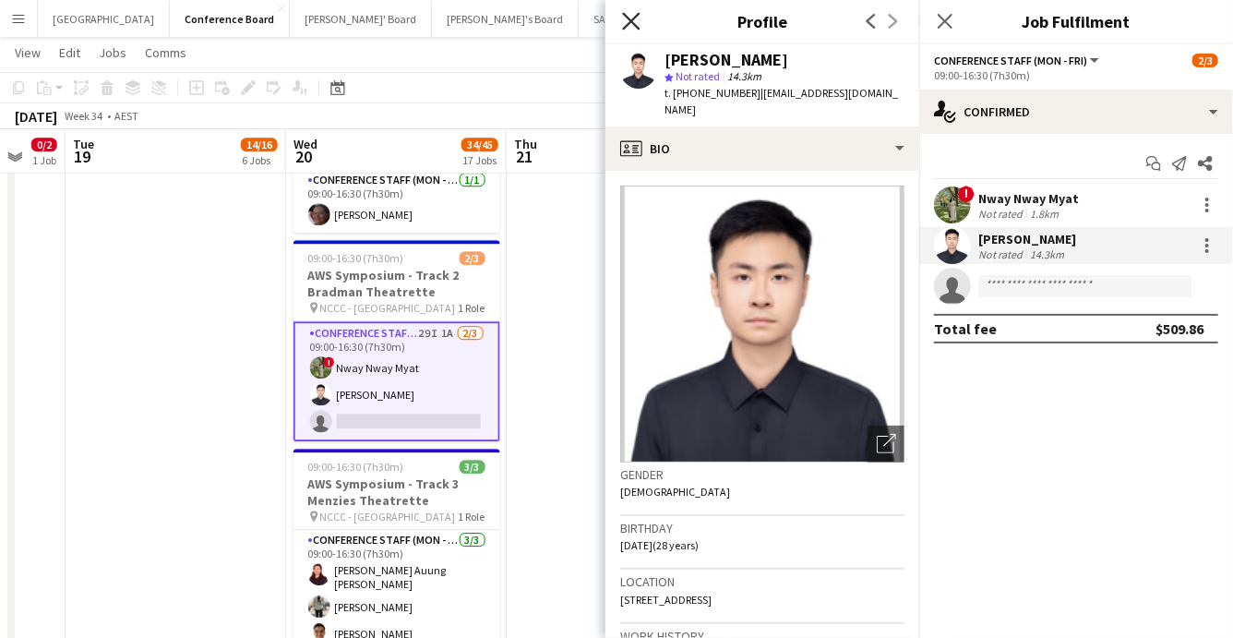
click at [632, 17] on icon "Close pop-in" at bounding box center [631, 21] width 18 height 18
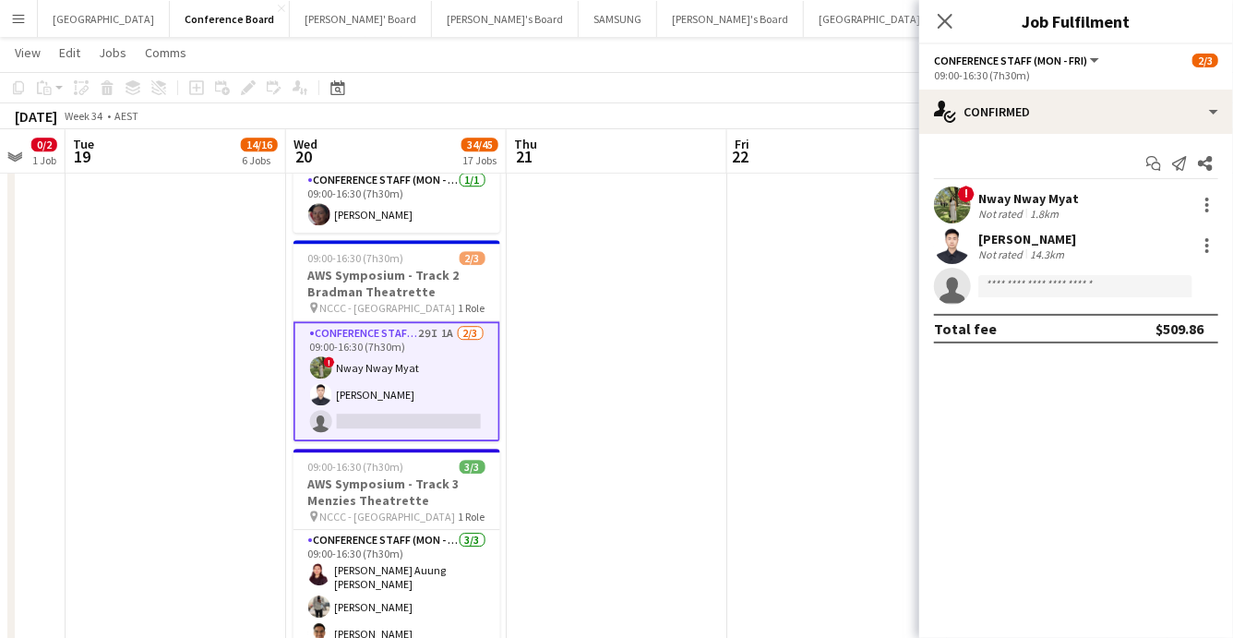
click at [576, 379] on app-date-cell at bounding box center [617, 79] width 221 height 4654
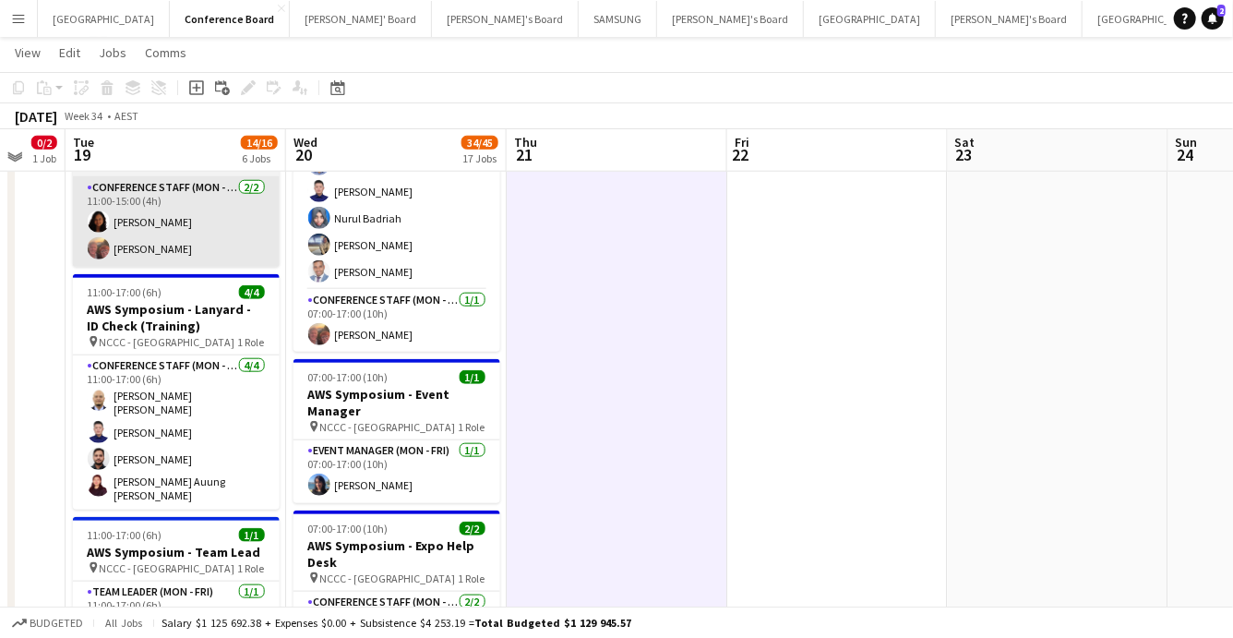
scroll to position [809, 0]
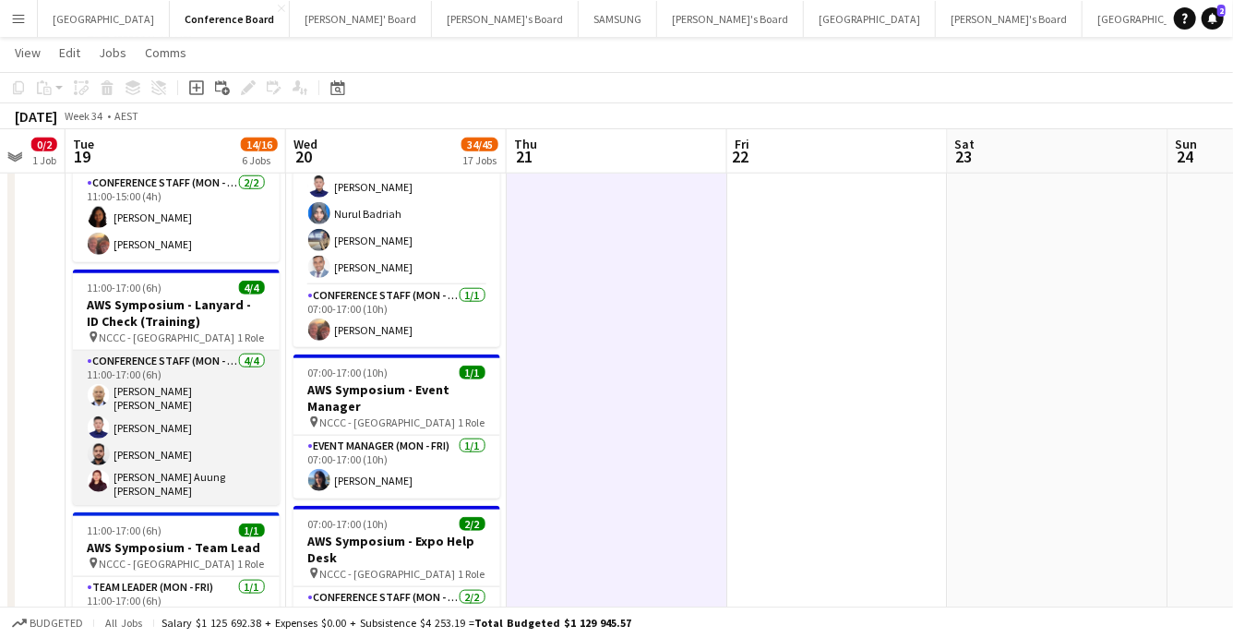
click at [155, 427] on app-card-role "Conference Staff (Mon - Fri) 4/4 11:00-17:00 (6h) Juan Paolo Guillermo Huy Hoan…" at bounding box center [176, 428] width 207 height 154
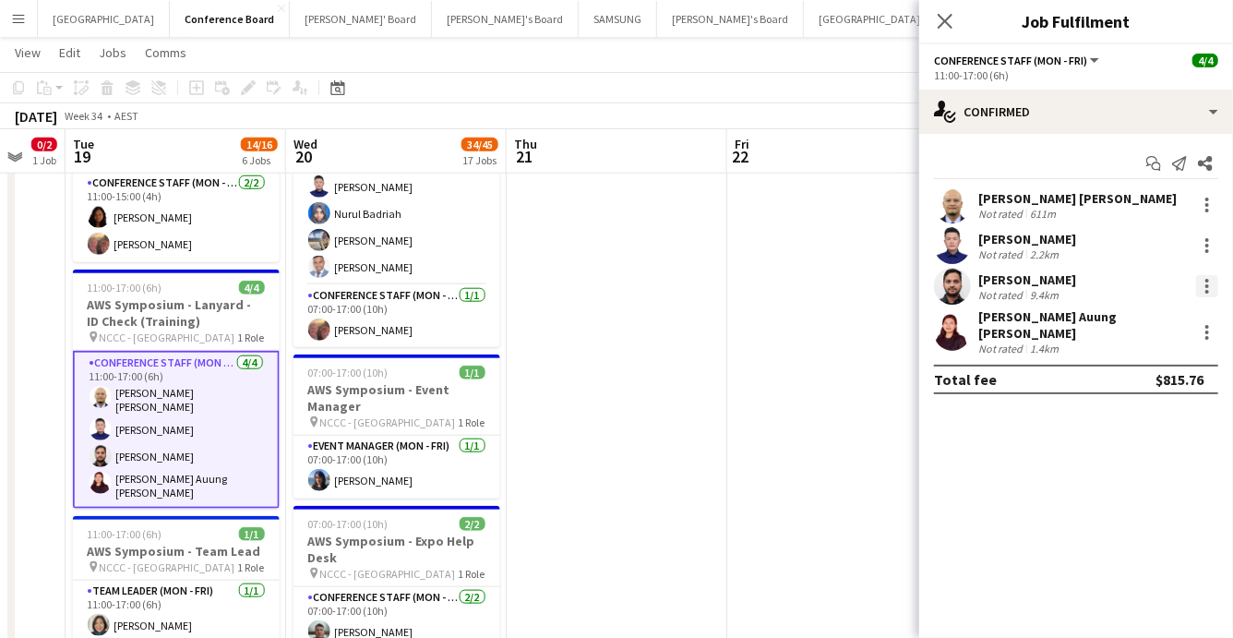
click at [1216, 277] on div at bounding box center [1207, 286] width 22 height 22
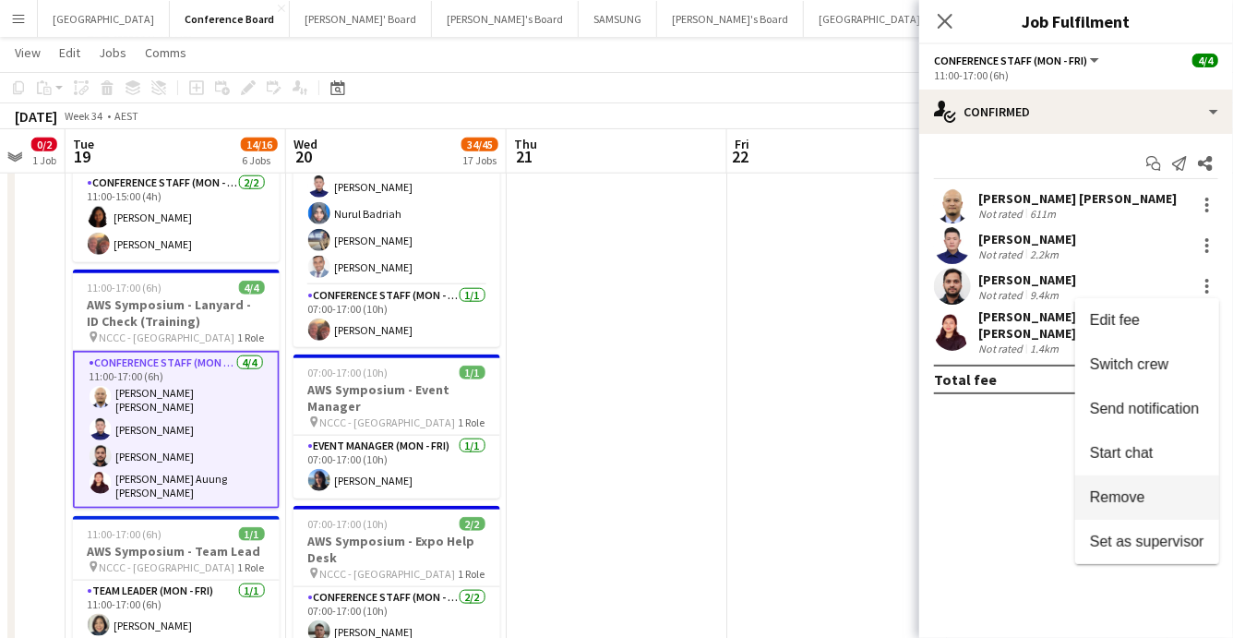
click at [1141, 491] on span "Remove" at bounding box center [1117, 497] width 55 height 16
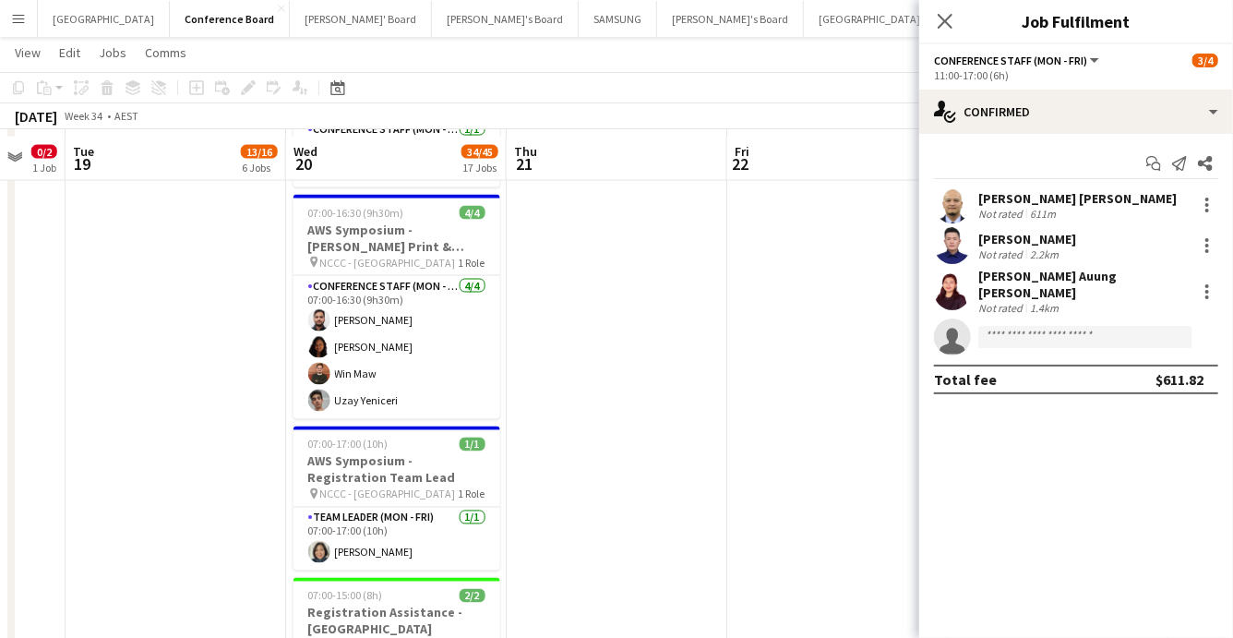
scroll to position [1462, 0]
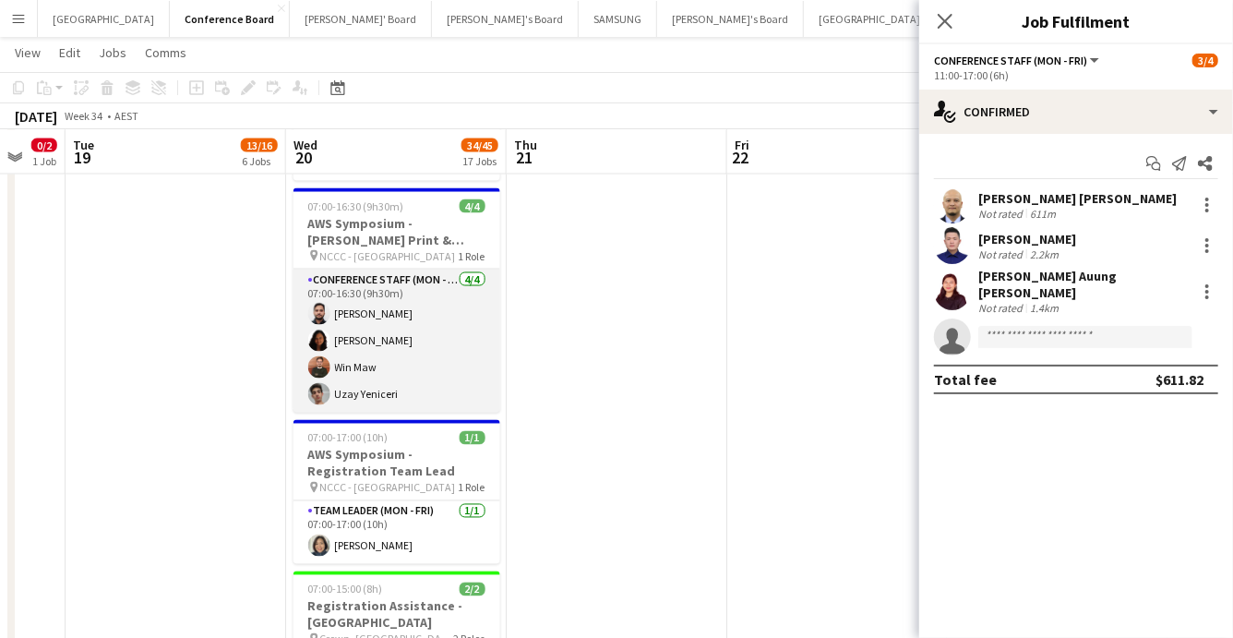
click at [384, 292] on app-card-role "Conference Staff (Mon - Fri) 4/4 07:00-16:30 (9h30m) Bishal Pandey Lilian Boton…" at bounding box center [397, 341] width 207 height 143
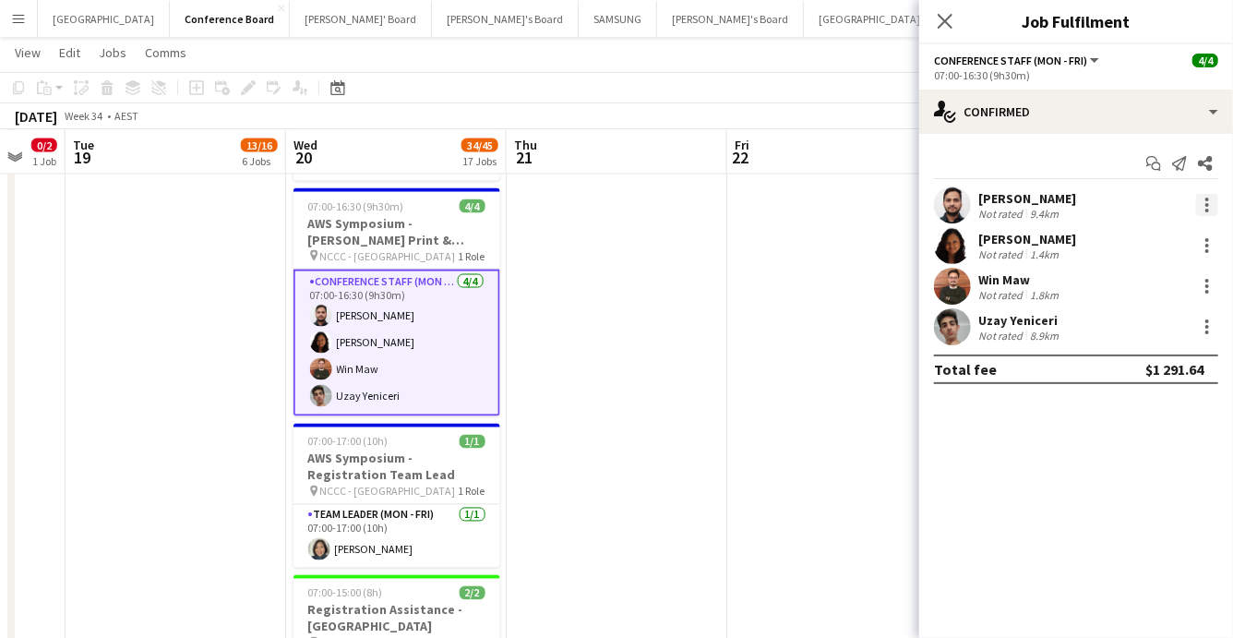
click at [1205, 200] on div at bounding box center [1207, 205] width 22 height 22
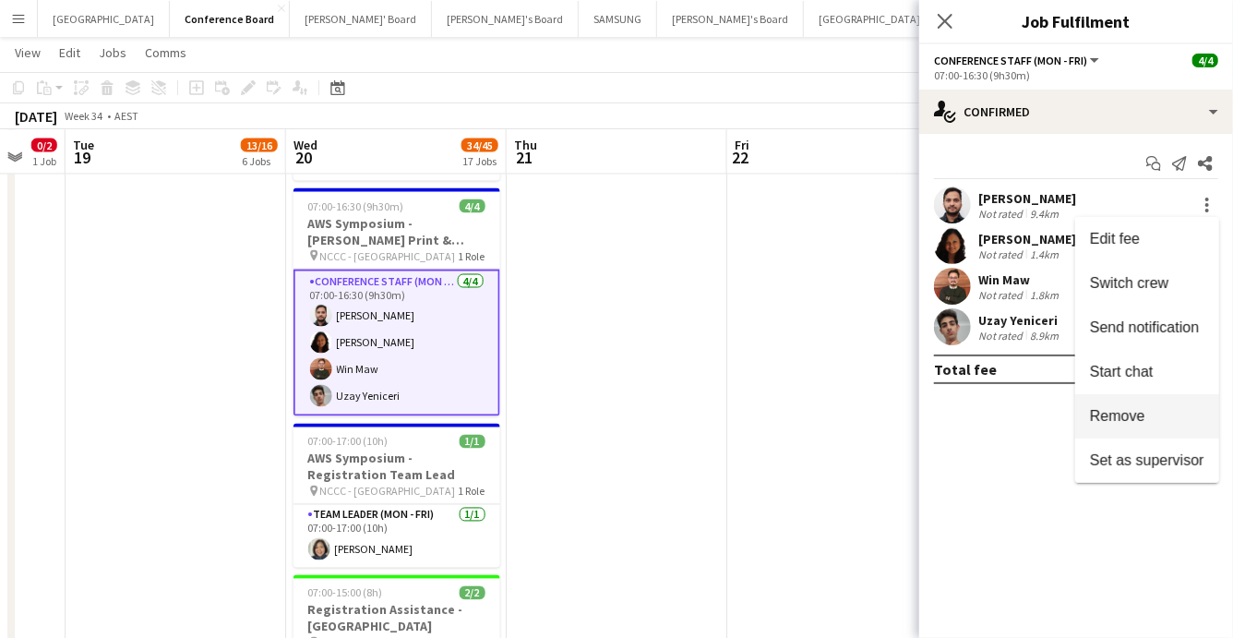
click at [1123, 416] on span "Remove" at bounding box center [1117, 416] width 55 height 16
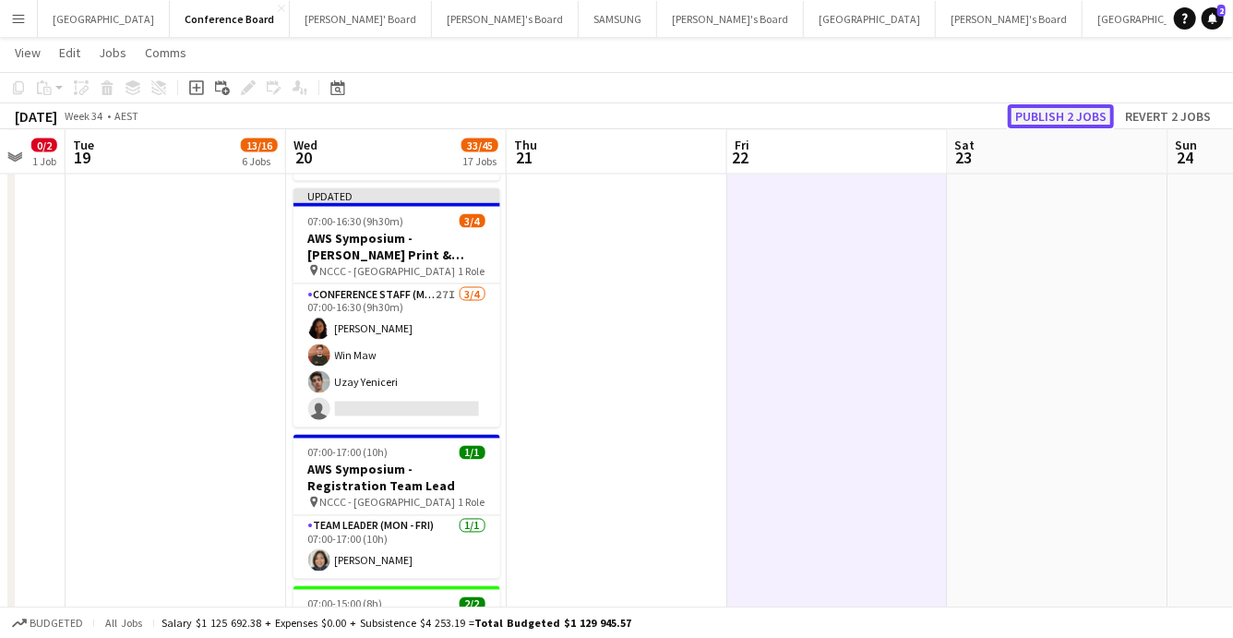
click at [1063, 114] on button "Publish 2 jobs" at bounding box center [1061, 116] width 106 height 24
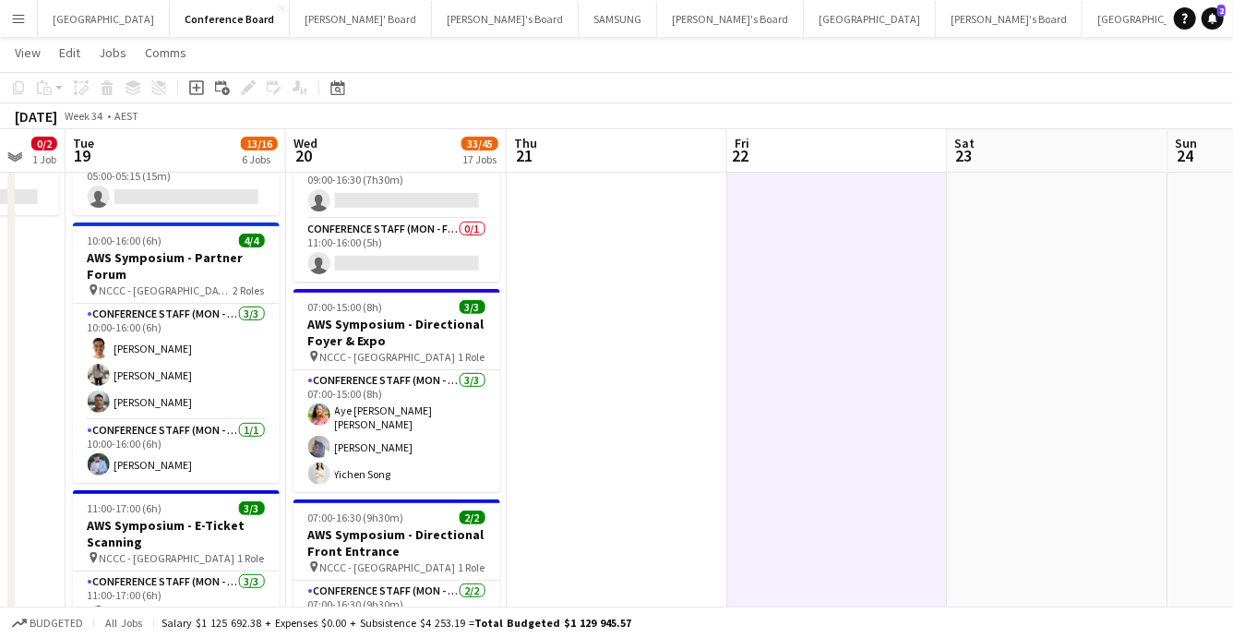
scroll to position [204, 0]
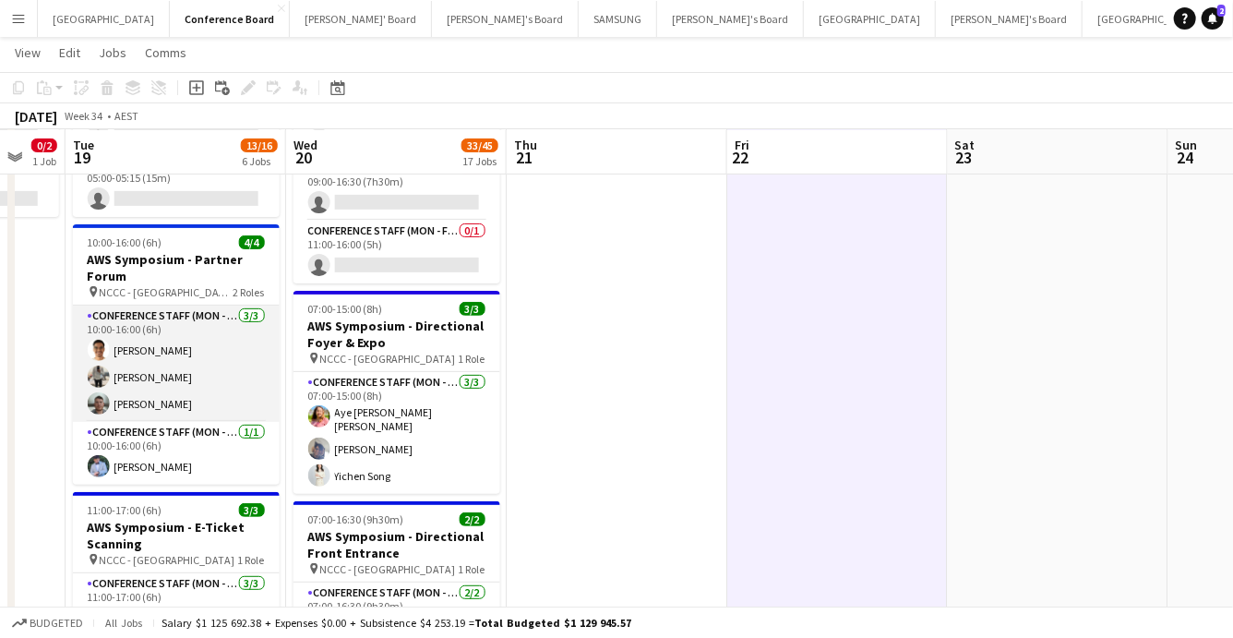
click at [189, 382] on app-card-role "Conference Staff (Mon - Fri) [DATE] 10:00-16:00 (6h) [PERSON_NAME] [PERSON_NAME…" at bounding box center [176, 364] width 207 height 116
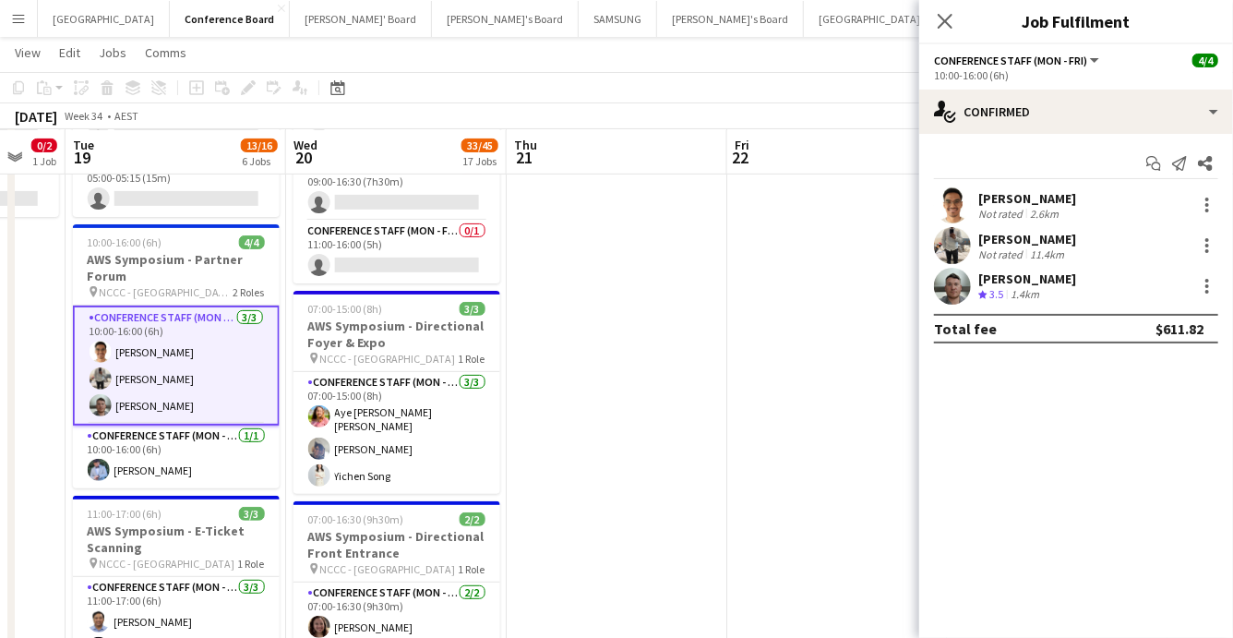
click at [956, 232] on app-user-avatar at bounding box center [952, 245] width 37 height 37
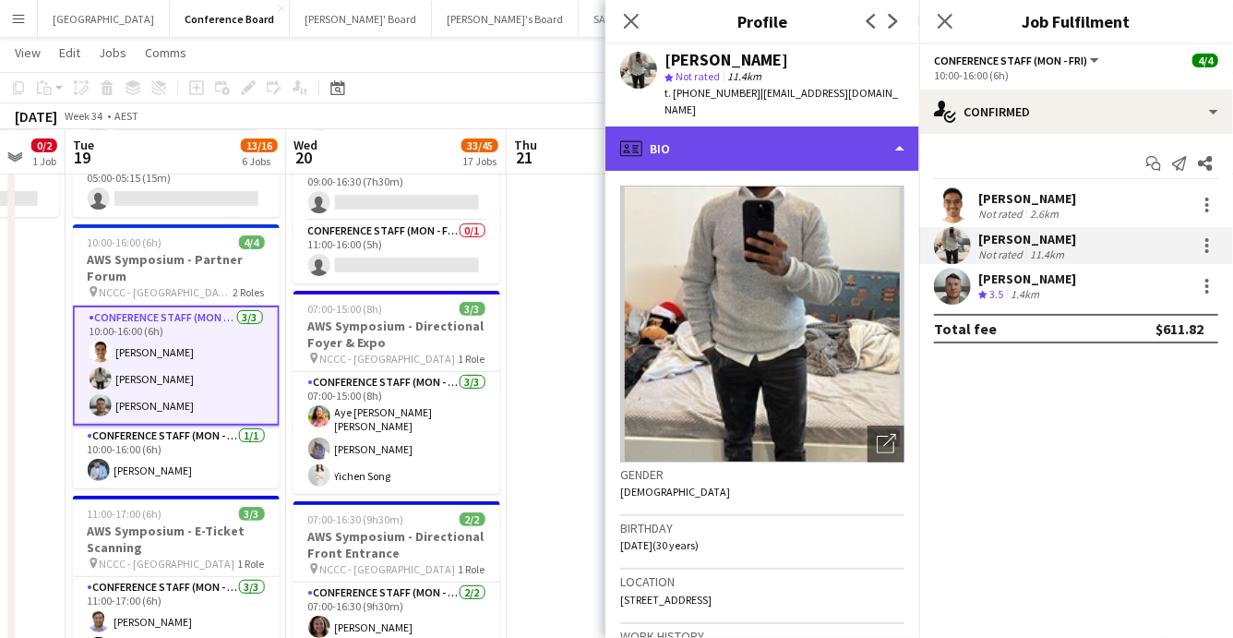
click at [878, 126] on div "profile Bio" at bounding box center [762, 148] width 314 height 44
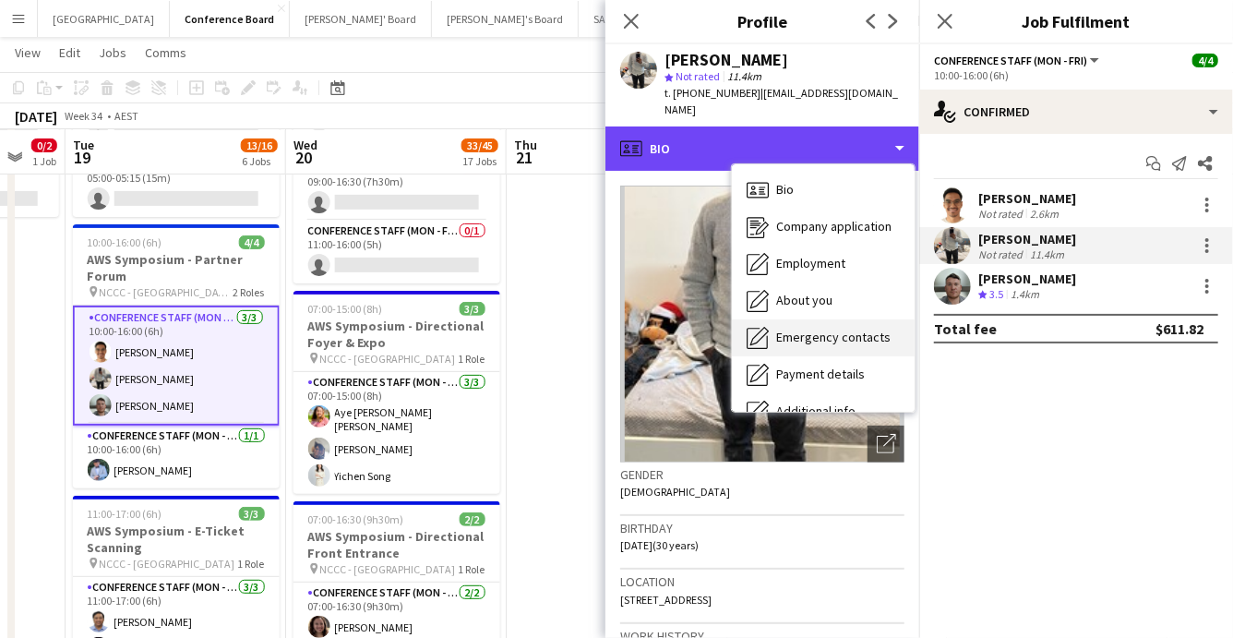
scroll to position [136, 0]
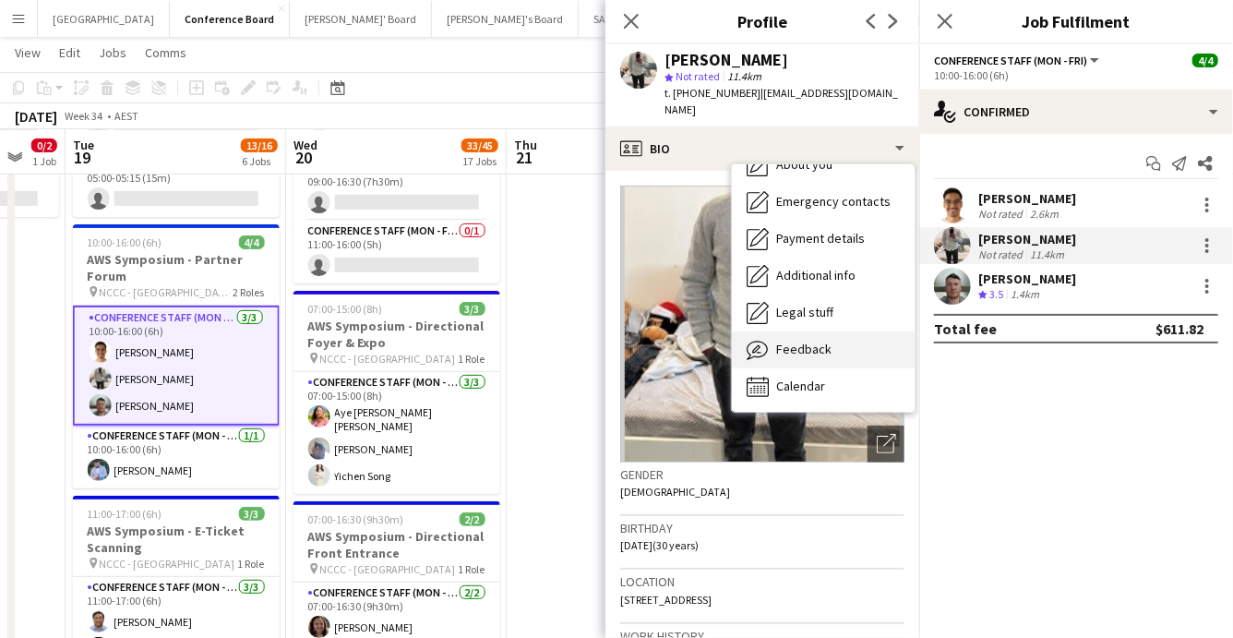
click at [845, 331] on div "Feedback Feedback" at bounding box center [823, 349] width 183 height 37
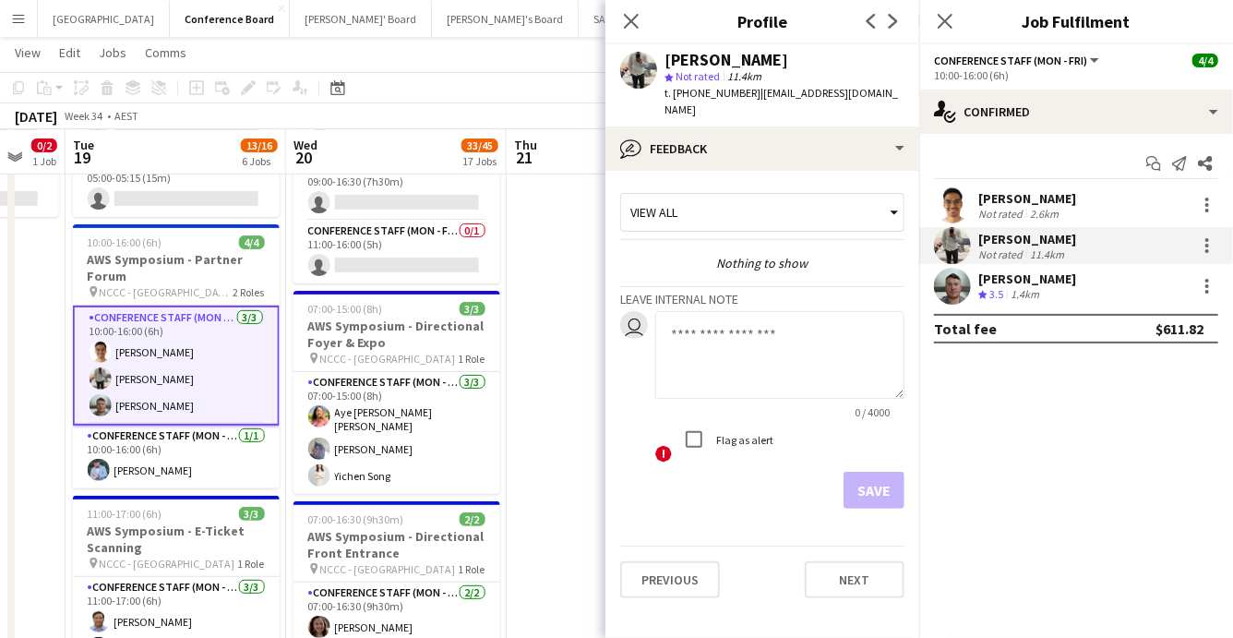
click at [948, 202] on app-user-avatar at bounding box center [952, 204] width 37 height 37
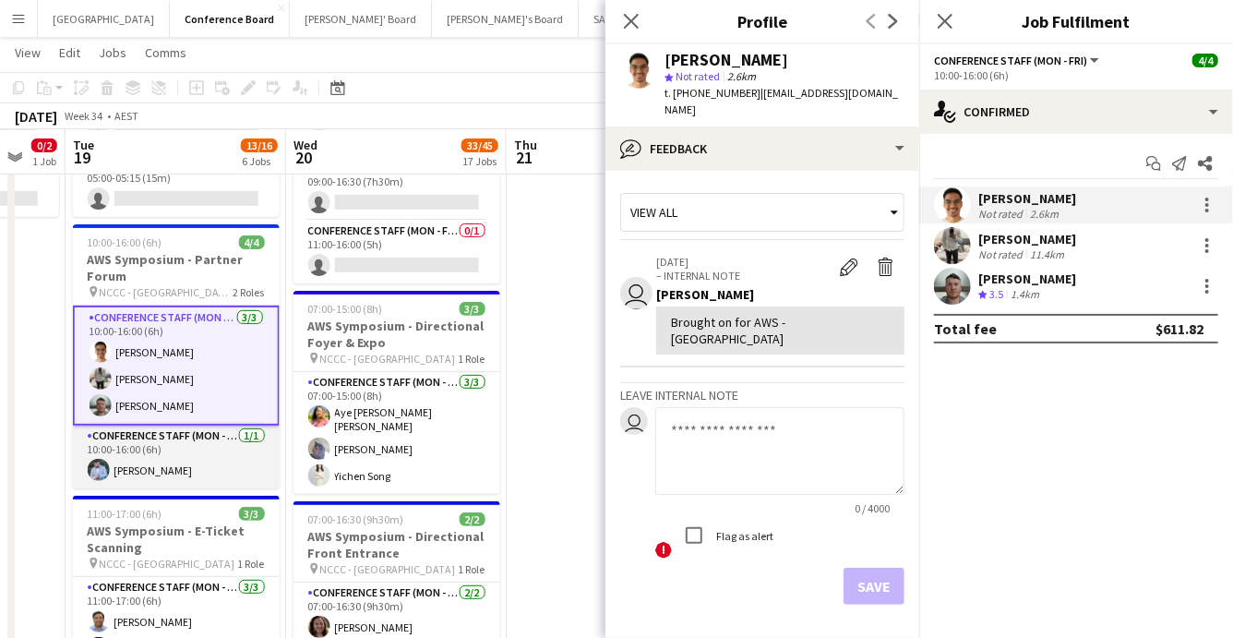
click at [147, 447] on app-card-role "Conference Staff (Mon - Fri) 1/1 10:00-16:00 (6h) Mihir Pandey" at bounding box center [176, 457] width 207 height 63
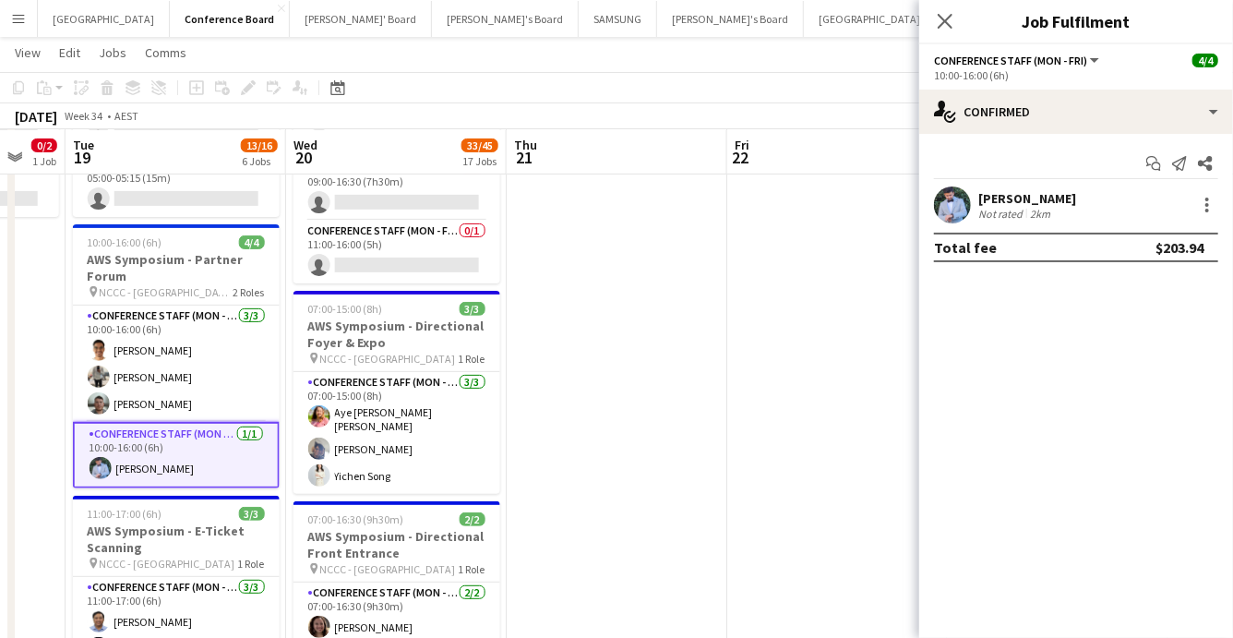
click at [963, 202] on app-user-avatar at bounding box center [952, 204] width 37 height 37
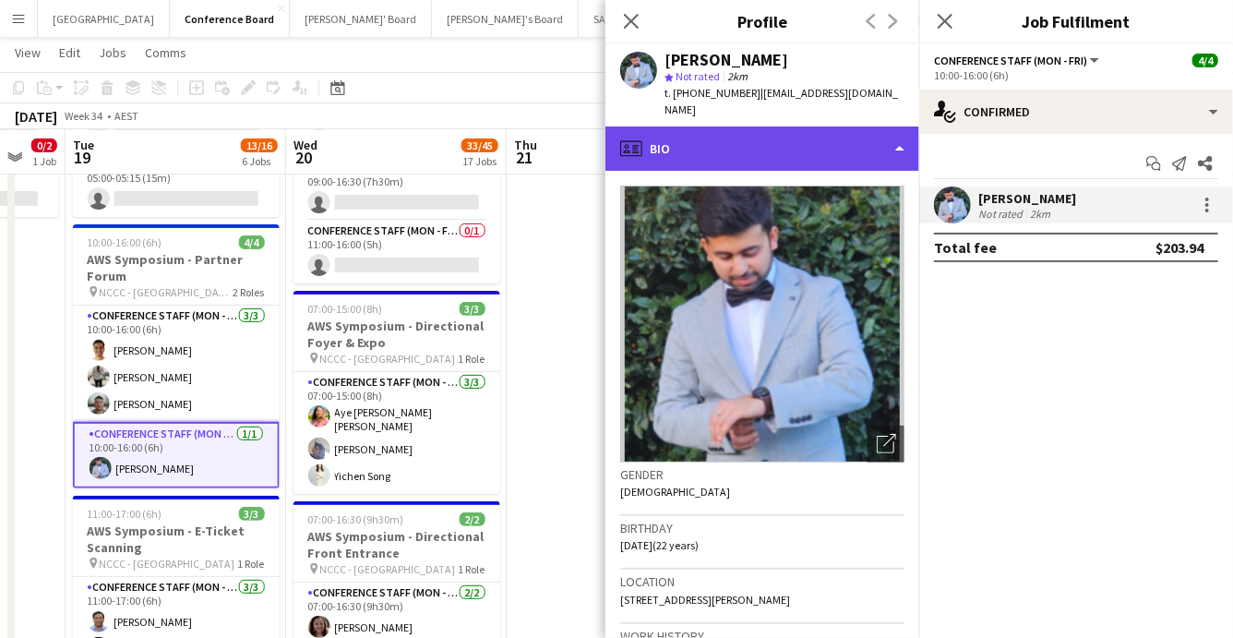
click at [881, 151] on div "profile Bio" at bounding box center [762, 148] width 314 height 44
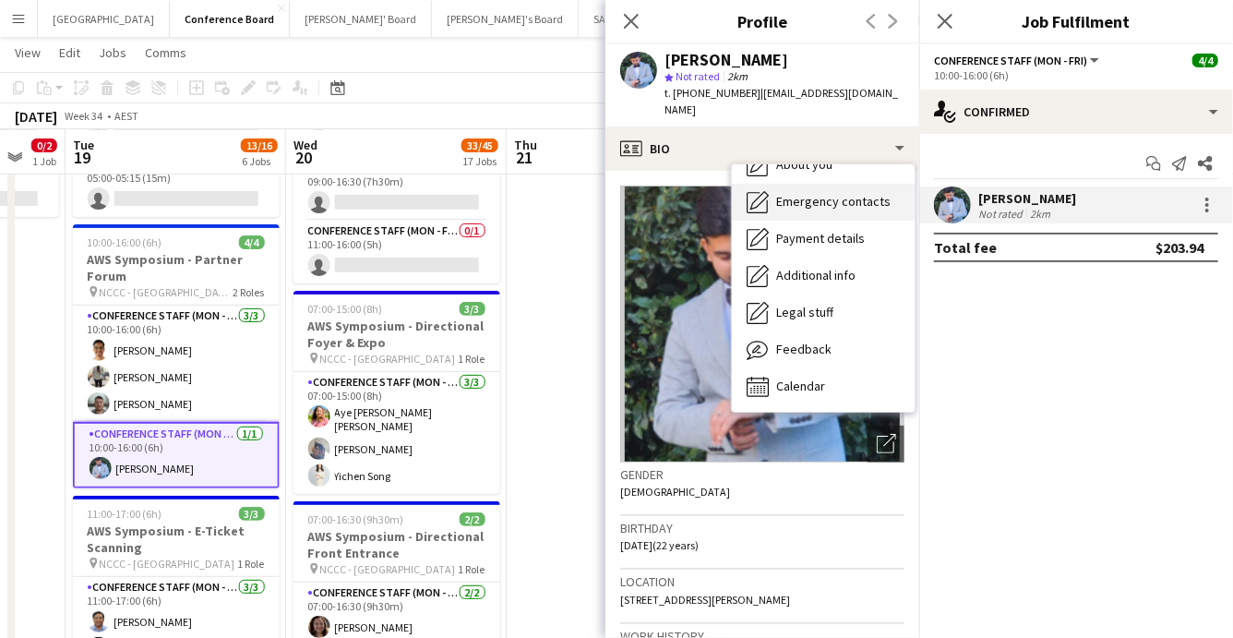
click at [829, 331] on div "Feedback Feedback" at bounding box center [823, 349] width 183 height 37
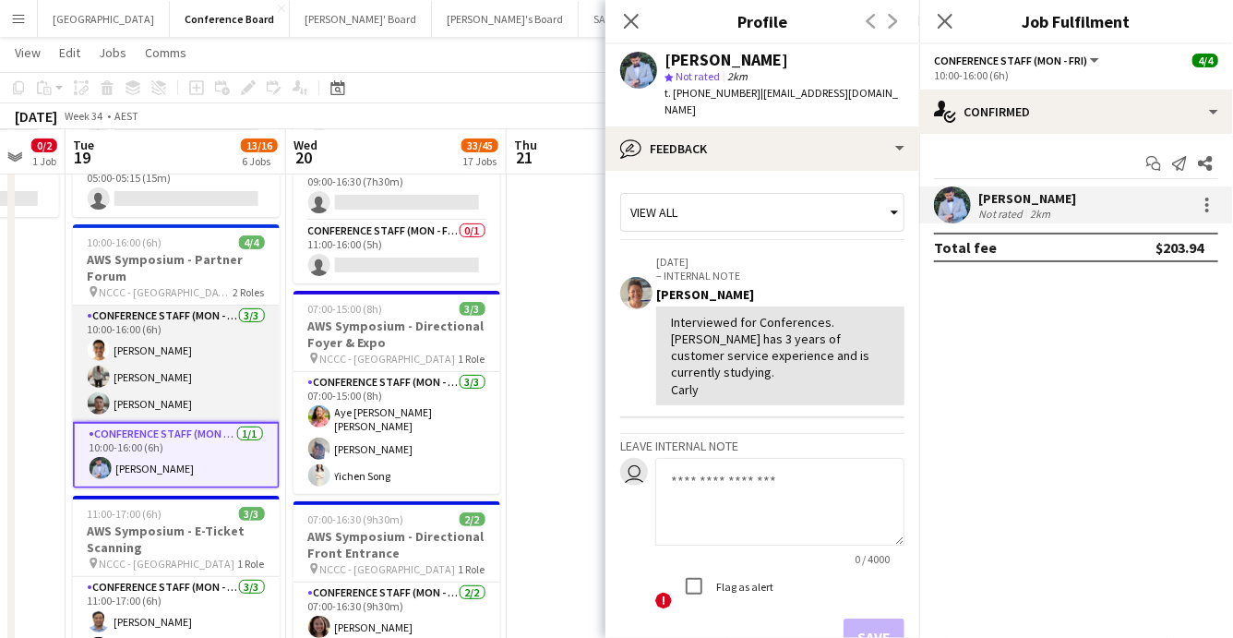
click at [181, 378] on app-card-role "Conference Staff (Mon - Fri) [DATE] 10:00-16:00 (6h) [PERSON_NAME] [PERSON_NAME…" at bounding box center [176, 364] width 207 height 116
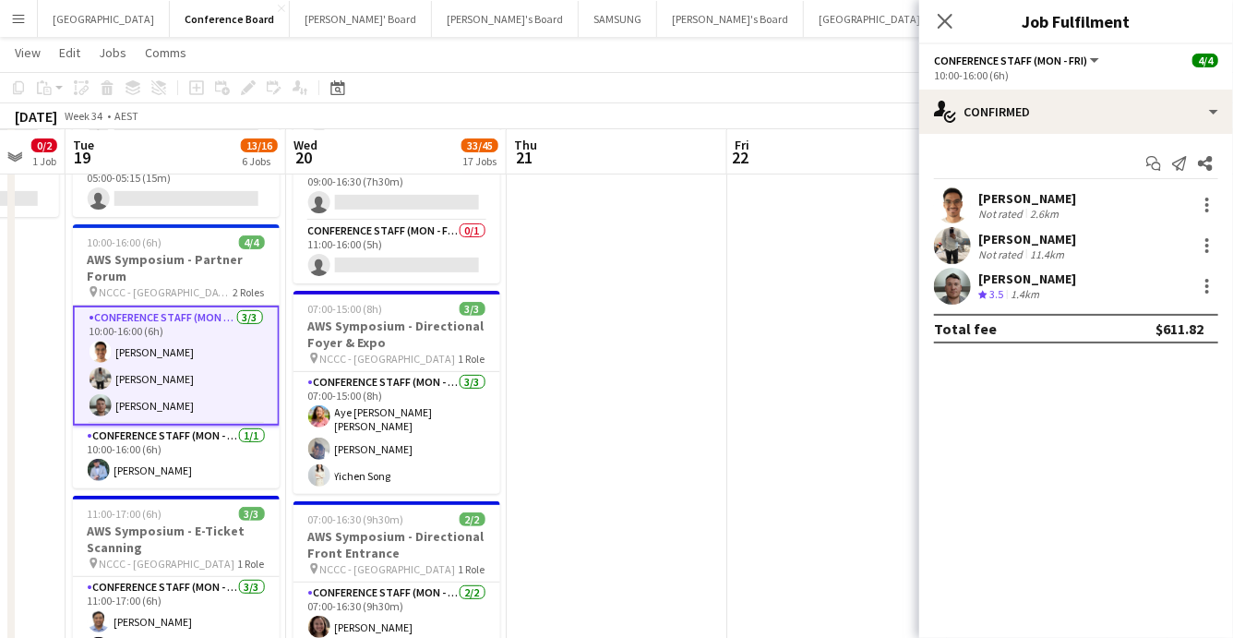
click at [937, 201] on app-user-avatar at bounding box center [952, 204] width 37 height 37
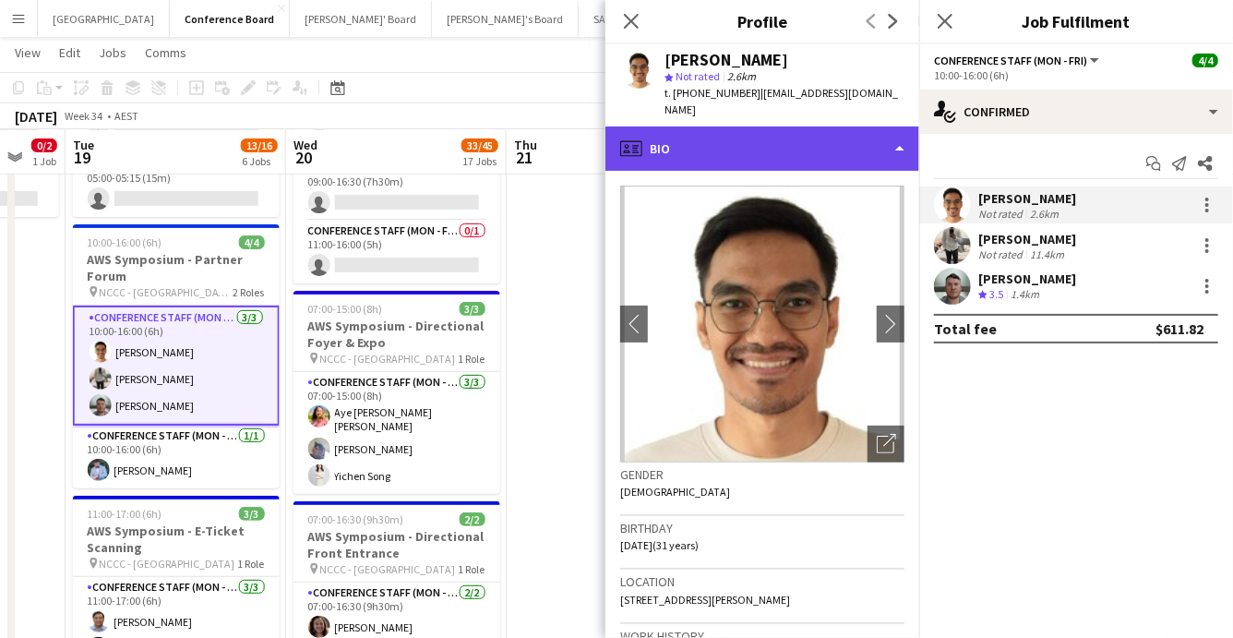
click at [887, 126] on div "profile Bio" at bounding box center [762, 148] width 314 height 44
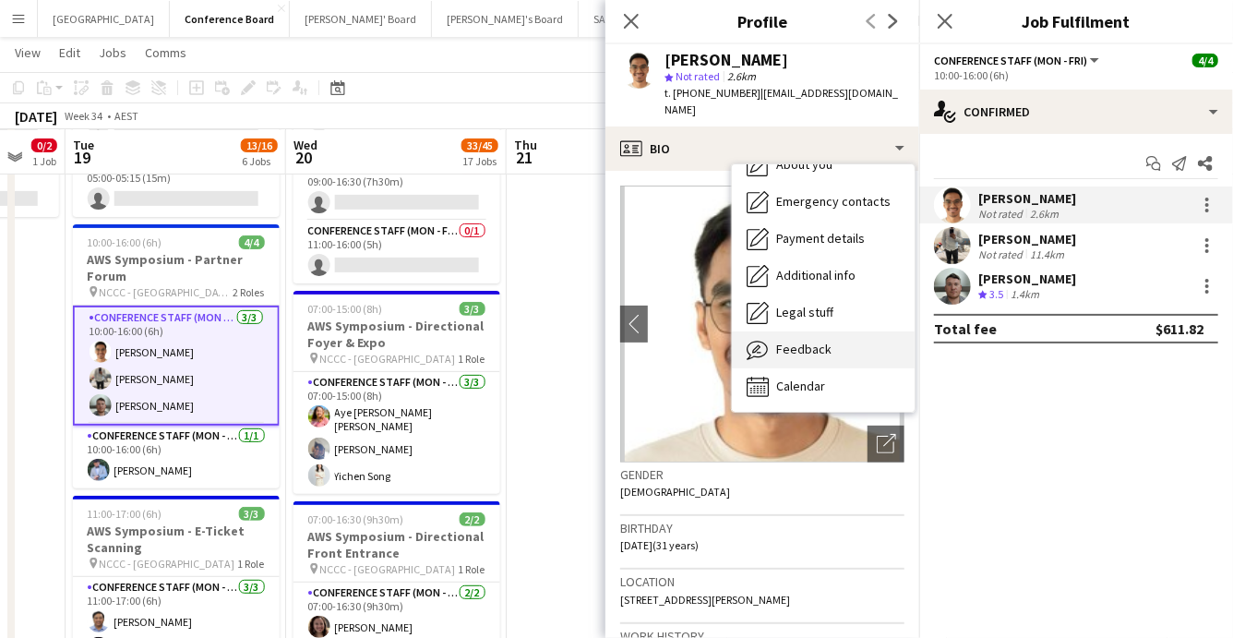
click at [855, 334] on div "Feedback Feedback" at bounding box center [823, 349] width 183 height 37
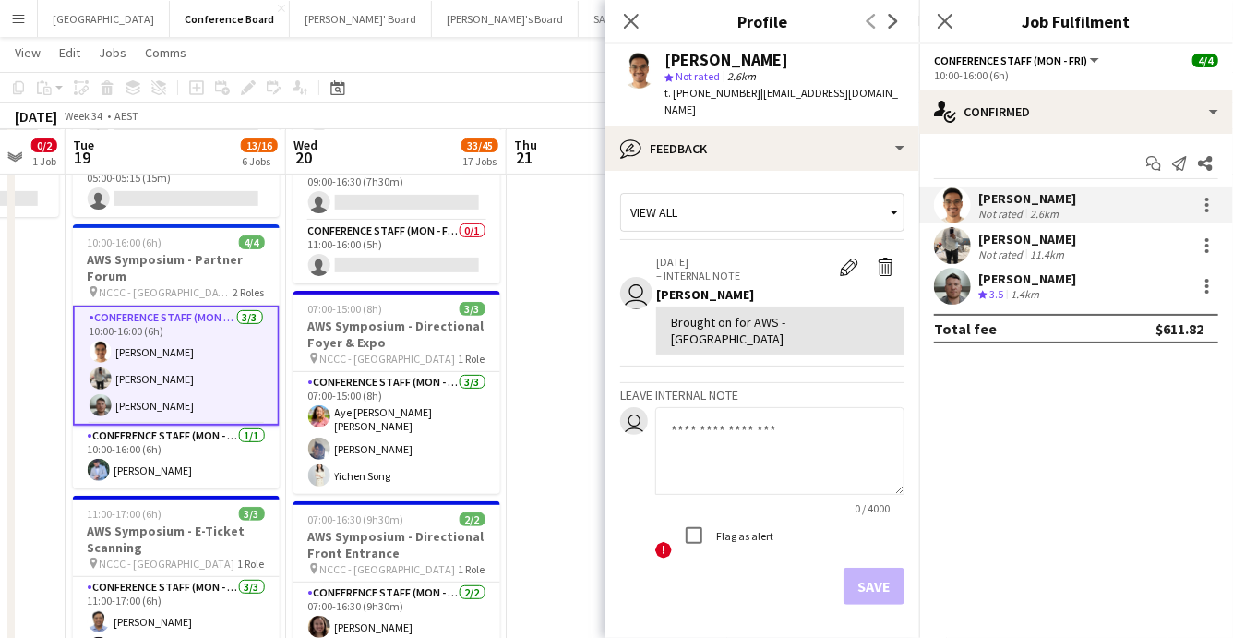
click at [951, 248] on app-user-avatar at bounding box center [952, 245] width 37 height 37
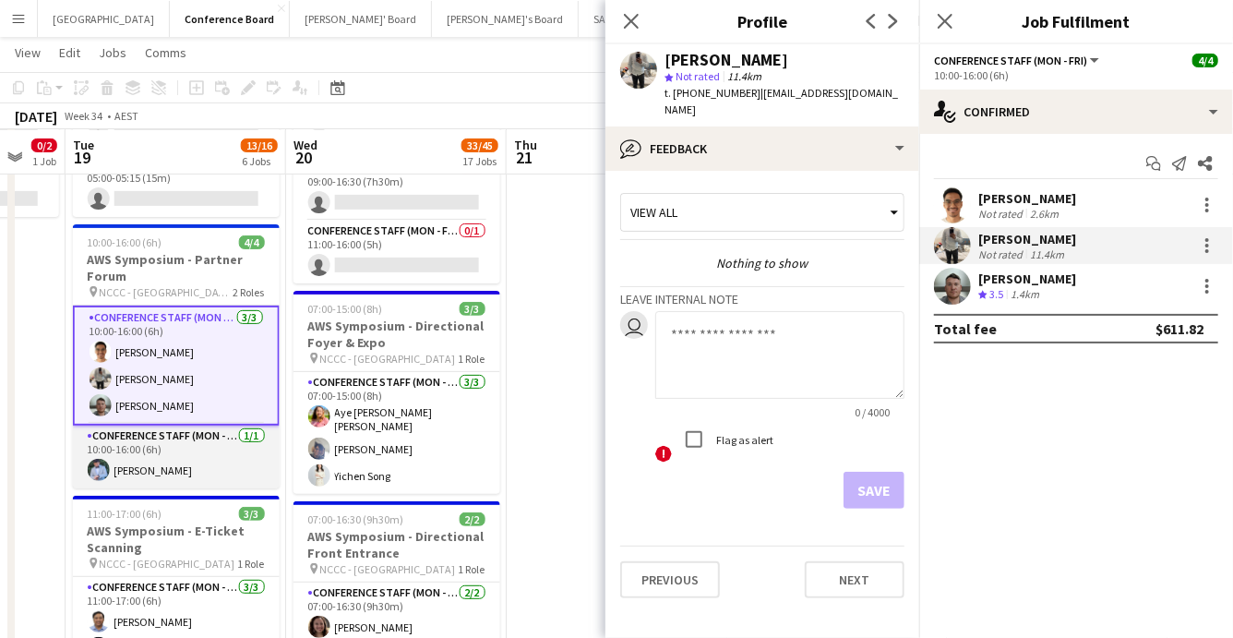
click at [188, 454] on app-card-role "Conference Staff (Mon - Fri) 1/1 10:00-16:00 (6h) Mihir Pandey" at bounding box center [176, 457] width 207 height 63
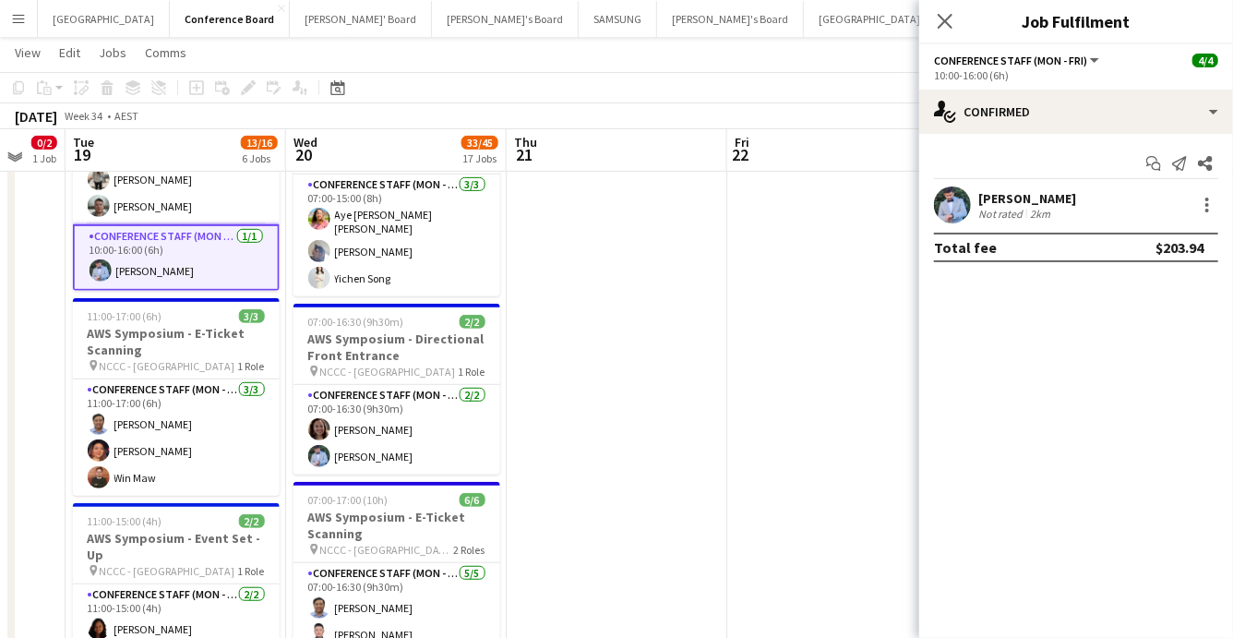
scroll to position [406, 0]
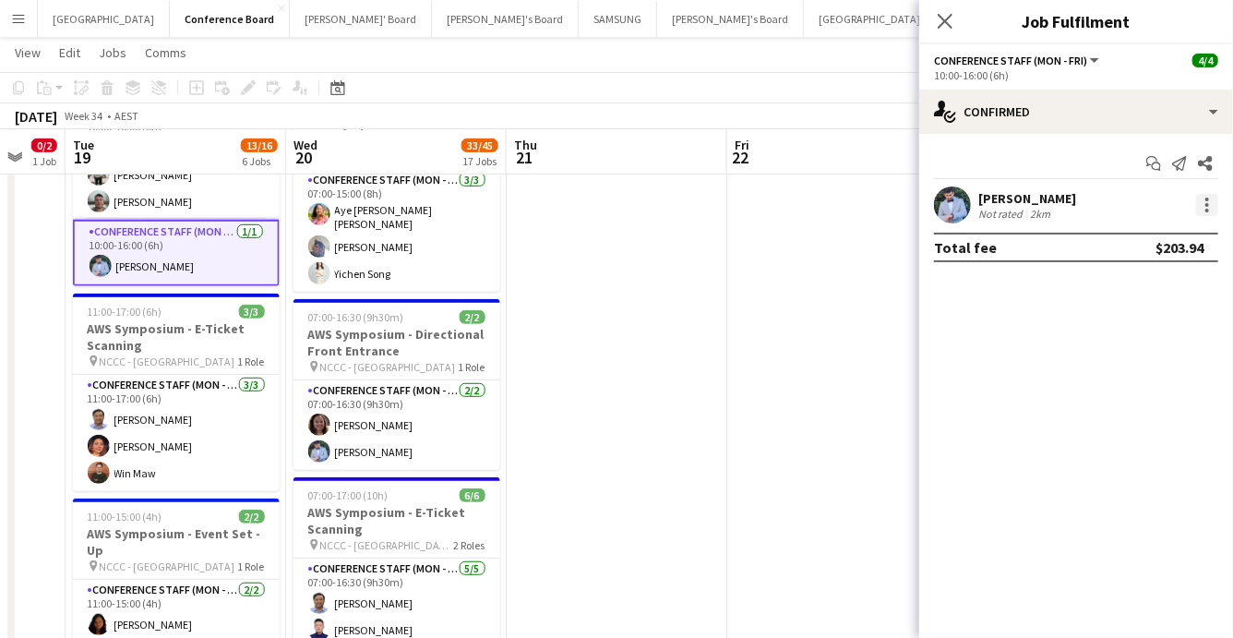
click at [1205, 199] on div at bounding box center [1207, 200] width 4 height 4
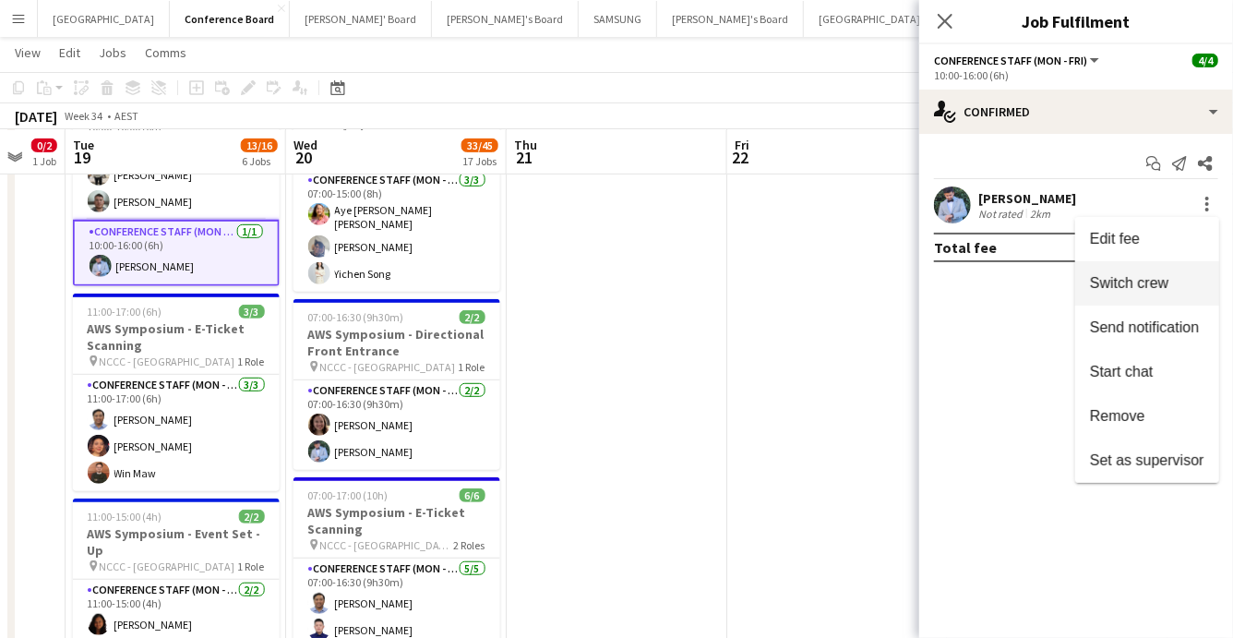
click at [1163, 278] on span "Switch crew" at bounding box center [1129, 283] width 78 height 16
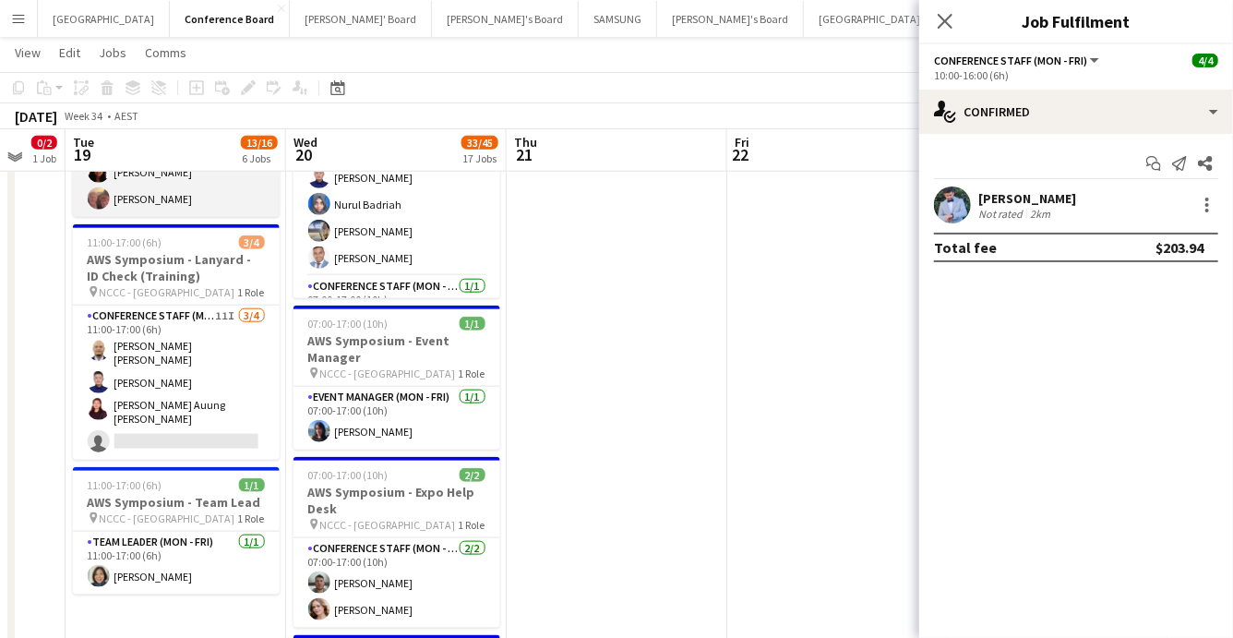
scroll to position [893, 0]
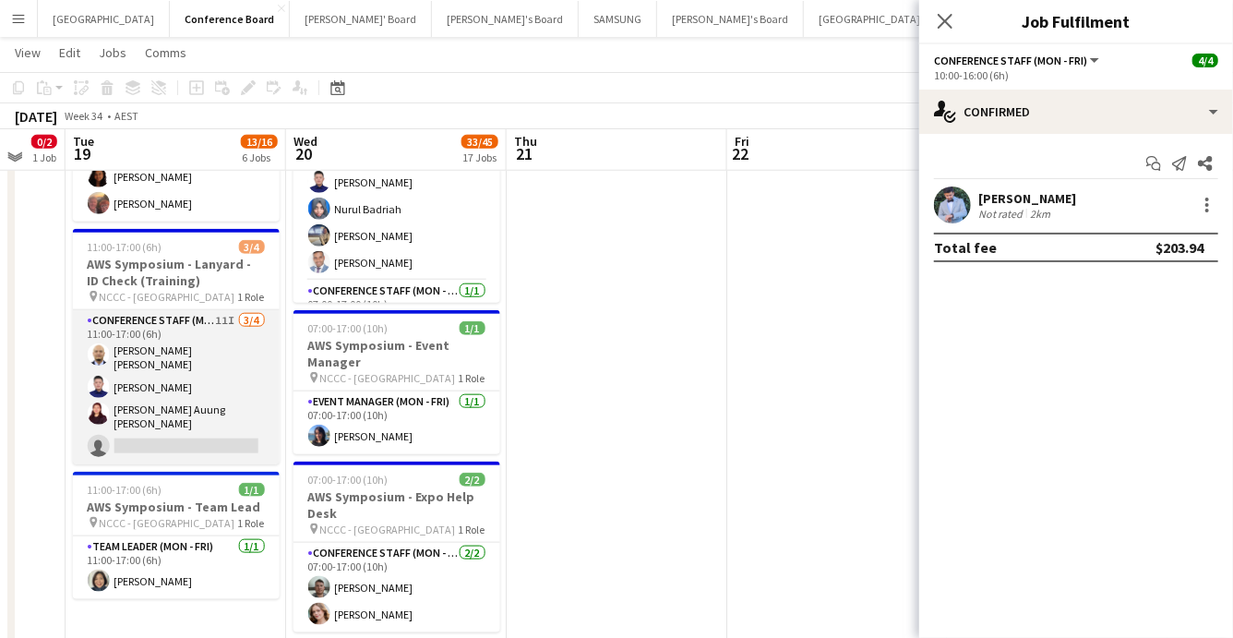
click at [222, 415] on app-card-role "Conference Staff (Mon - Fri) 11I 3/4 11:00-17:00 (6h) Juan Paolo Guillermo Huy …" at bounding box center [176, 387] width 207 height 154
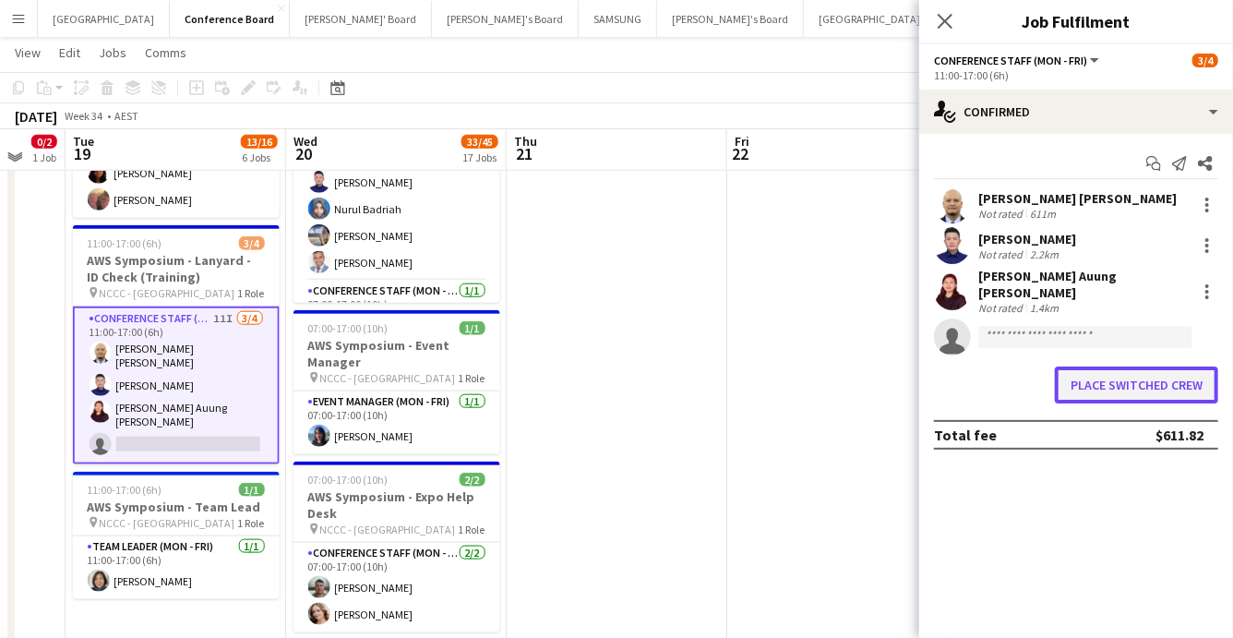
click at [1109, 370] on button "Place switched crew" at bounding box center [1136, 384] width 163 height 37
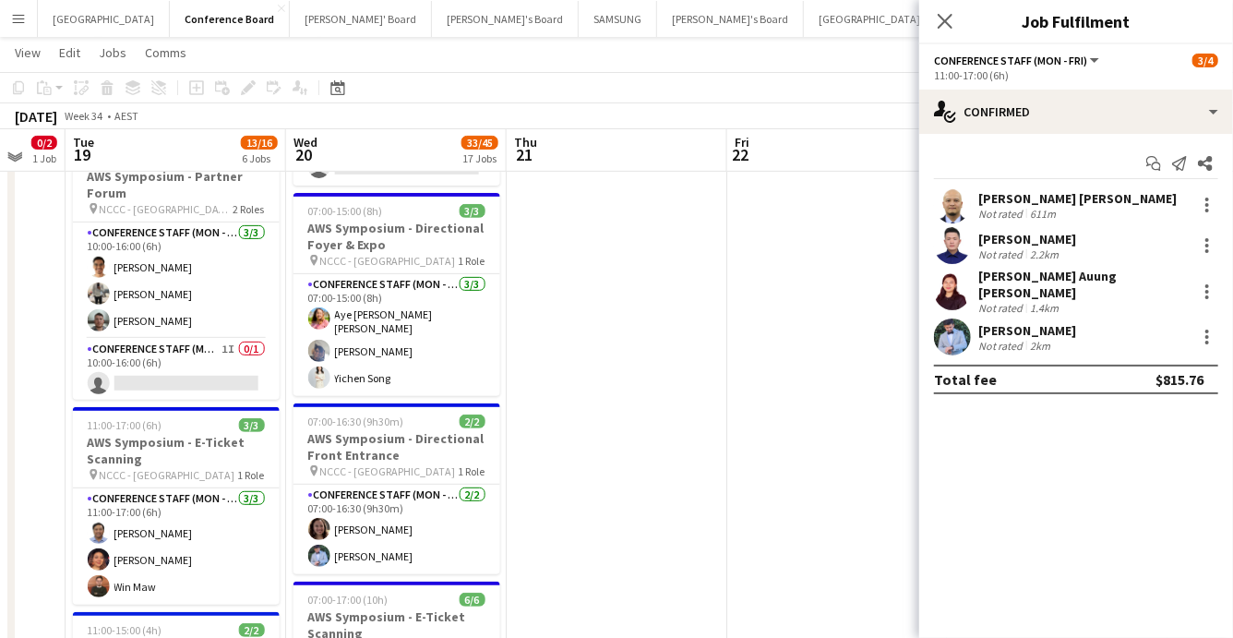
scroll to position [300, 0]
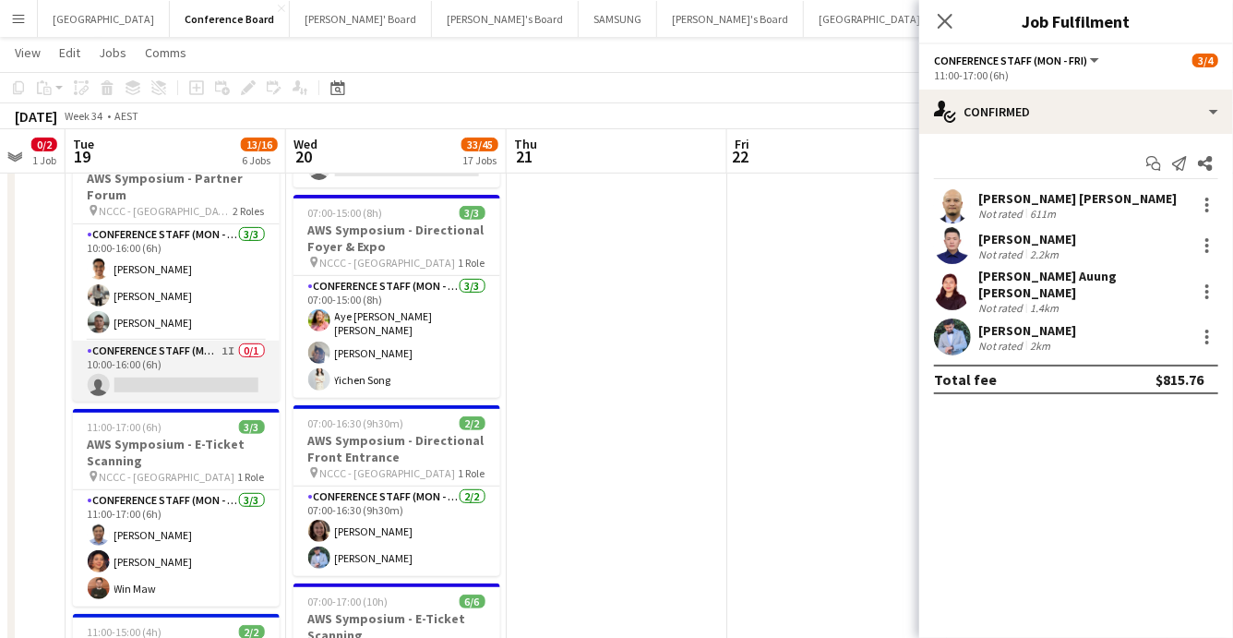
click at [227, 367] on app-card-role "Conference Staff (Mon - Fri) 1I 0/1 10:00-16:00 (6h) single-neutral-actions" at bounding box center [176, 372] width 207 height 63
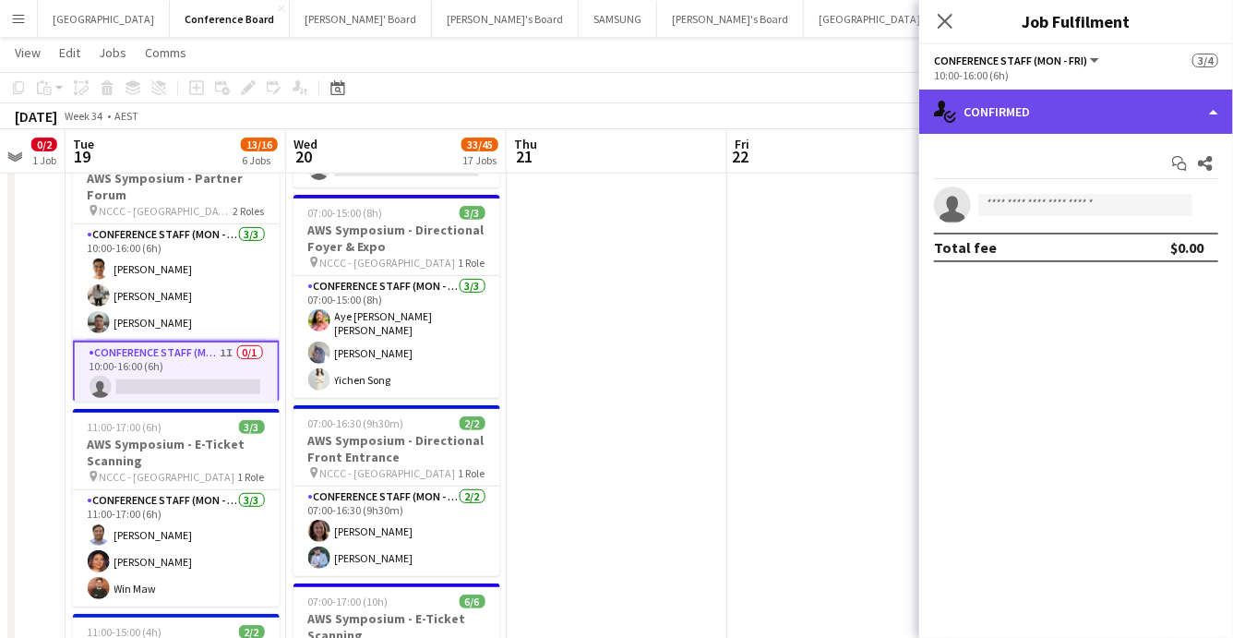
click at [1149, 130] on div "single-neutral-actions-check-2 Confirmed" at bounding box center [1076, 112] width 314 height 44
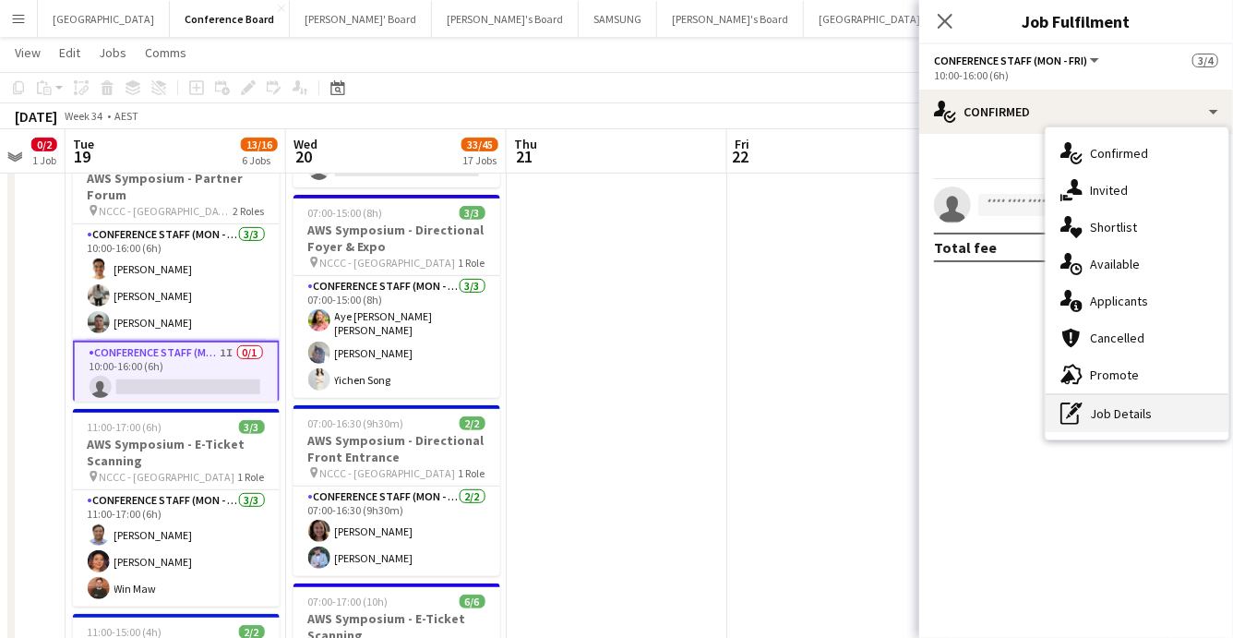
click at [1151, 409] on div "pen-write Job Details" at bounding box center [1137, 413] width 183 height 37
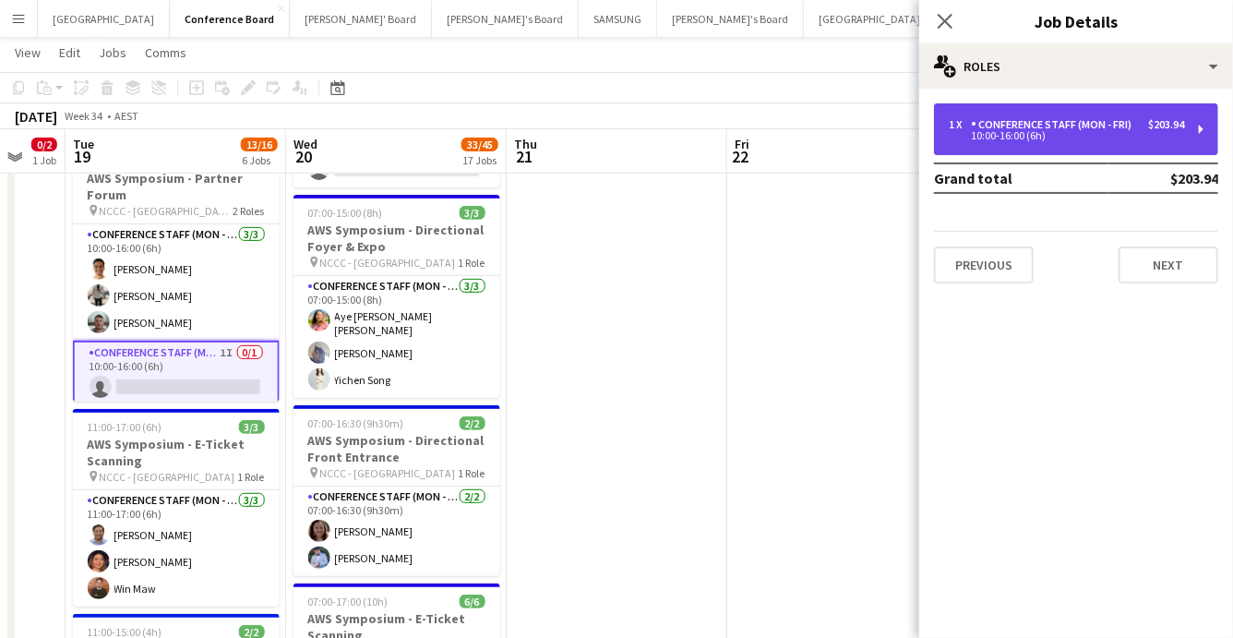
click at [1160, 144] on div "1 x Conference Staff (Mon - Fri) $203.94 10:00-16:00 (6h)" at bounding box center [1076, 129] width 284 height 52
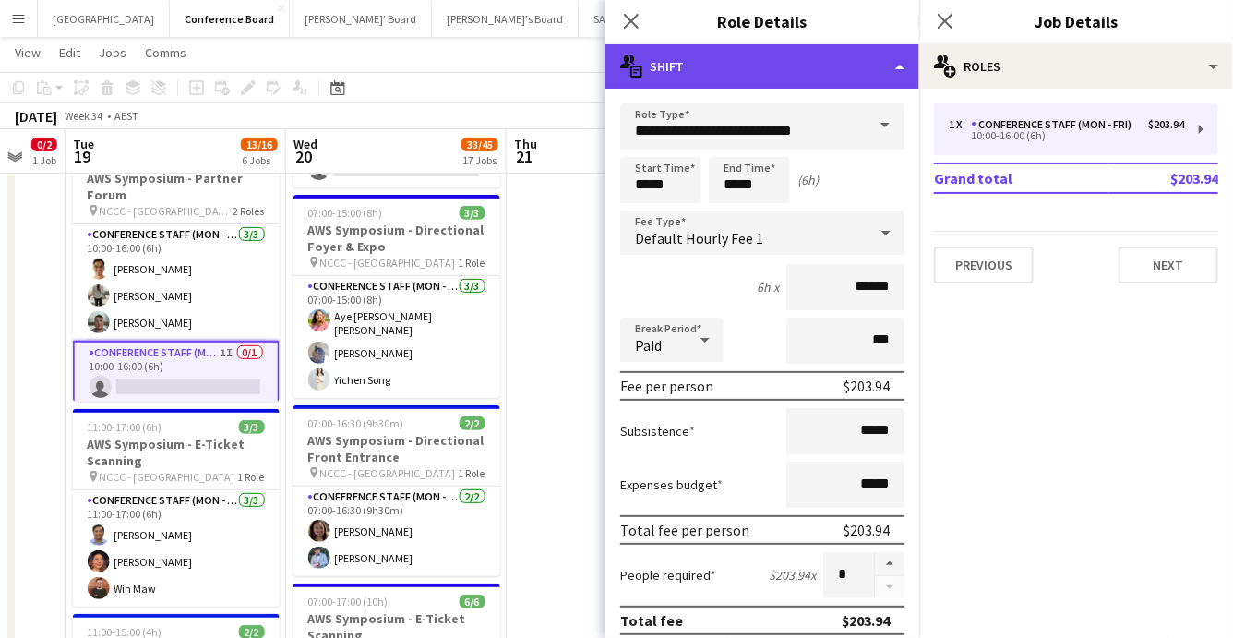
click at [903, 63] on div "multiple-actions-text Shift" at bounding box center [762, 66] width 314 height 44
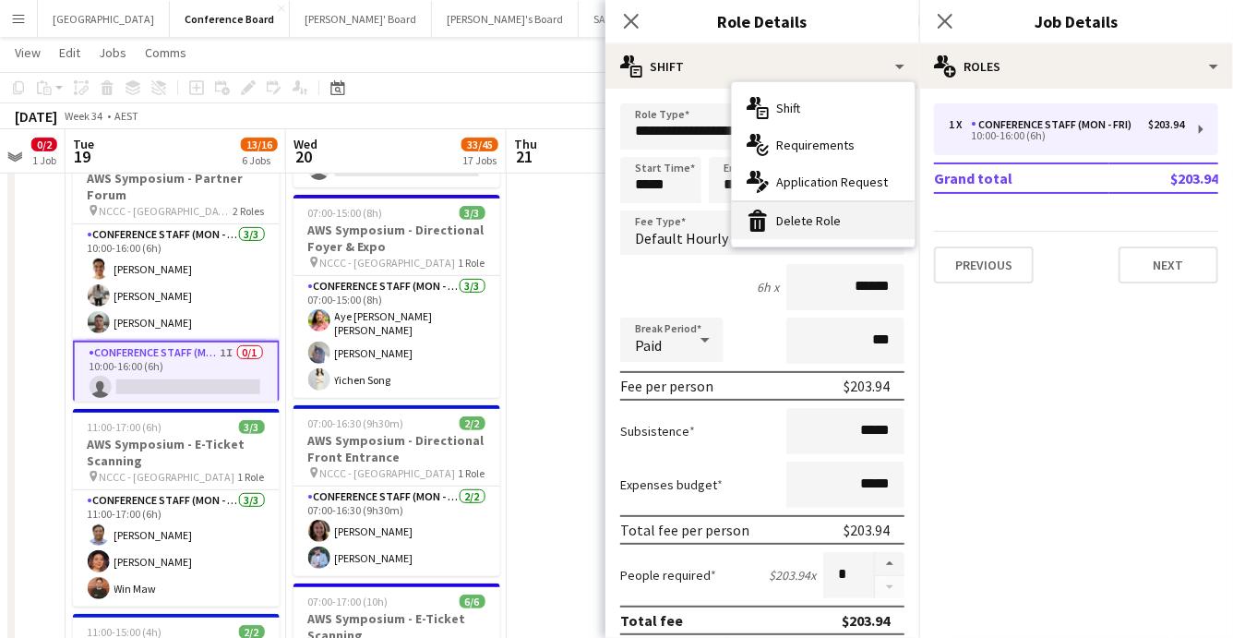
click at [844, 218] on div "bin-2 Delete Role" at bounding box center [823, 220] width 183 height 37
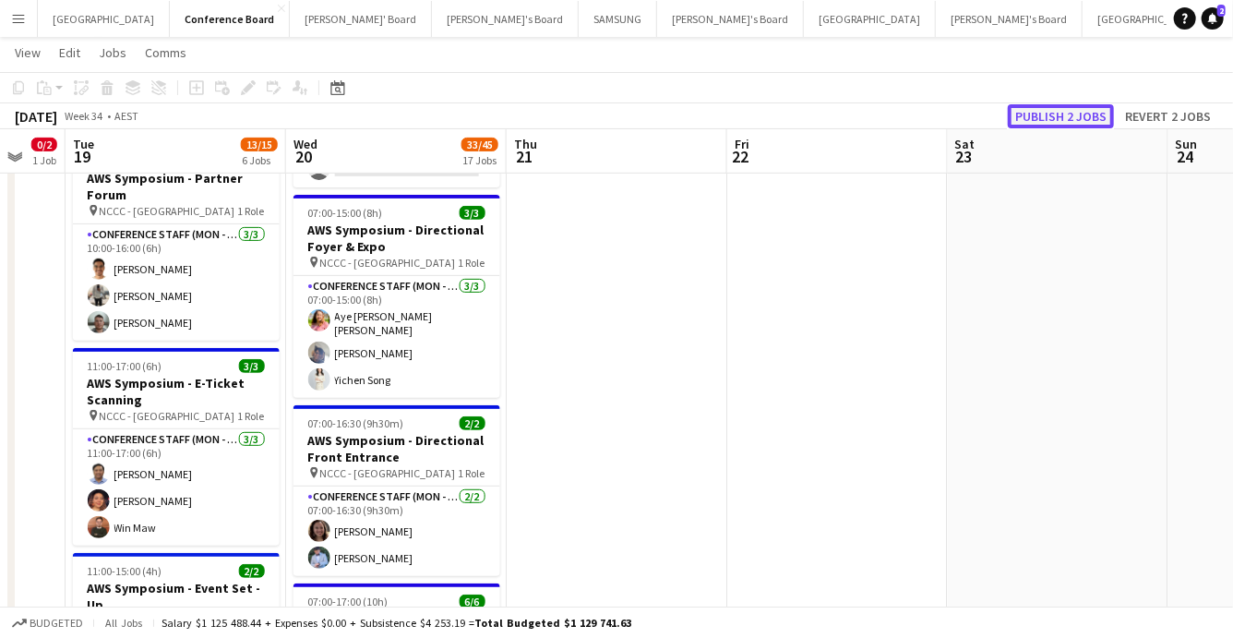
click at [1089, 113] on button "Publish 2 jobs" at bounding box center [1061, 116] width 106 height 24
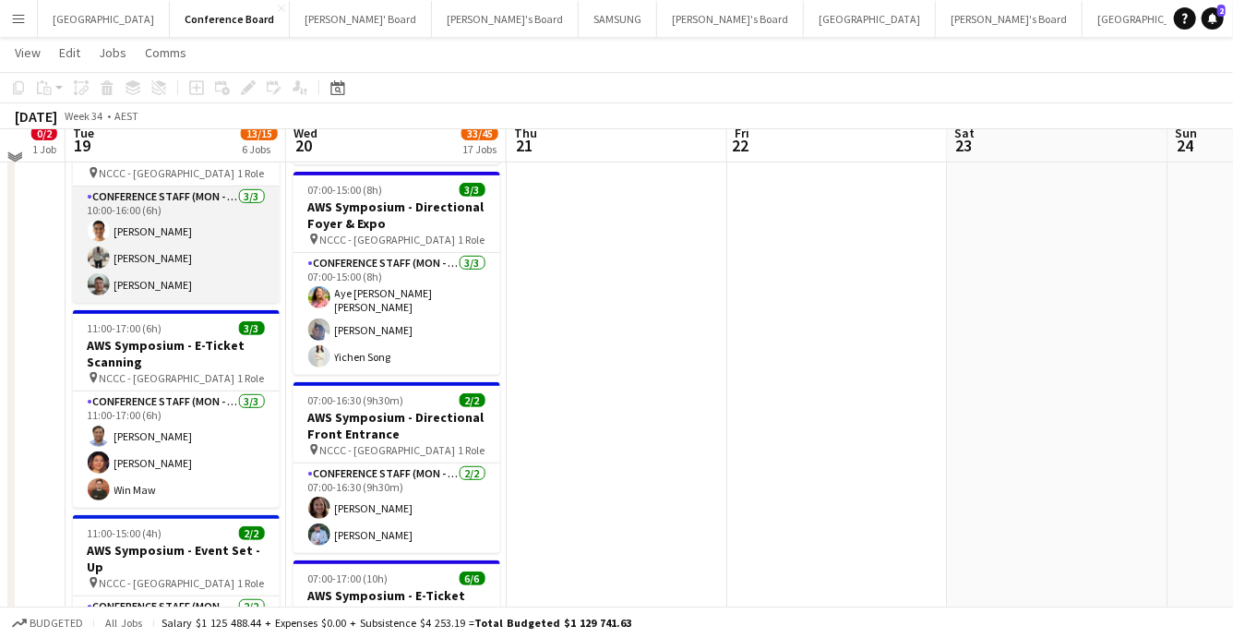
scroll to position [305, 0]
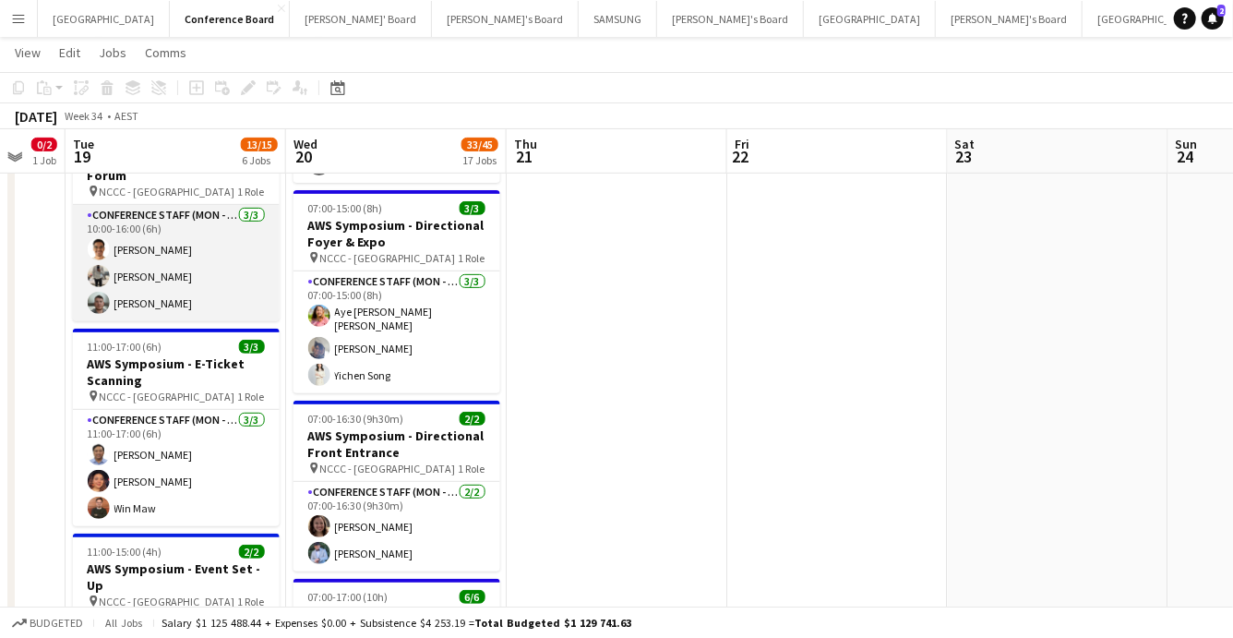
click at [205, 261] on app-card-role "Conference Staff (Mon - Fri) [DATE] 10:00-16:00 (6h) [PERSON_NAME] [PERSON_NAME…" at bounding box center [176, 263] width 207 height 116
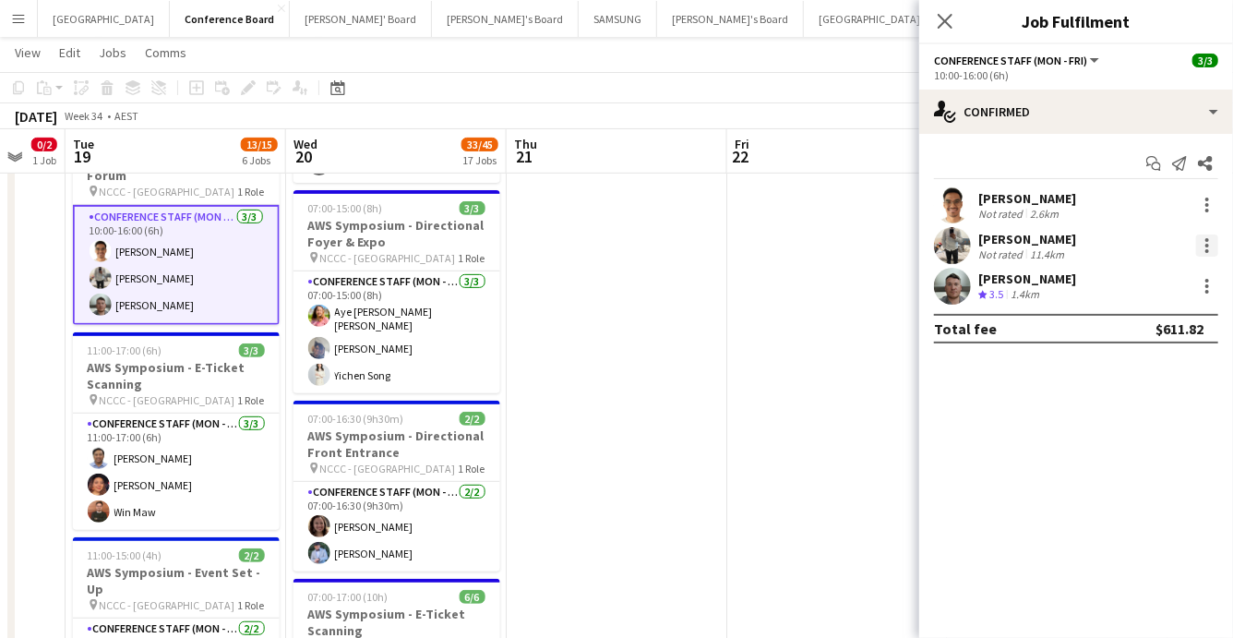
click at [1200, 248] on div at bounding box center [1207, 245] width 22 height 22
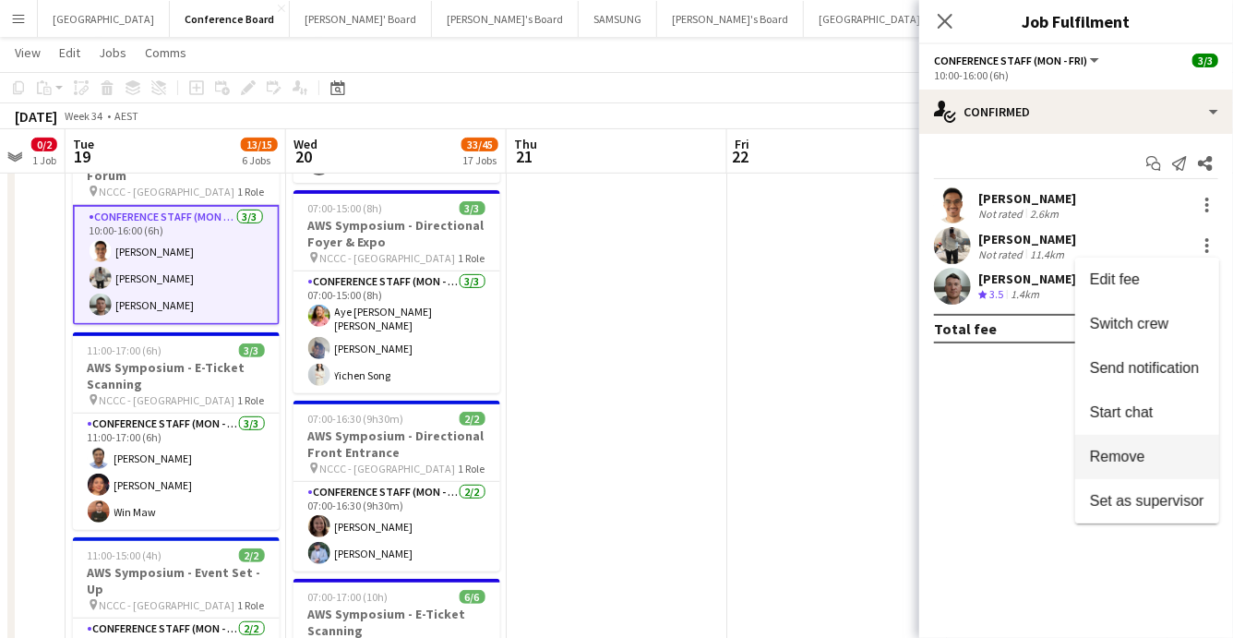
click at [1134, 453] on span "Remove" at bounding box center [1117, 457] width 55 height 16
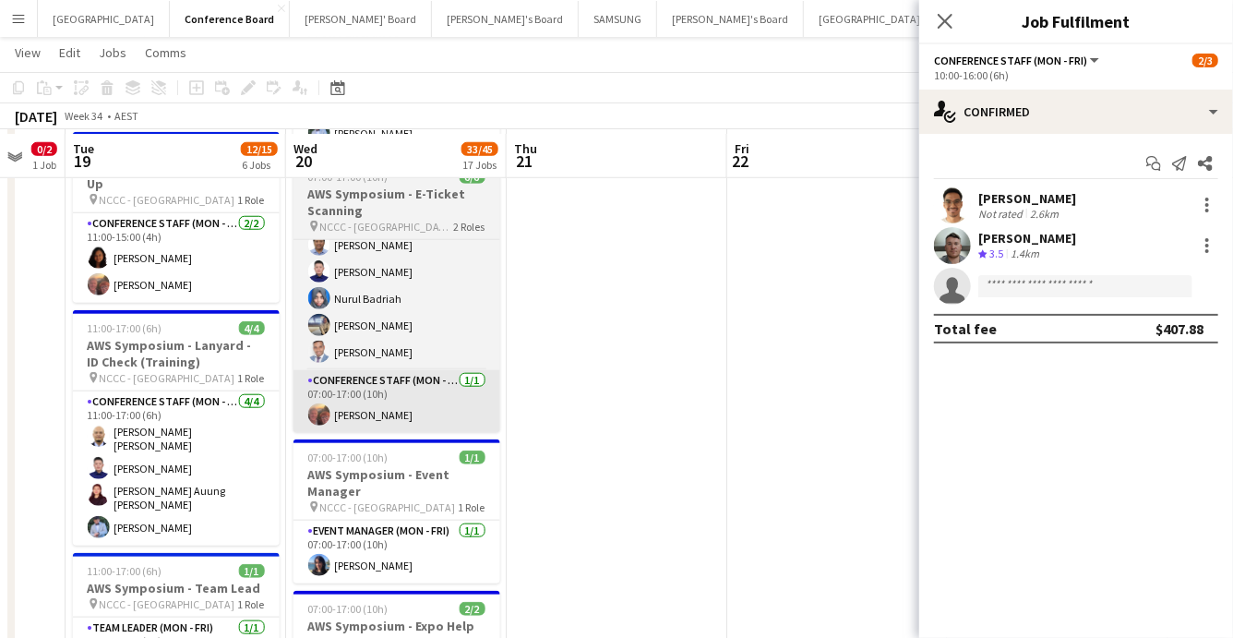
scroll to position [723, 0]
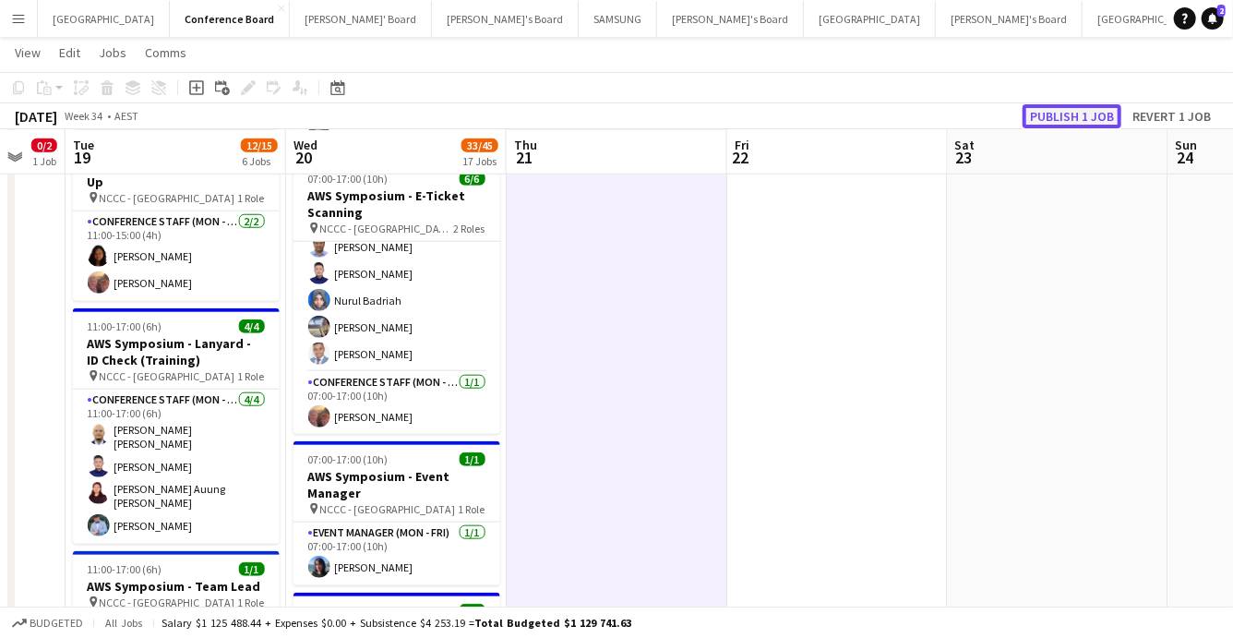
click at [1073, 109] on button "Publish 1 job" at bounding box center [1072, 116] width 99 height 24
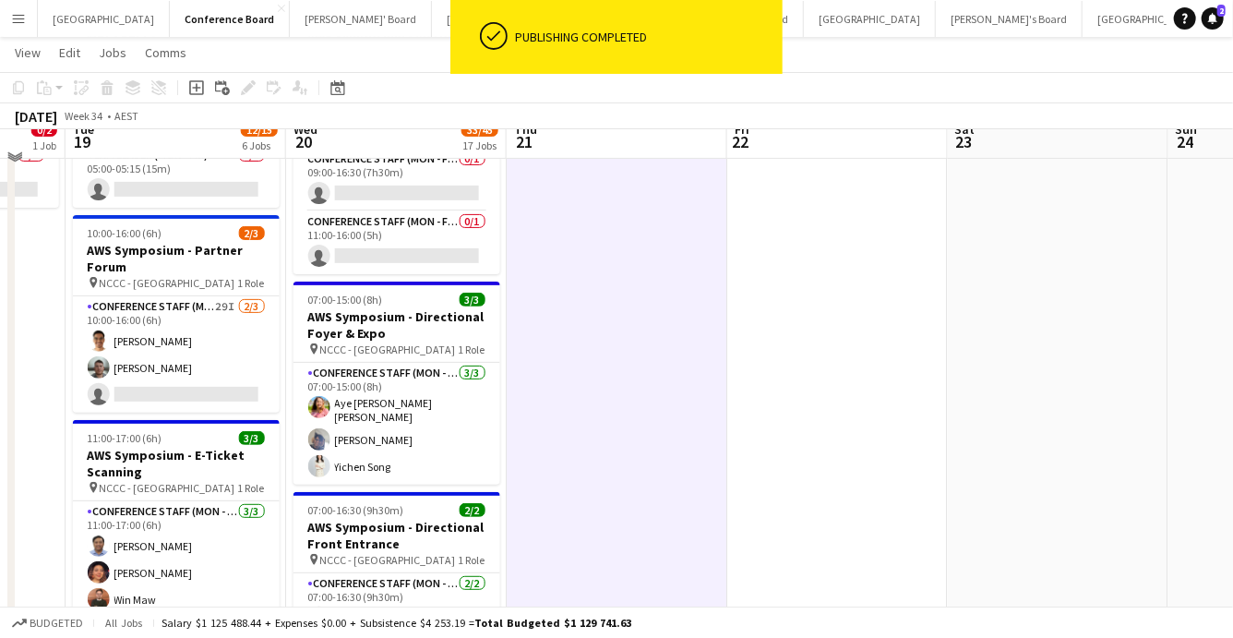
scroll to position [176, 0]
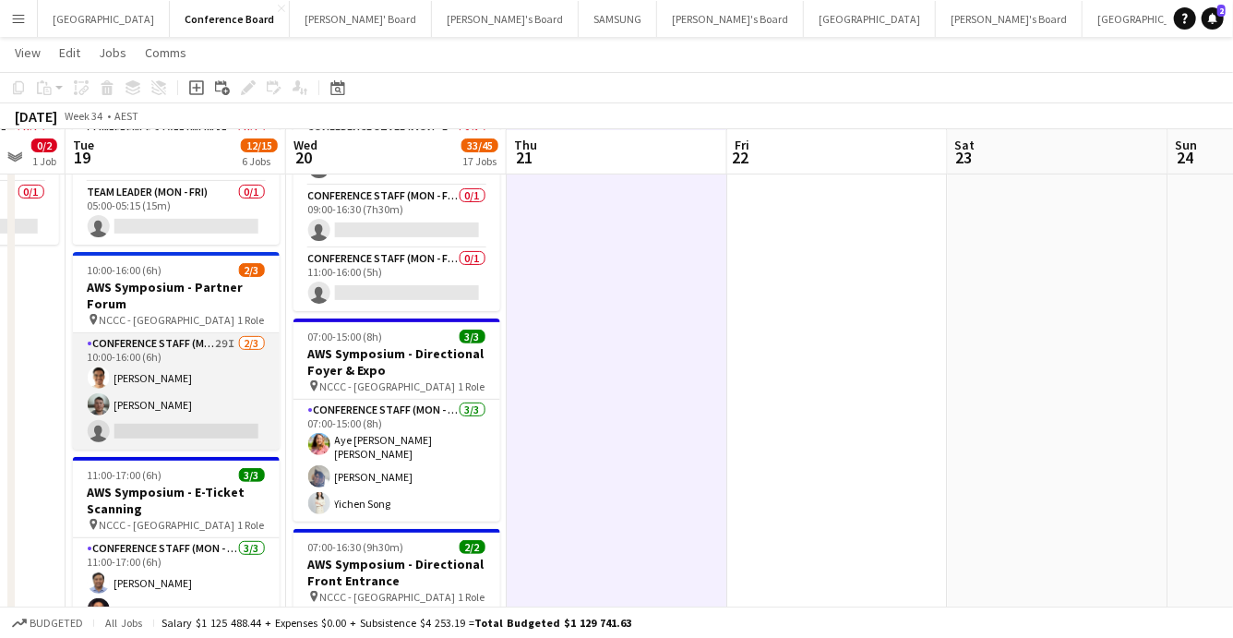
click at [184, 405] on app-card-role "Conference Staff (Mon - Fri) 29I 2/3 10:00-16:00 (6h) Ratha Kheng Nathan Akroyd…" at bounding box center [176, 391] width 207 height 116
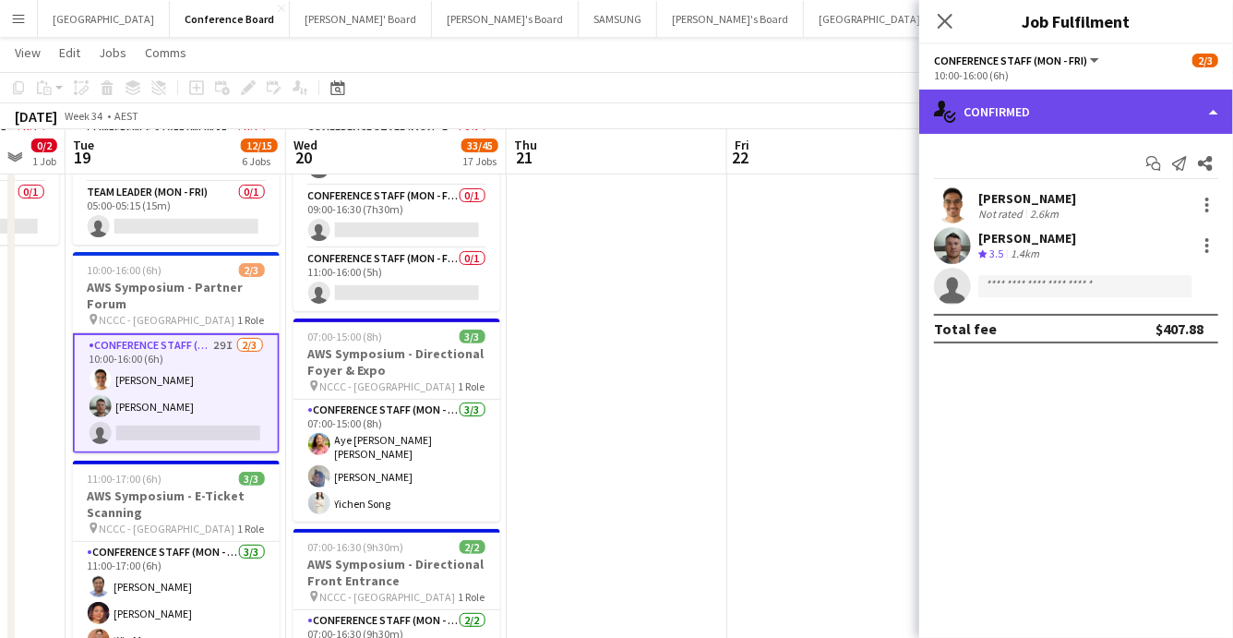
click at [1142, 123] on div "single-neutral-actions-check-2 Confirmed" at bounding box center [1076, 112] width 314 height 44
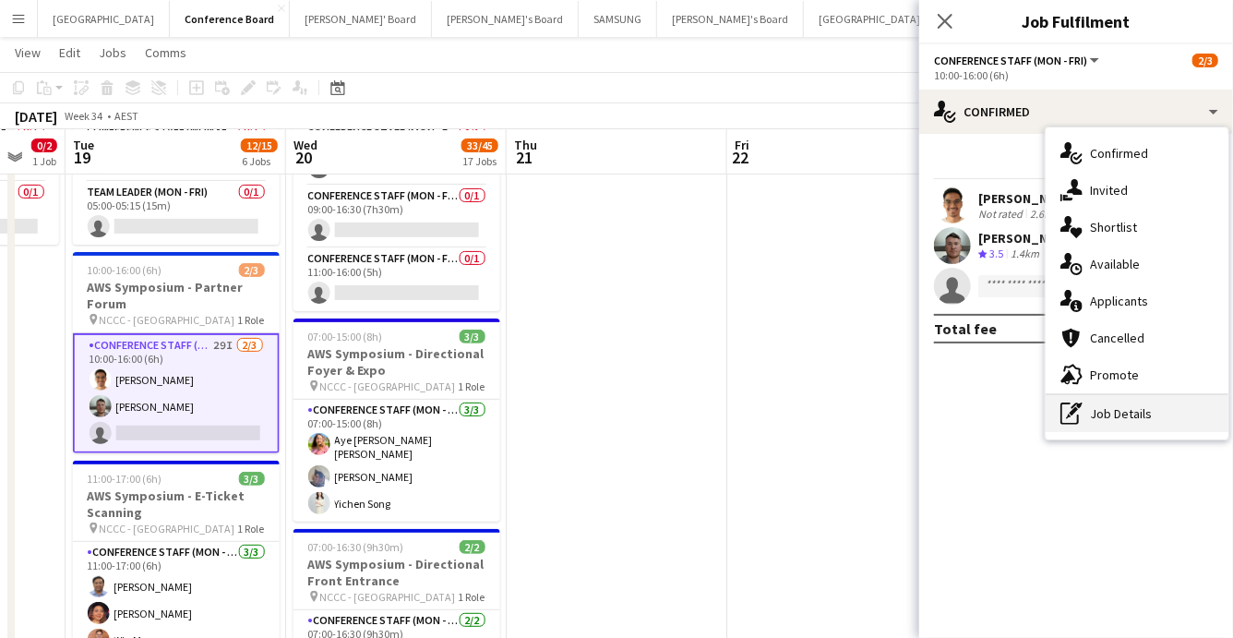
click at [1131, 413] on div "pen-write Job Details" at bounding box center [1137, 413] width 183 height 37
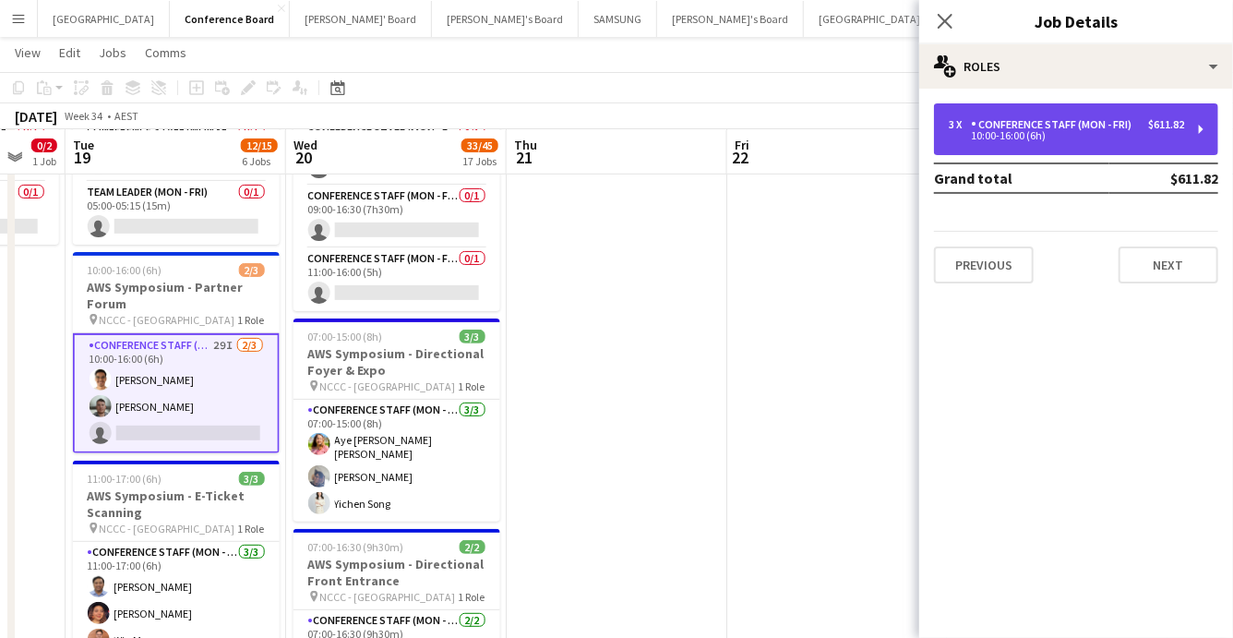
click at [1080, 133] on div "10:00-16:00 (6h)" at bounding box center [1066, 135] width 235 height 9
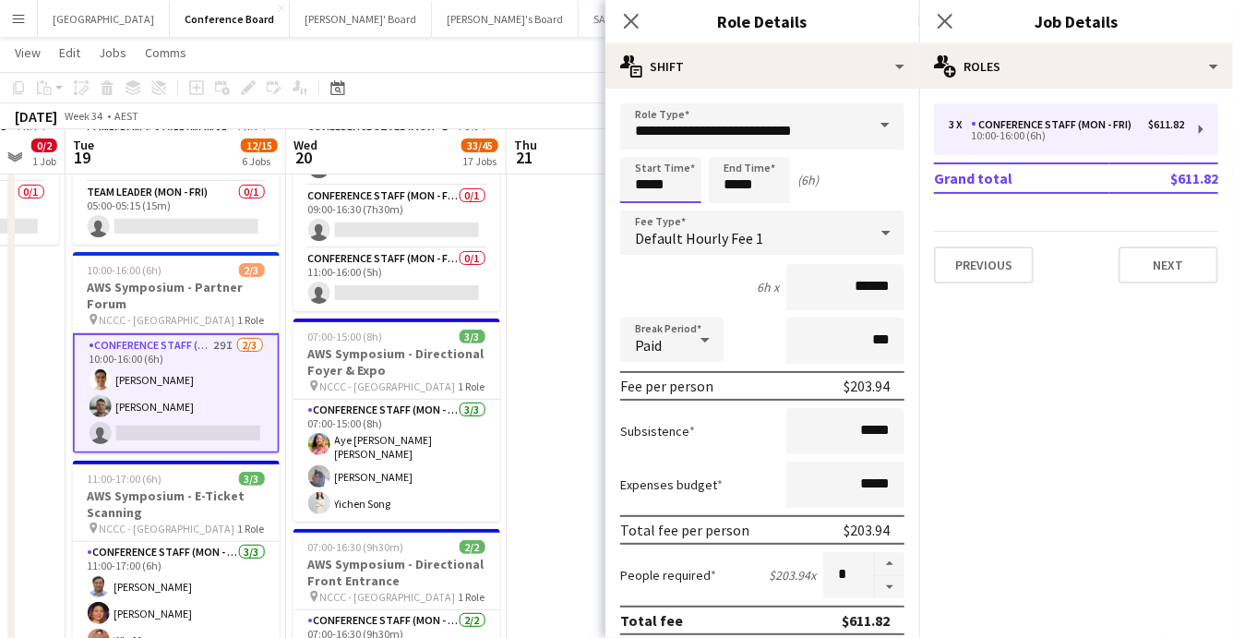
click at [689, 194] on input "*****" at bounding box center [660, 180] width 81 height 46
type input "*****"
click at [643, 145] on div at bounding box center [642, 147] width 37 height 18
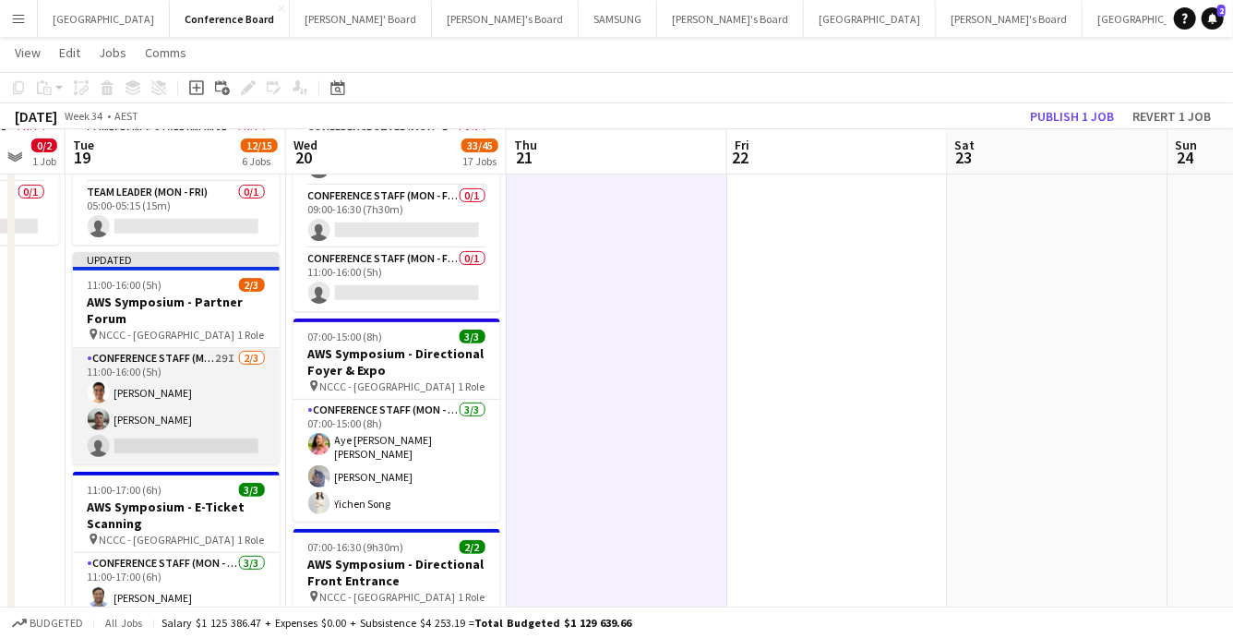
click at [210, 378] on app-card-role "Conference Staff (Mon - Fri) 29I 2/3 11:00-16:00 (5h) Ratha Kheng Nathan Akroyd…" at bounding box center [176, 406] width 207 height 116
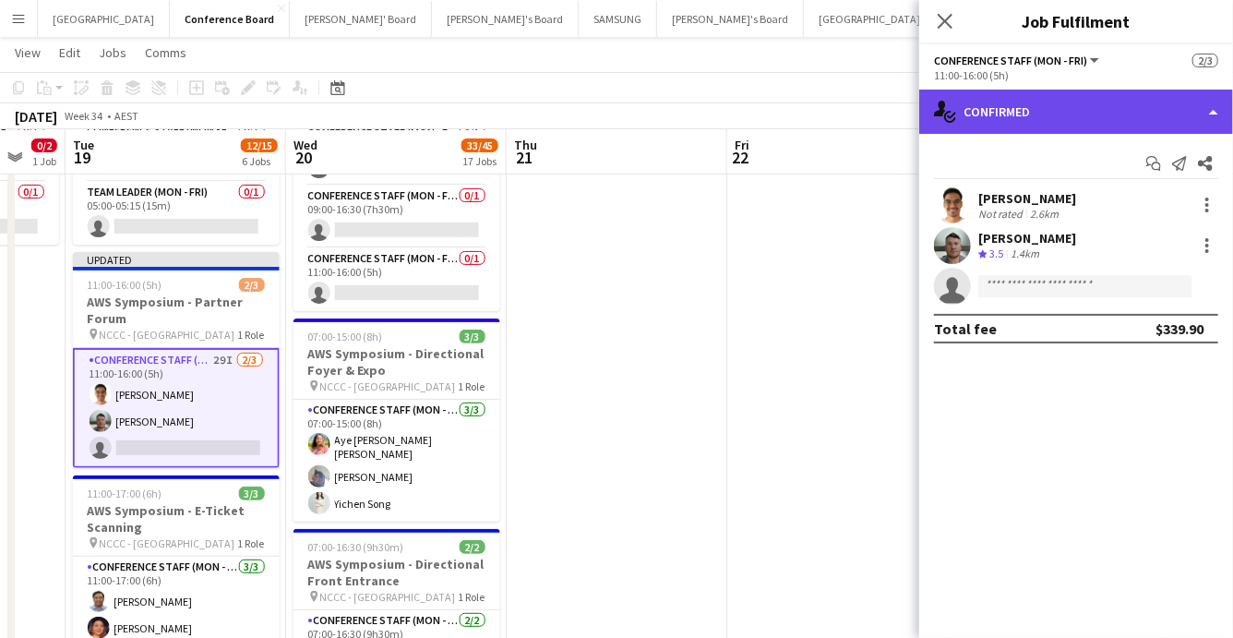
click at [1109, 121] on div "single-neutral-actions-check-2 Confirmed" at bounding box center [1076, 112] width 314 height 44
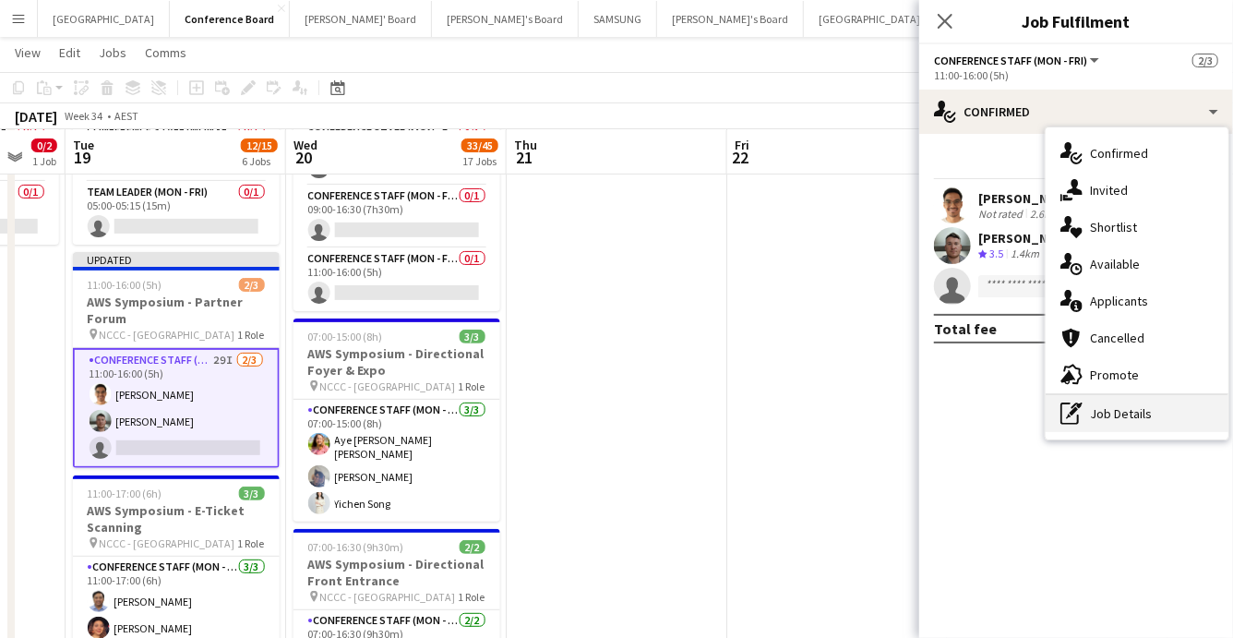
click at [1152, 422] on div "pen-write Job Details" at bounding box center [1137, 413] width 183 height 37
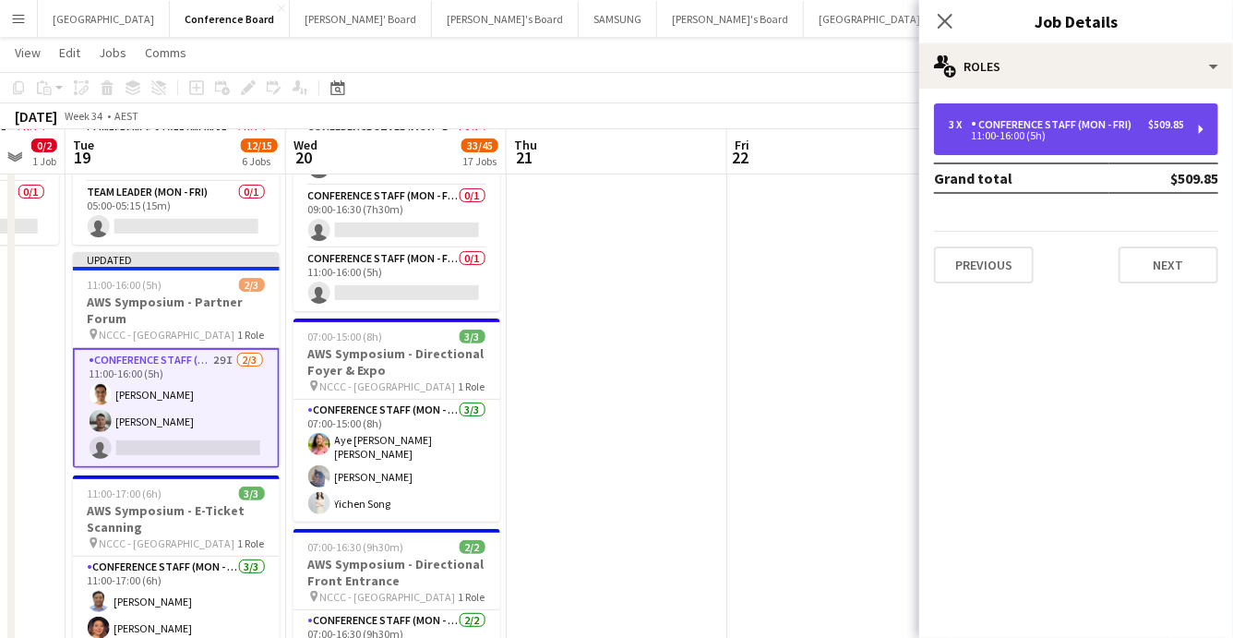
click at [1174, 115] on div "3 x Conference Staff (Mon - Fri) $509.85 11:00-16:00 (5h)" at bounding box center [1076, 129] width 284 height 52
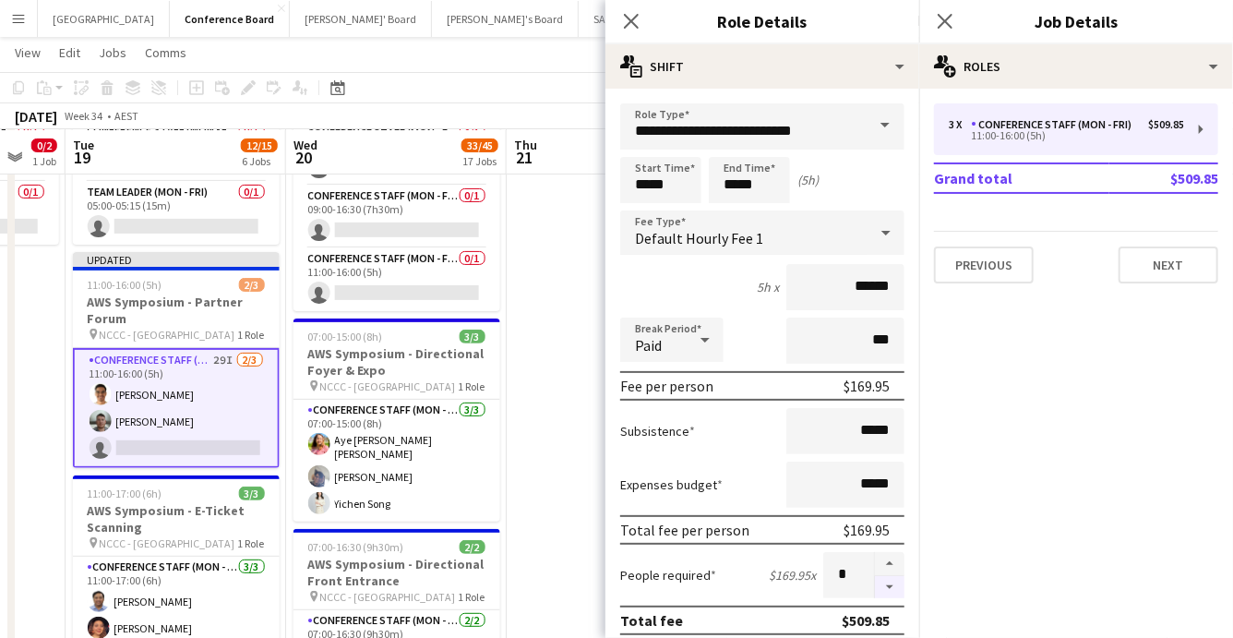
click at [889, 588] on button "button" at bounding box center [890, 587] width 30 height 23
type input "*"
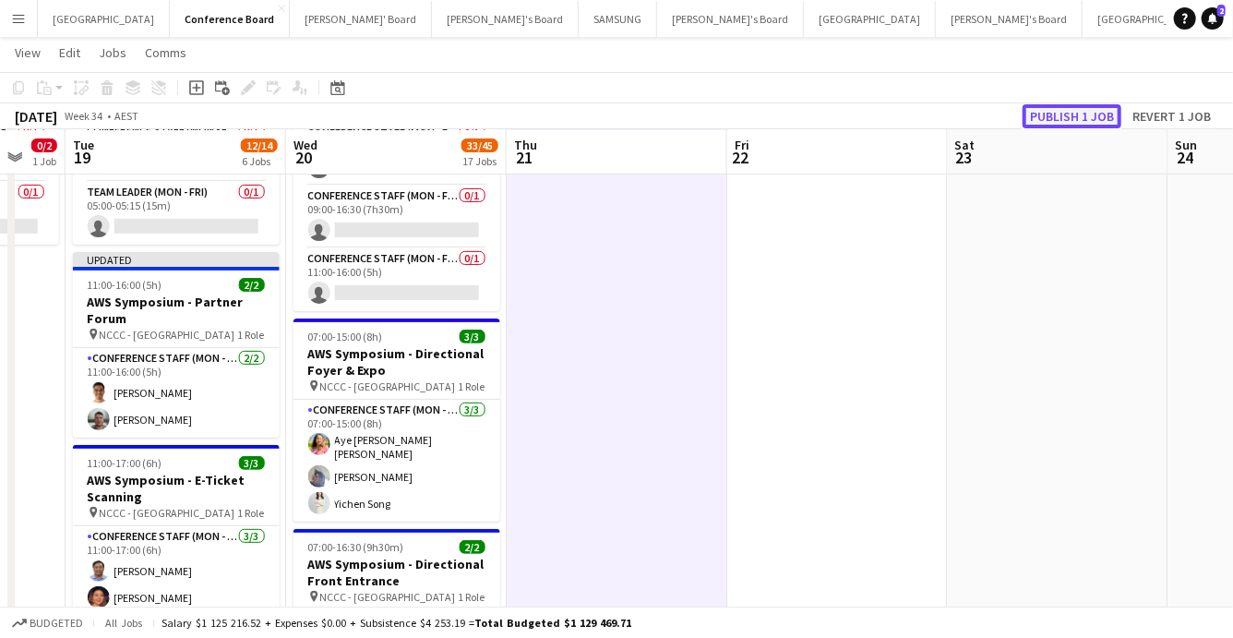
click at [1094, 108] on button "Publish 1 job" at bounding box center [1072, 116] width 99 height 24
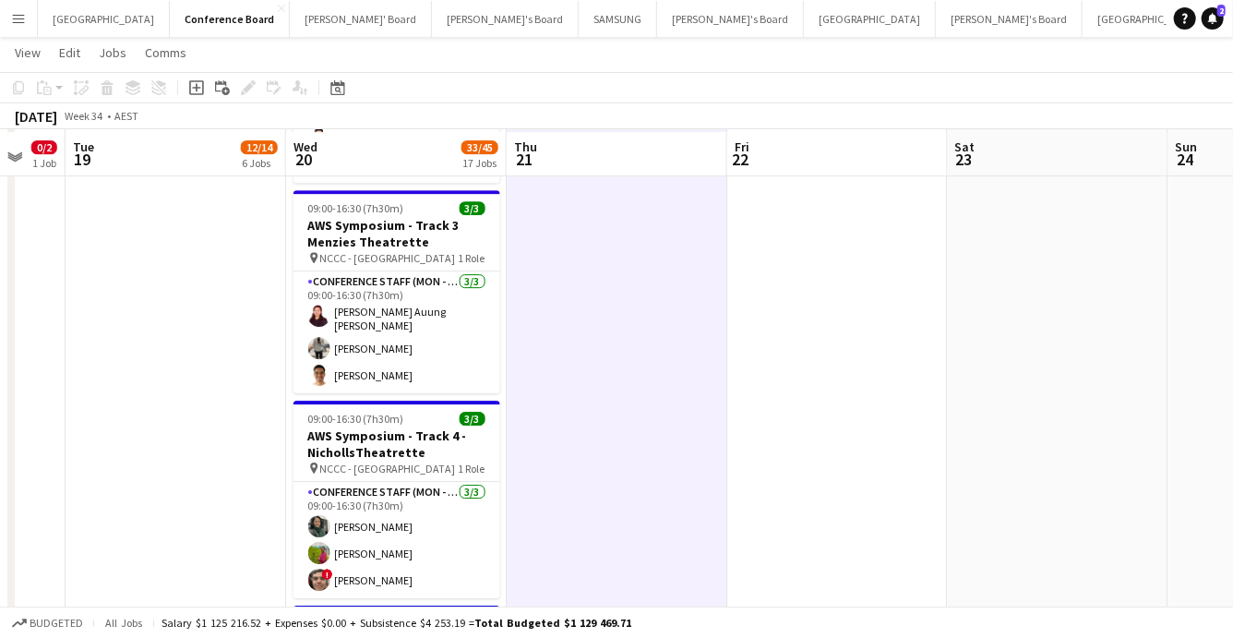
scroll to position [2714, 0]
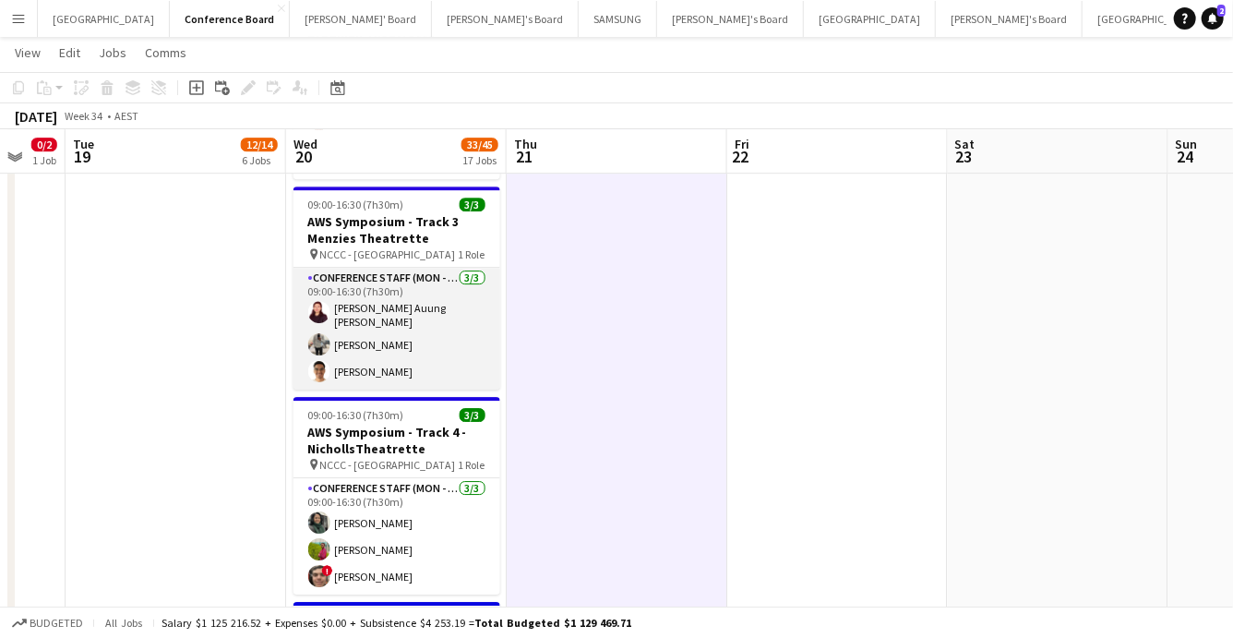
click at [317, 333] on app-user-avatar at bounding box center [319, 344] width 22 height 22
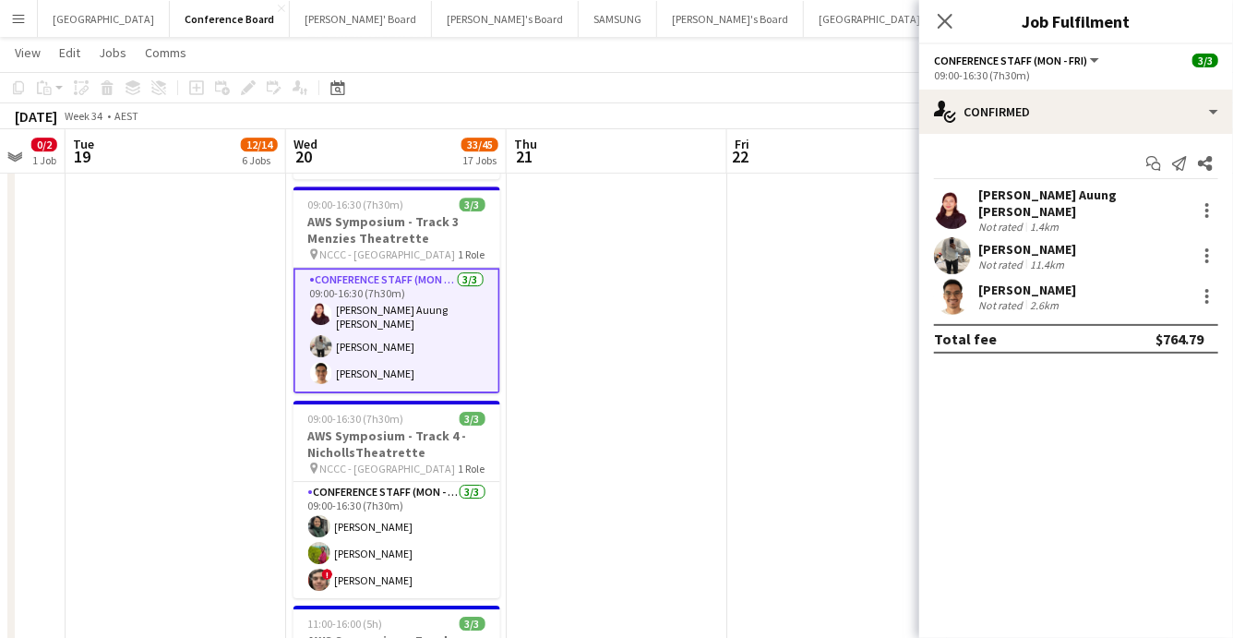
click at [949, 245] on app-user-avatar at bounding box center [952, 255] width 37 height 37
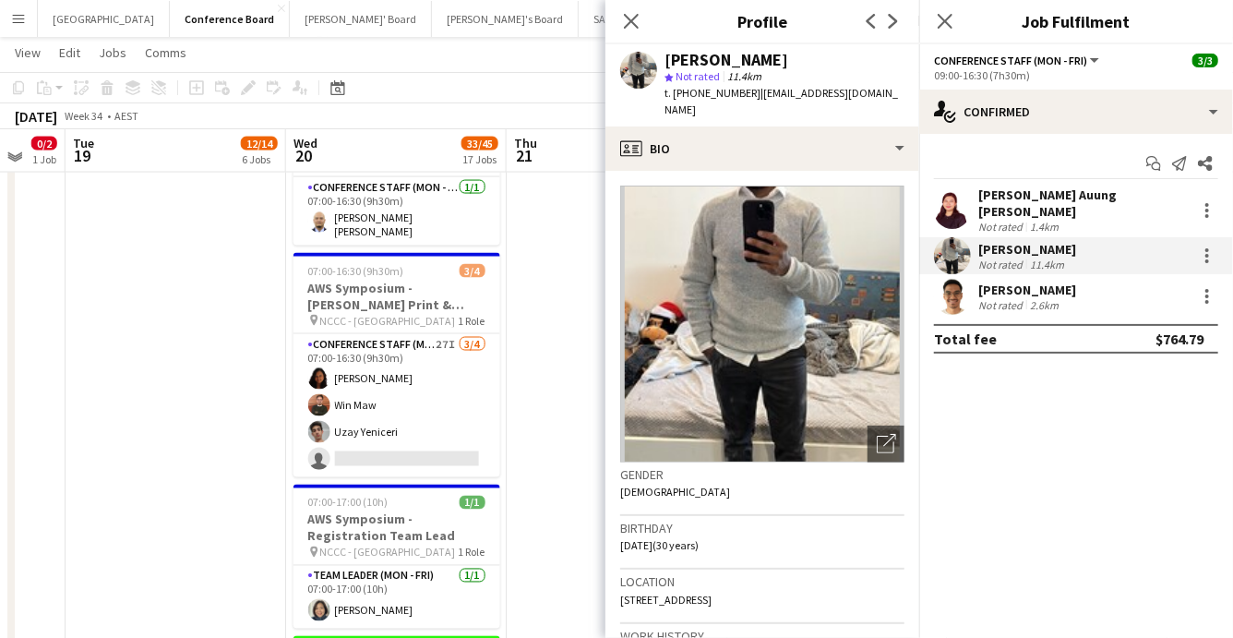
scroll to position [1396, 0]
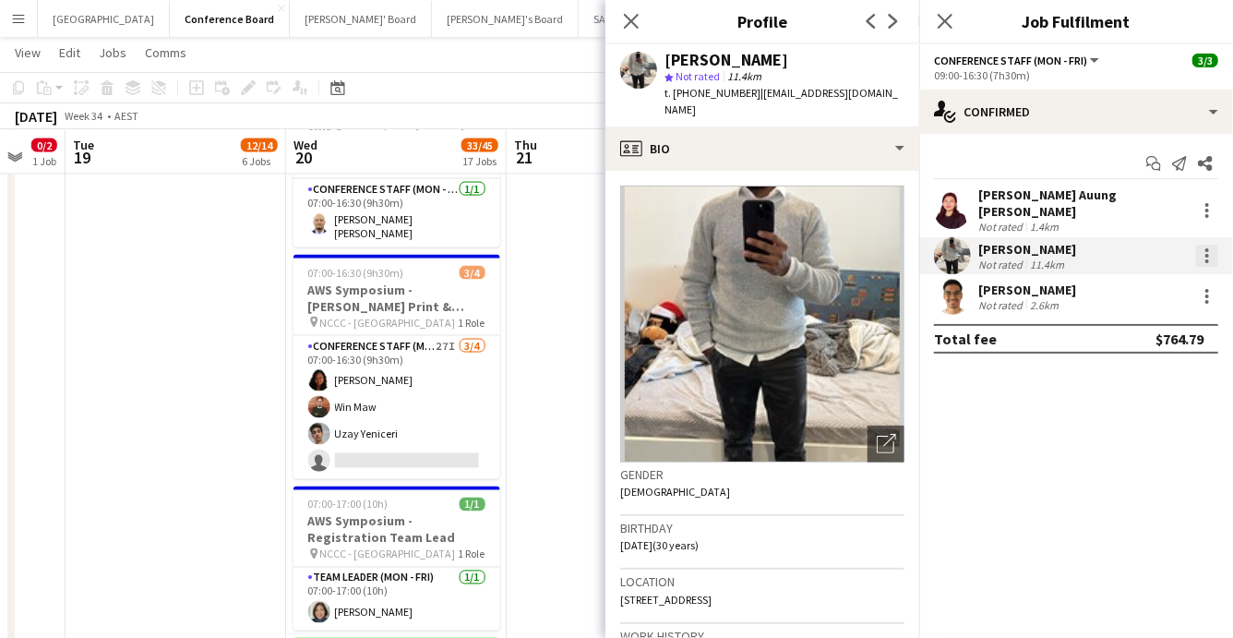
click at [1205, 246] on div at bounding box center [1207, 256] width 22 height 22
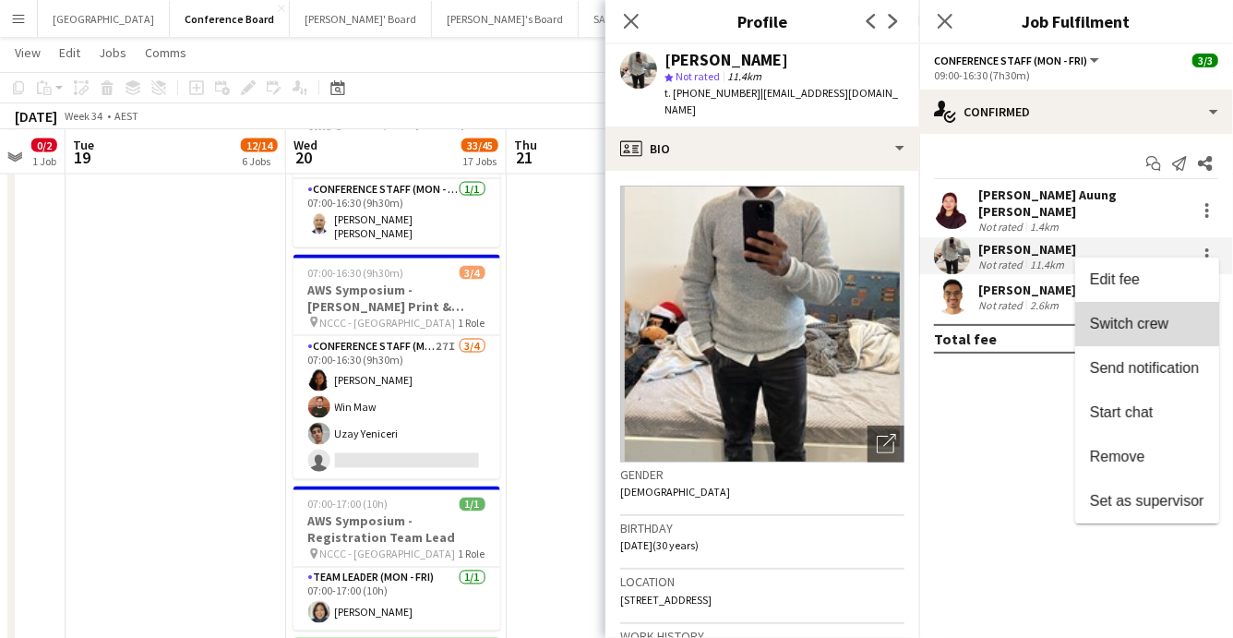
click at [1146, 329] on span "Switch crew" at bounding box center [1129, 324] width 78 height 16
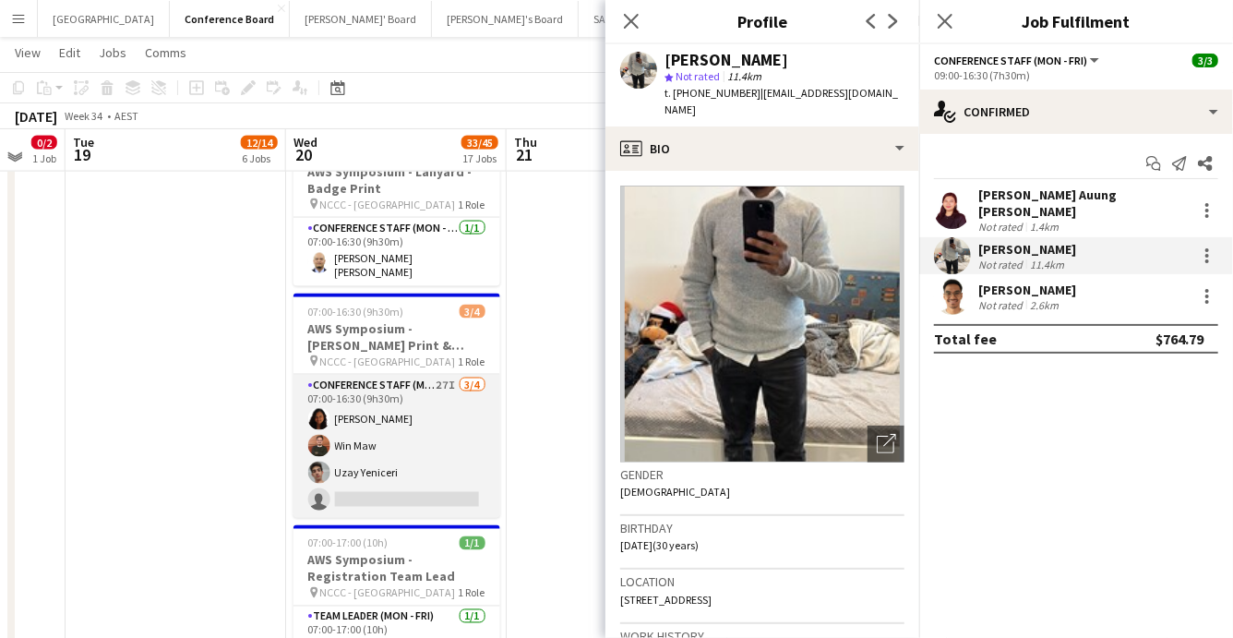
click at [419, 475] on app-card-role "Conference Staff (Mon - Fri) 27I 3/4 07:00-16:30 (9h30m) Lilian Boton Win Maw U…" at bounding box center [397, 446] width 207 height 143
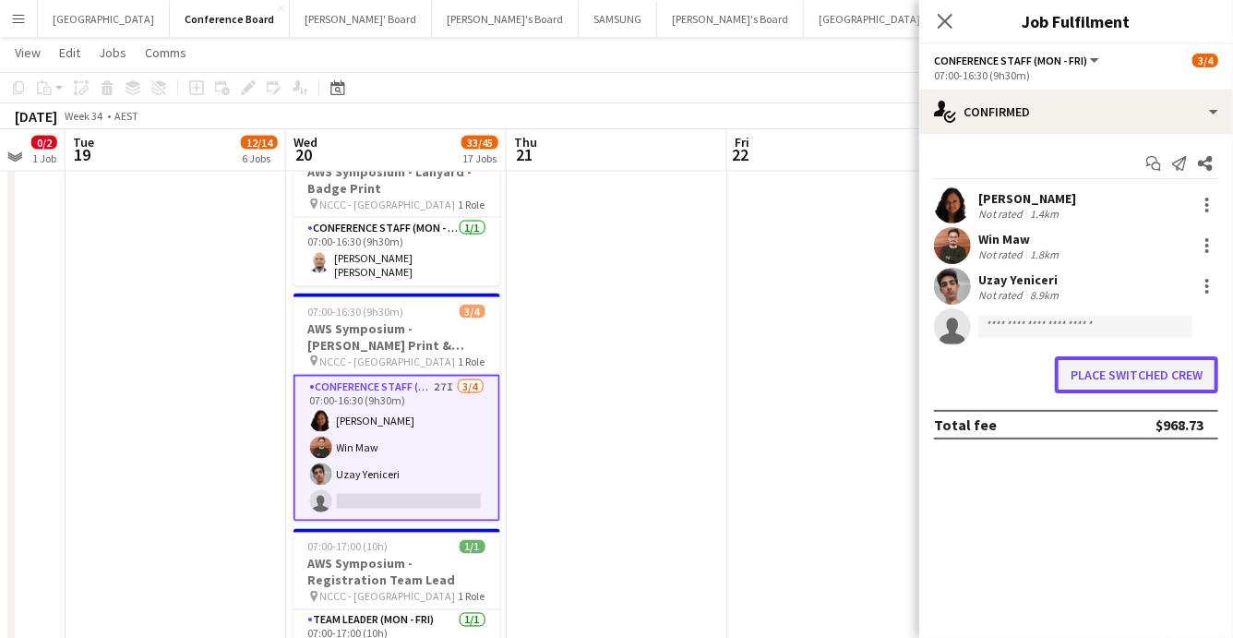
click at [1139, 375] on button "Place switched crew" at bounding box center [1136, 374] width 163 height 37
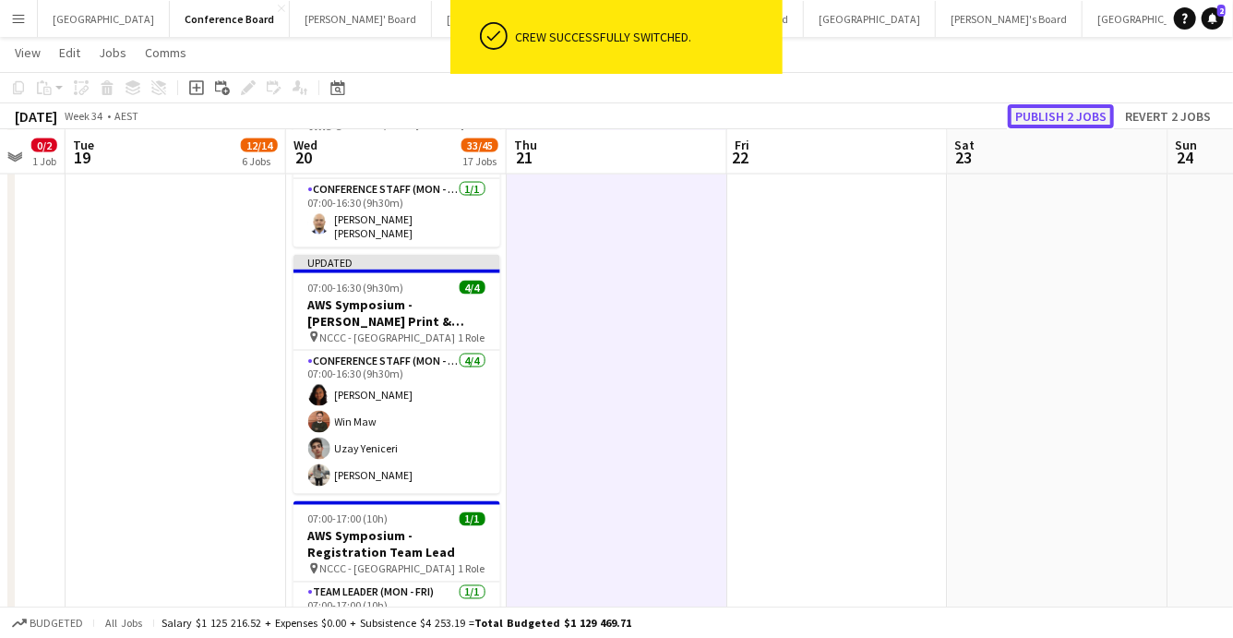
click at [1079, 110] on button "Publish 2 jobs" at bounding box center [1061, 116] width 106 height 24
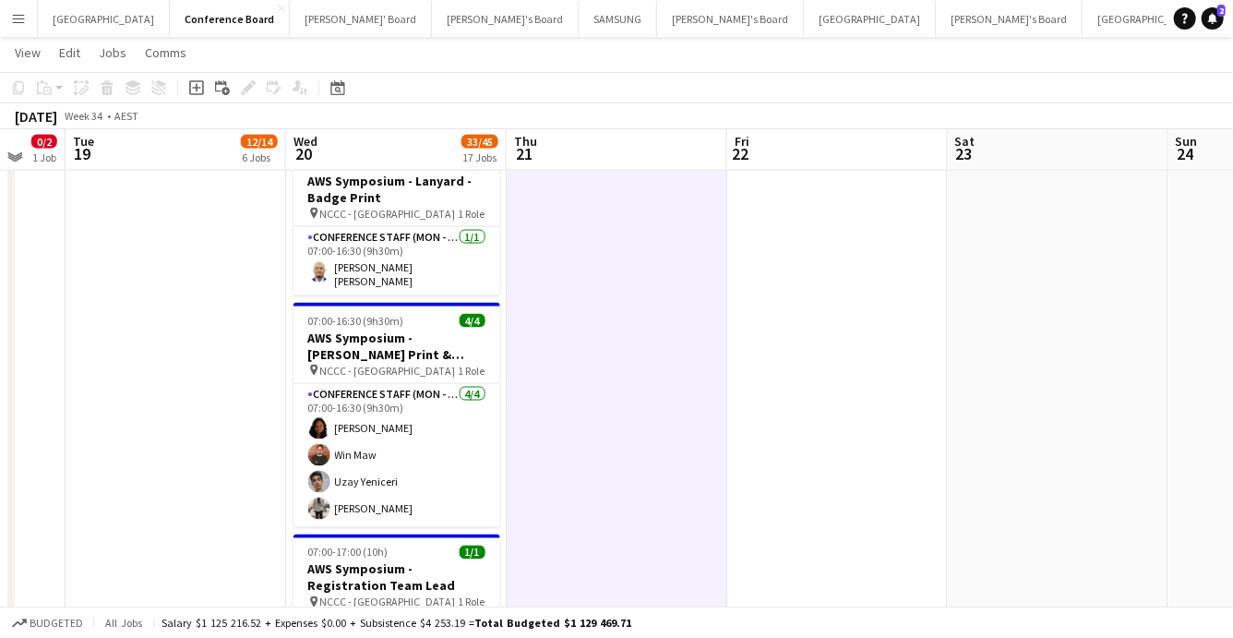
scroll to position [1350, 0]
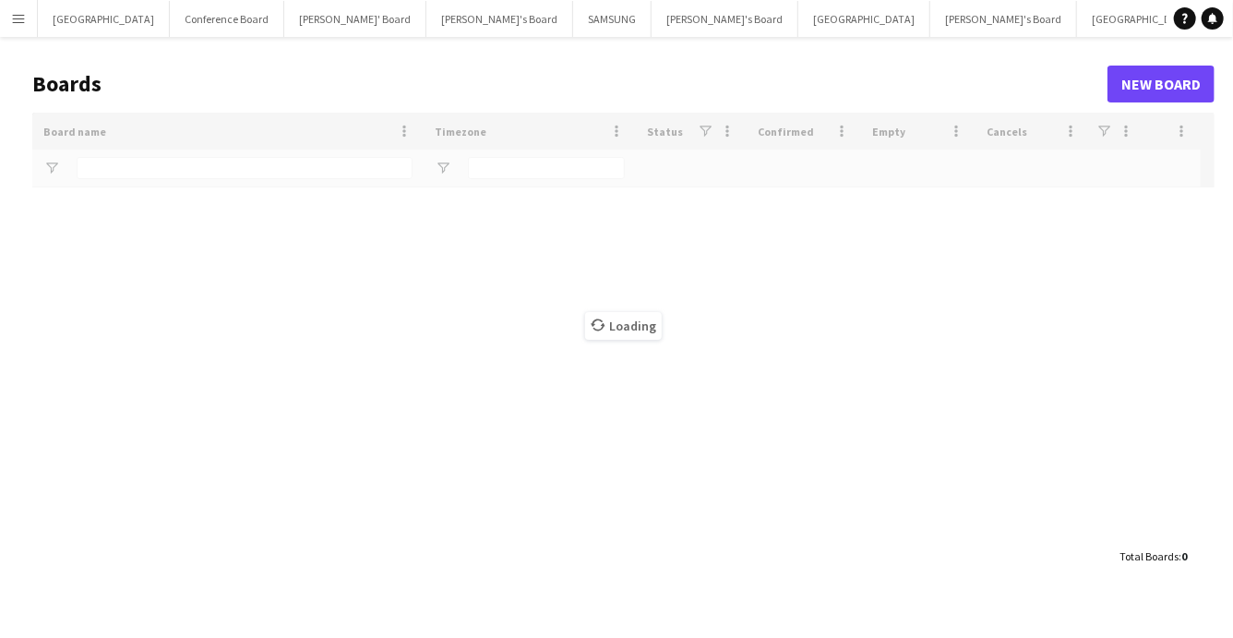
scroll to position [6, 0]
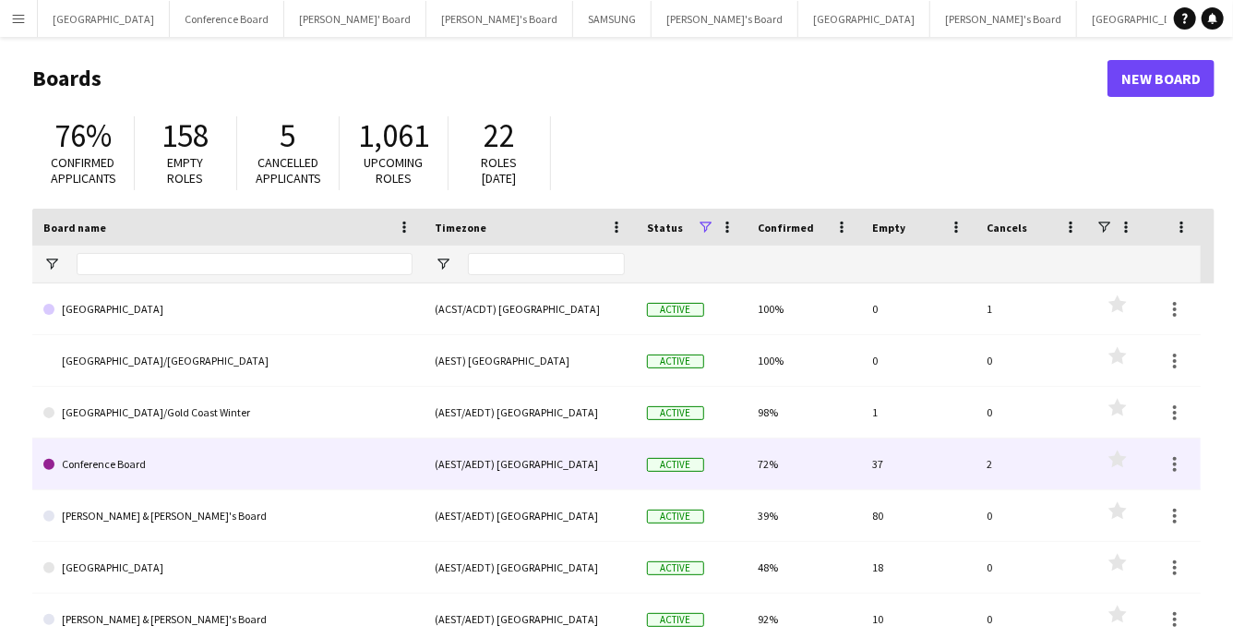
click at [171, 465] on link "Conference Board" at bounding box center [227, 464] width 369 height 52
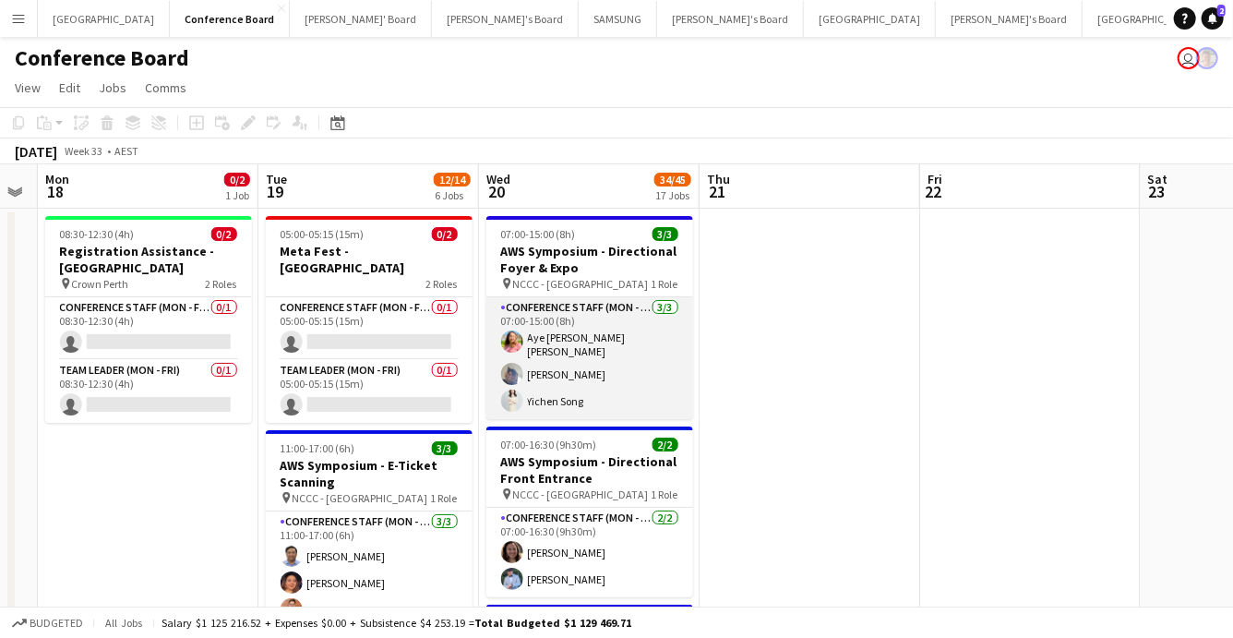
click at [537, 374] on app-card-role "Conference Staff (Mon - Fri) 3/3 07:00-15:00 (8h) Aye Myat Su Wai Aditya Shirap…" at bounding box center [589, 358] width 207 height 122
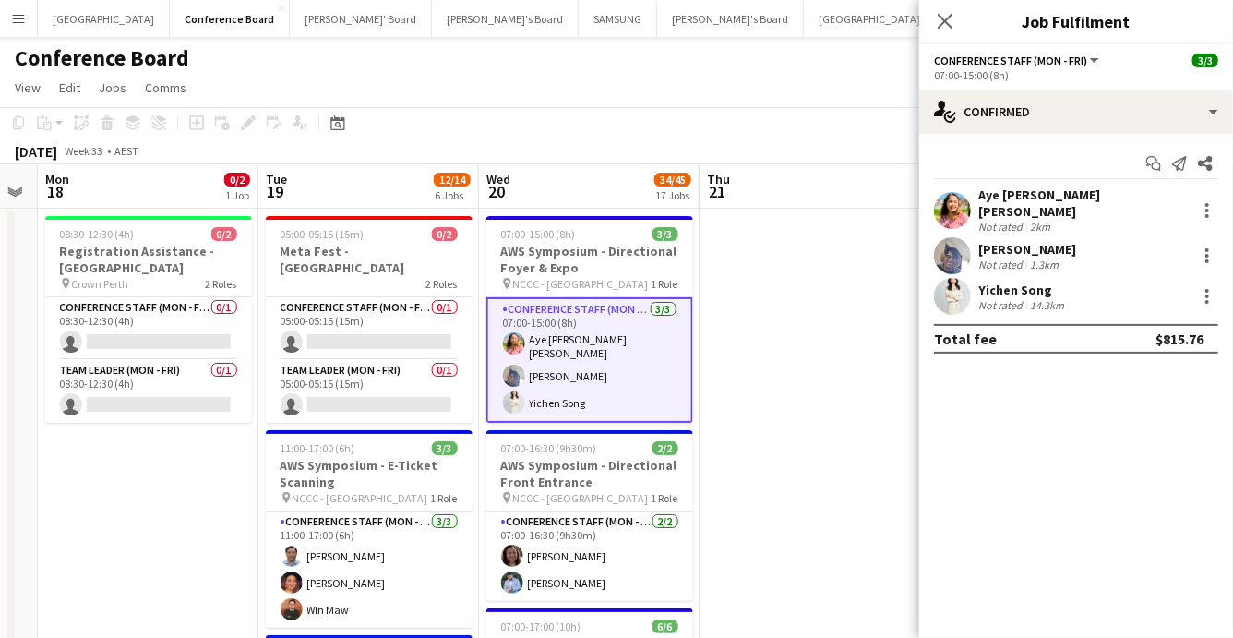
click at [946, 196] on app-user-avatar at bounding box center [952, 210] width 37 height 37
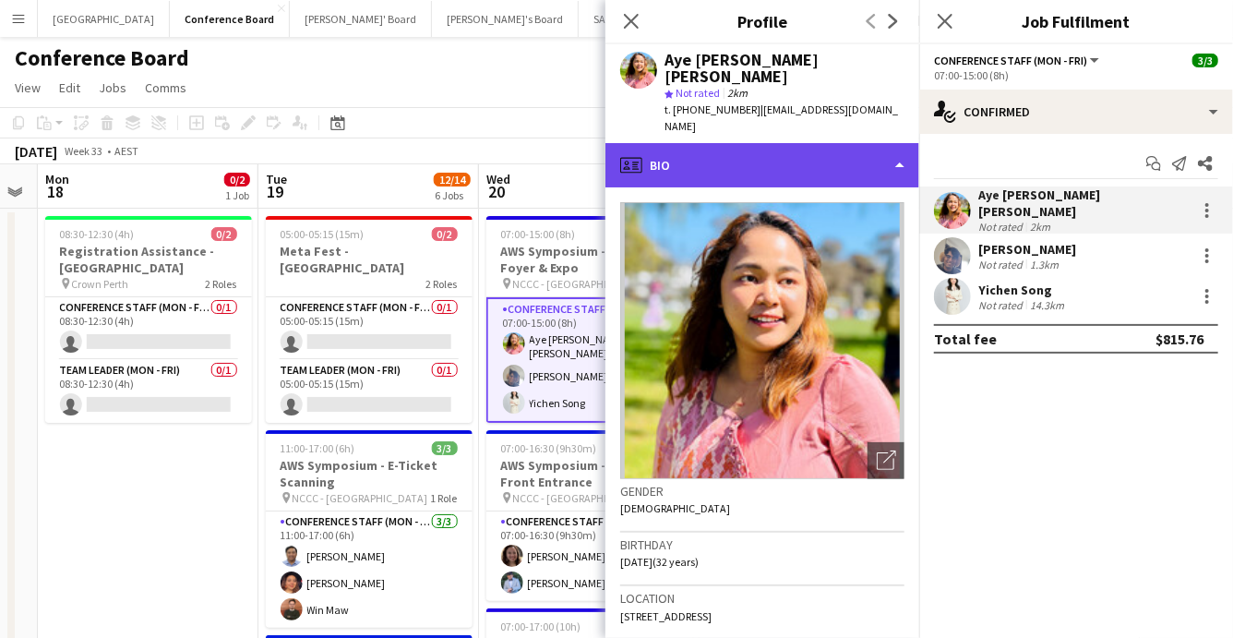
click at [894, 143] on div "profile Bio" at bounding box center [762, 165] width 314 height 44
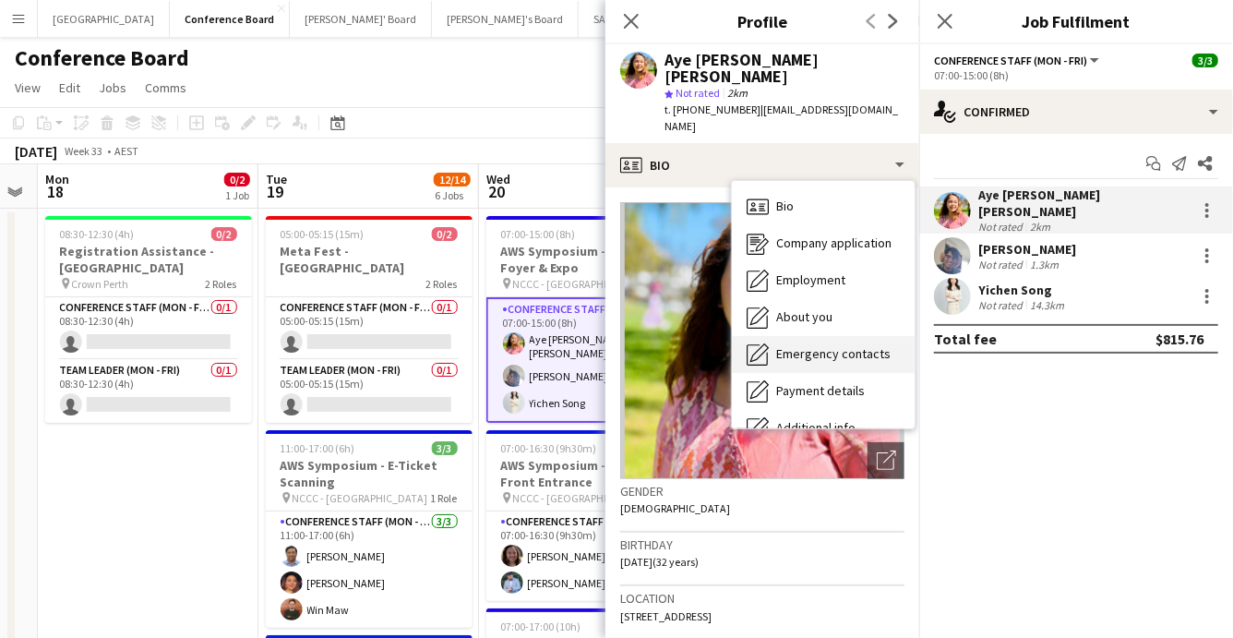
click at [825, 345] on span "Emergency contacts" at bounding box center [833, 353] width 114 height 17
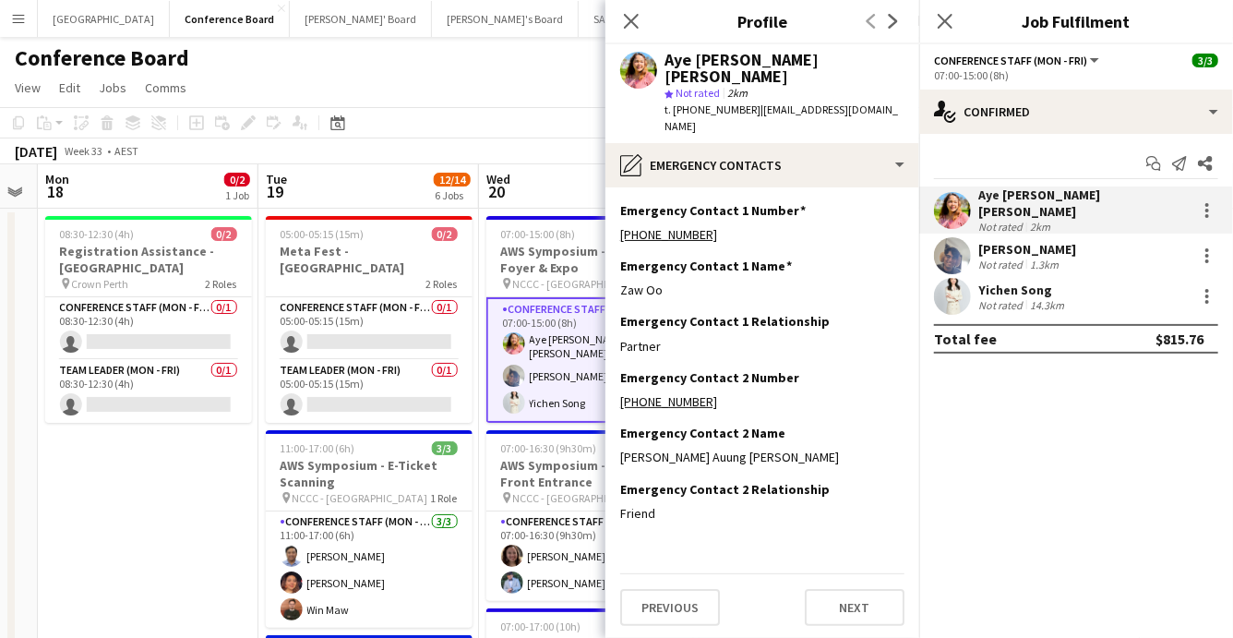
click at [953, 243] on app-user-avatar at bounding box center [952, 255] width 37 height 37
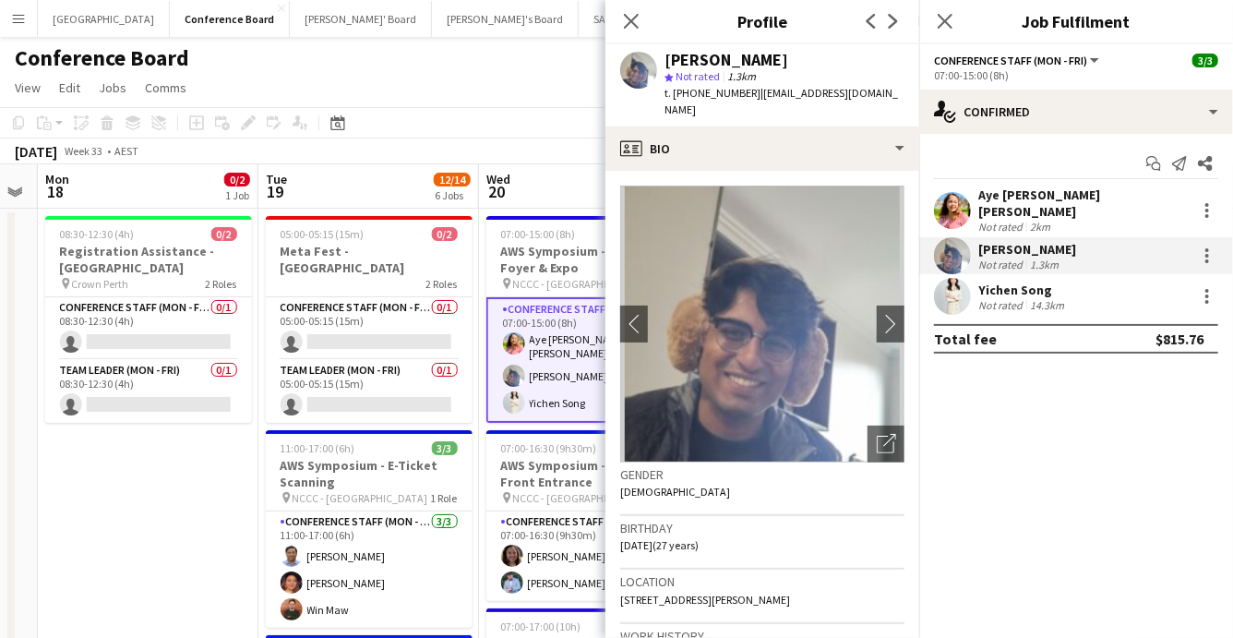
click at [963, 282] on app-user-avatar at bounding box center [952, 296] width 37 height 37
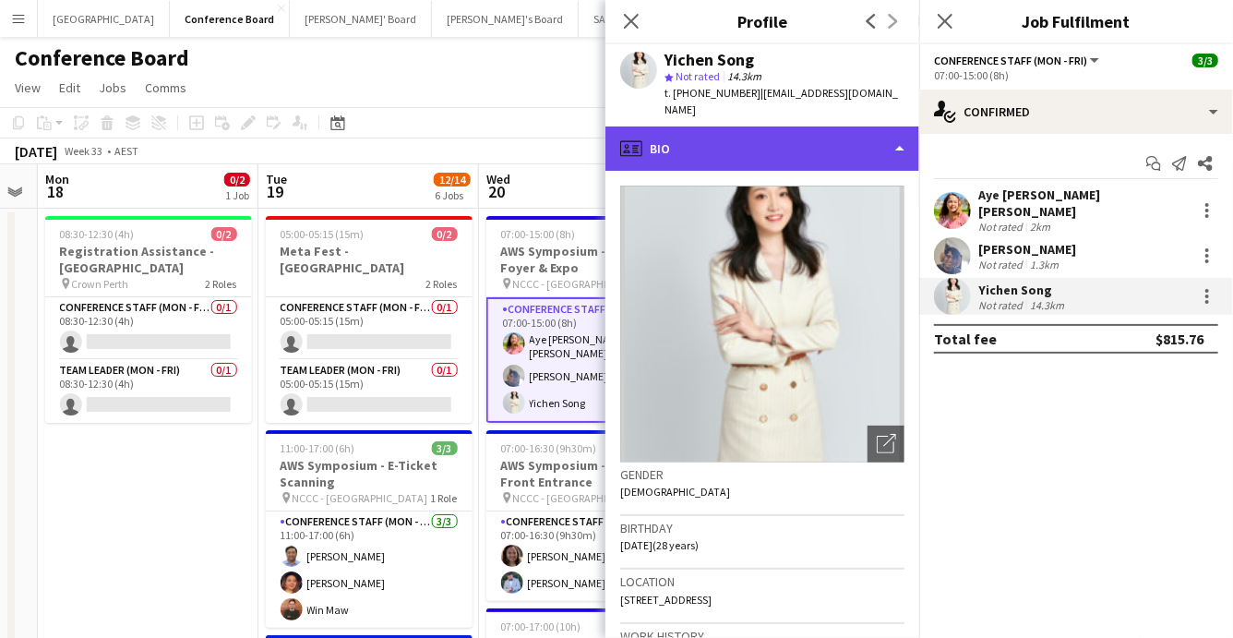
click at [865, 138] on div "profile Bio" at bounding box center [762, 148] width 314 height 44
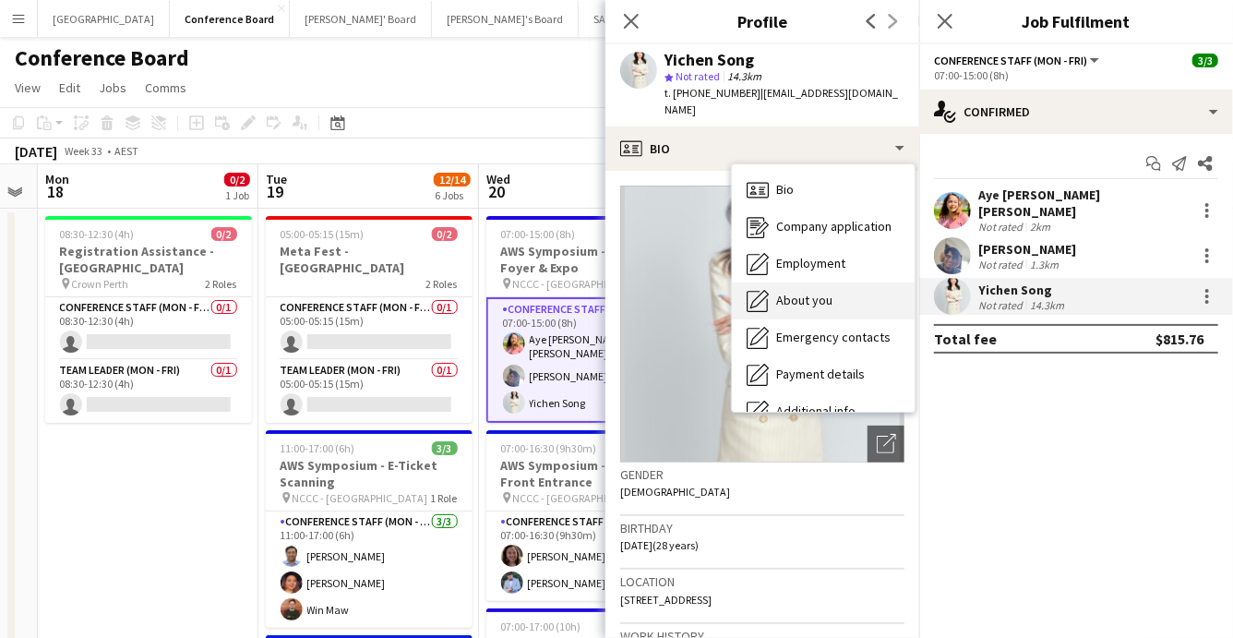
click at [829, 294] on div "About you About you" at bounding box center [823, 300] width 183 height 37
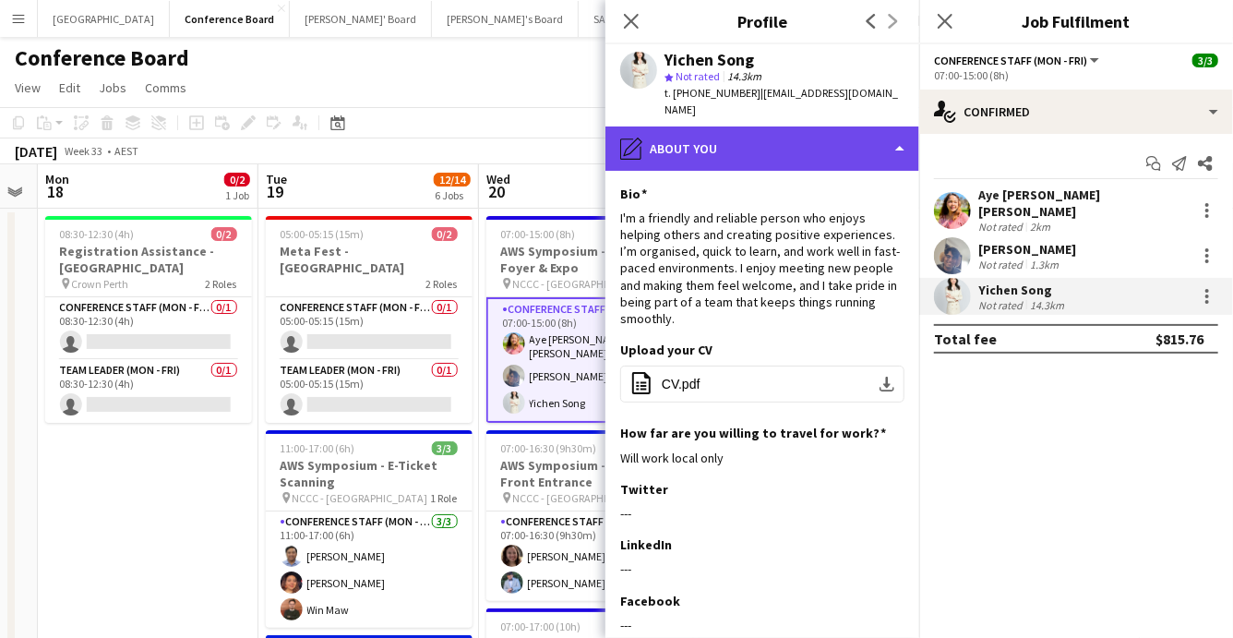
click at [872, 133] on div "pencil4 About you" at bounding box center [762, 148] width 314 height 44
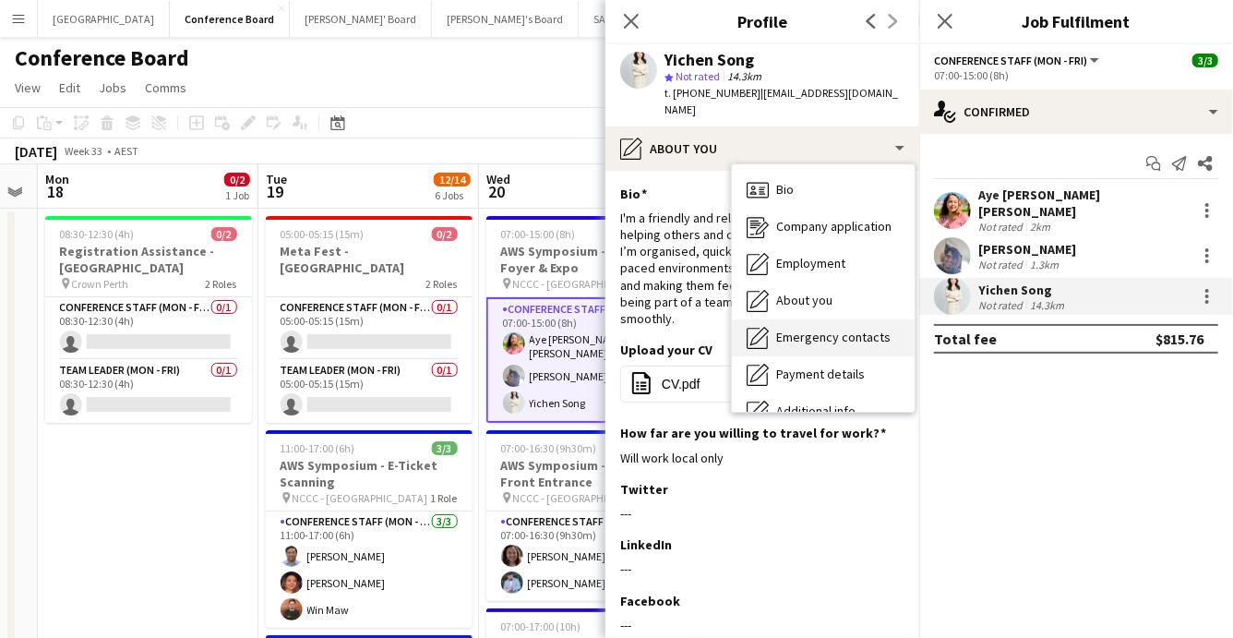
click at [809, 329] on span "Emergency contacts" at bounding box center [833, 337] width 114 height 17
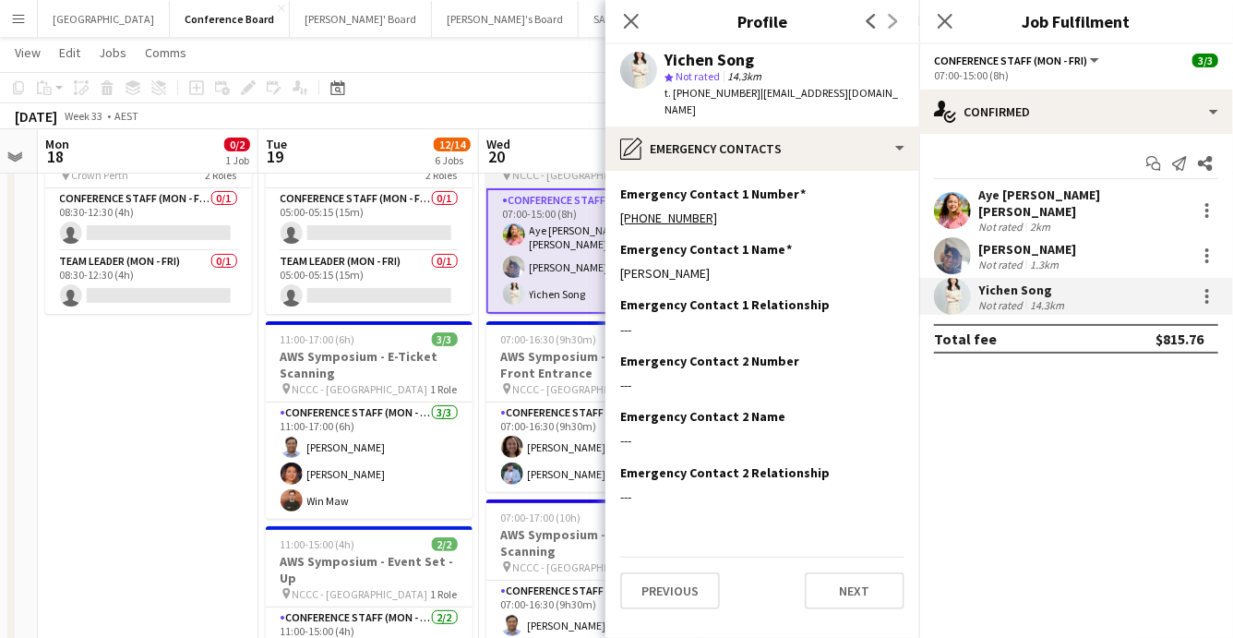
scroll to position [111, 0]
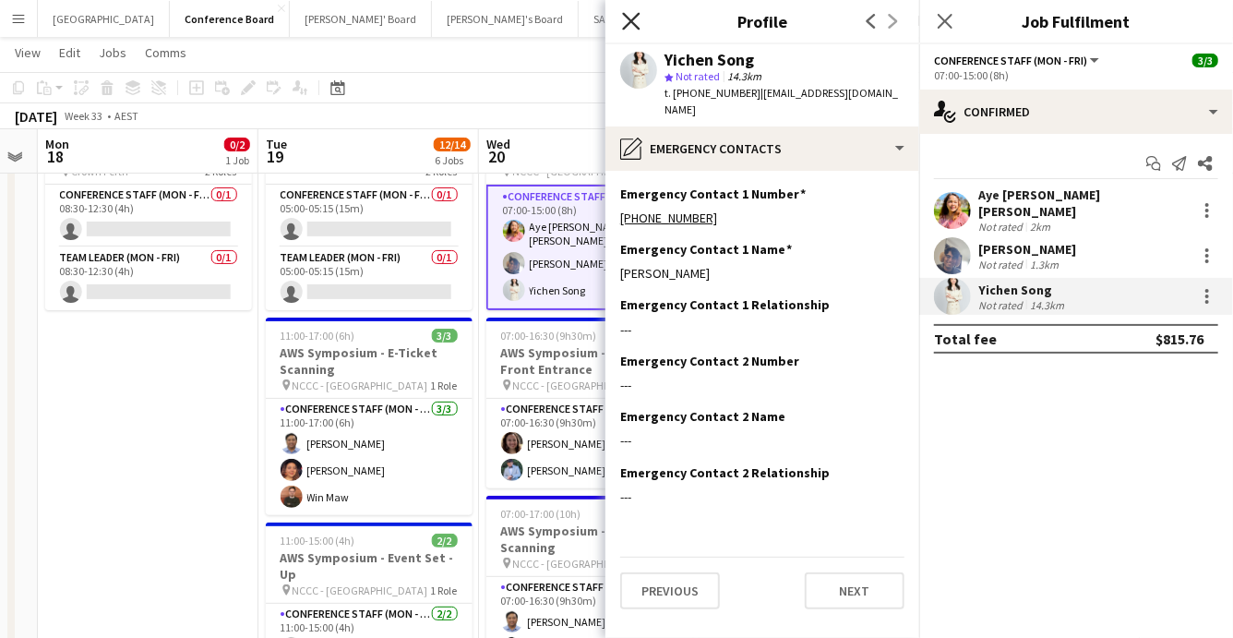
click at [639, 23] on icon "Close pop-in" at bounding box center [631, 21] width 18 height 18
